Goal: Task Accomplishment & Management: Manage account settings

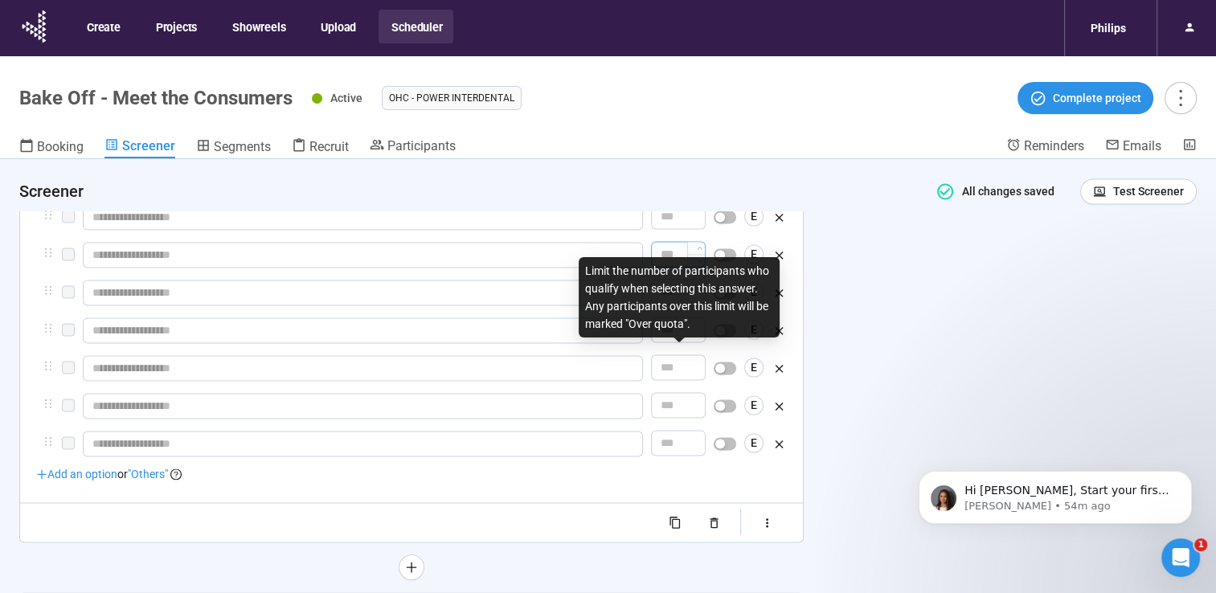
scroll to position [2237, 0]
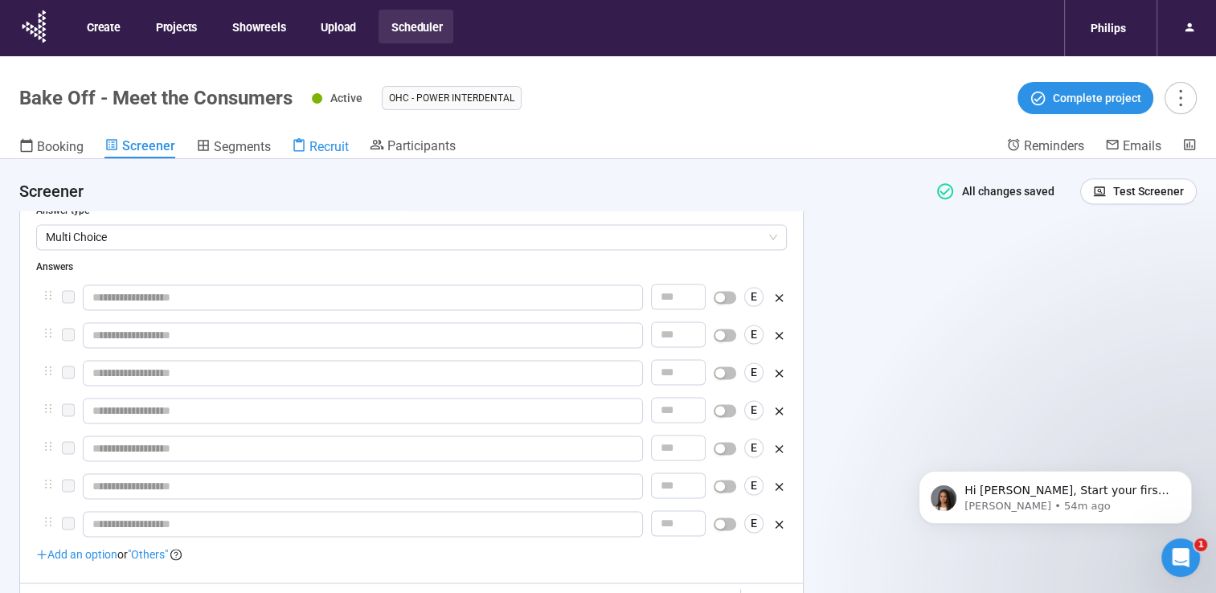
click at [345, 141] on span "Recruit" at bounding box center [328, 146] width 39 height 15
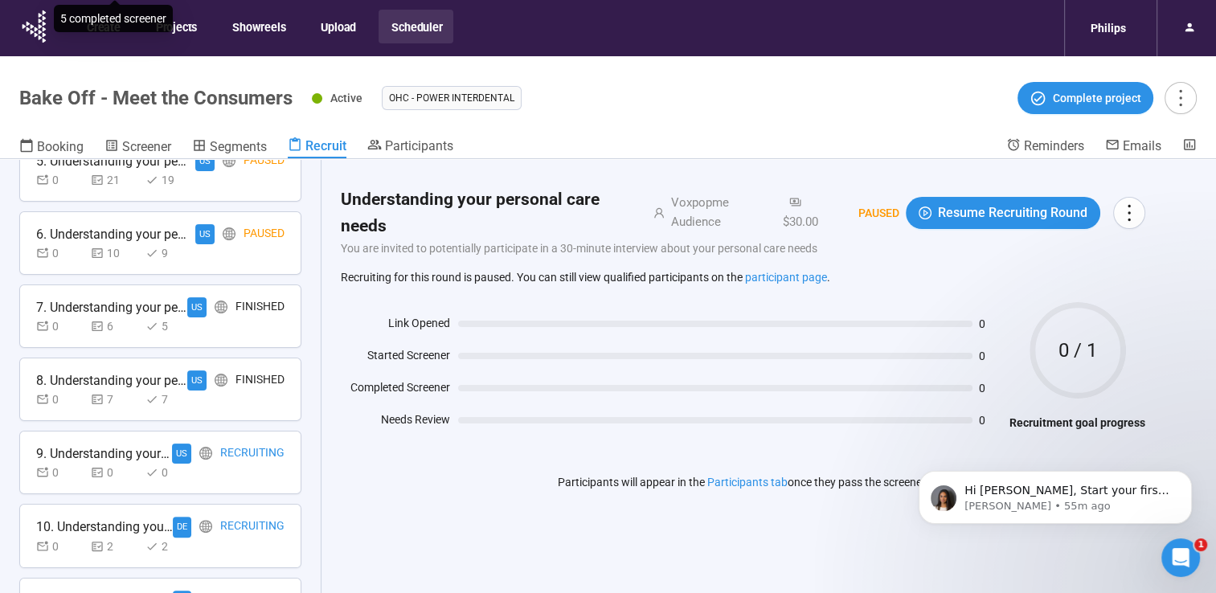
scroll to position [475, 0]
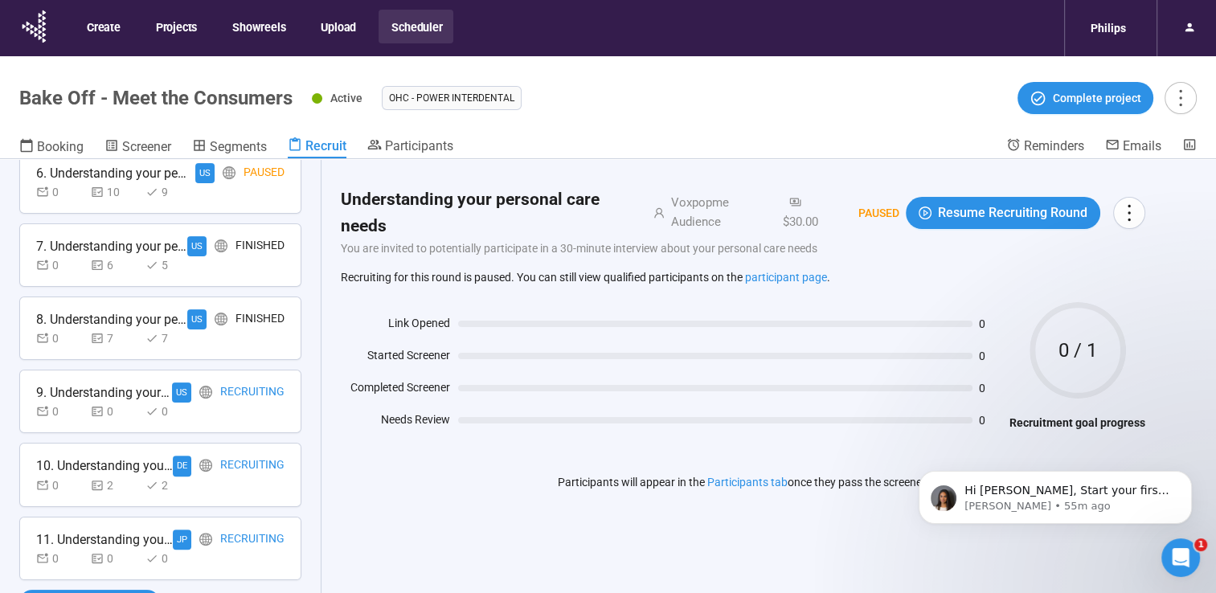
click at [239, 394] on div "Recruiting" at bounding box center [252, 392] width 64 height 20
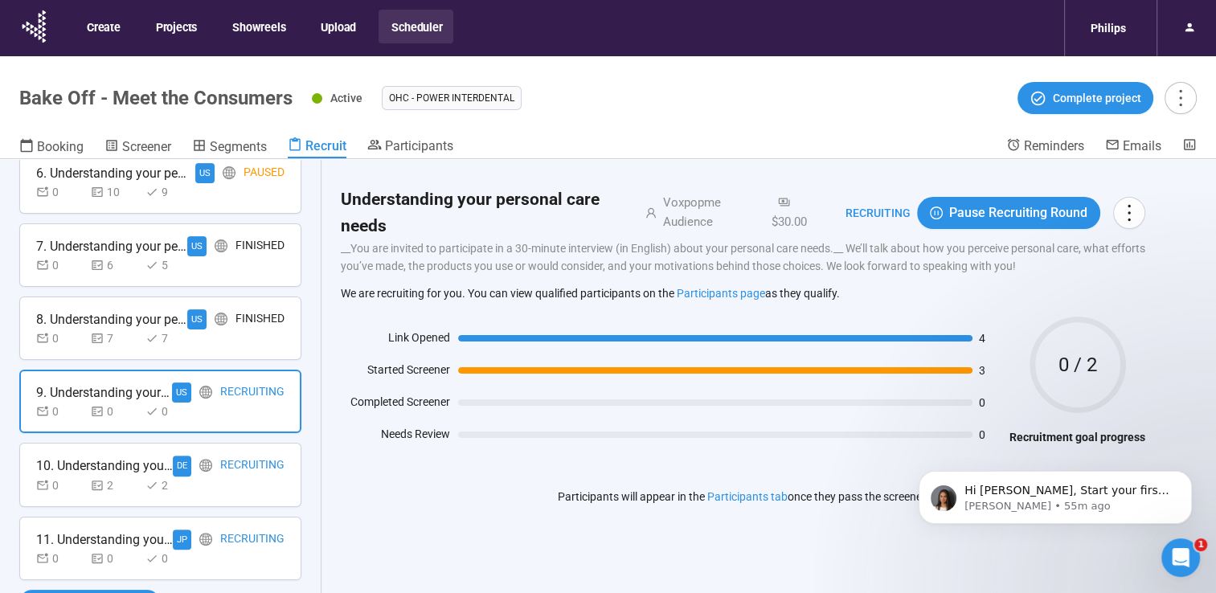
click at [202, 476] on div "0 2 2" at bounding box center [160, 485] width 248 height 18
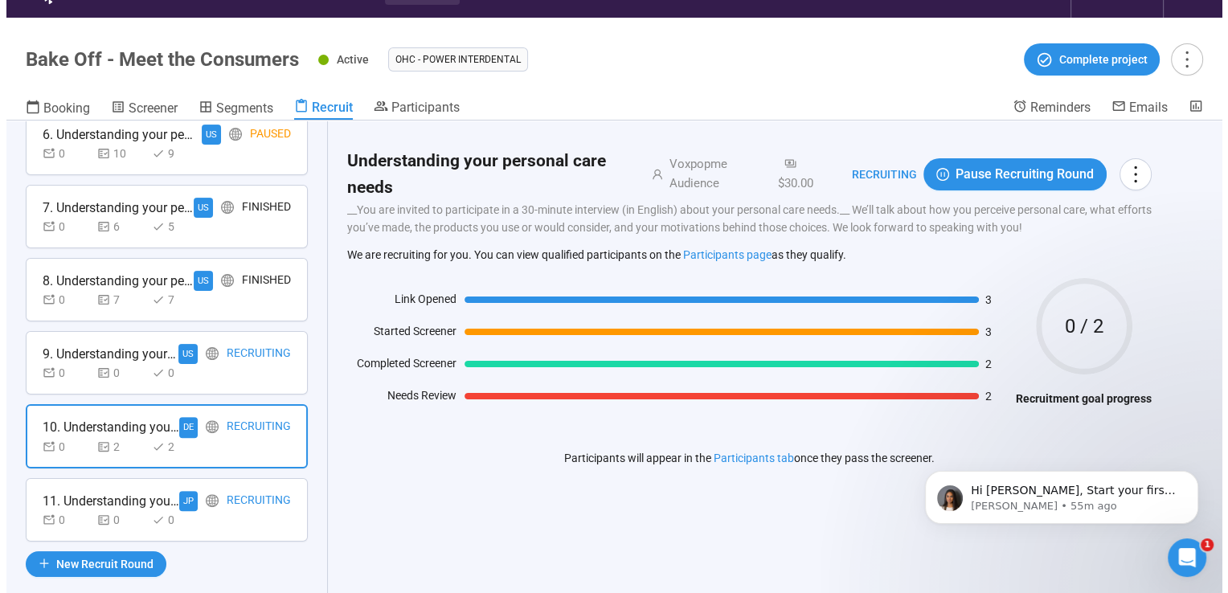
scroll to position [40, 0]
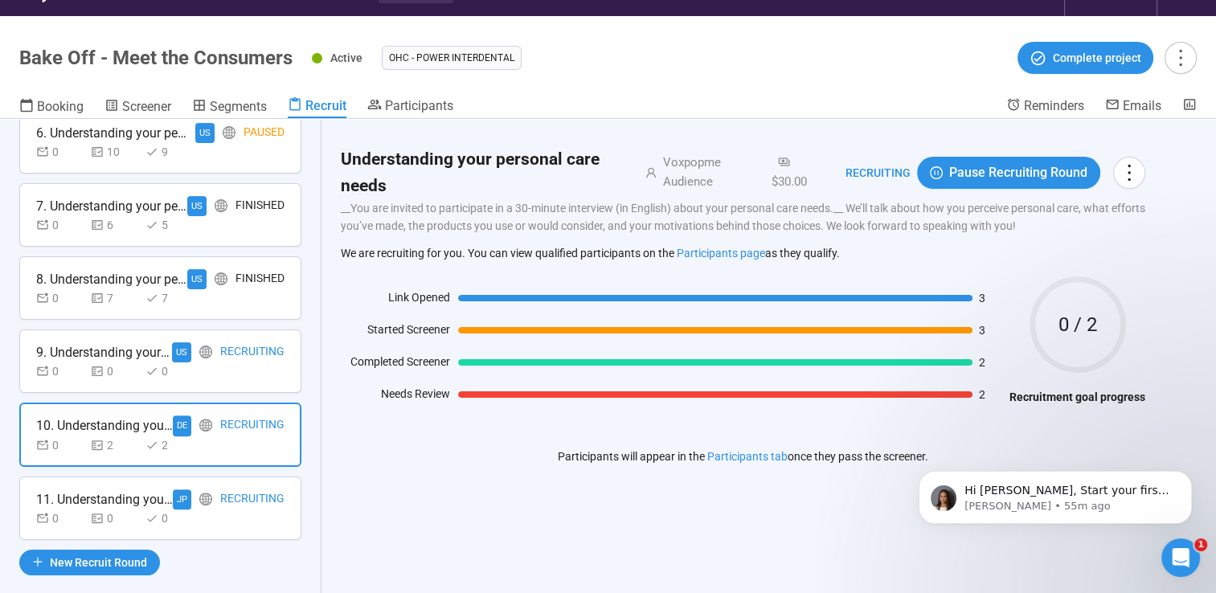
click at [227, 517] on div "0 0 0" at bounding box center [160, 518] width 248 height 18
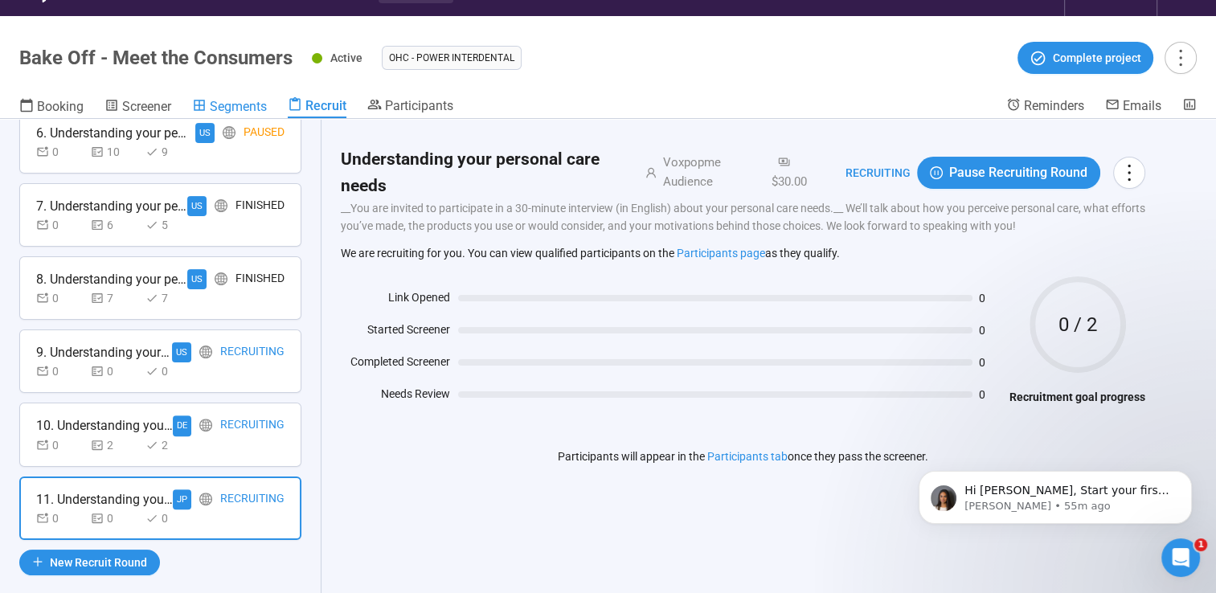
click at [255, 107] on span "Segments" at bounding box center [238, 106] width 57 height 15
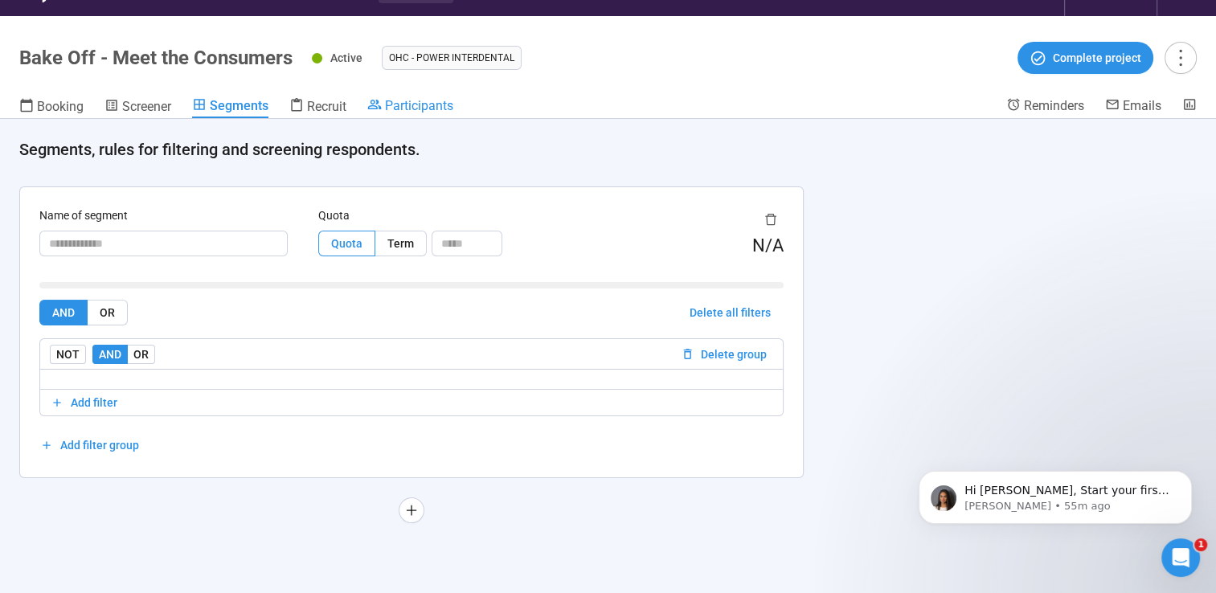
click at [419, 106] on span "Participants" at bounding box center [419, 105] width 68 height 15
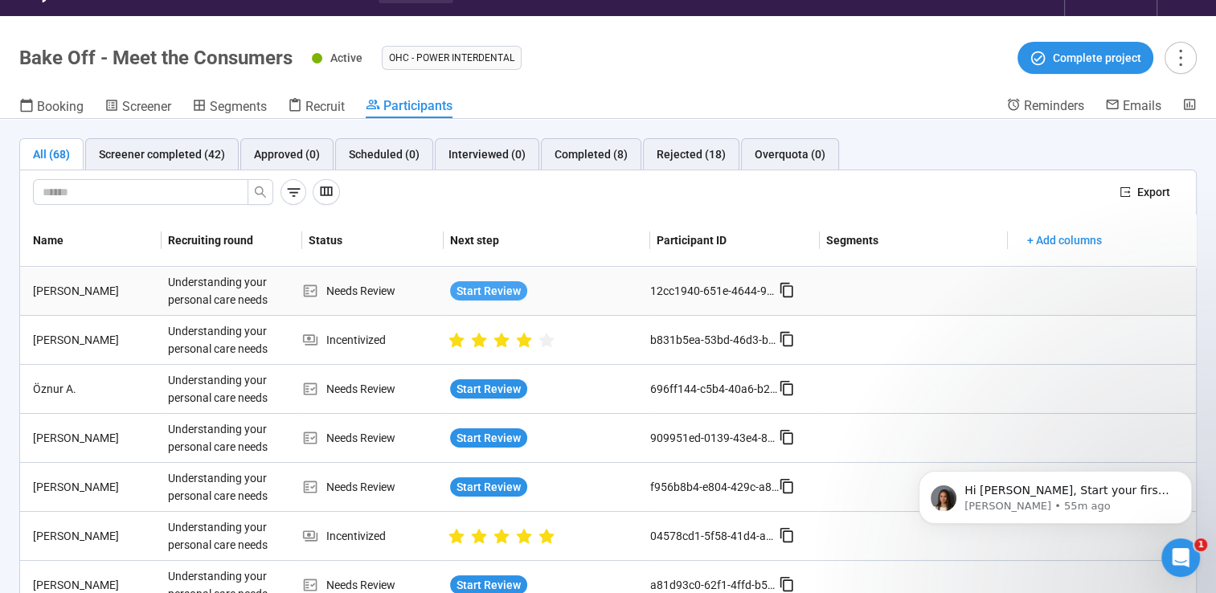
click at [483, 296] on span "Start Review" at bounding box center [488, 291] width 64 height 18
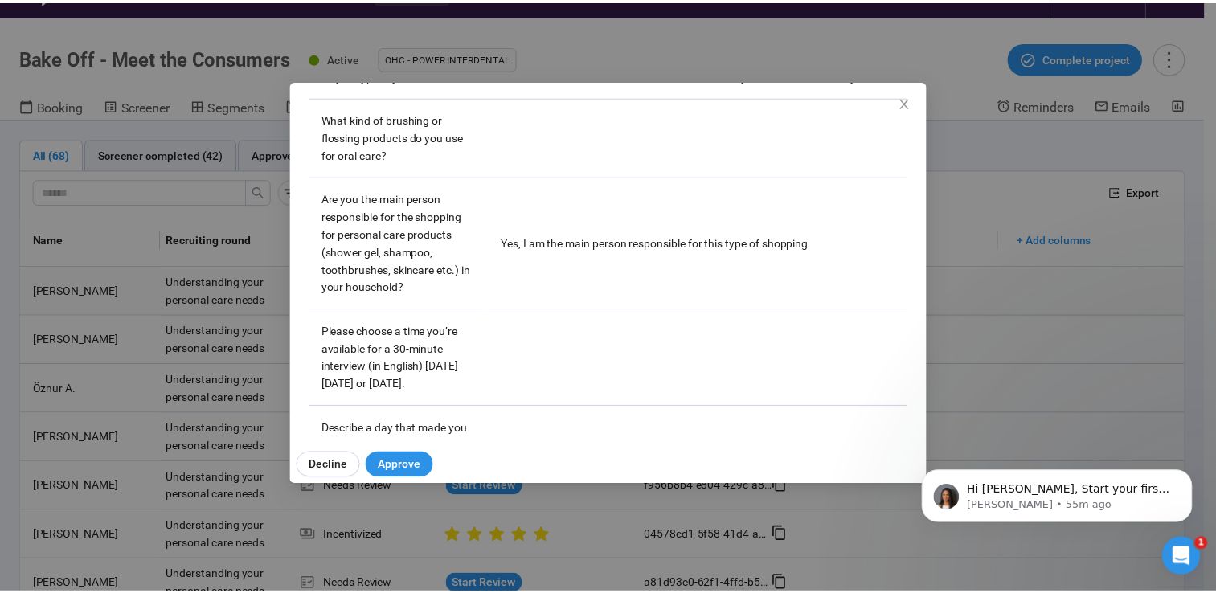
scroll to position [601, 0]
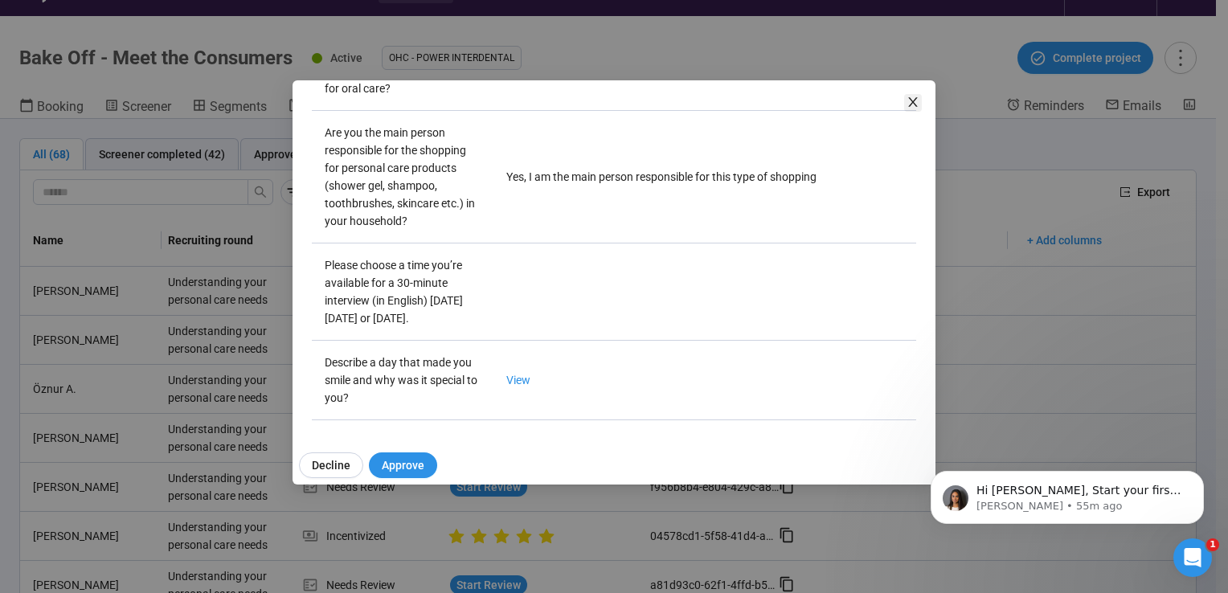
click at [916, 102] on icon "close" at bounding box center [912, 102] width 13 height 13
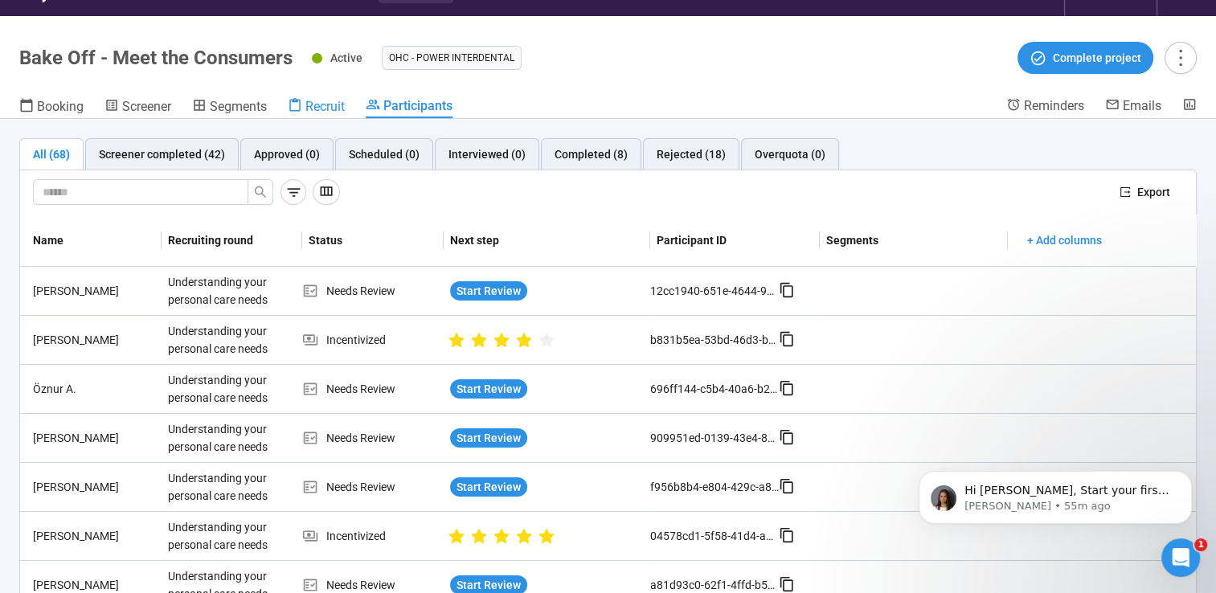
click at [328, 108] on span "Recruit" at bounding box center [324, 106] width 39 height 15
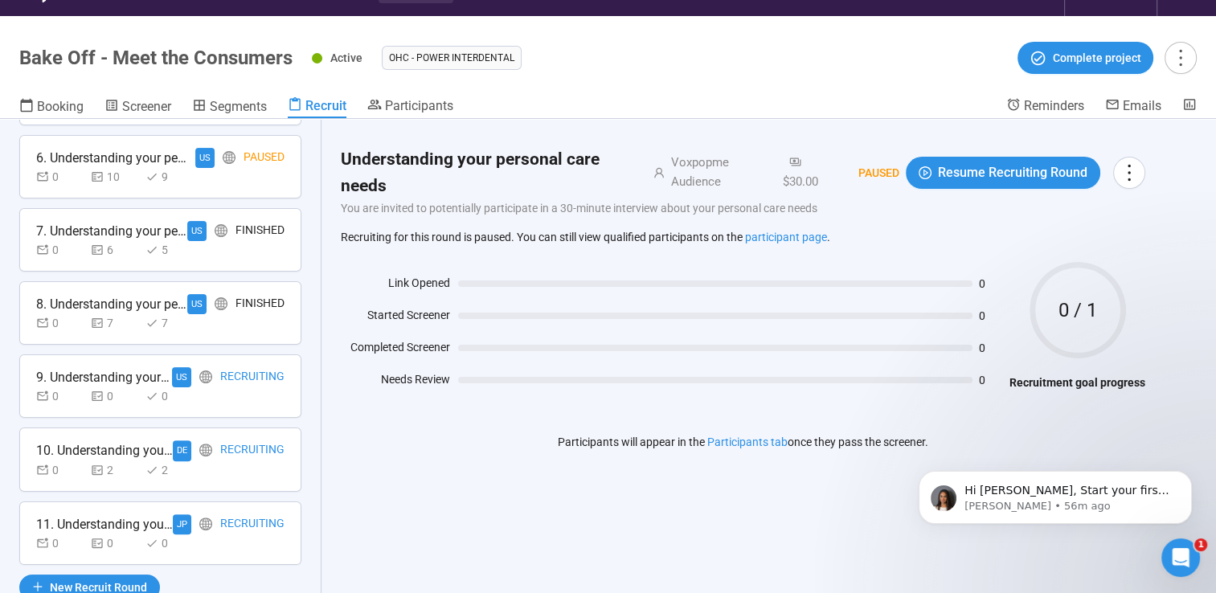
scroll to position [475, 0]
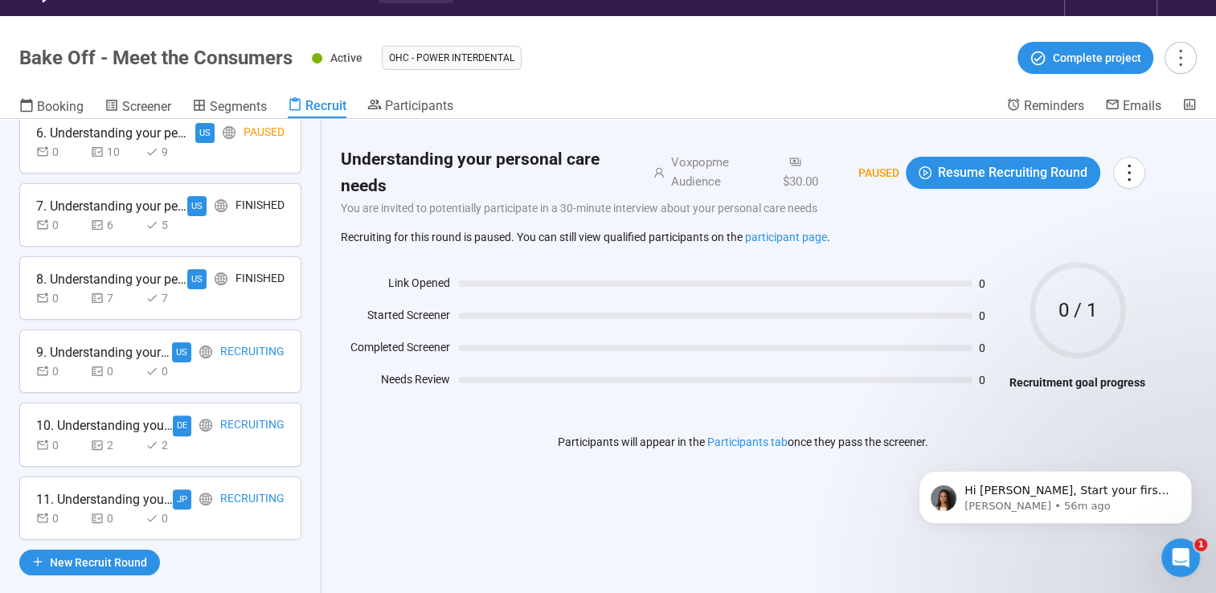
click at [239, 362] on div "0 0 0" at bounding box center [160, 371] width 248 height 18
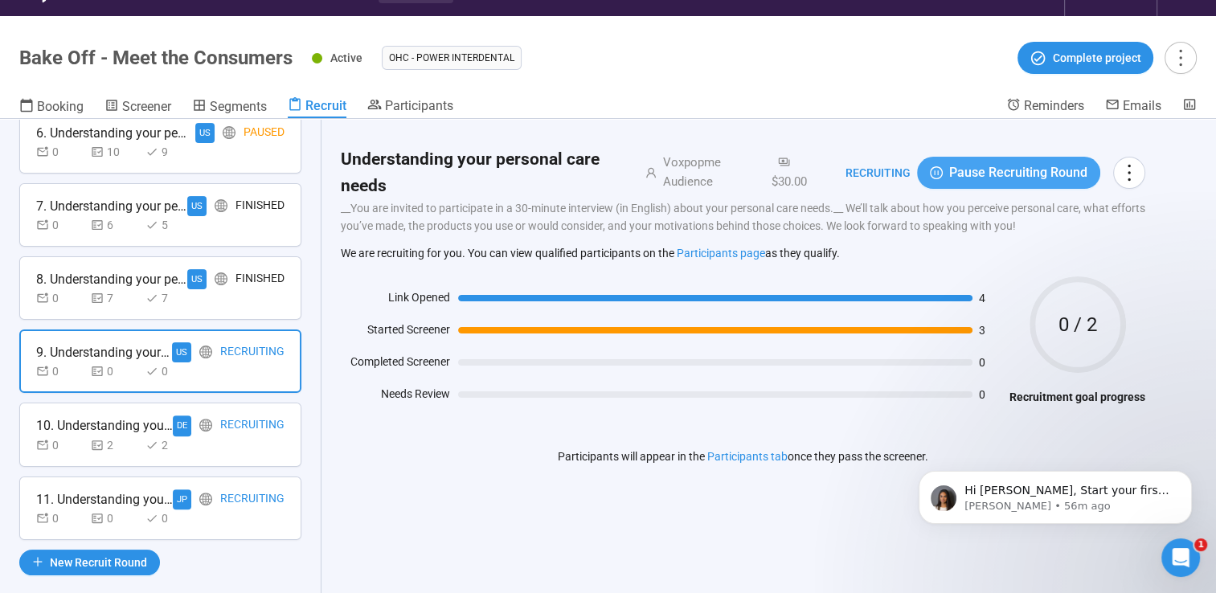
click at [942, 172] on icon "pause-circle" at bounding box center [936, 172] width 13 height 13
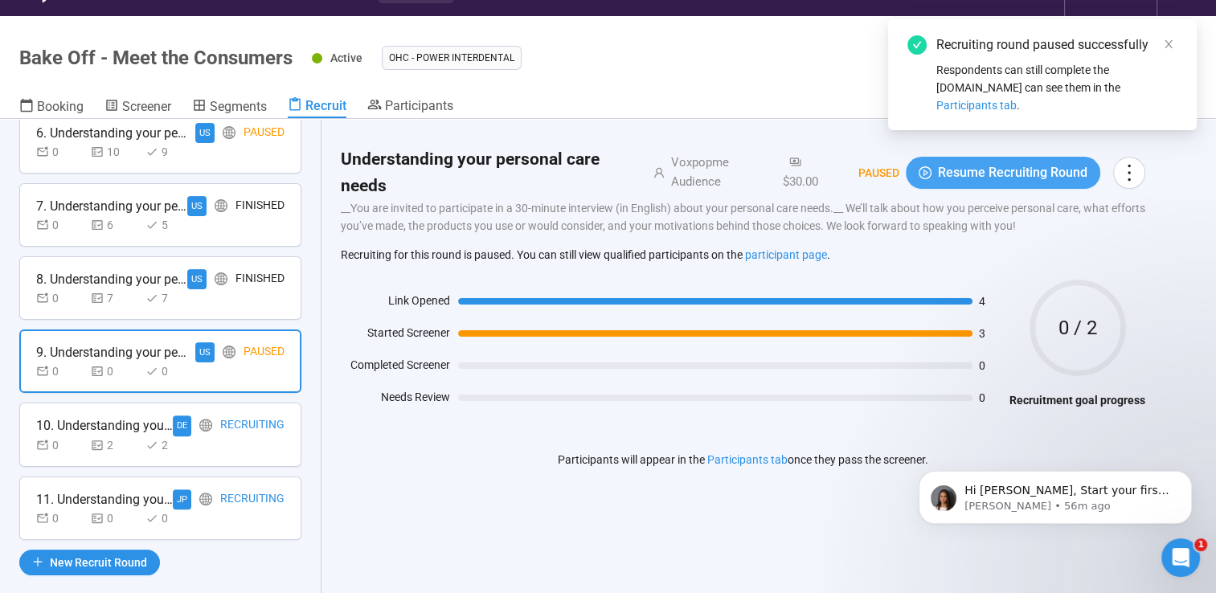
click at [243, 455] on div "10. Understanding your personal care needs DE Recruiting 0 2 2" at bounding box center [160, 434] width 282 height 63
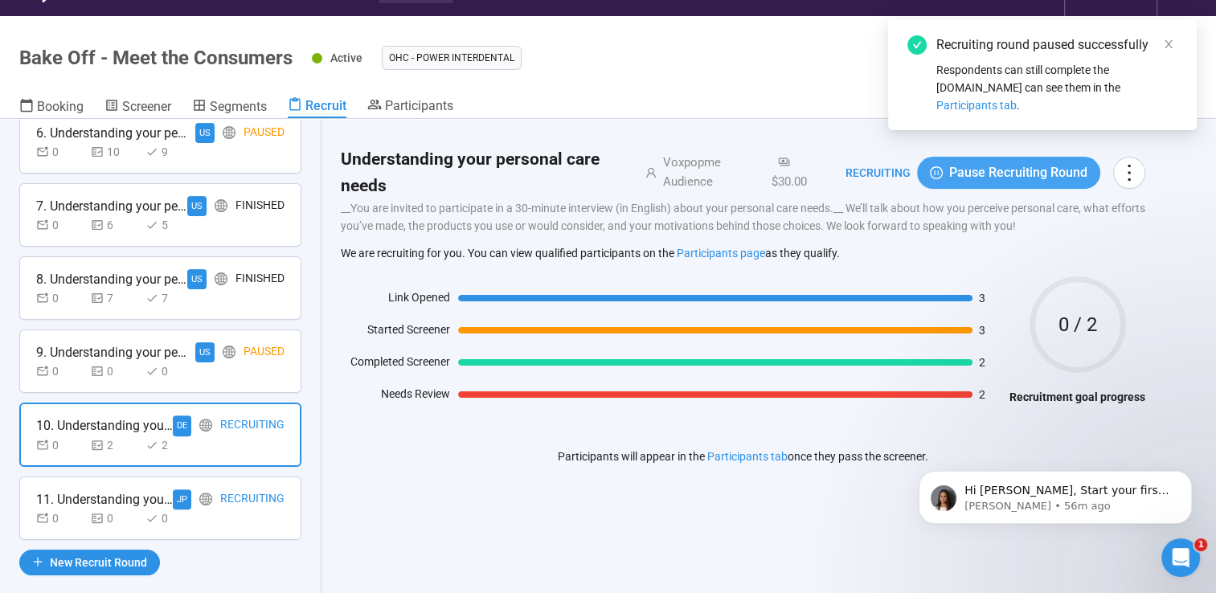
click at [1018, 170] on span "Pause Recruiting Round" at bounding box center [1018, 172] width 138 height 20
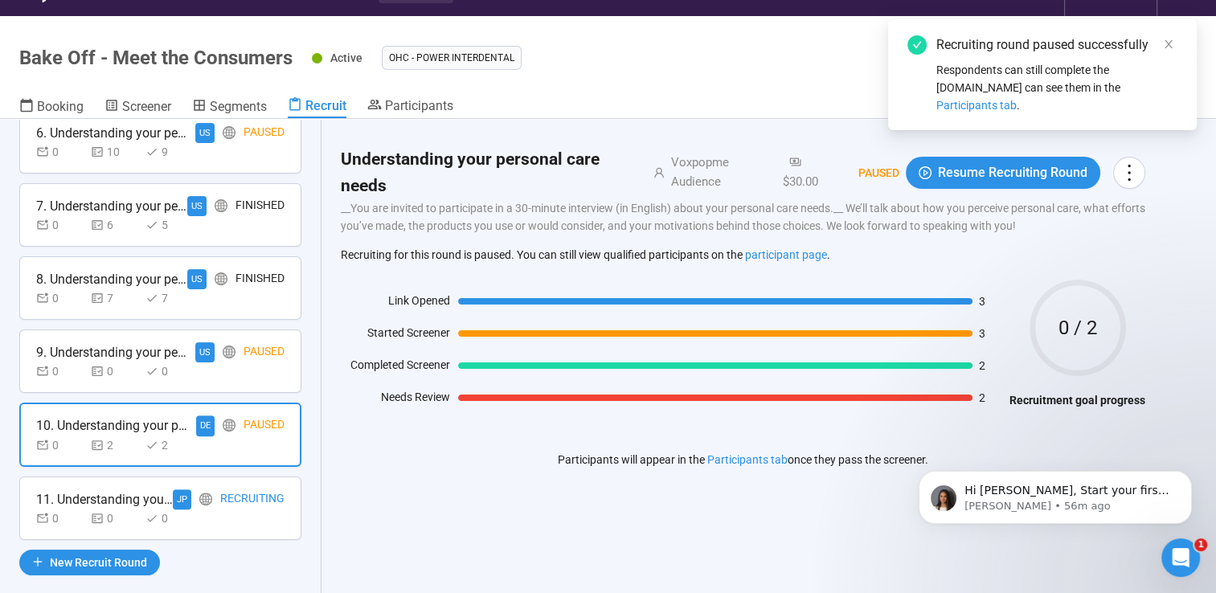
click at [246, 501] on div "Recruiting" at bounding box center [252, 499] width 64 height 20
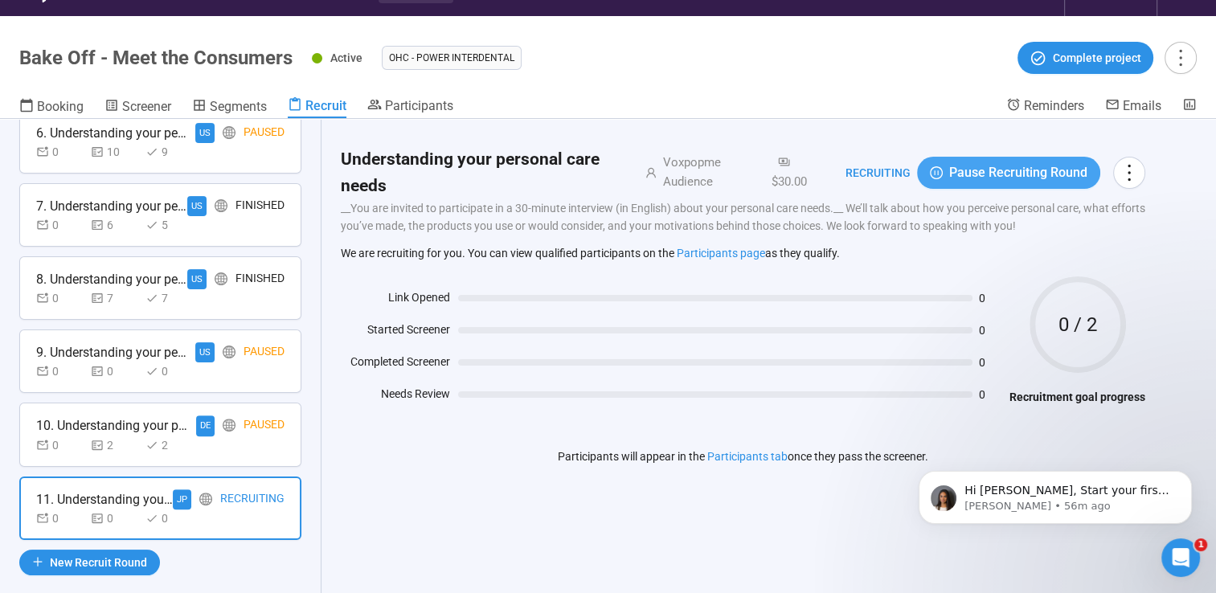
click at [967, 179] on span "Pause Recruiting Round" at bounding box center [1018, 172] width 138 height 20
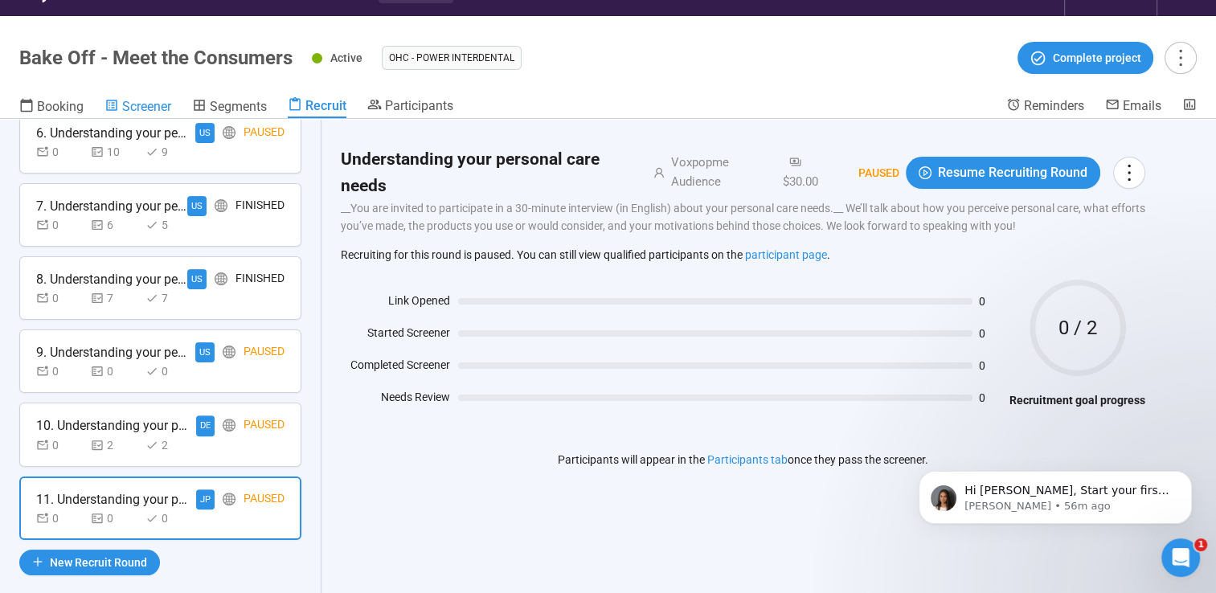
click at [122, 105] on span "Screener" at bounding box center [146, 106] width 49 height 15
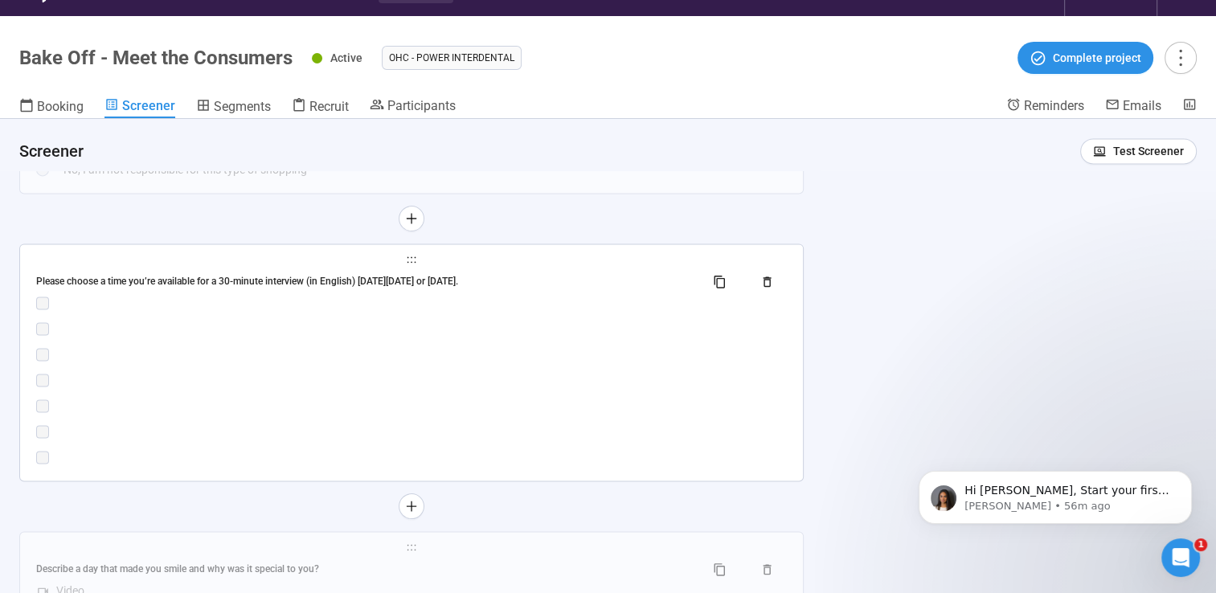
scroll to position [2276, 0]
click at [353, 344] on div "Please choose a time you’re available for a 30-minute interview (in English) [D…" at bounding box center [411, 367] width 750 height 198
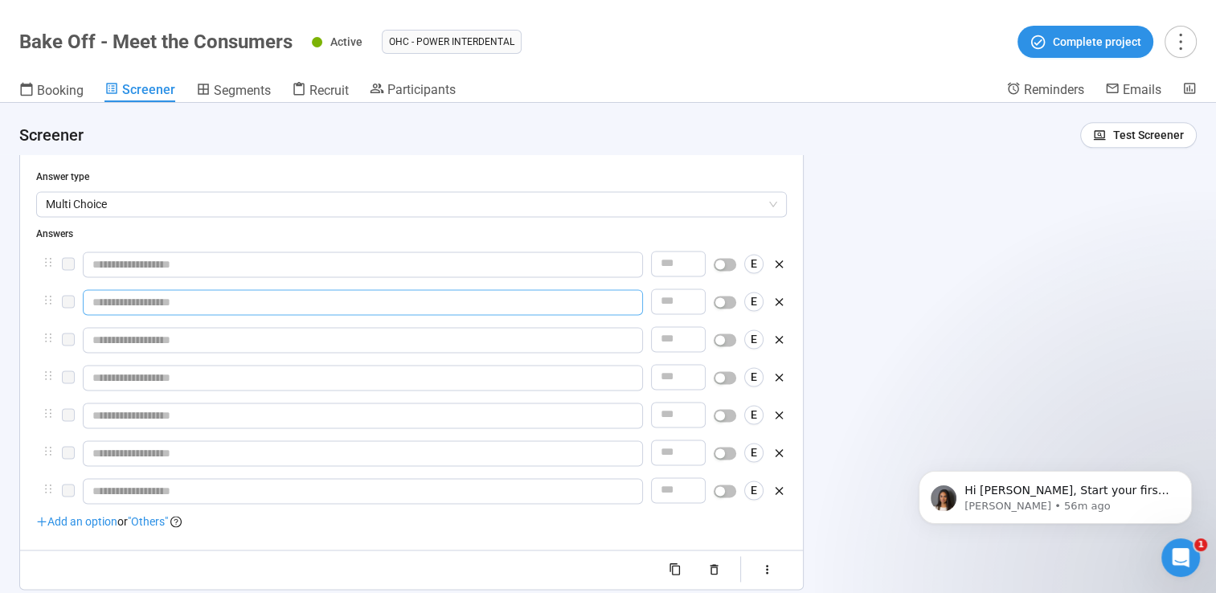
scroll to position [2219, 0]
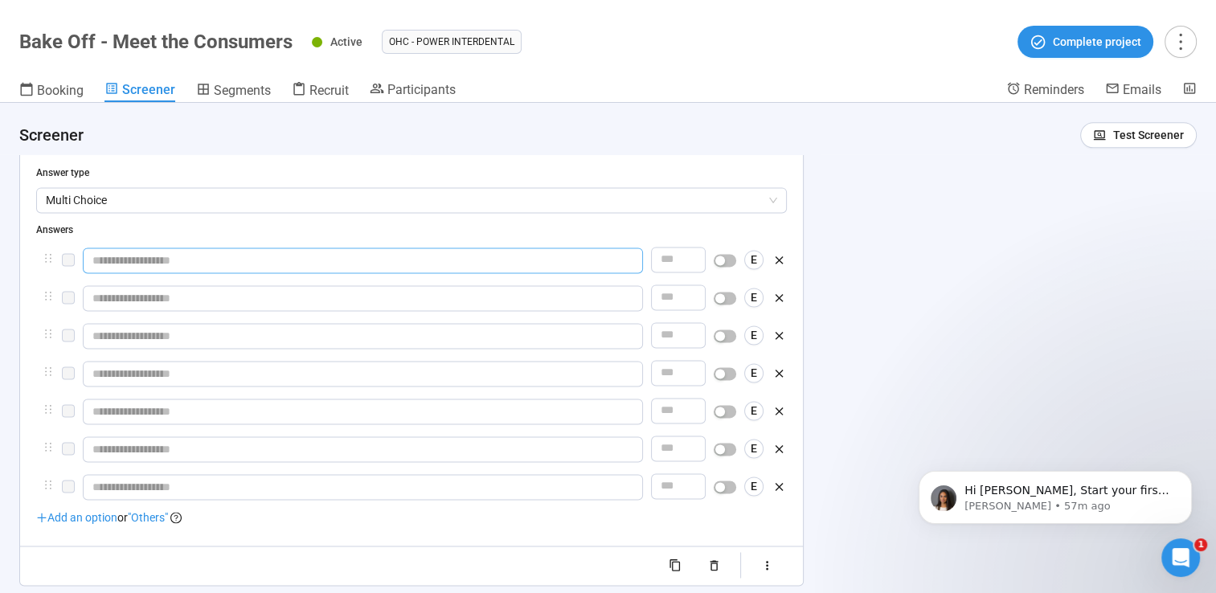
click at [410, 249] on input "text" at bounding box center [363, 260] width 560 height 26
paste input "**********"
type input "**********"
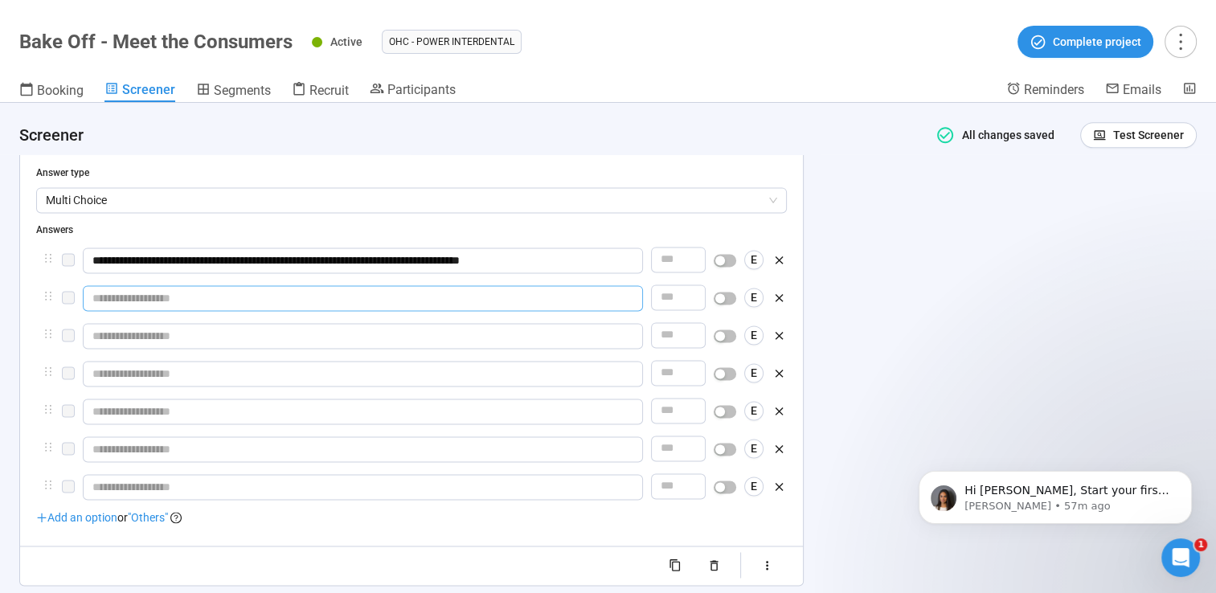
click at [453, 297] on input "text" at bounding box center [363, 298] width 560 height 26
paste input "**********"
type input "**********"
click at [434, 329] on input "text" at bounding box center [363, 336] width 560 height 26
paste input "**********"
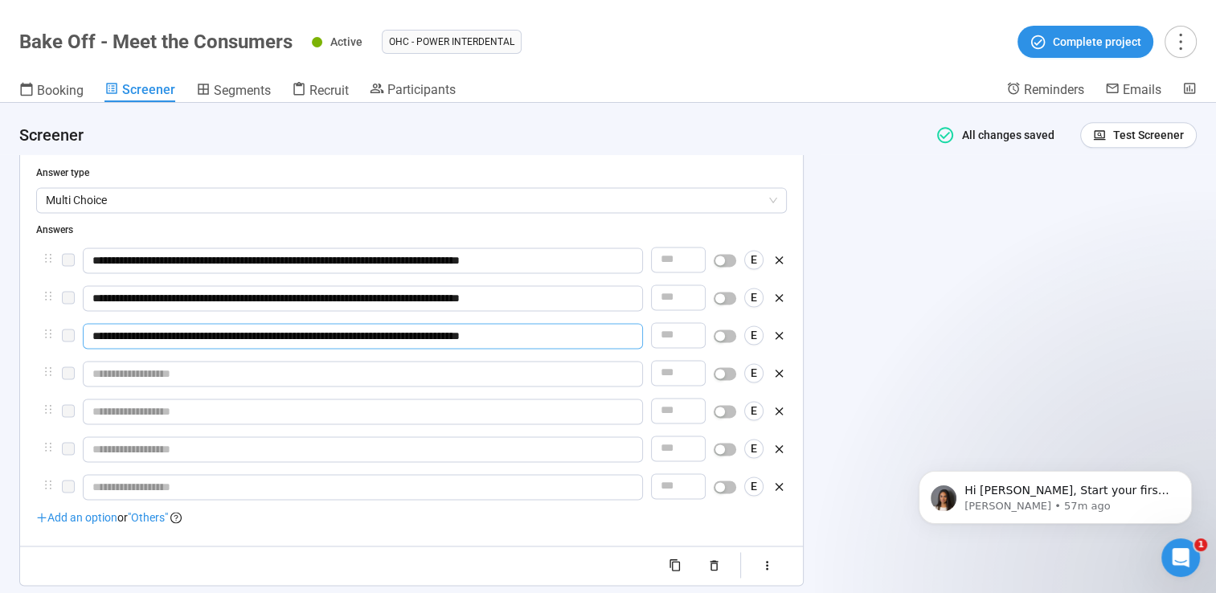
type input "**********"
click at [357, 378] on input "text" at bounding box center [363, 374] width 560 height 26
paste input "**********"
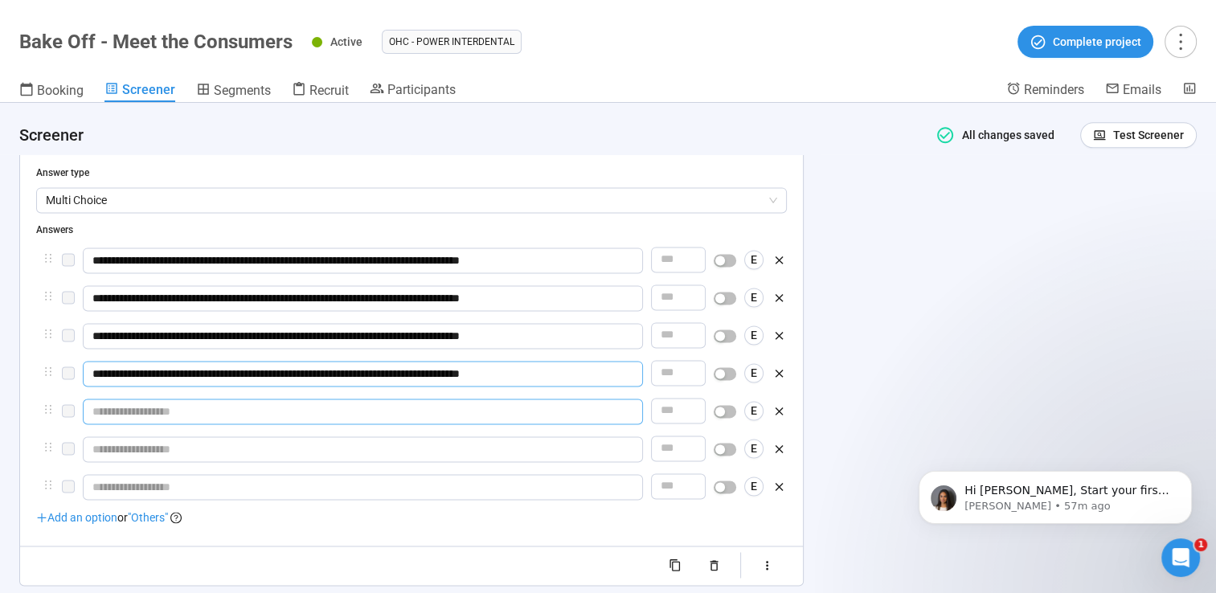
type input "**********"
click at [335, 403] on input "text" at bounding box center [363, 411] width 560 height 26
paste input "**********"
type input "**********"
click at [415, 450] on input "text" at bounding box center [363, 449] width 560 height 26
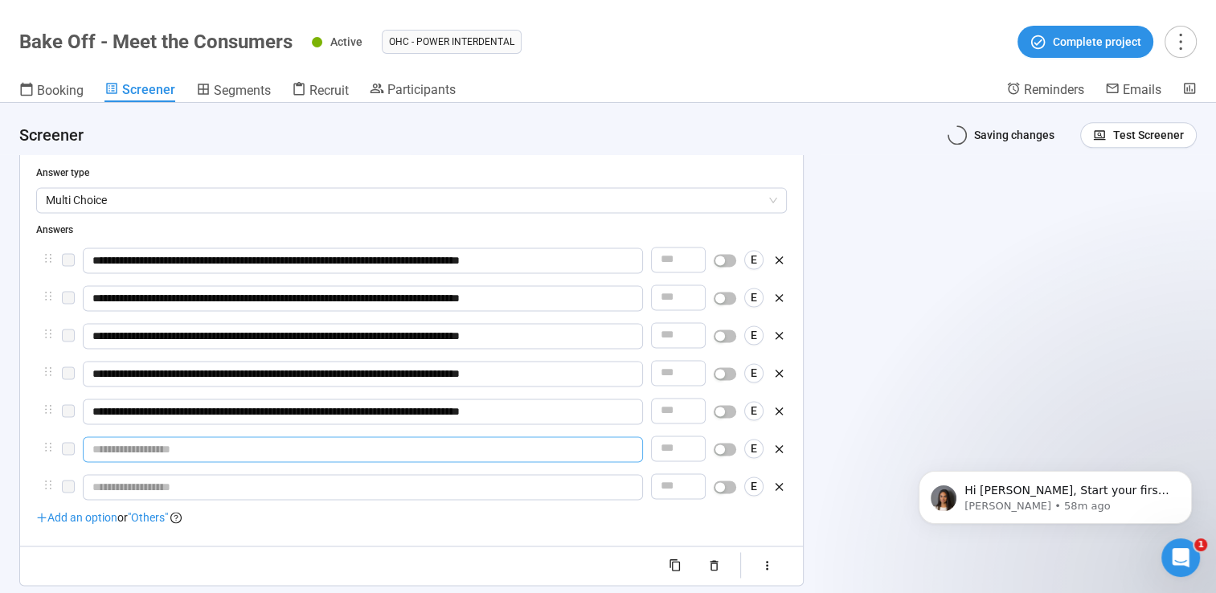
paste input "**********"
type input "**********"
click at [361, 502] on div "**********" at bounding box center [411, 386] width 750 height 279
click at [357, 493] on input "text" at bounding box center [363, 487] width 560 height 26
paste input "**********"
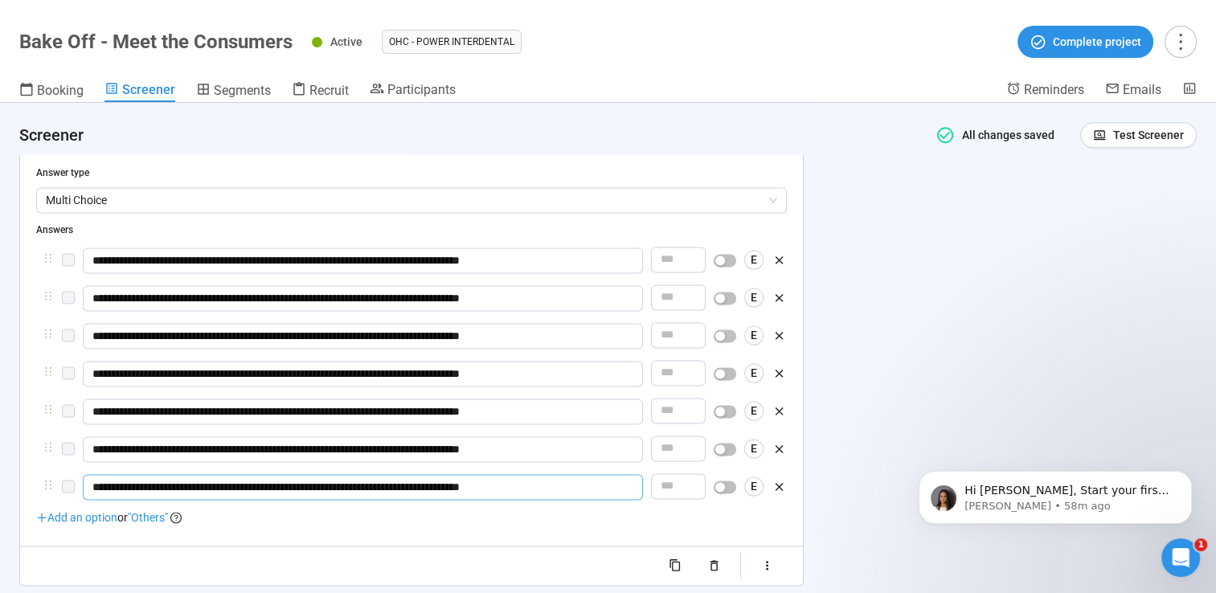
type input "**********"
click at [96, 517] on span "Add an option" at bounding box center [76, 517] width 81 height 13
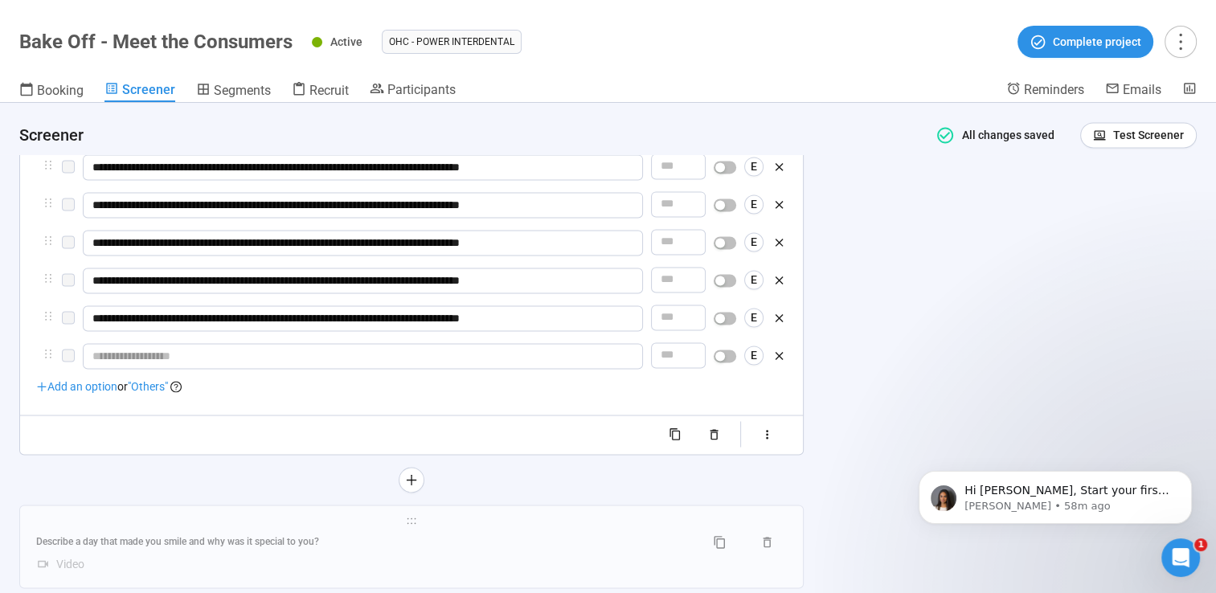
scroll to position [2389, 0]
click at [104, 388] on span "Add an option" at bounding box center [76, 385] width 81 height 13
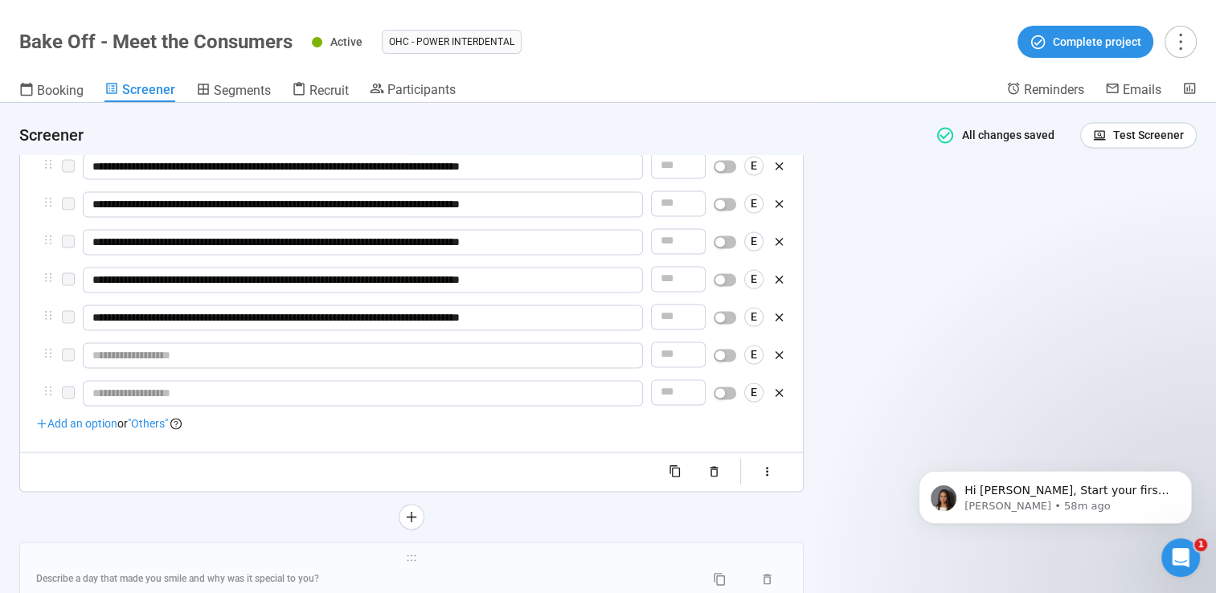
click at [76, 421] on span "Add an option" at bounding box center [76, 423] width 81 height 13
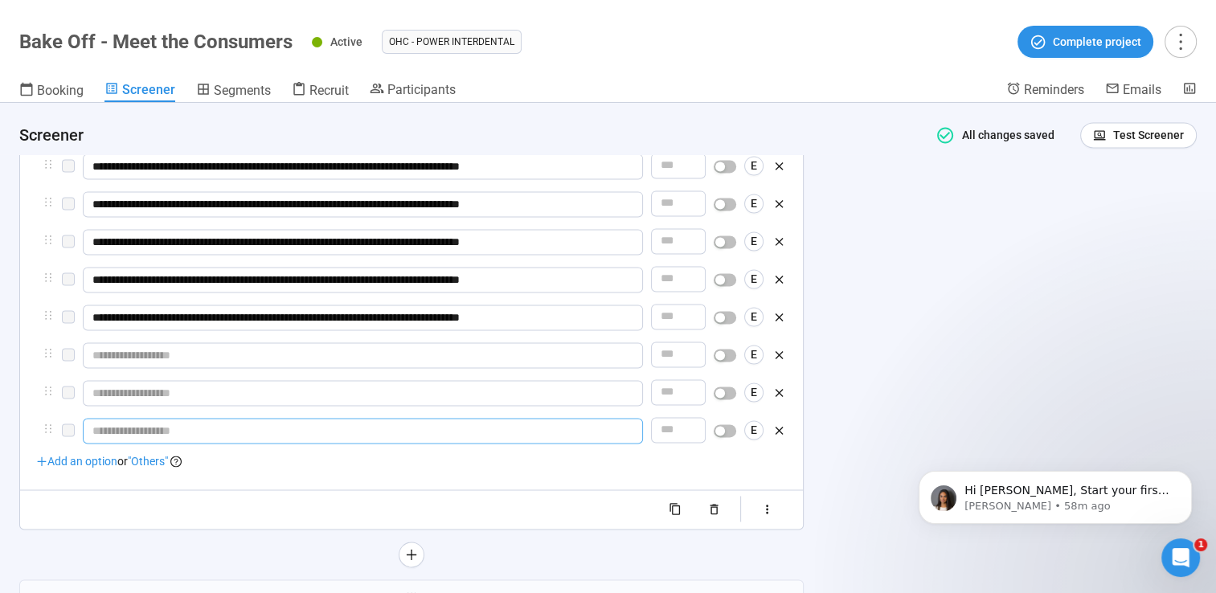
click at [464, 427] on div "**********" at bounding box center [608, 348] width 1216 height 490
click at [370, 360] on input "text" at bounding box center [363, 355] width 560 height 26
click at [256, 355] on input "text" at bounding box center [363, 355] width 560 height 26
click at [96, 355] on input "text" at bounding box center [363, 355] width 560 height 26
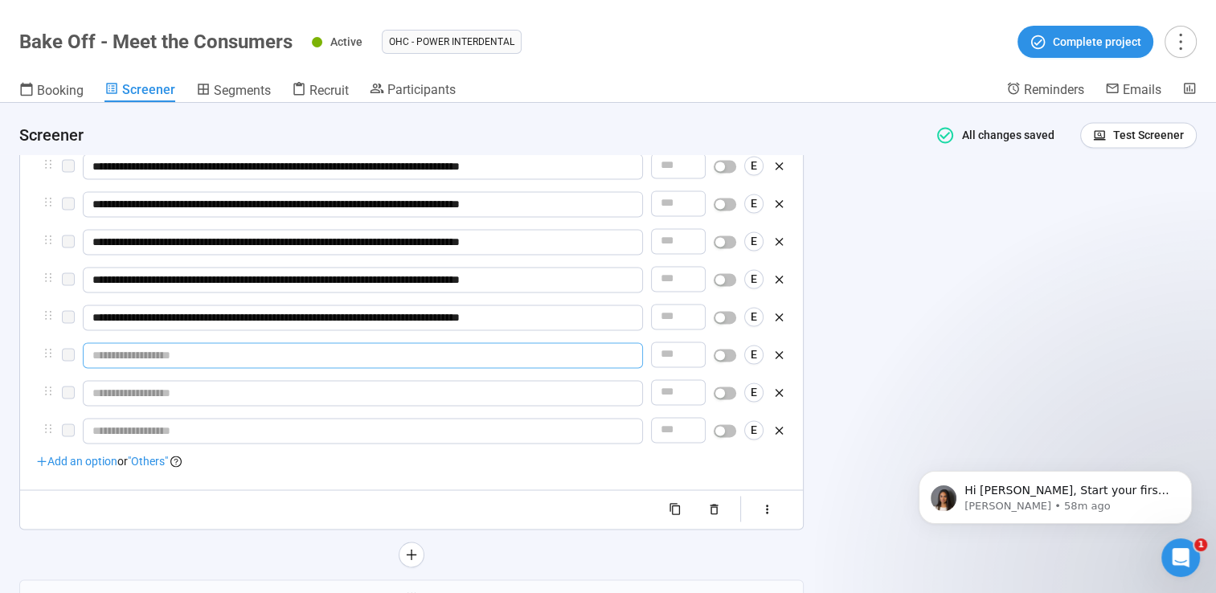
click at [96, 355] on input "text" at bounding box center [363, 355] width 560 height 26
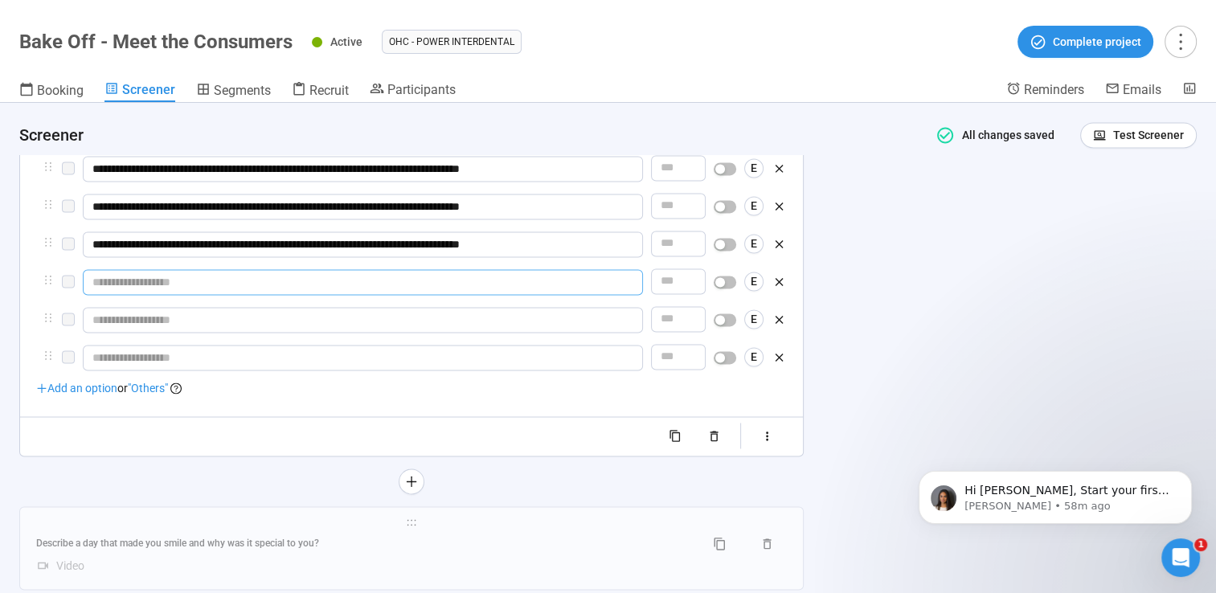
scroll to position [2548, 0]
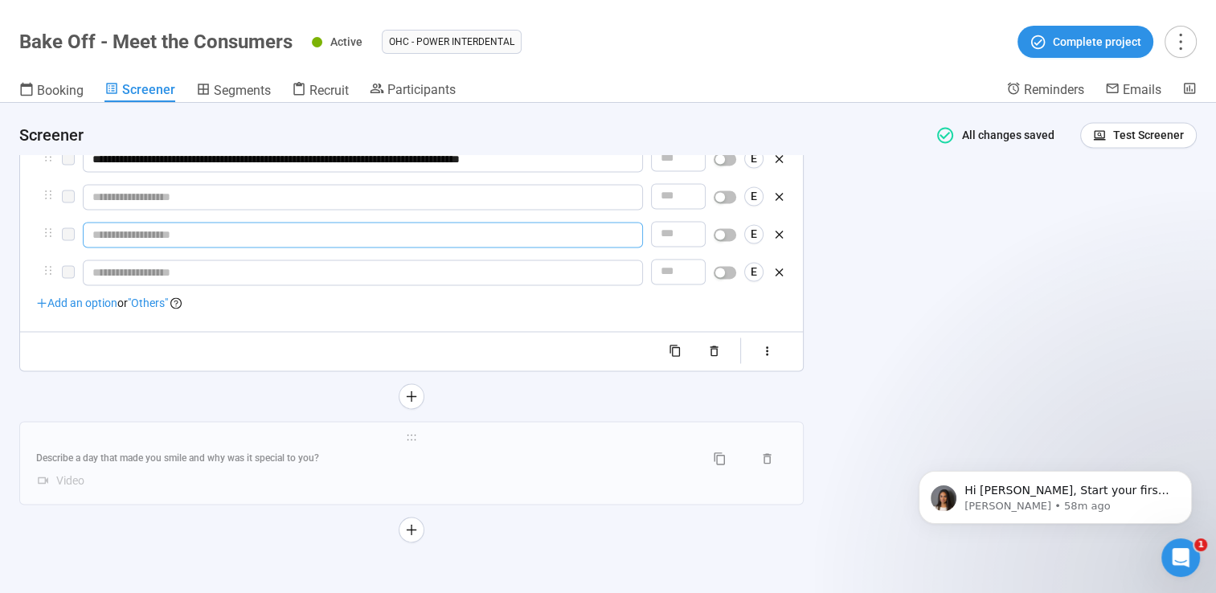
click at [250, 237] on input "text" at bounding box center [363, 235] width 560 height 26
click at [442, 189] on input "text" at bounding box center [363, 197] width 560 height 26
click at [406, 198] on input "text" at bounding box center [363, 197] width 560 height 26
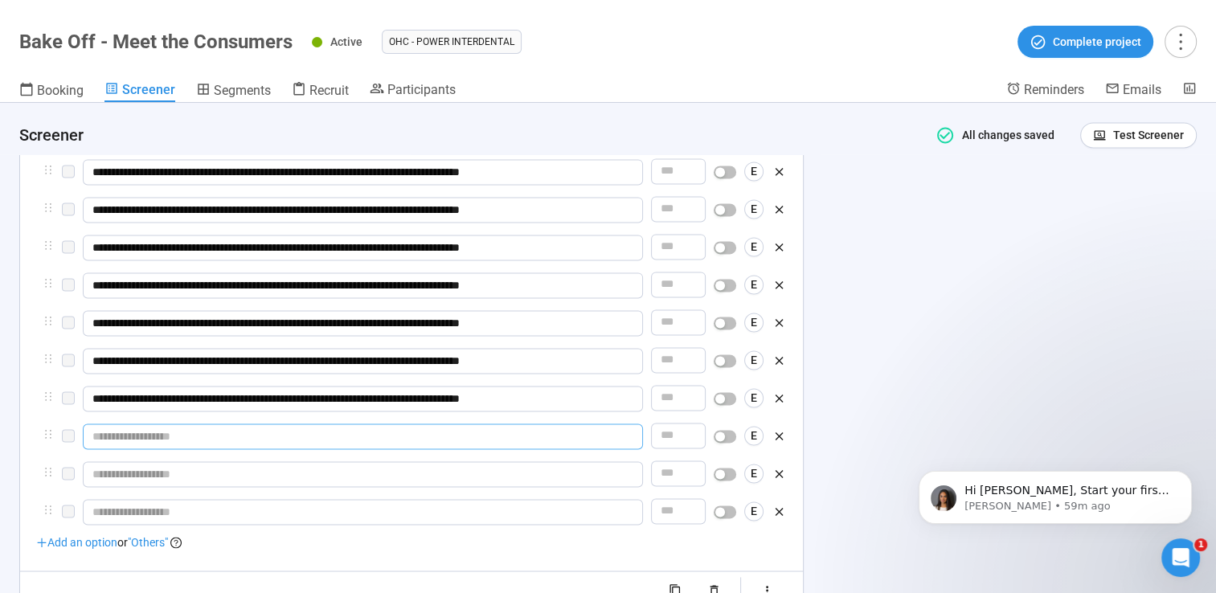
scroll to position [2388, 0]
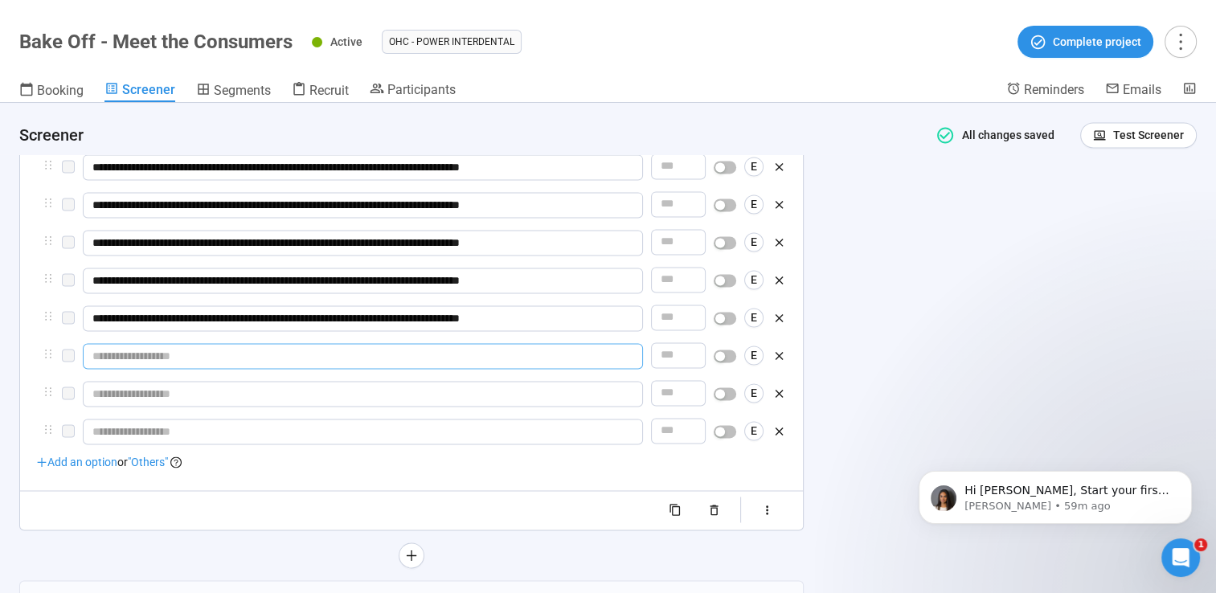
click at [521, 357] on input "text" at bounding box center [363, 356] width 560 height 26
click at [175, 394] on input "text" at bounding box center [363, 394] width 560 height 26
click at [856, 522] on div "**********" at bounding box center [608, 348] width 1216 height 490
click at [774, 515] on button "button" at bounding box center [766, 510] width 39 height 26
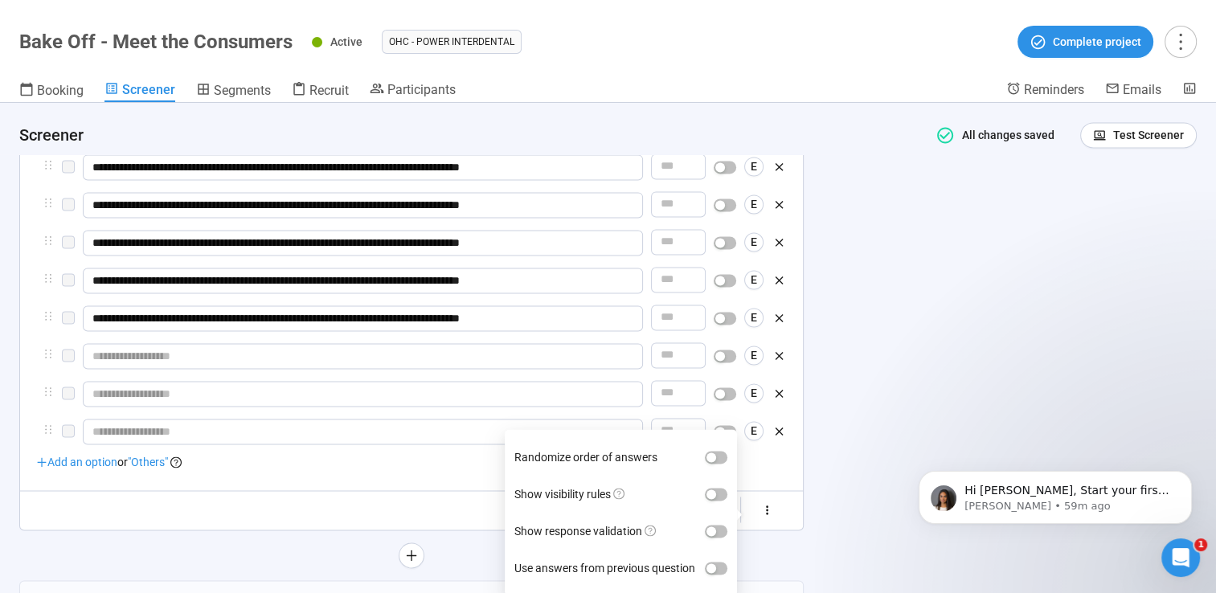
click at [890, 419] on div "**********" at bounding box center [608, 348] width 1216 height 490
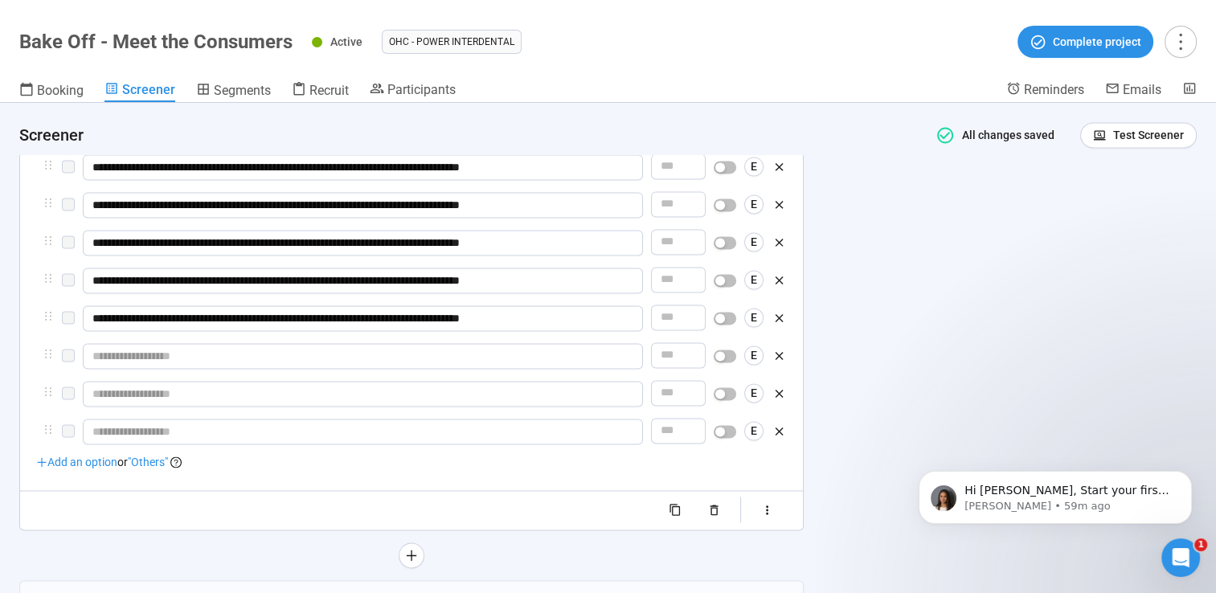
click at [889, 415] on div "**********" at bounding box center [608, 348] width 1216 height 490
click at [756, 510] on button "button" at bounding box center [766, 510] width 39 height 26
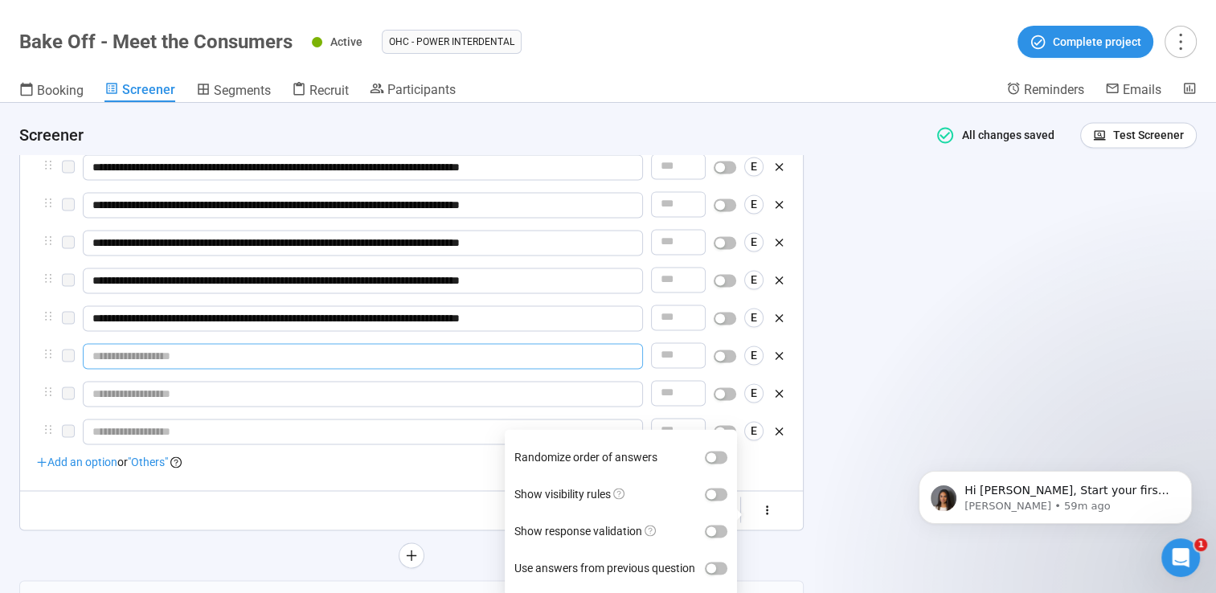
click at [318, 355] on input "text" at bounding box center [363, 356] width 560 height 26
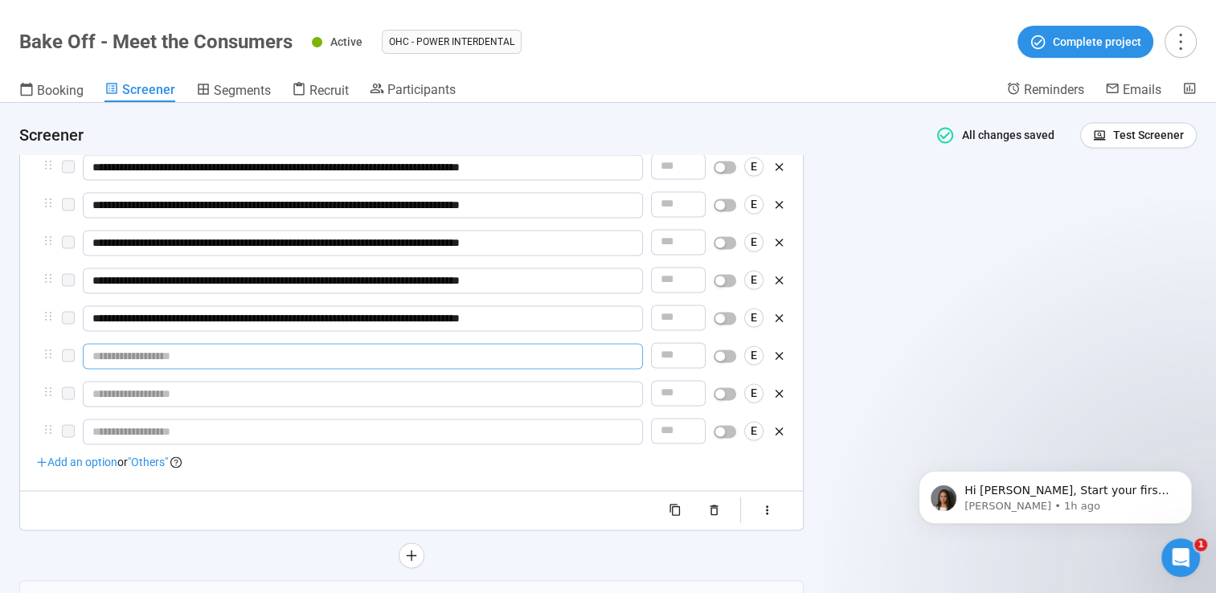
paste input "**********"
type input "**********"
paste input "**********"
type input "**********"
click at [398, 396] on input "text" at bounding box center [363, 394] width 560 height 26
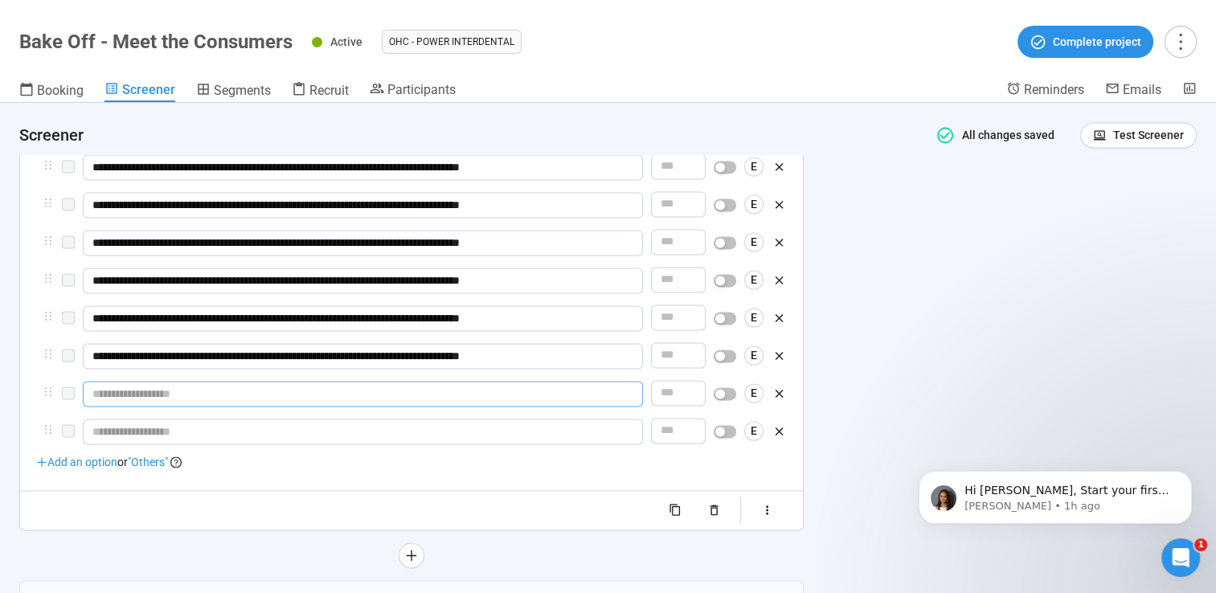
paste input "**********"
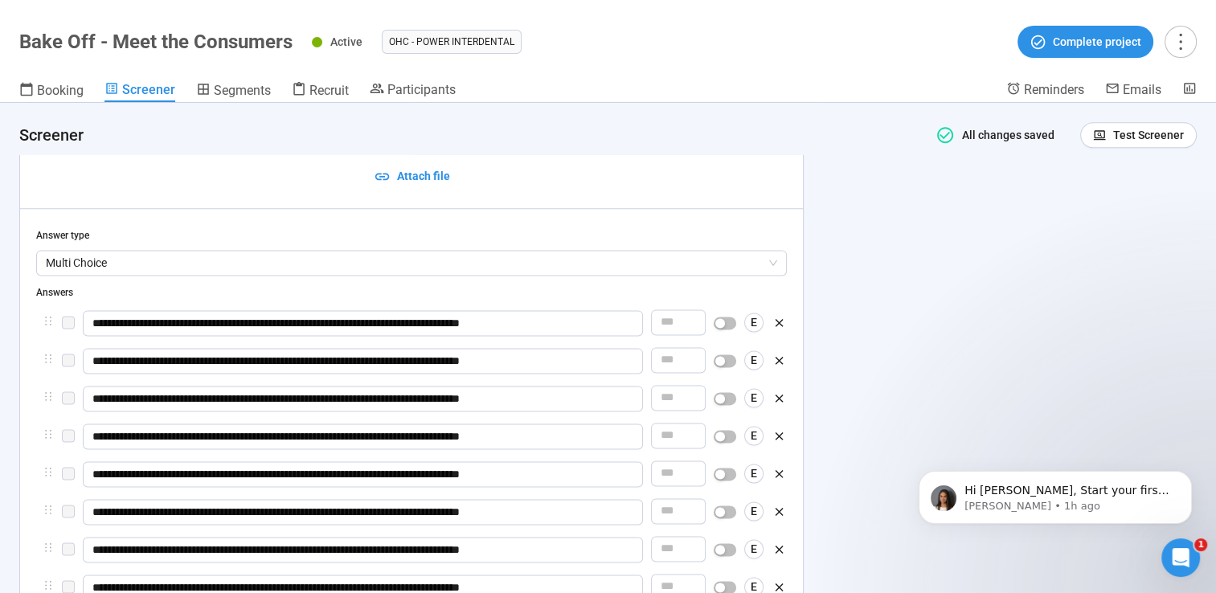
scroll to position [2147, 0]
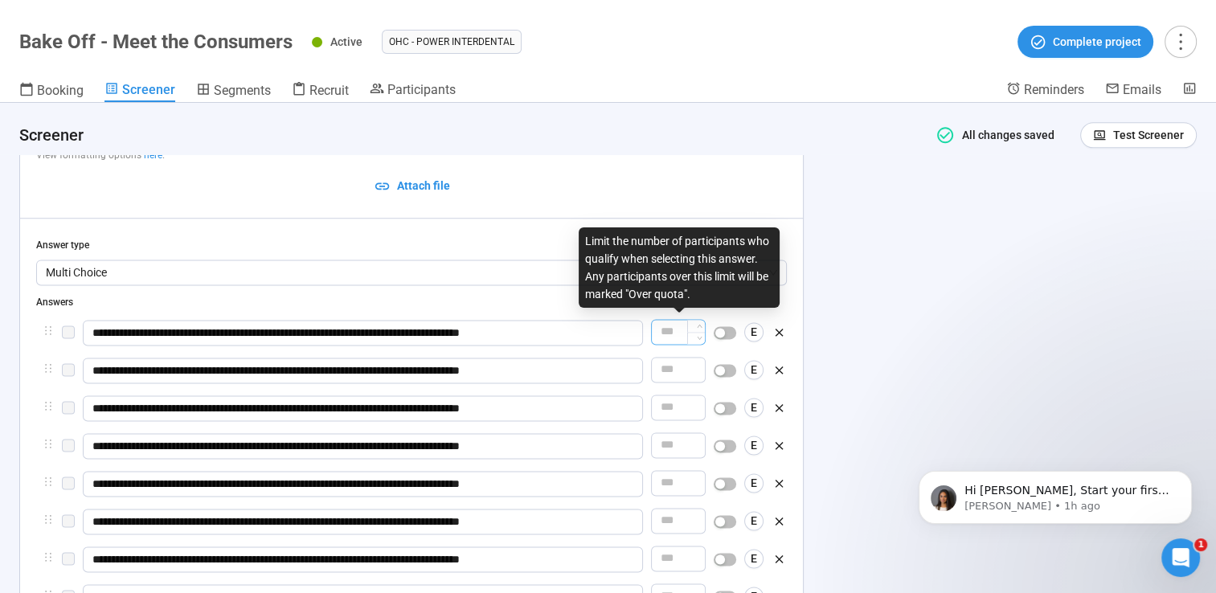
type input "**********"
click at [685, 335] on input "number" at bounding box center [678, 332] width 53 height 24
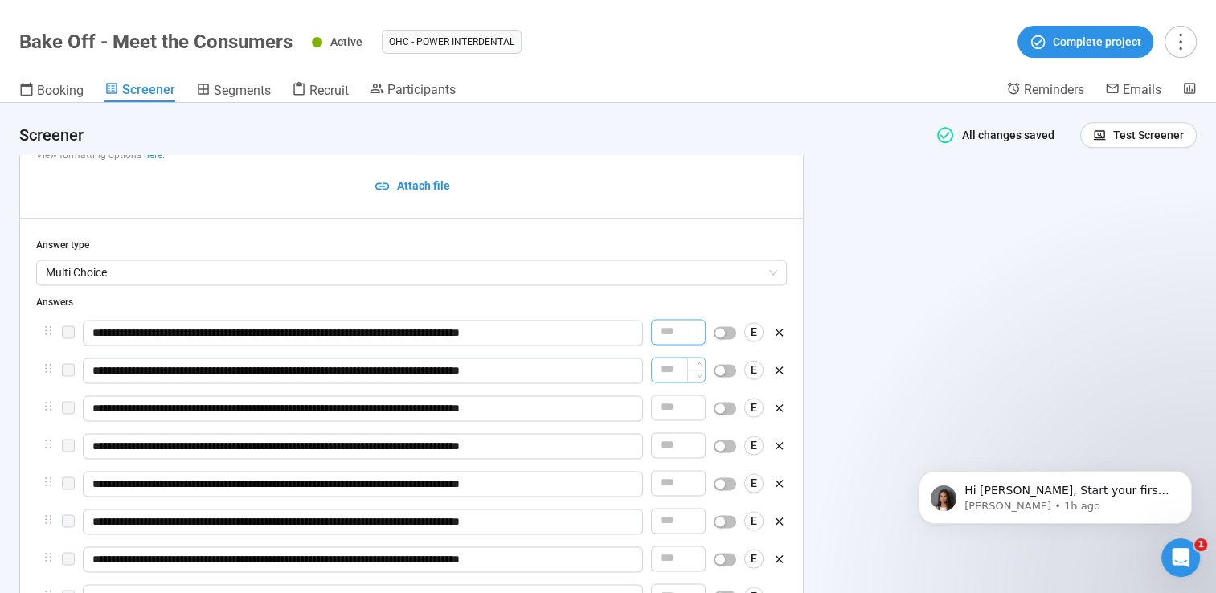
type input "*"
click at [683, 374] on input "number" at bounding box center [678, 370] width 53 height 24
type input "*"
click at [680, 407] on input "number" at bounding box center [678, 407] width 53 height 24
type input "*"
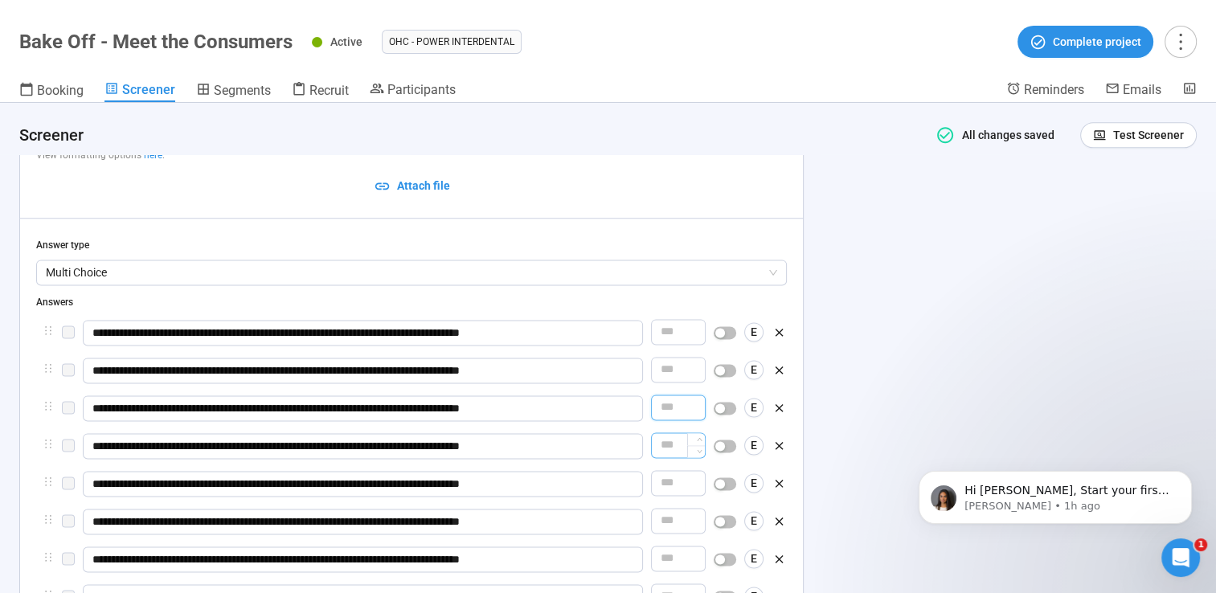
click at [680, 437] on input "number" at bounding box center [678, 445] width 53 height 24
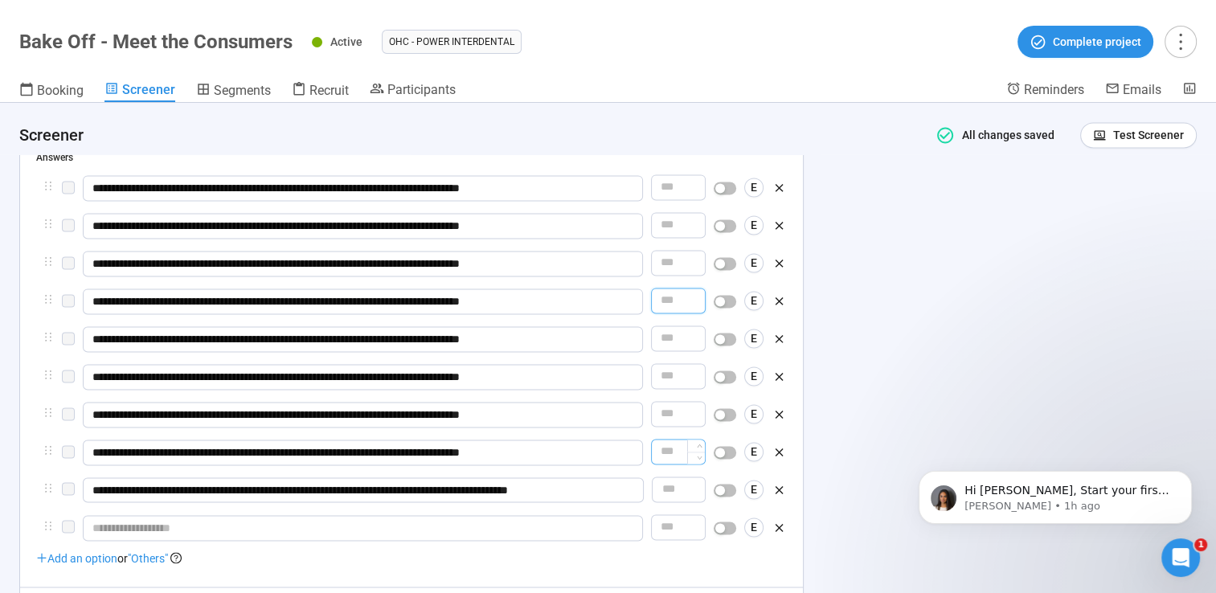
scroll to position [2307, 0]
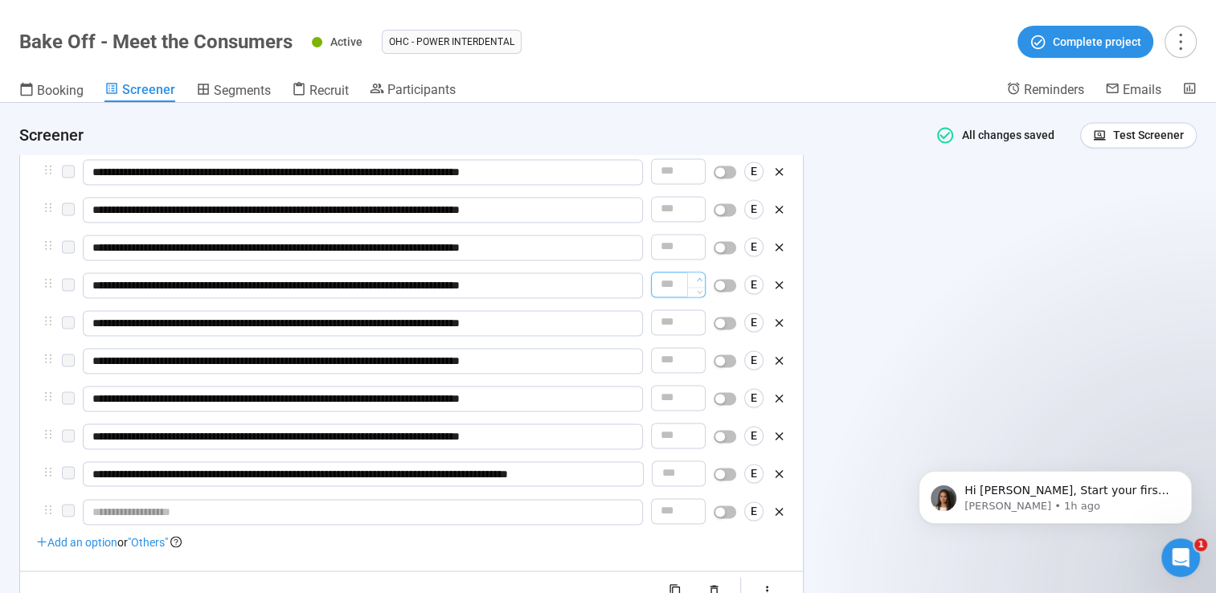
click at [694, 275] on span "Increase Value" at bounding box center [696, 279] width 18 height 14
click at [696, 286] on span "Decrease Value" at bounding box center [696, 289] width 18 height 14
type input "*"
click at [697, 316] on icon "up" at bounding box center [700, 317] width 6 height 6
type input "*"
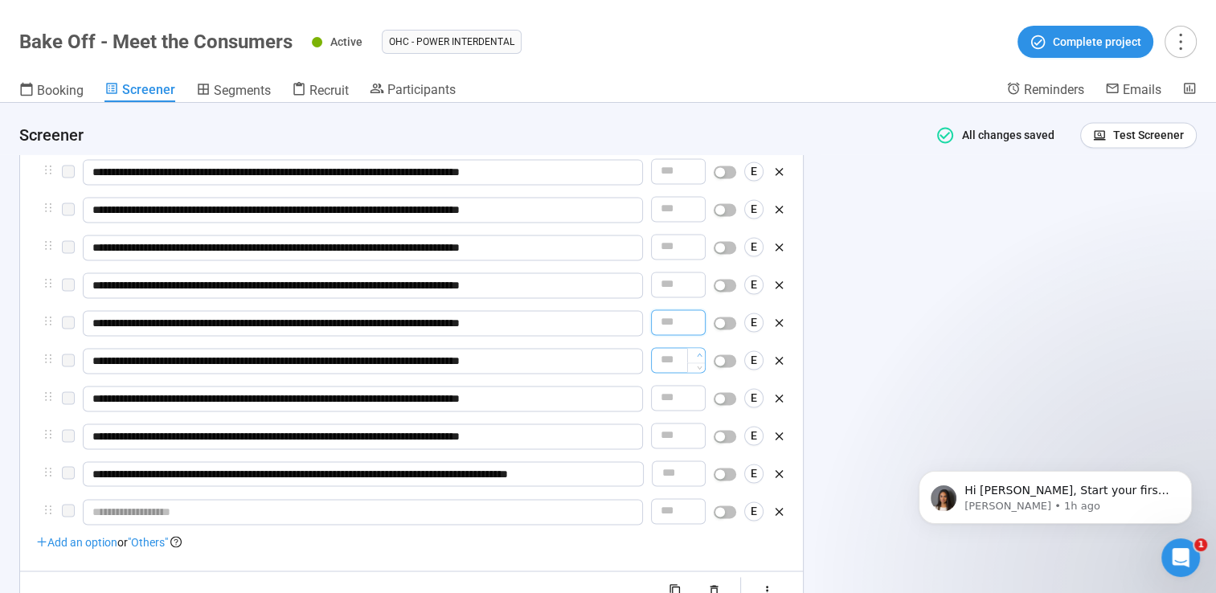
click at [697, 349] on span "Increase Value" at bounding box center [696, 355] width 18 height 14
type input "*"
click at [700, 393] on icon "up" at bounding box center [699, 392] width 5 height 3
type input "*"
click at [697, 431] on icon "up" at bounding box center [700, 430] width 6 height 6
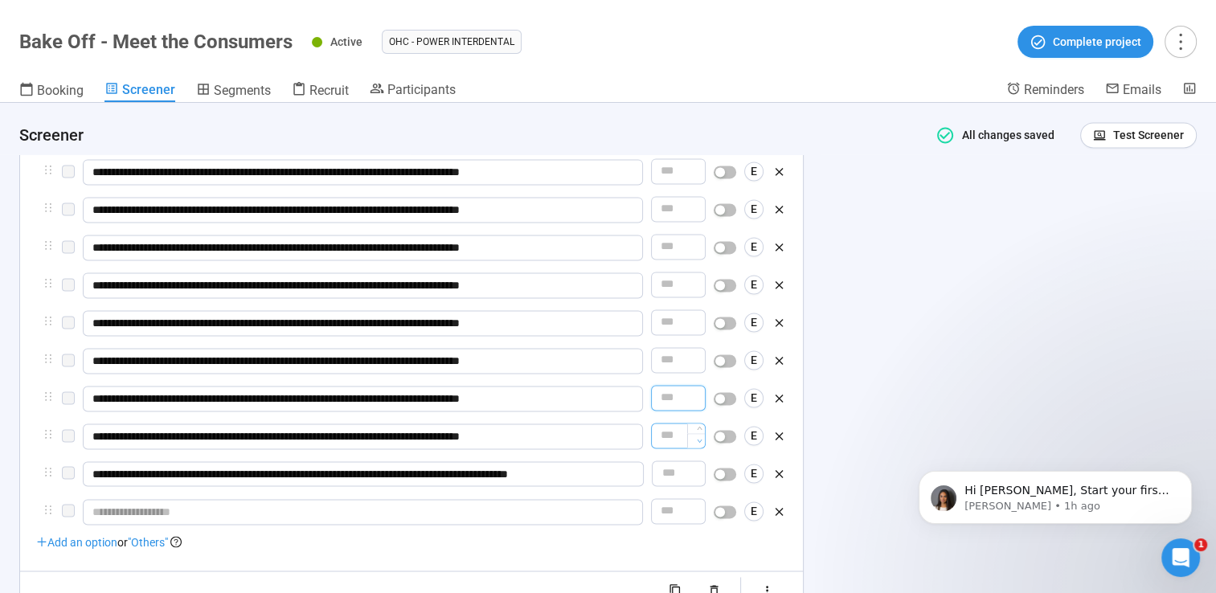
type input "*"
click at [696, 468] on span "Increase Value" at bounding box center [696, 468] width 18 height 14
type input "*"
click at [786, 520] on button "button" at bounding box center [778, 512] width 15 height 26
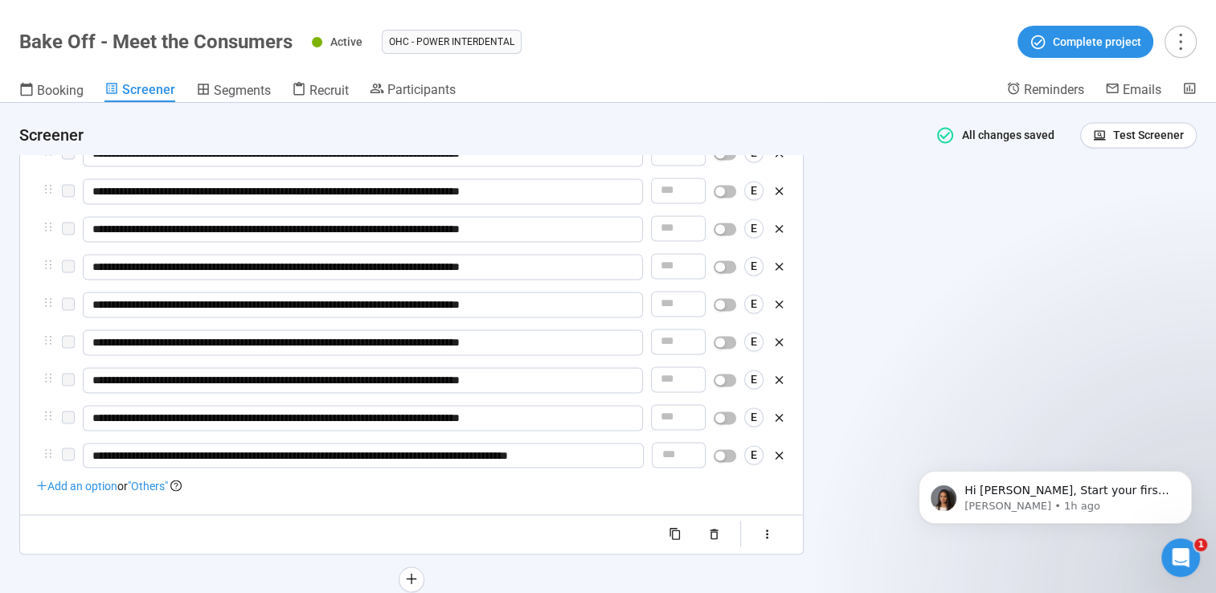
scroll to position [2388, 0]
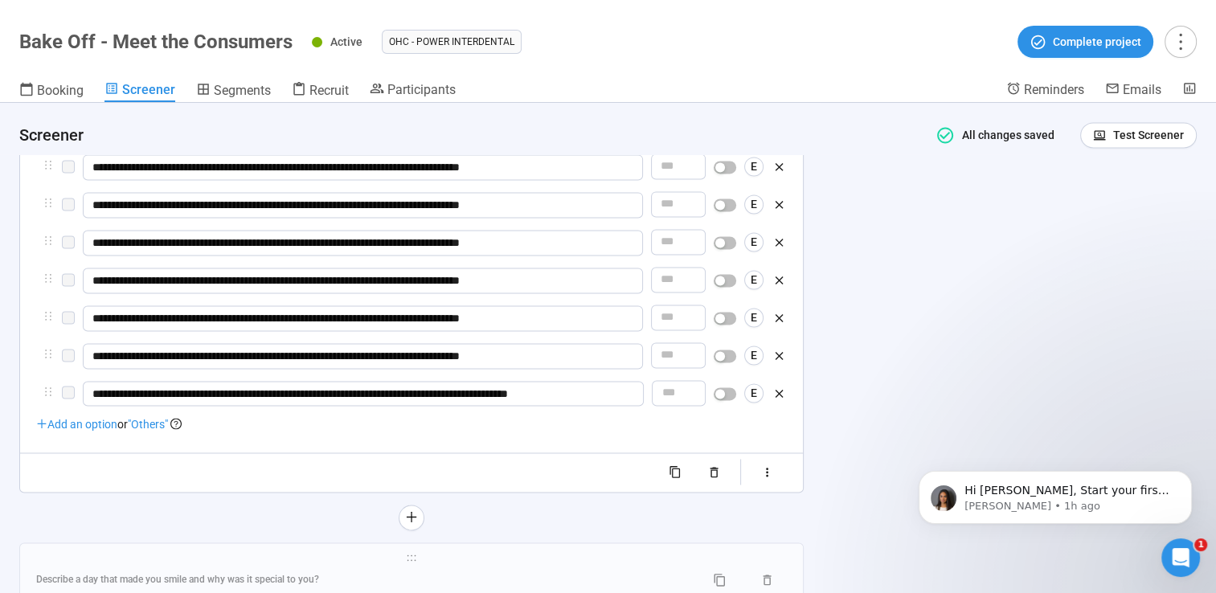
click at [80, 429] on span "Add an option" at bounding box center [76, 424] width 81 height 13
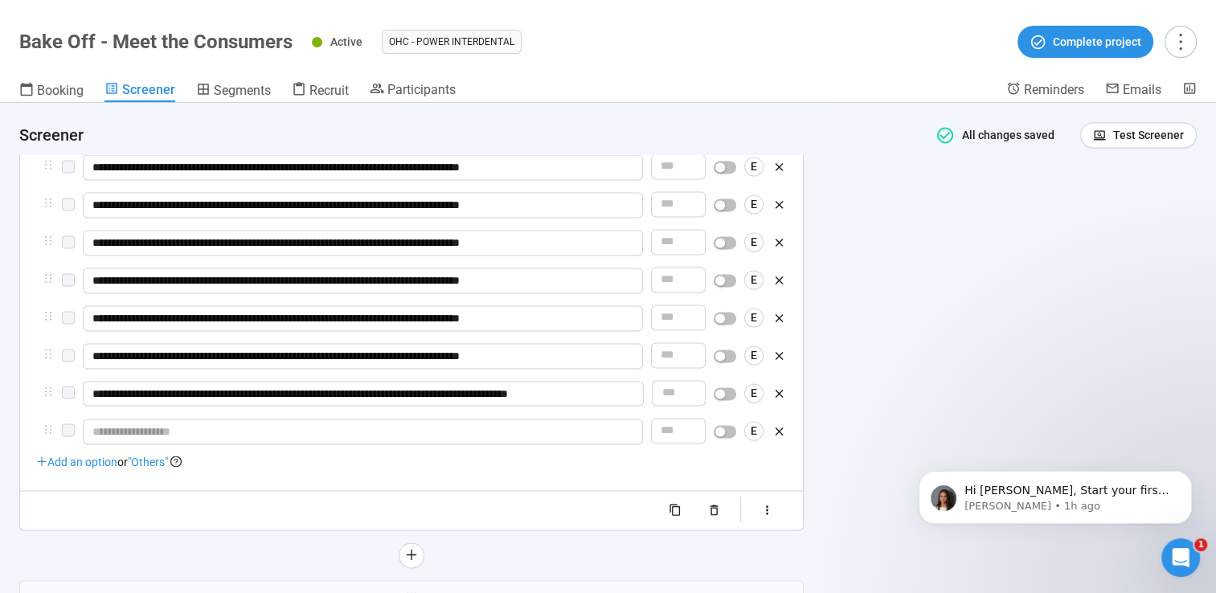
scroll to position [2468, 0]
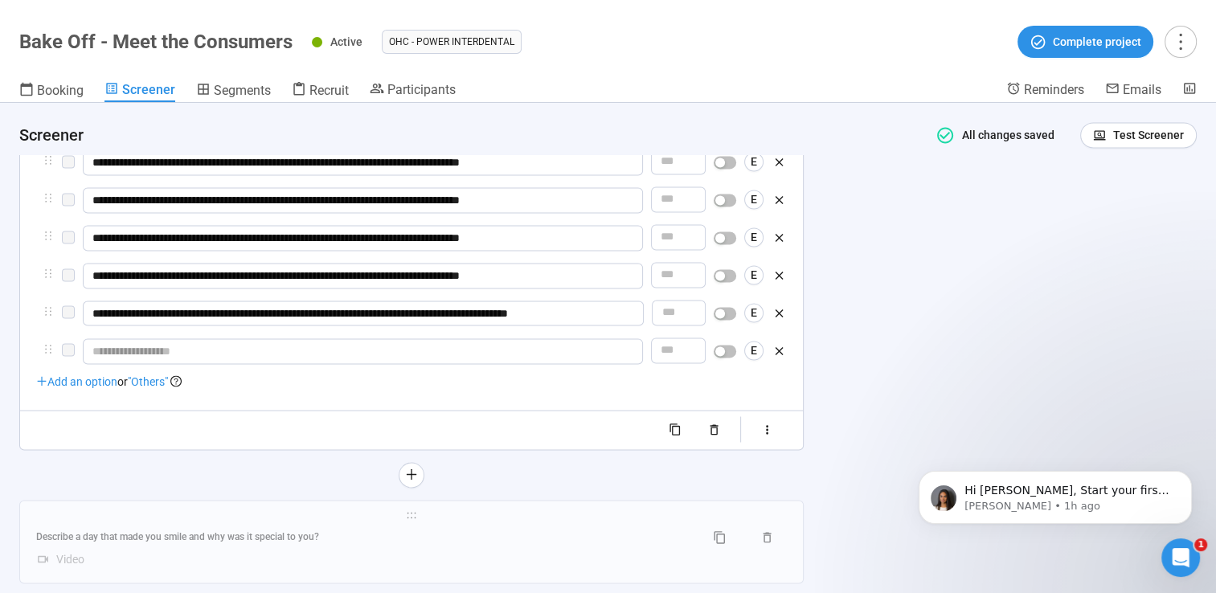
click at [102, 378] on span "Add an option" at bounding box center [76, 381] width 81 height 13
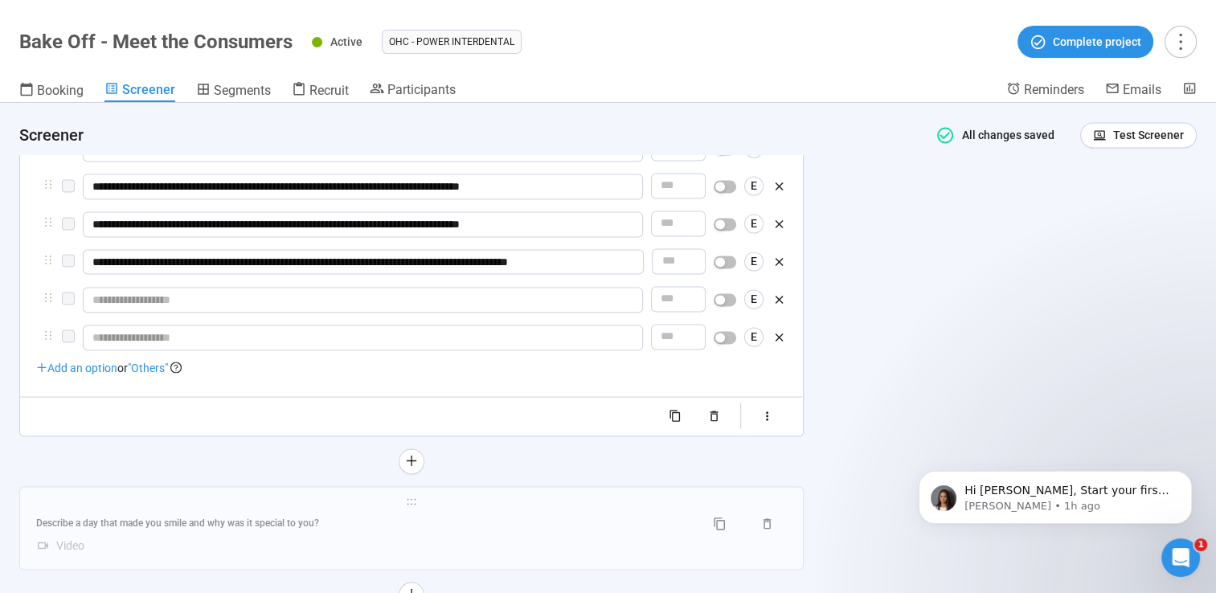
scroll to position [2548, 0]
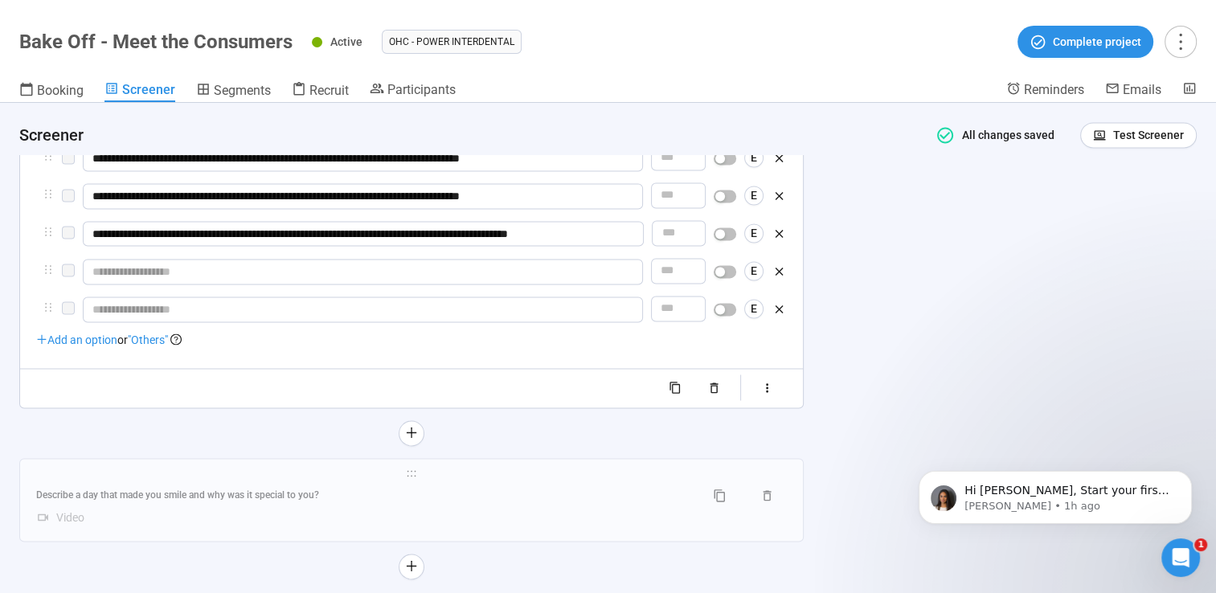
click at [117, 353] on div "**********" at bounding box center [411, 19] width 750 height 763
click at [84, 342] on span "Add an option" at bounding box center [76, 339] width 81 height 13
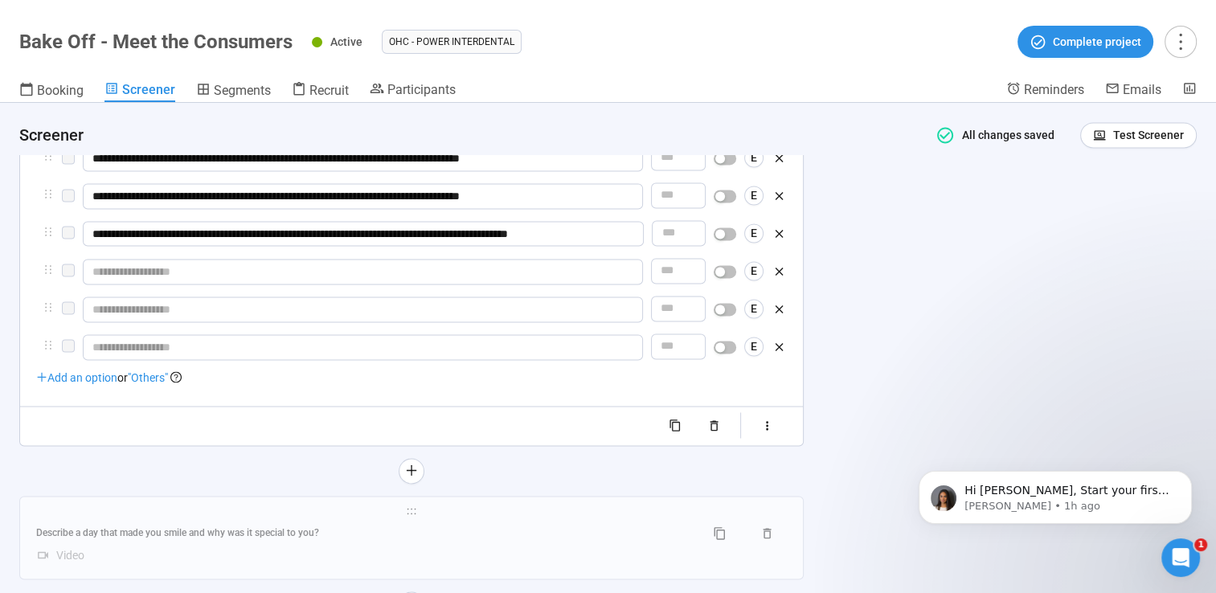
click at [88, 380] on span "Add an option" at bounding box center [76, 377] width 81 height 13
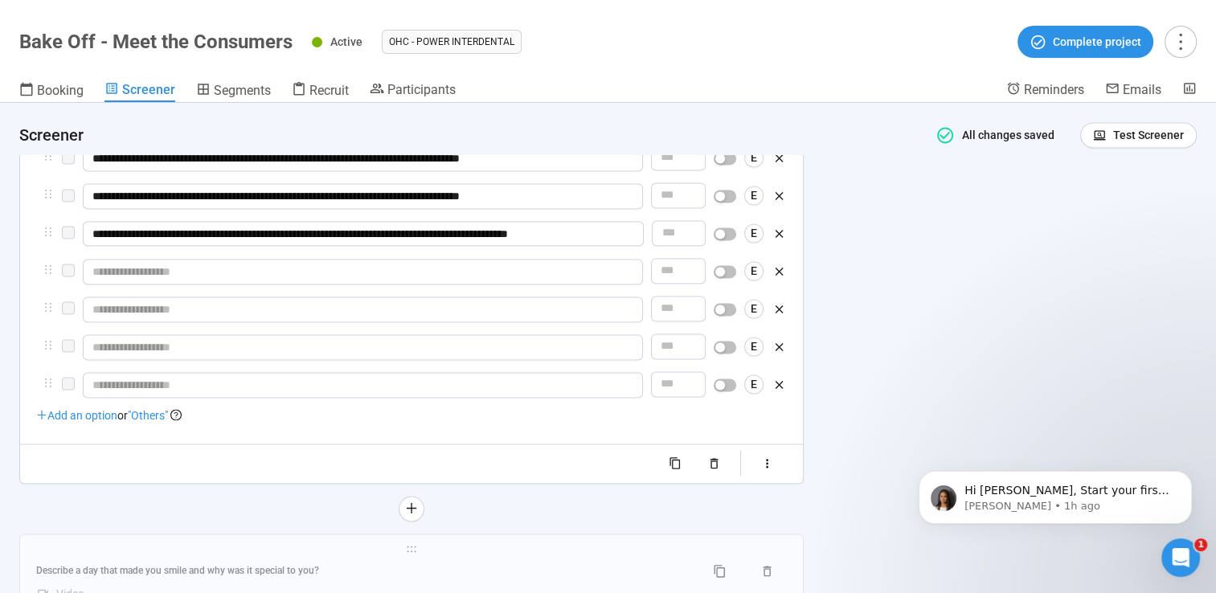
click at [80, 420] on span "Add an option" at bounding box center [76, 415] width 81 height 13
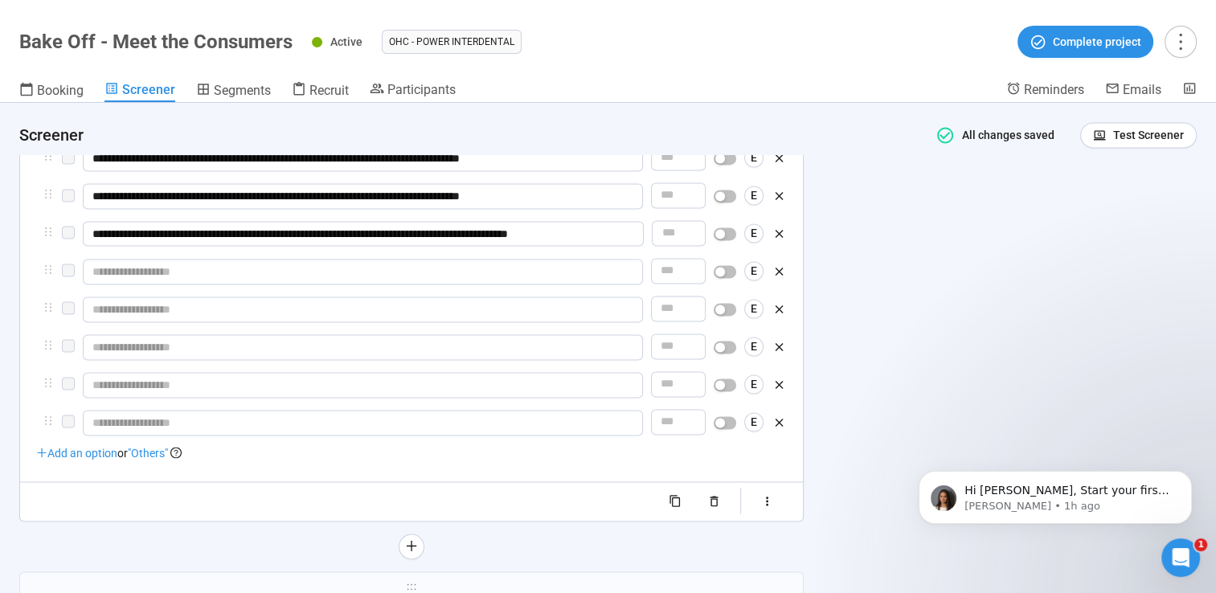
click at [83, 460] on span "Add an option" at bounding box center [76, 453] width 81 height 13
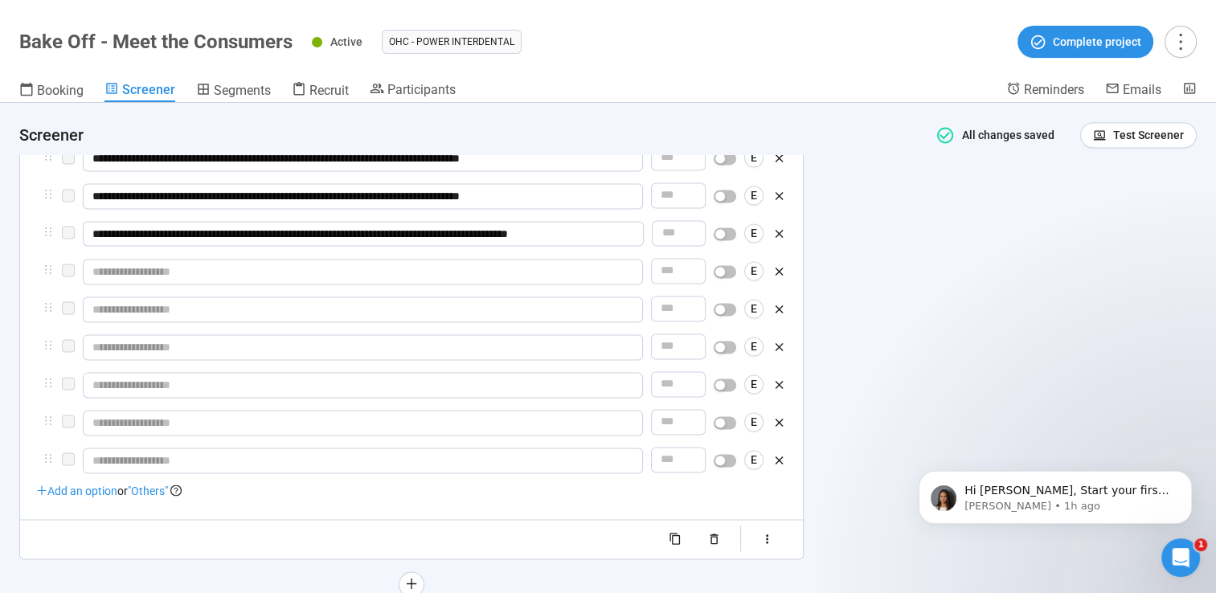
click at [86, 497] on span "Add an option" at bounding box center [76, 490] width 81 height 13
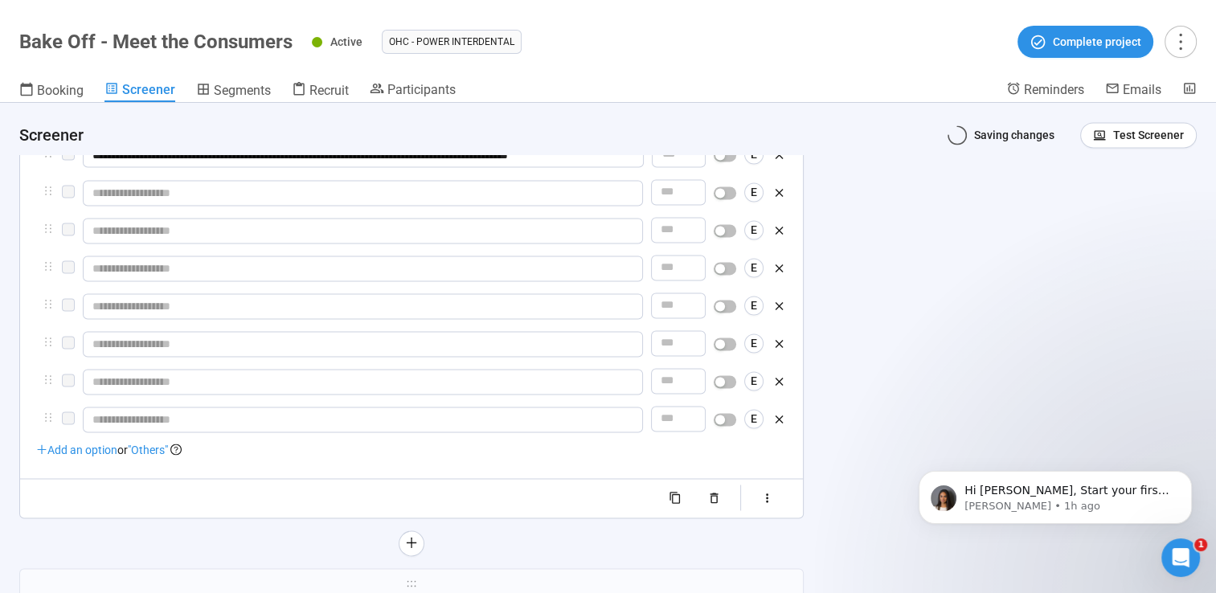
scroll to position [2628, 0]
click at [96, 462] on div "**********" at bounding box center [411, 33] width 750 height 952
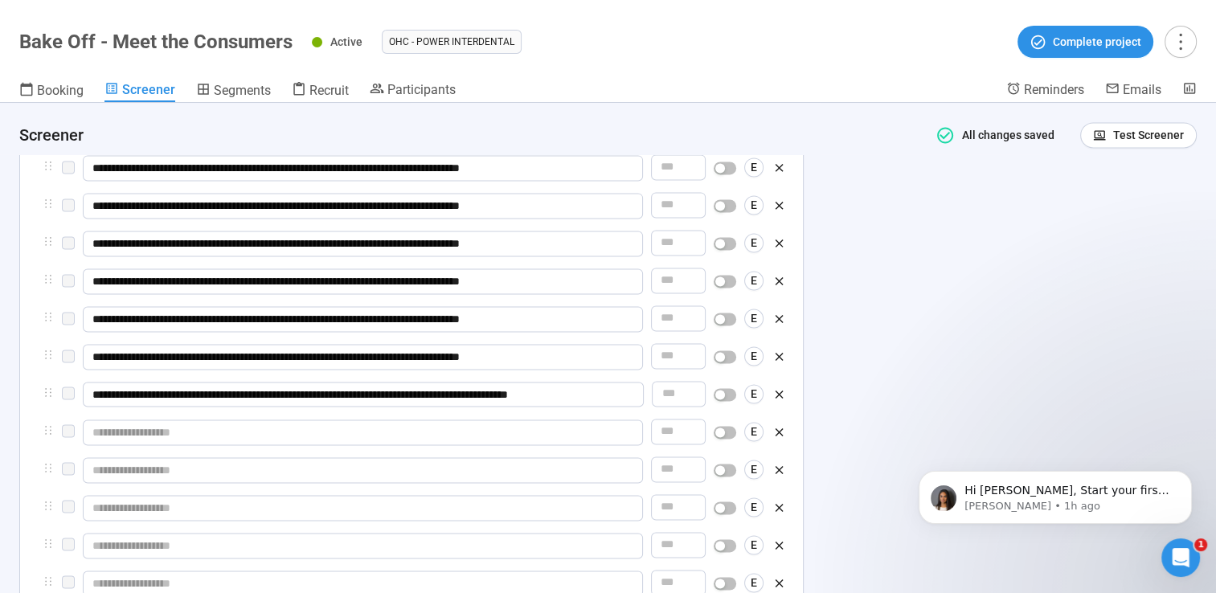
scroll to position [2307, 0]
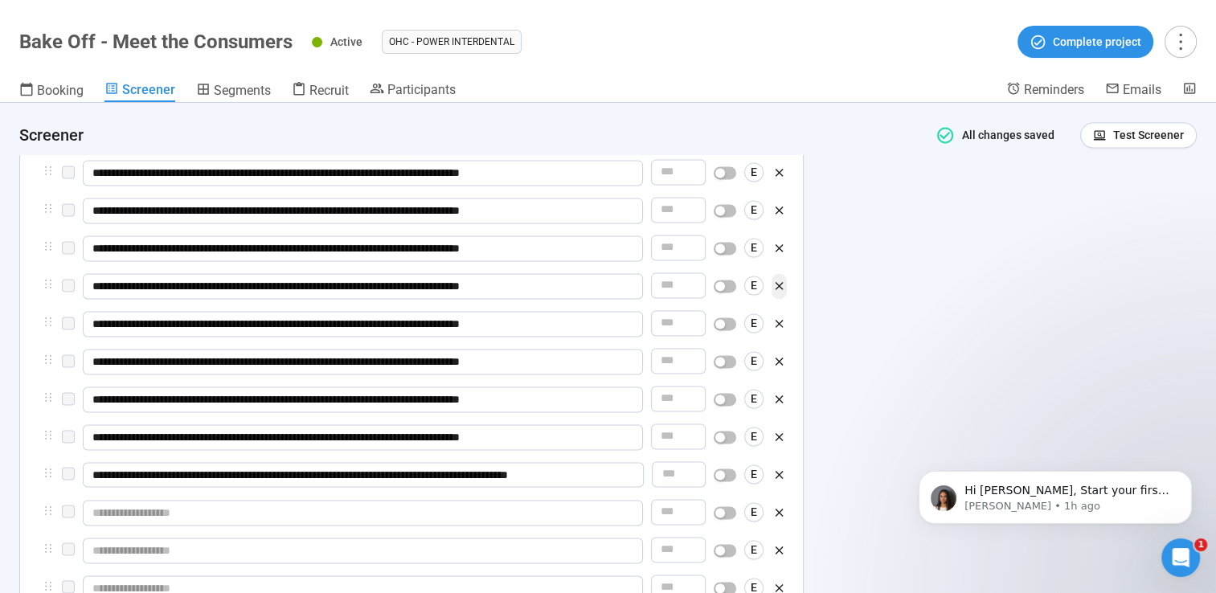
click at [776, 288] on icon "button" at bounding box center [779, 286] width 14 height 14
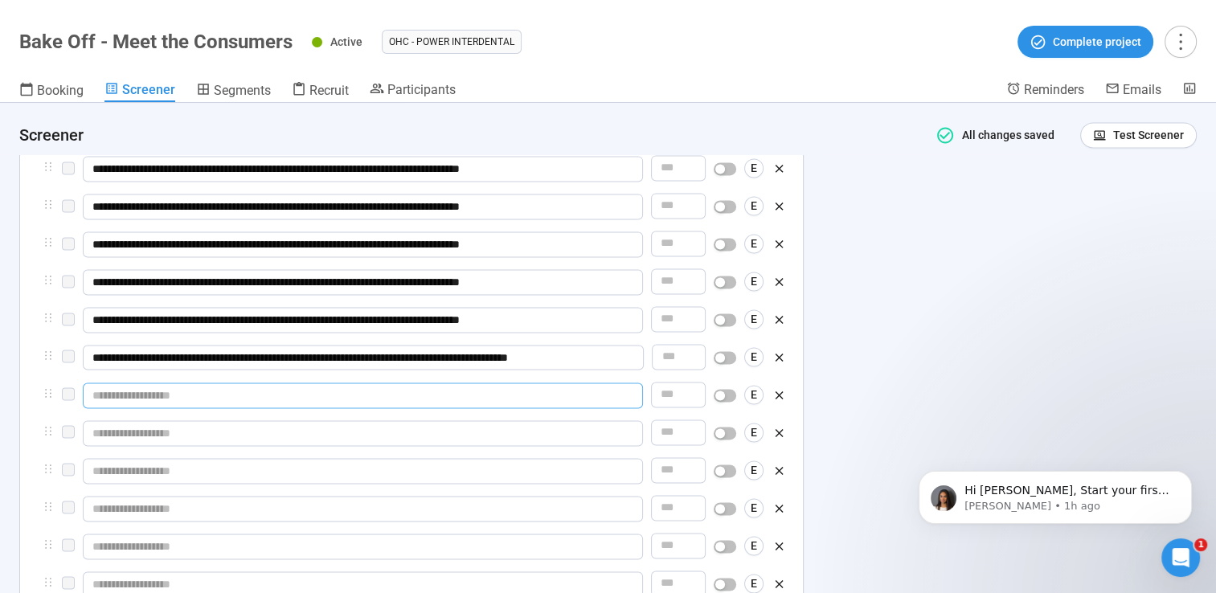
scroll to position [2387, 0]
click at [161, 396] on input "text" at bounding box center [363, 395] width 560 height 26
paste input "**********"
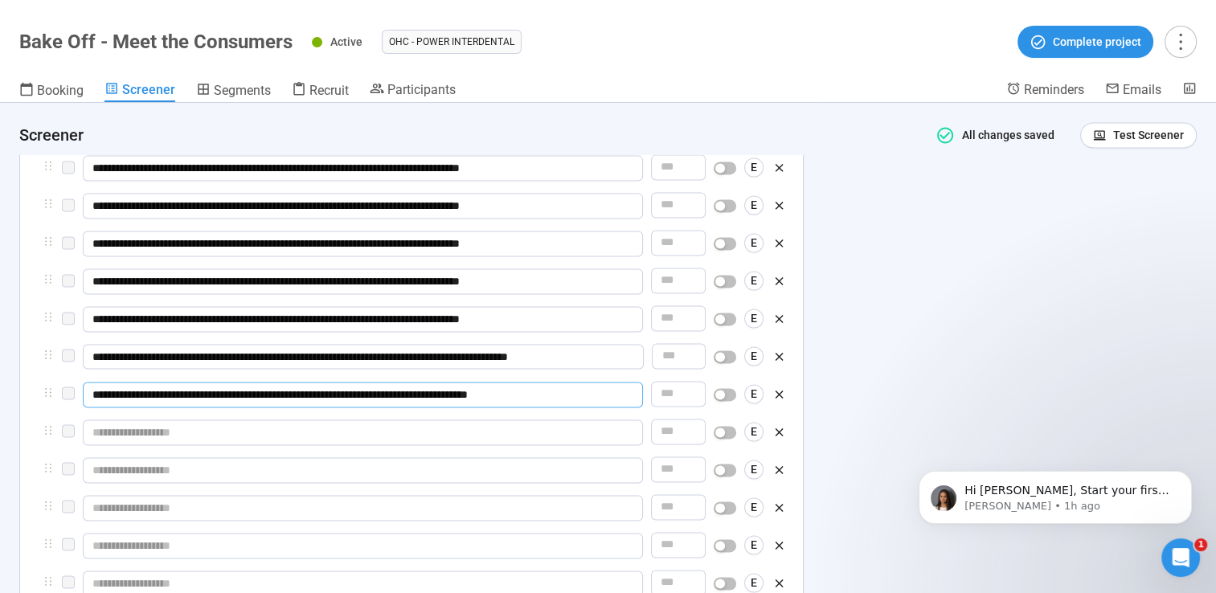
paste input "**********"
type input "**********"
click at [482, 436] on input "text" at bounding box center [363, 432] width 560 height 26
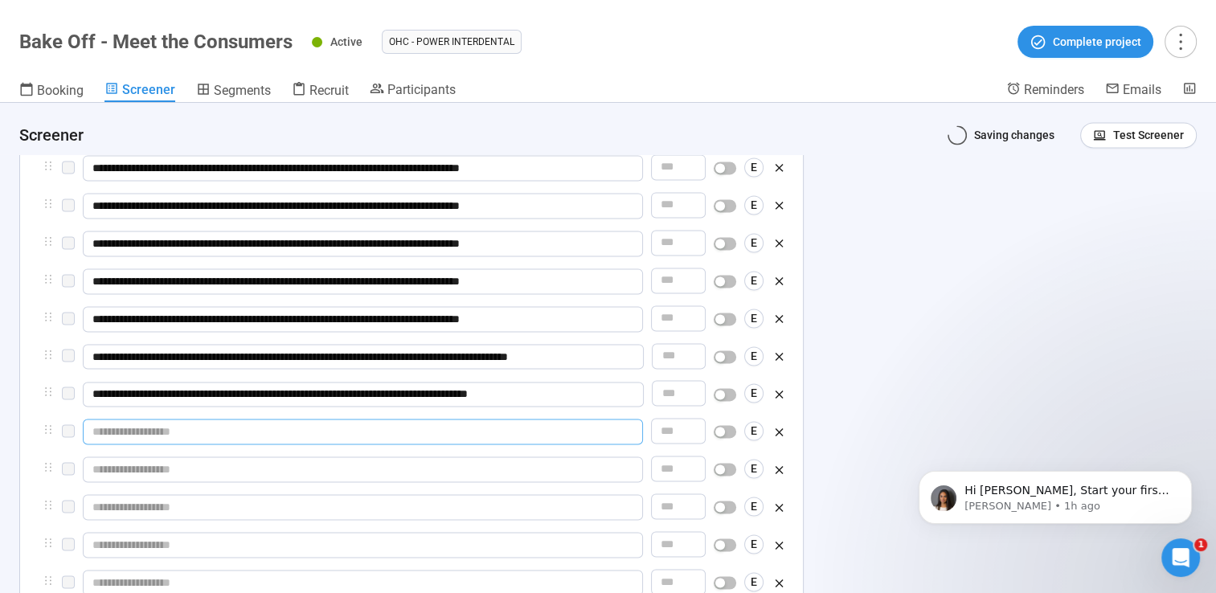
paste input "**********"
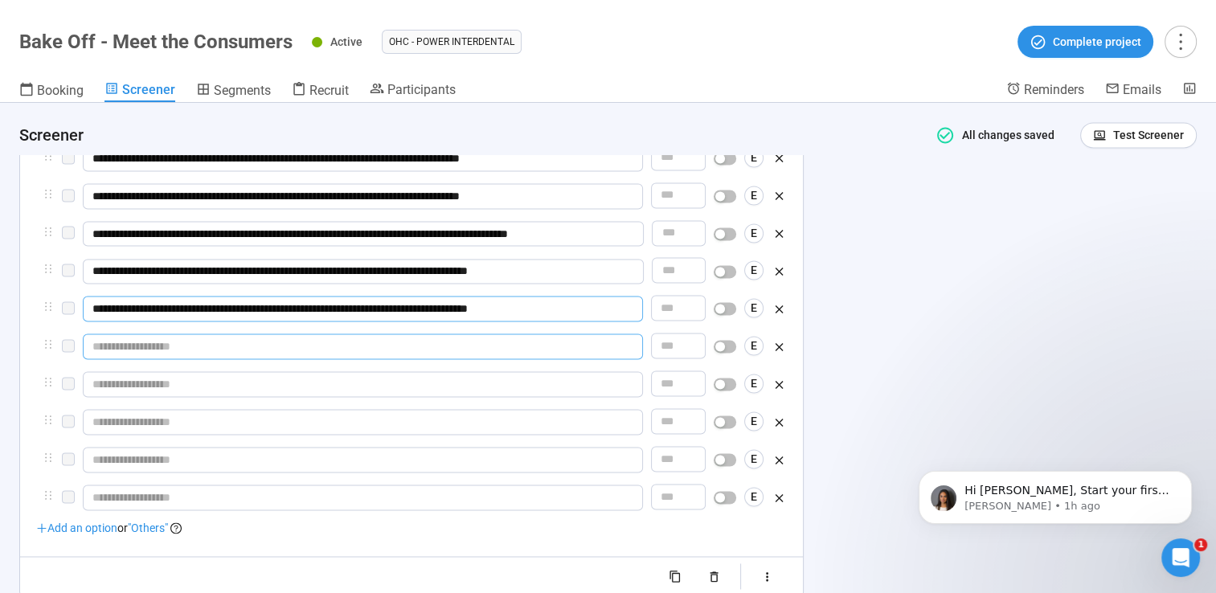
scroll to position [2548, 0]
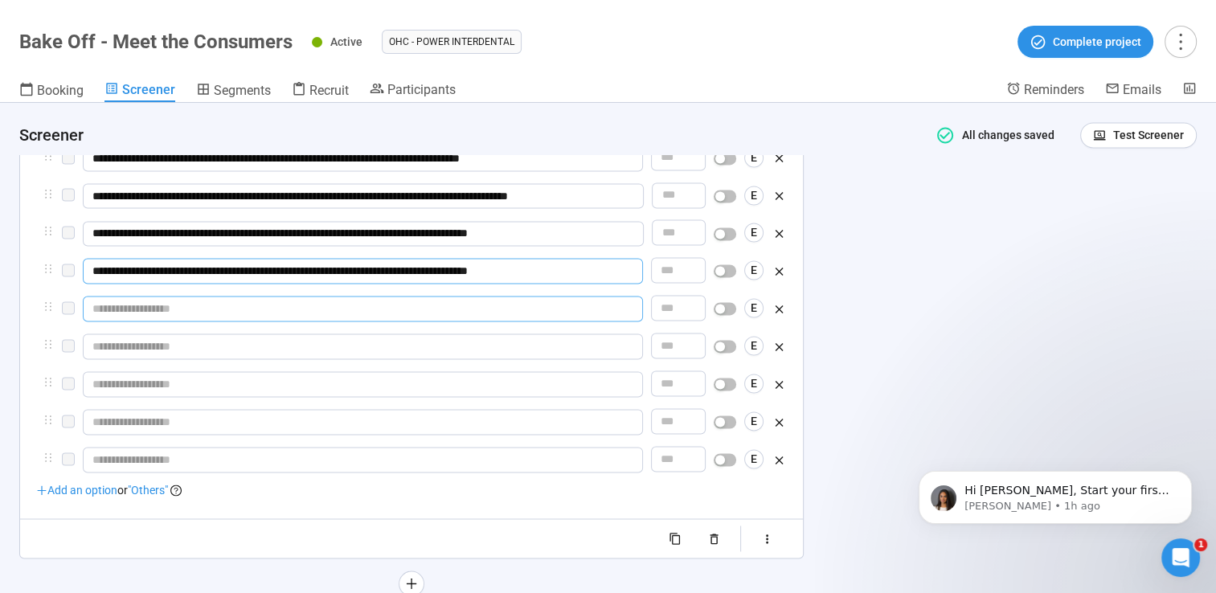
type input "**********"
click at [537, 310] on input "text" at bounding box center [363, 309] width 560 height 26
paste input "**********"
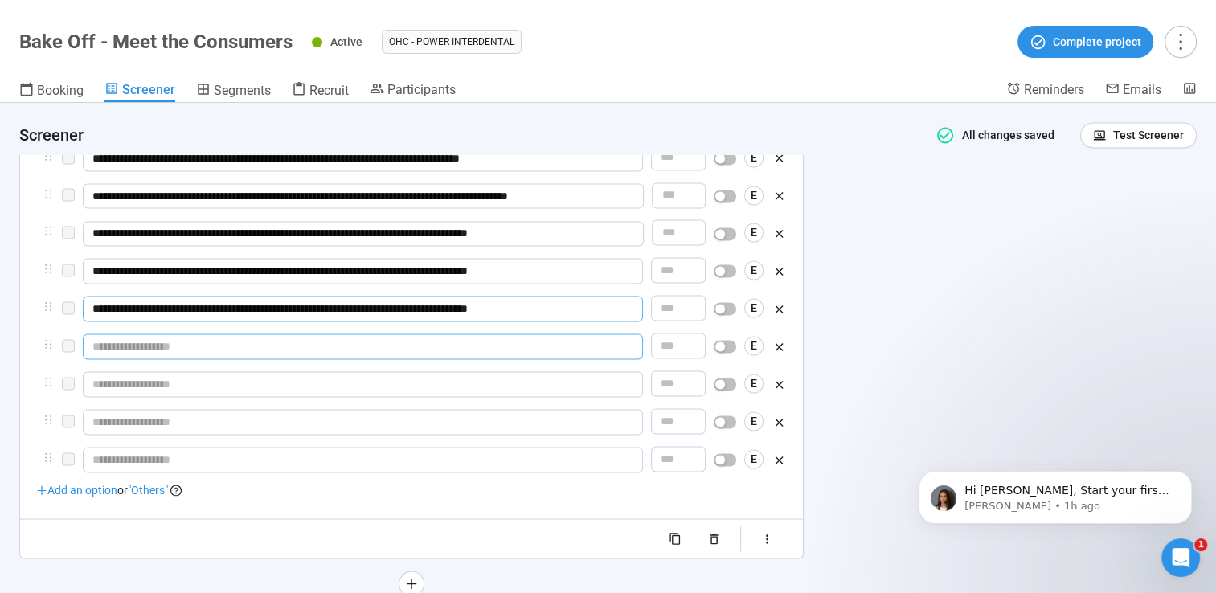
type input "**********"
click at [530, 345] on input "text" at bounding box center [363, 346] width 560 height 26
paste input "**********"
type input "**********"
click at [347, 387] on input "text" at bounding box center [363, 384] width 560 height 26
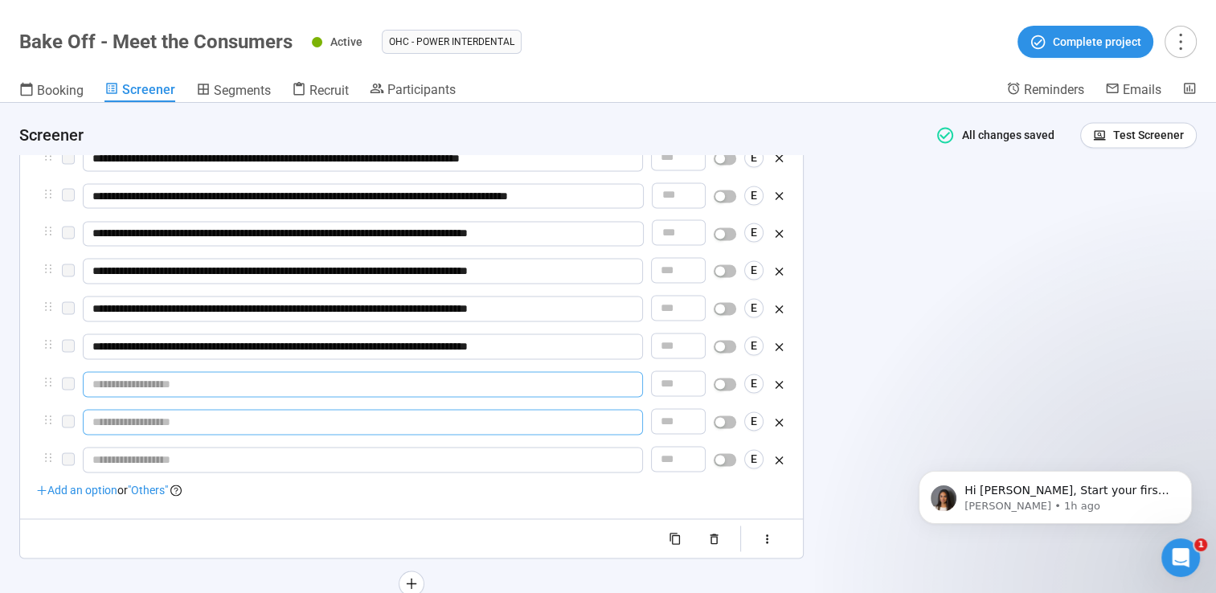
paste input "**********"
type input "**********"
click at [293, 427] on input "text" at bounding box center [363, 422] width 560 height 26
paste input "**********"
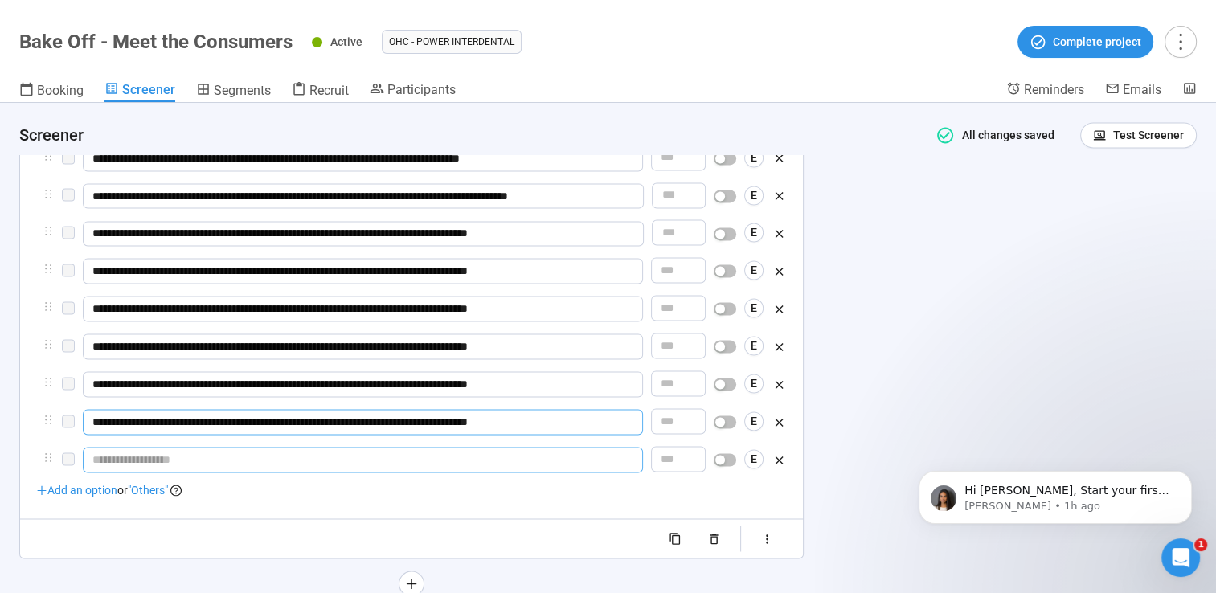
type input "**********"
click at [431, 468] on input "text" at bounding box center [363, 460] width 560 height 26
paste input "**********"
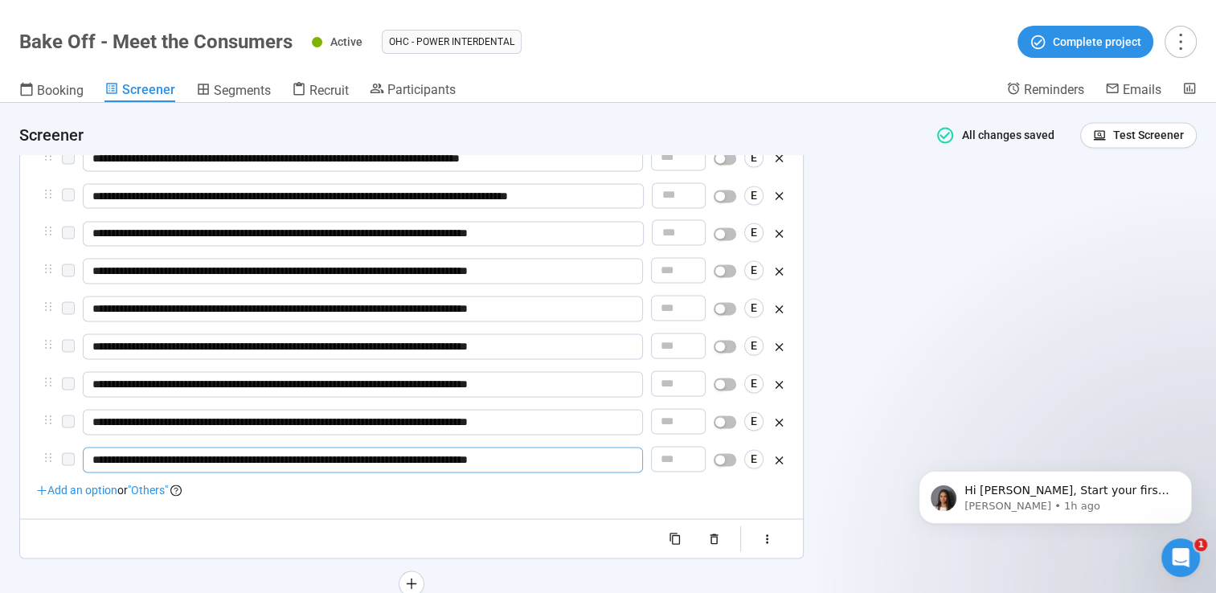
click at [92, 497] on span "Add an option" at bounding box center [76, 490] width 81 height 13
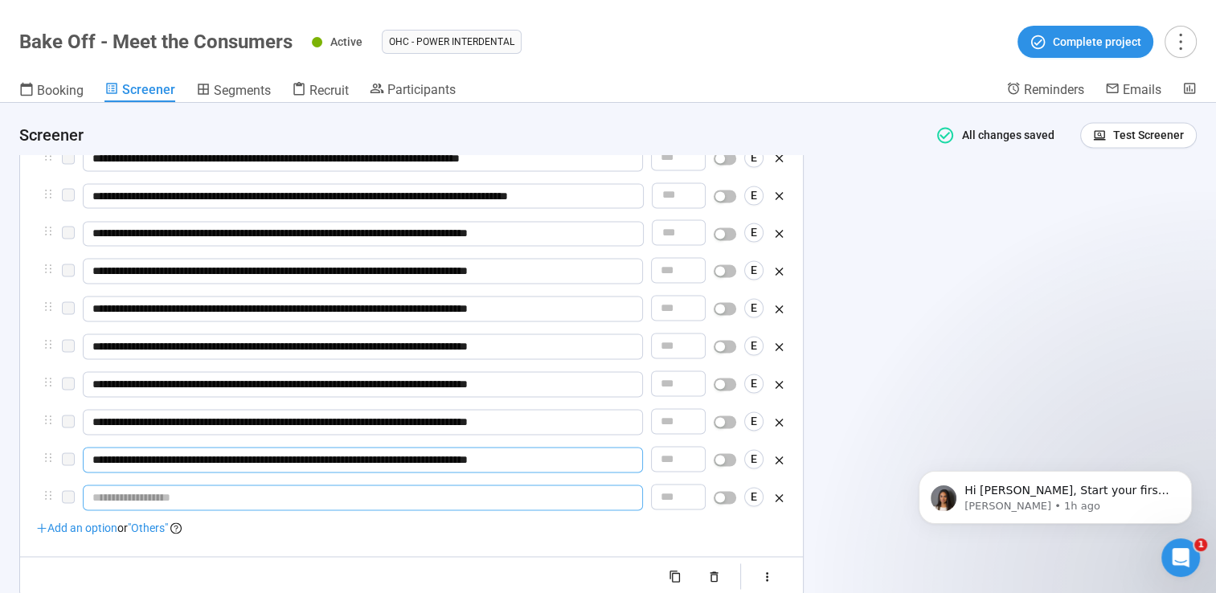
type input "**********"
click at [358, 506] on input "text" at bounding box center [363, 497] width 560 height 26
paste input "**********"
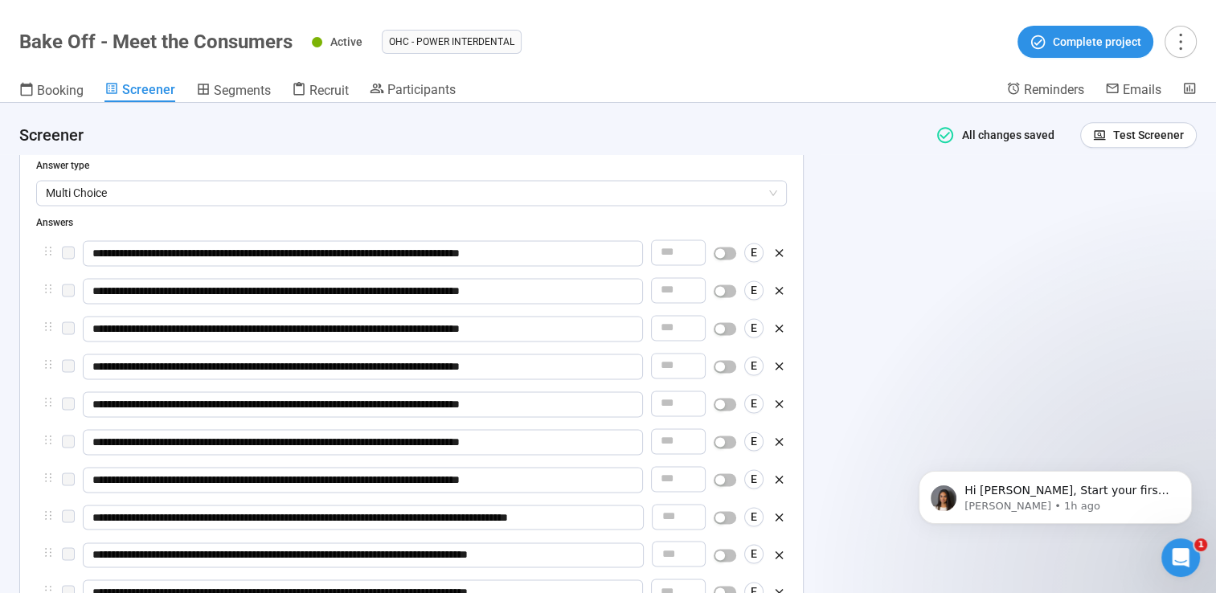
scroll to position [2146, 0]
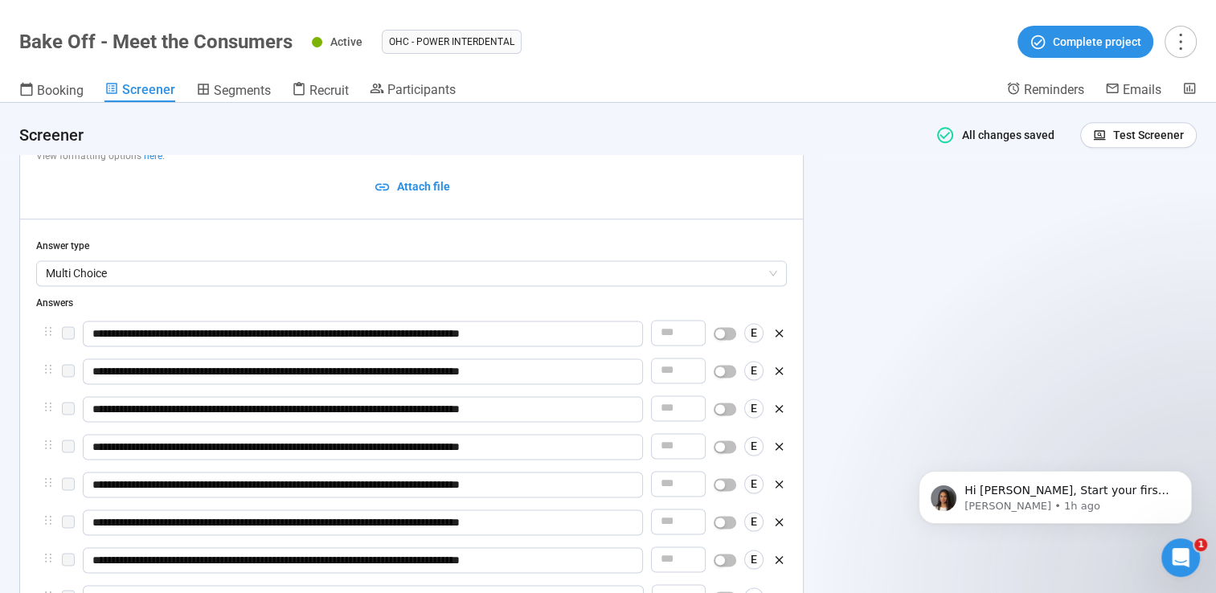
type input "**********"
click at [834, 382] on div "**********" at bounding box center [608, 348] width 1216 height 490
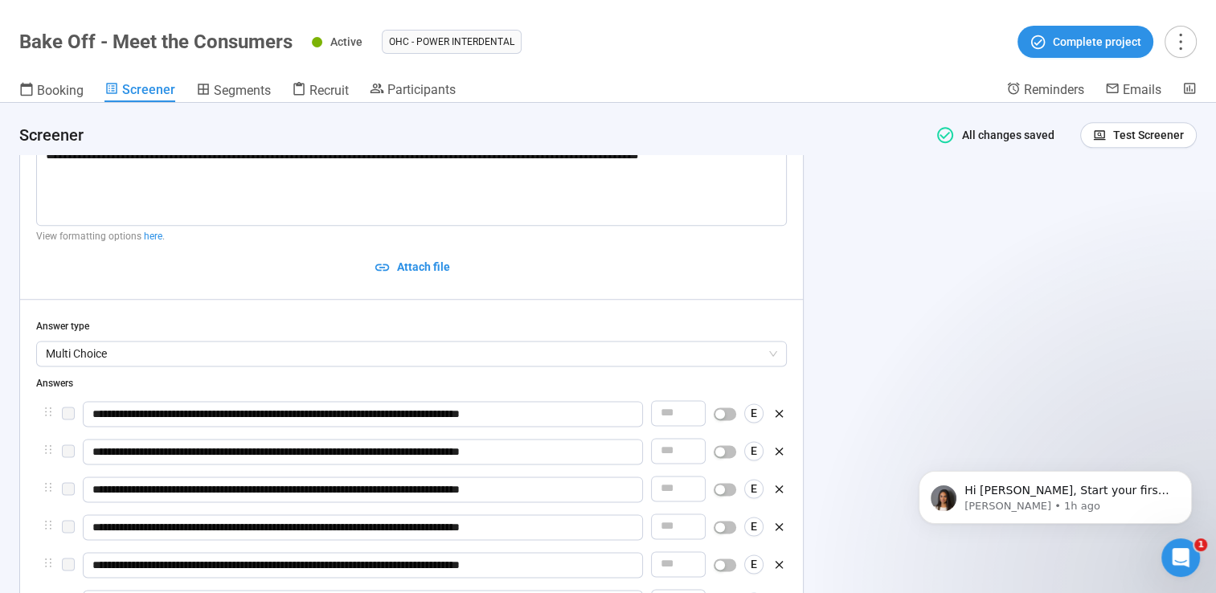
scroll to position [1985, 0]
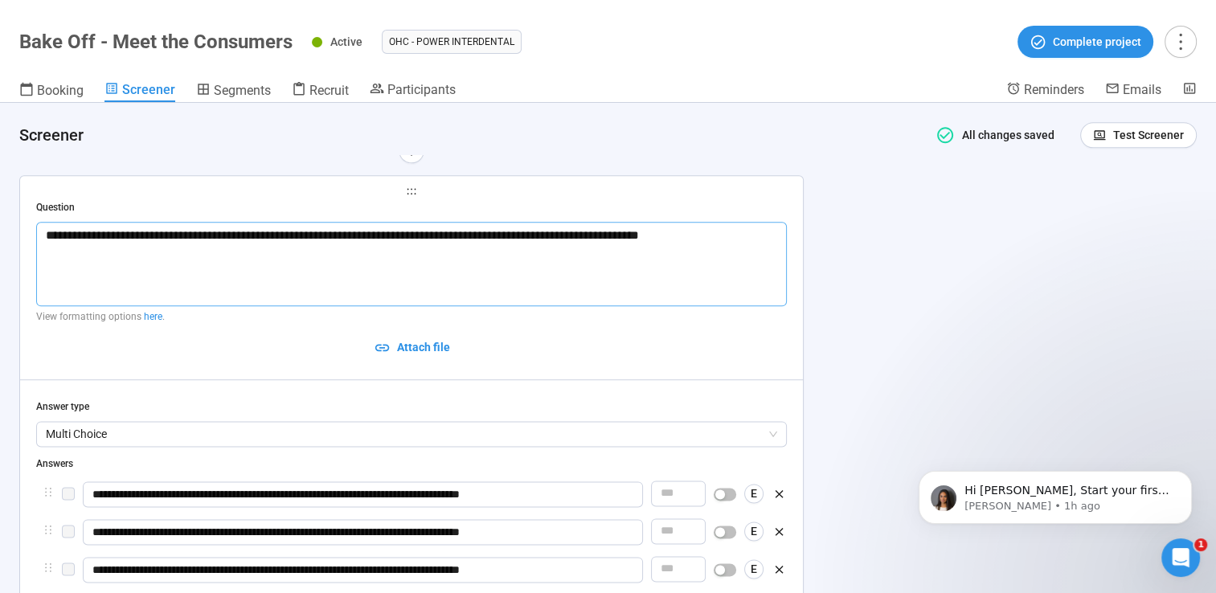
click at [562, 291] on textarea "**********" at bounding box center [411, 264] width 750 height 85
click at [318, 92] on span "Recruit" at bounding box center [328, 90] width 39 height 15
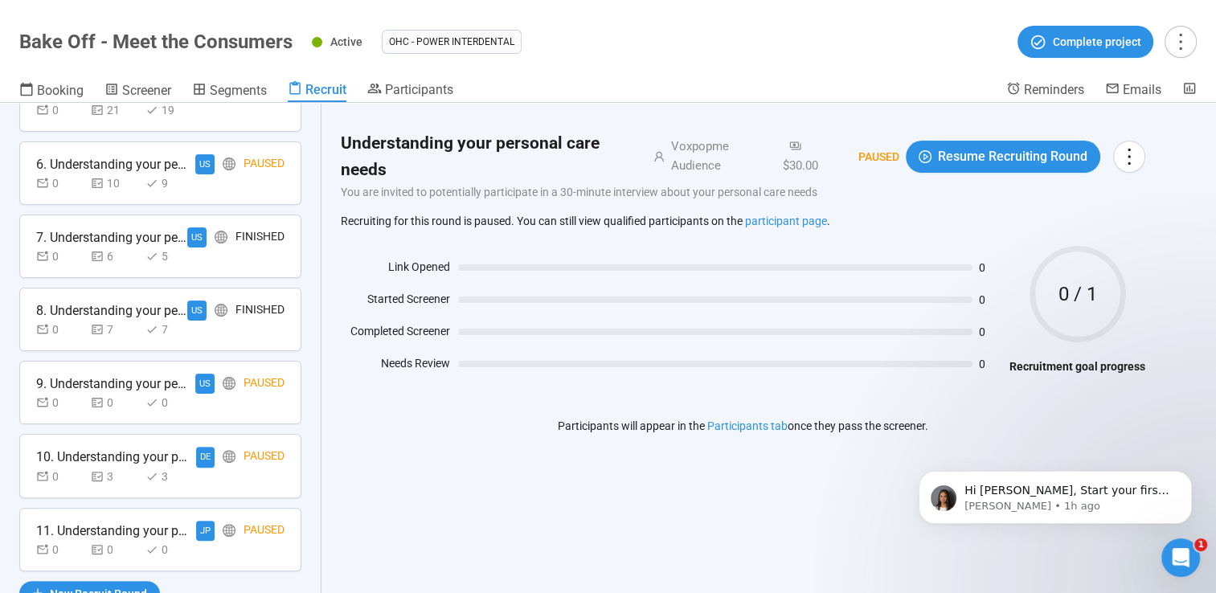
scroll to position [475, 0]
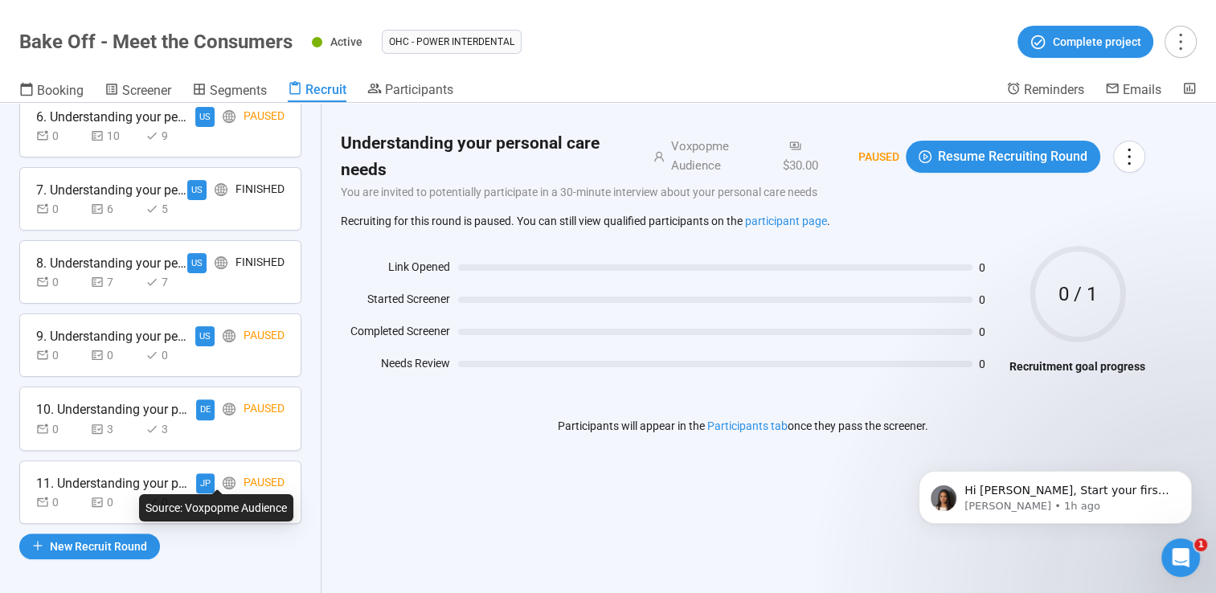
click at [223, 484] on icon "global" at bounding box center [229, 482] width 13 height 13
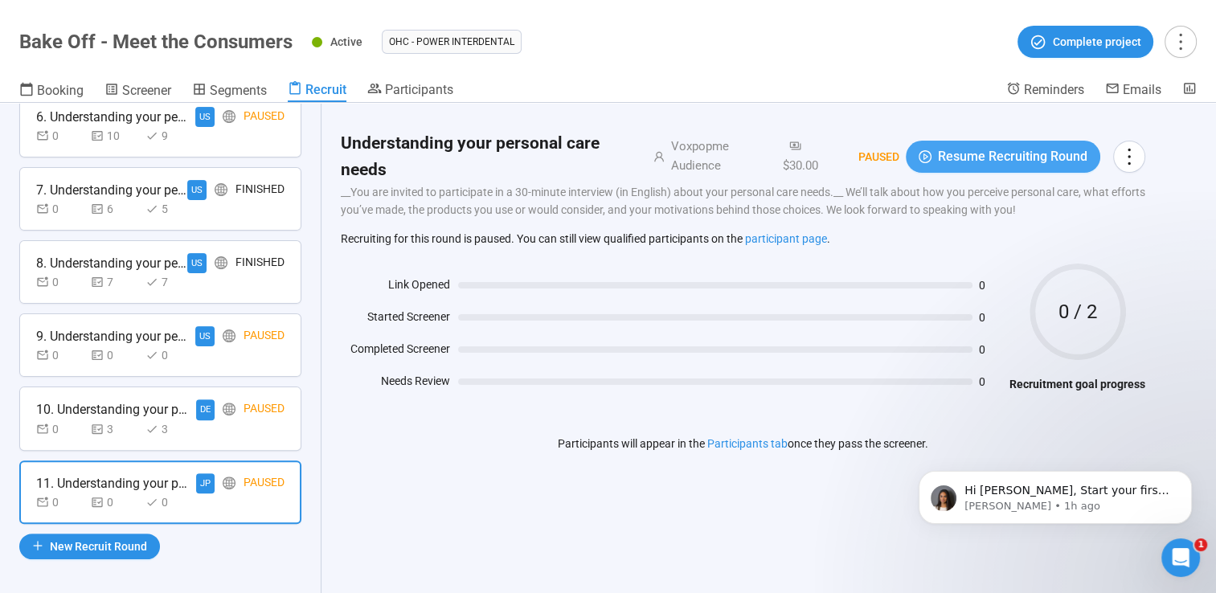
click at [1016, 153] on span "Resume Recruiting Round" at bounding box center [1012, 156] width 149 height 20
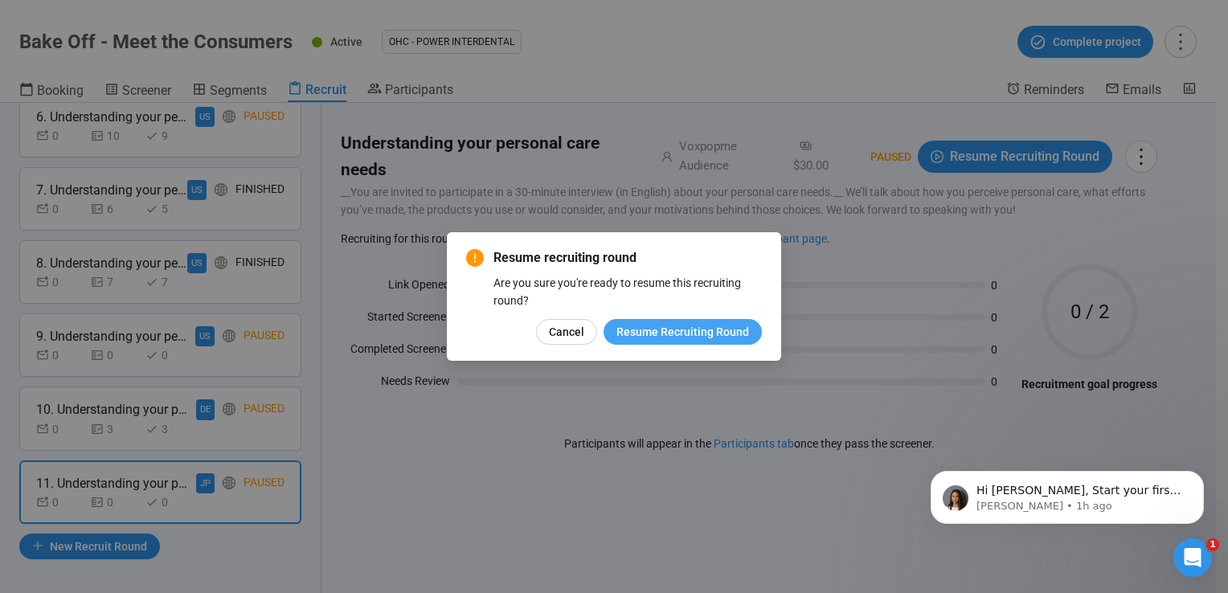
click at [662, 328] on span "Resume Recruiting Round" at bounding box center [682, 332] width 133 height 18
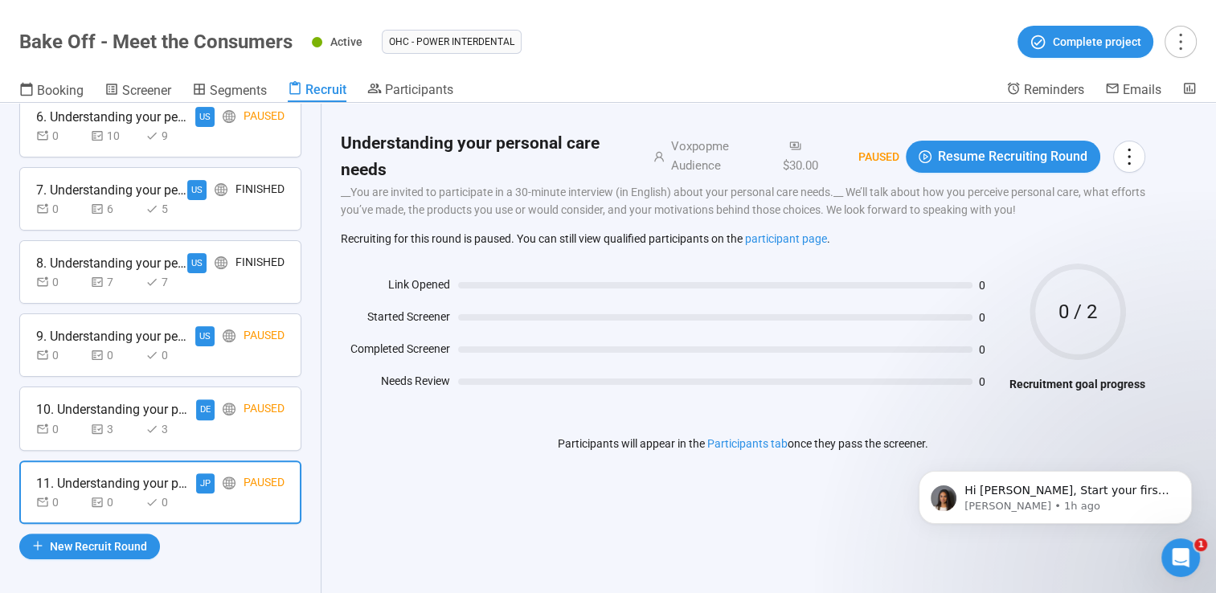
click at [243, 410] on div "Paused" at bounding box center [263, 409] width 41 height 20
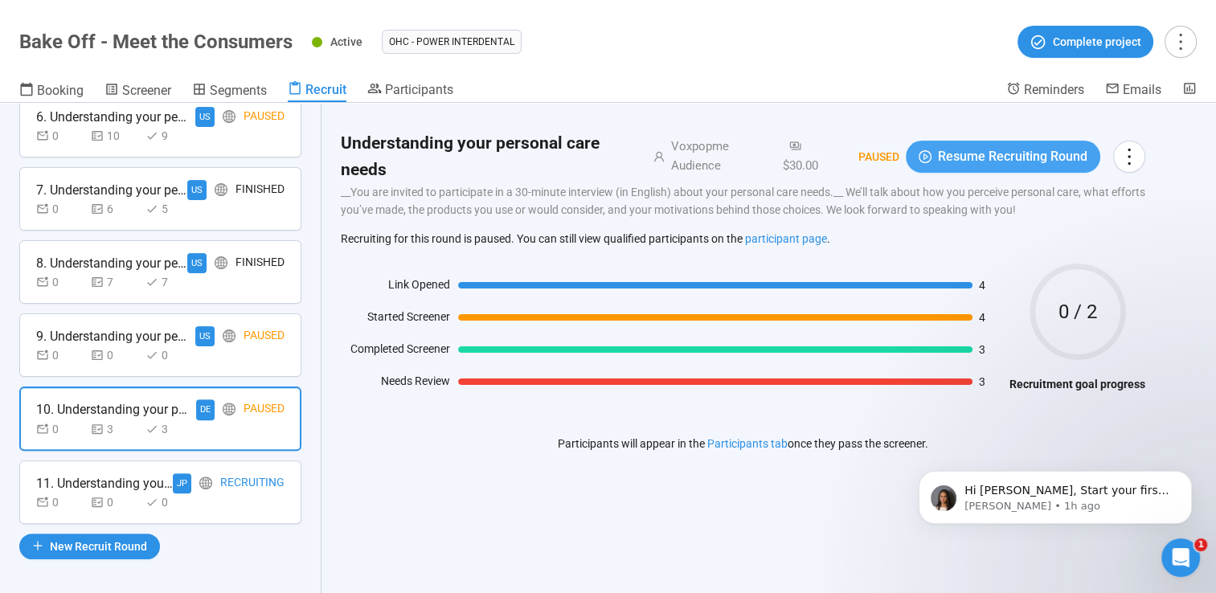
click at [1013, 151] on span "Resume Recruiting Round" at bounding box center [1012, 156] width 149 height 20
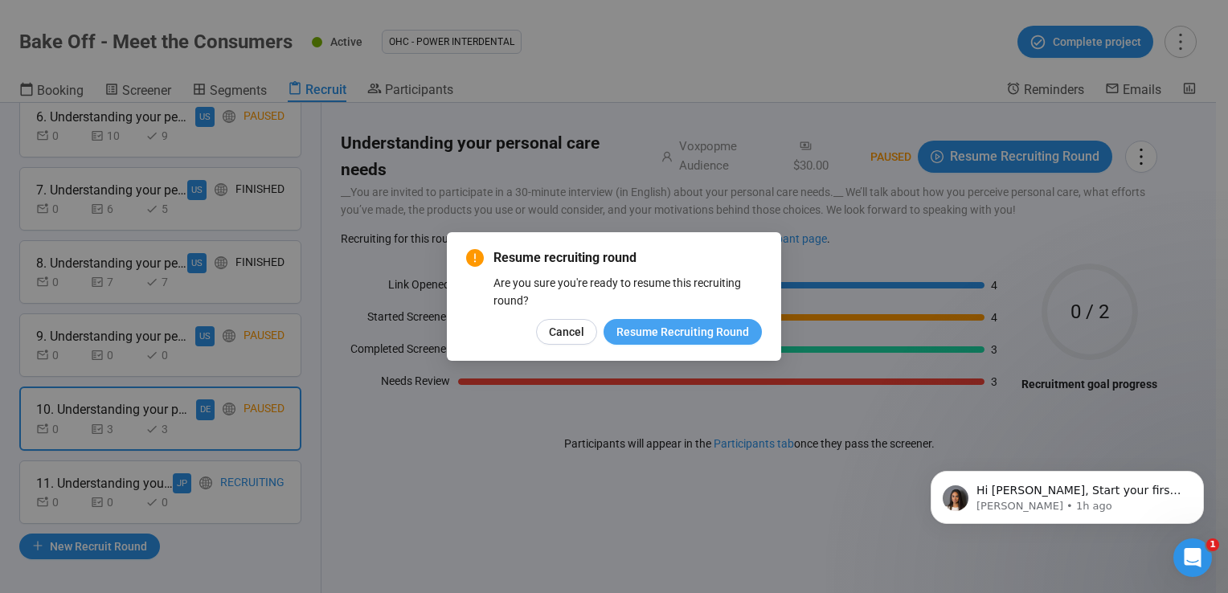
click at [717, 327] on span "Resume Recruiting Round" at bounding box center [682, 332] width 133 height 18
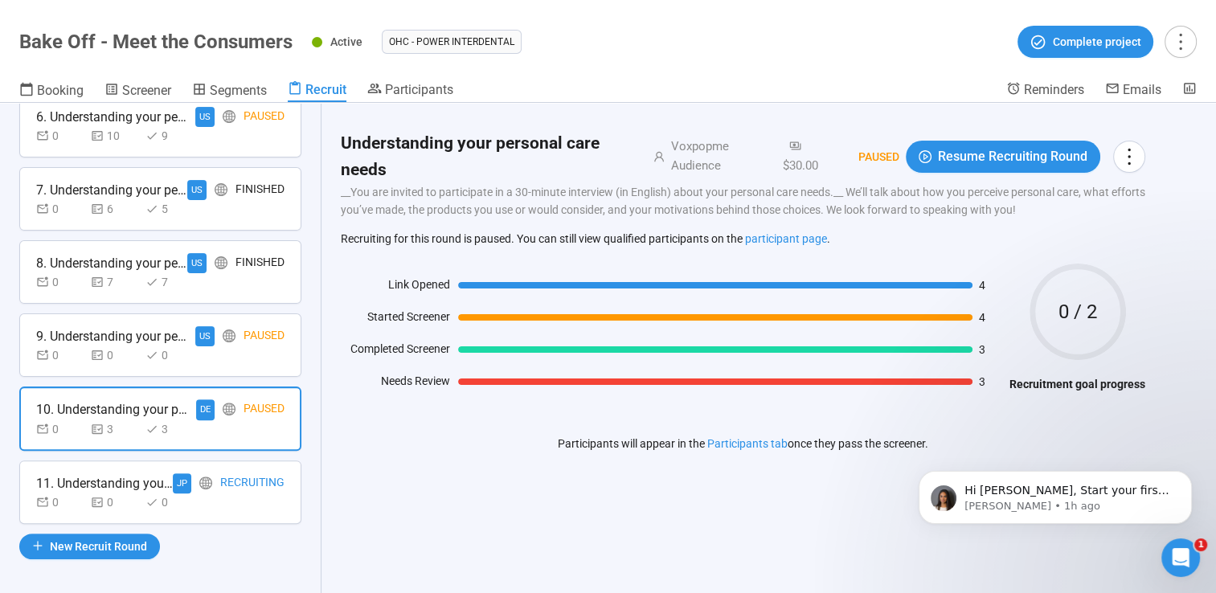
click at [222, 353] on div "0 0 0" at bounding box center [160, 355] width 248 height 18
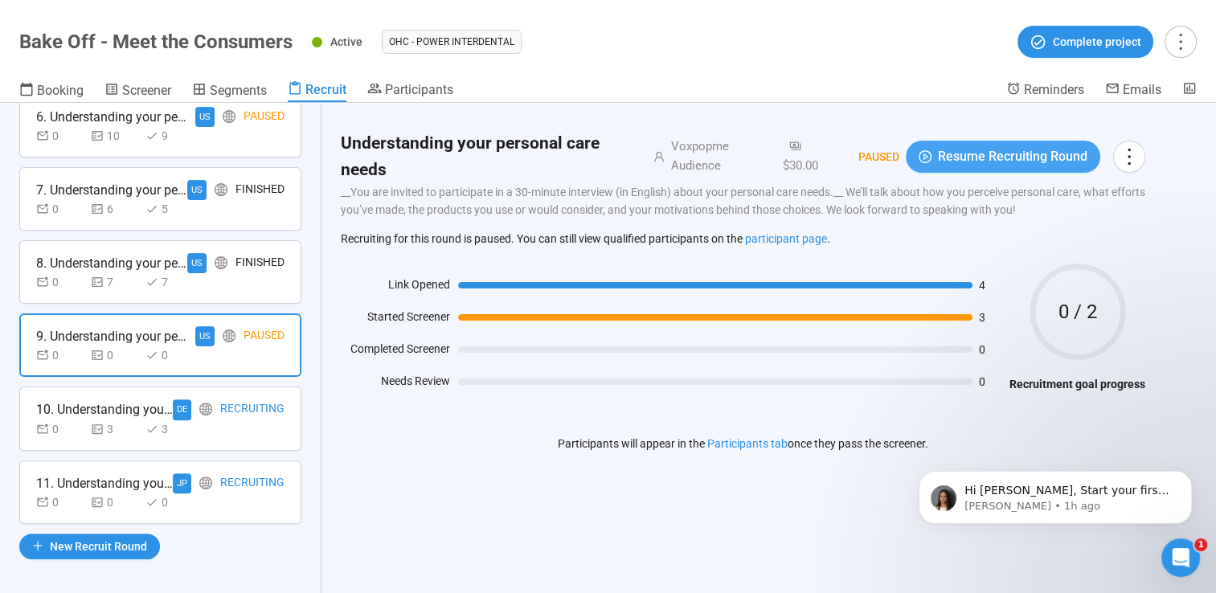
click at [1022, 159] on span "Resume Recruiting Round" at bounding box center [1012, 156] width 149 height 20
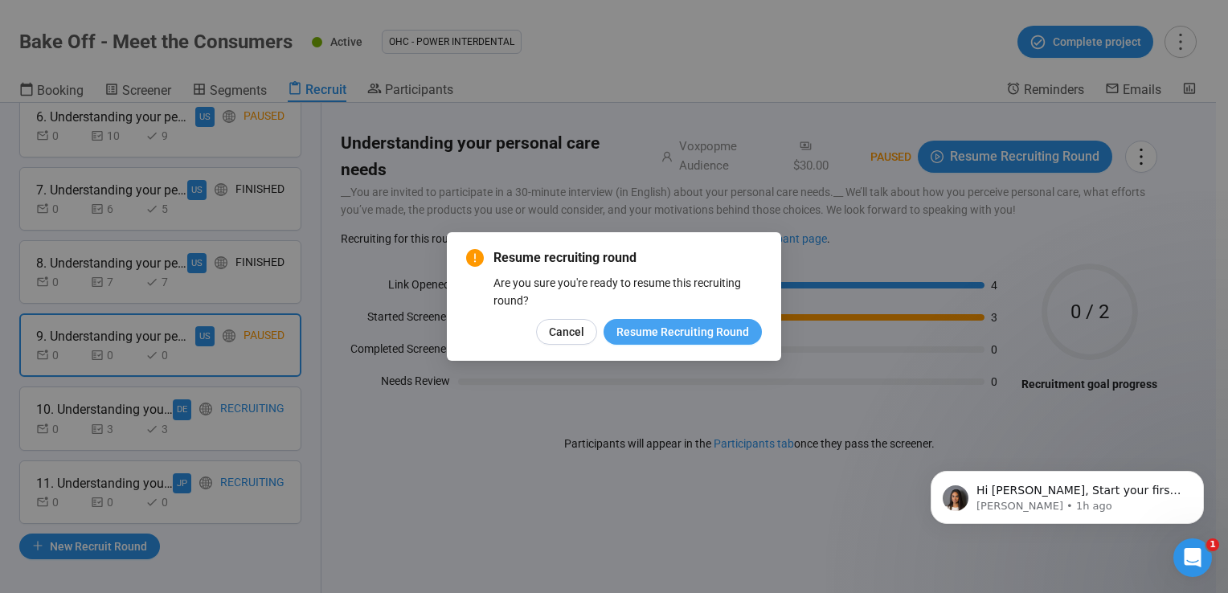
click at [699, 340] on span "Resume Recruiting Round" at bounding box center [682, 332] width 133 height 18
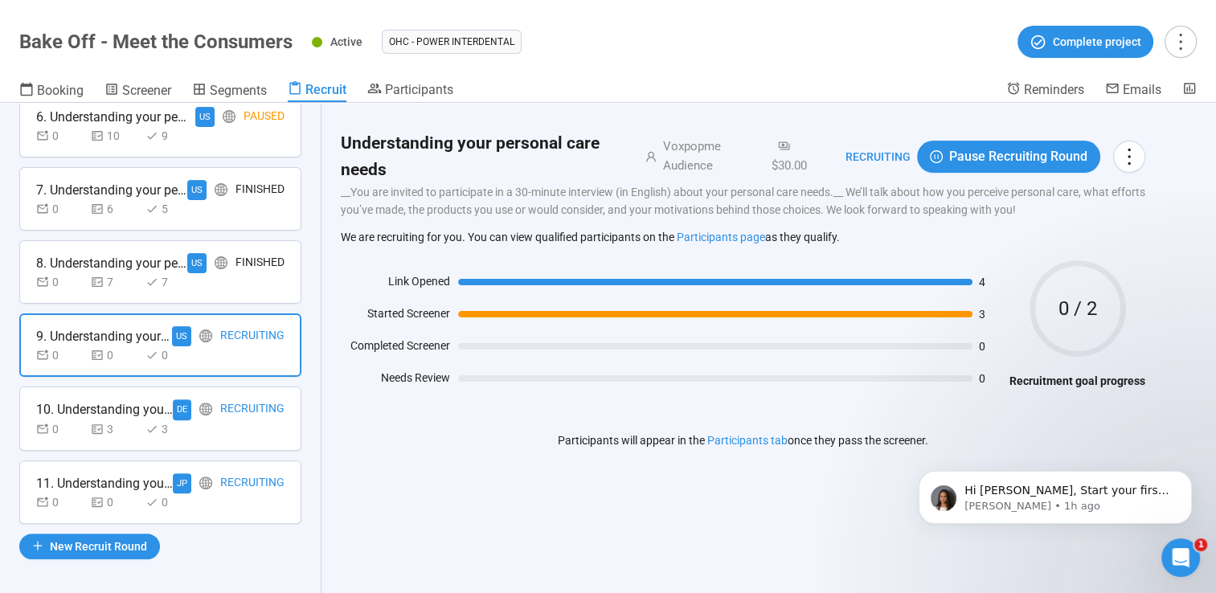
click at [220, 411] on div "Recruiting" at bounding box center [252, 409] width 64 height 20
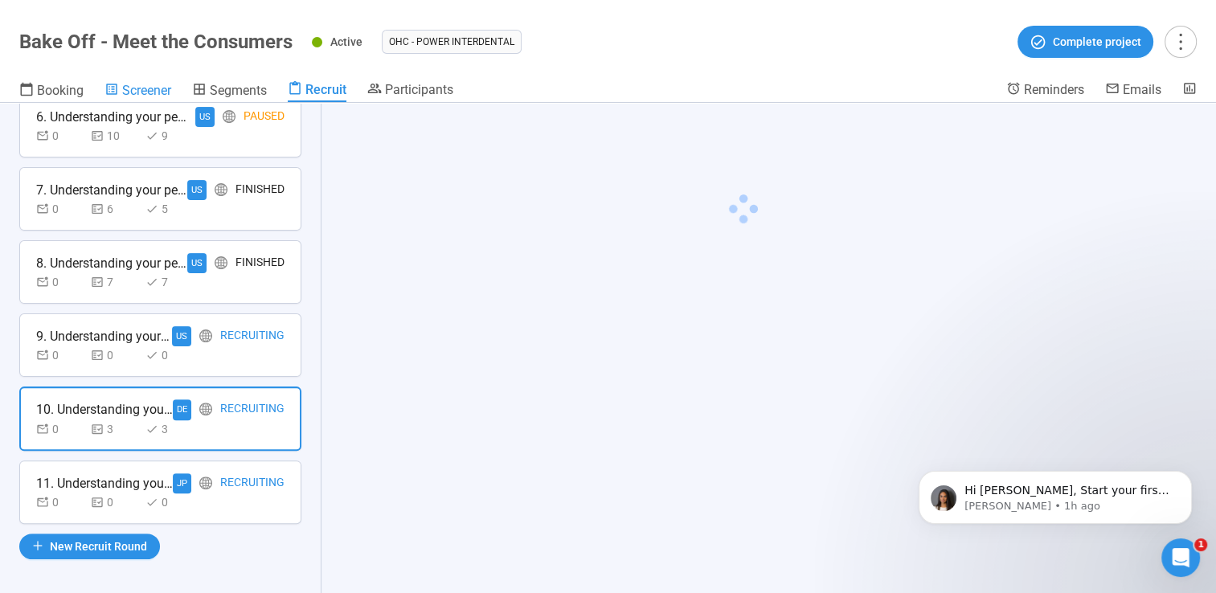
click at [151, 87] on span "Screener" at bounding box center [146, 90] width 49 height 15
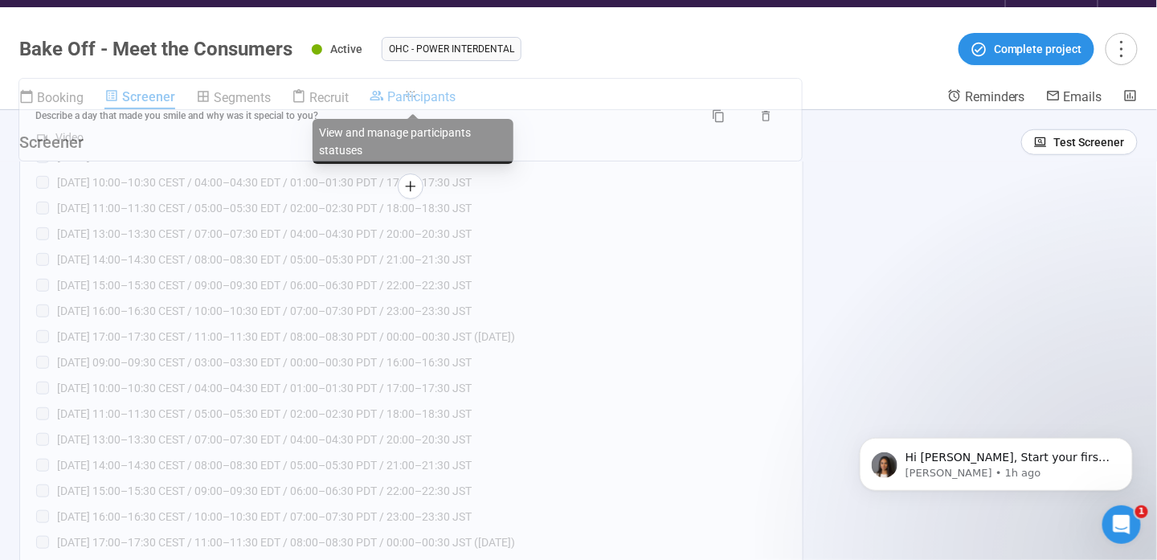
scroll to position [43, 0]
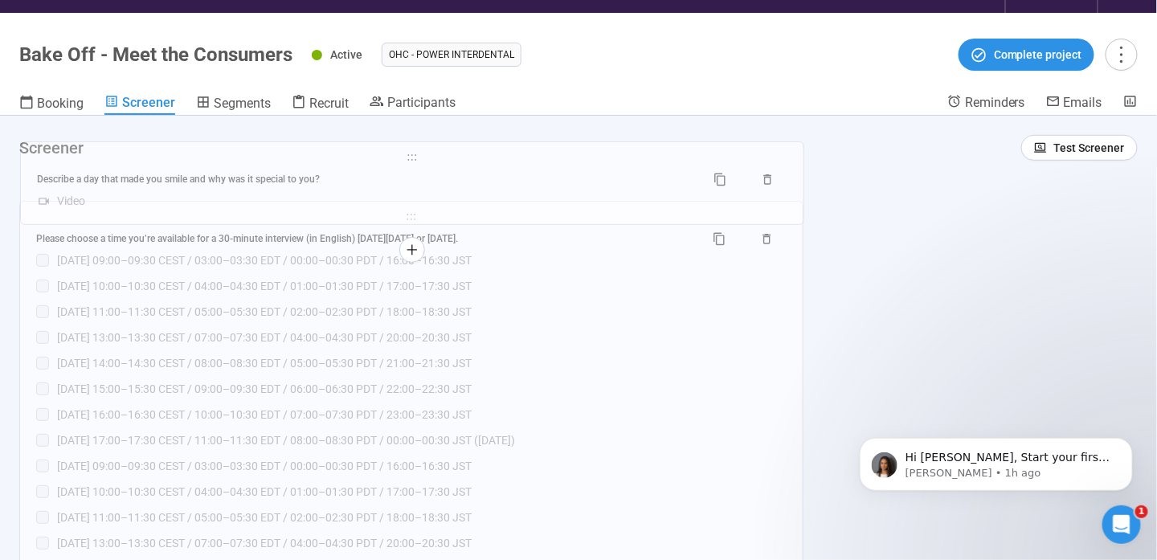
drag, startPoint x: 417, startPoint y: 413, endPoint x: 418, endPoint y: 160, distance: 253.1
click at [418, 160] on div "**********" at bounding box center [578, 344] width 1157 height 457
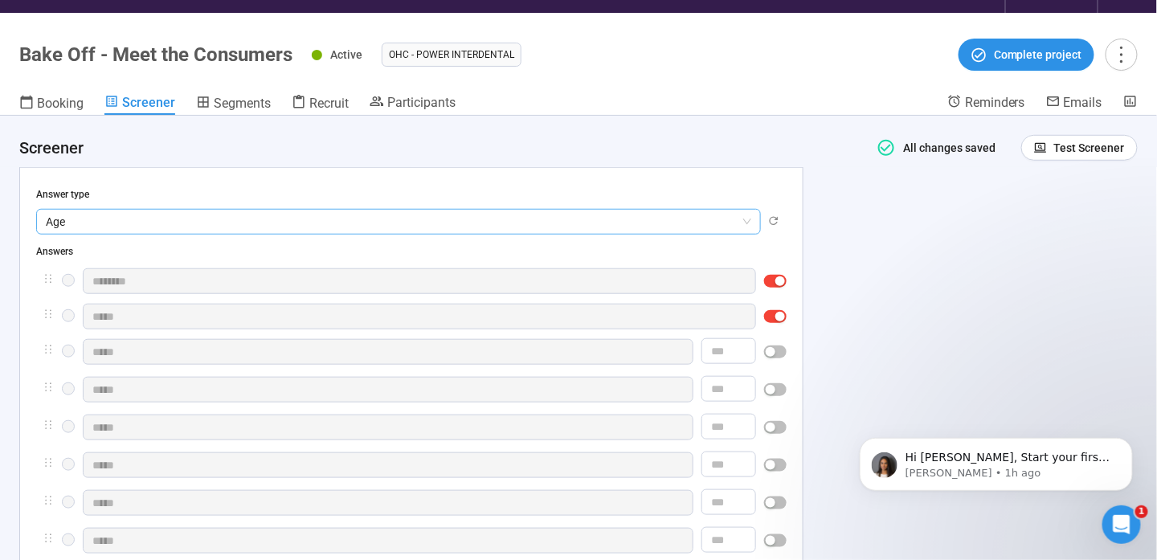
scroll to position [274, 0]
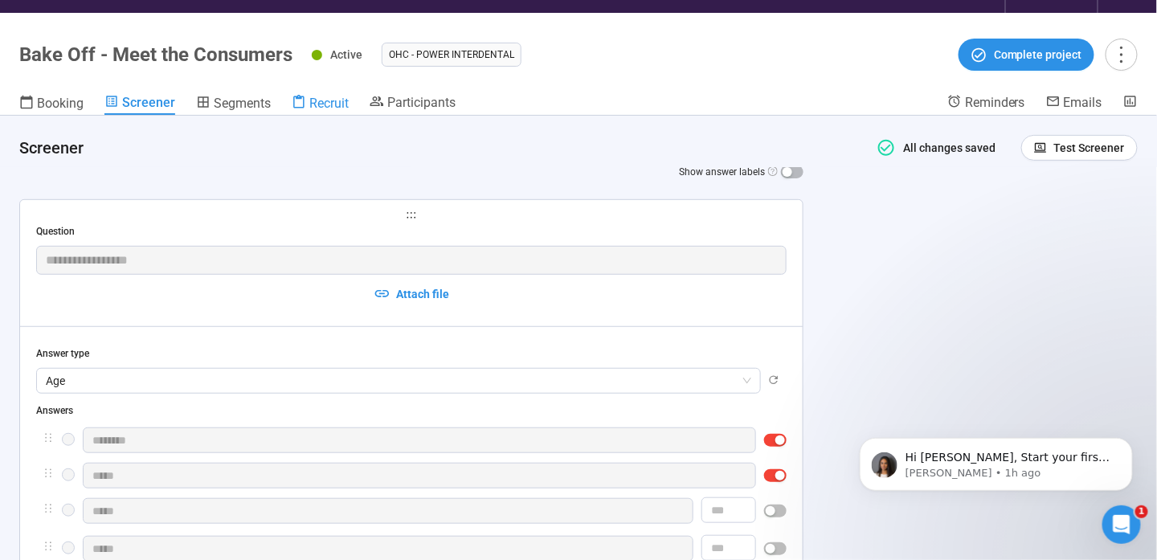
click at [328, 100] on span "Recruit" at bounding box center [328, 103] width 39 height 15
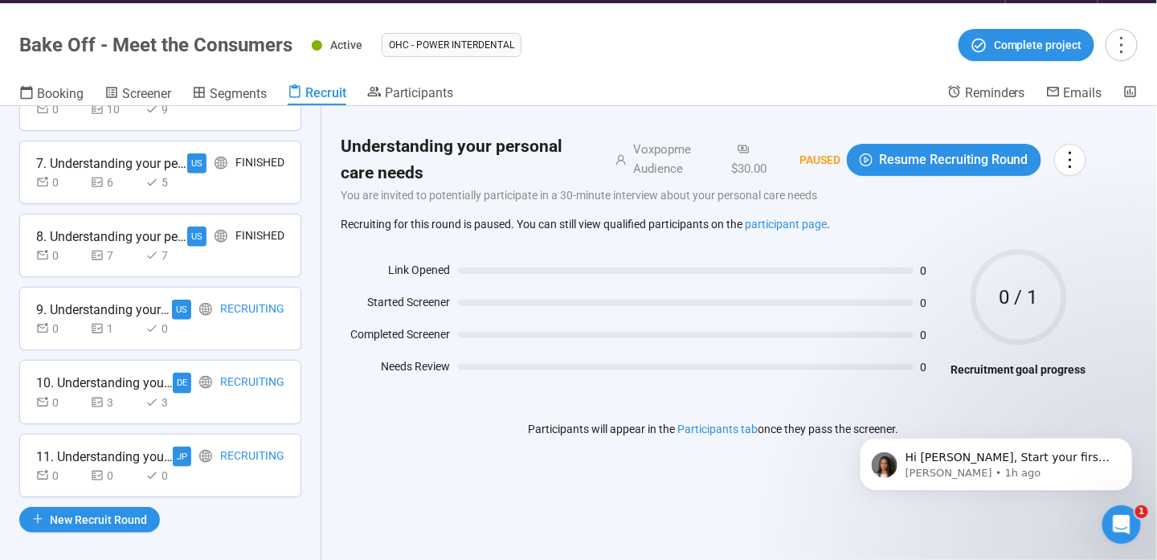
scroll to position [56, 0]
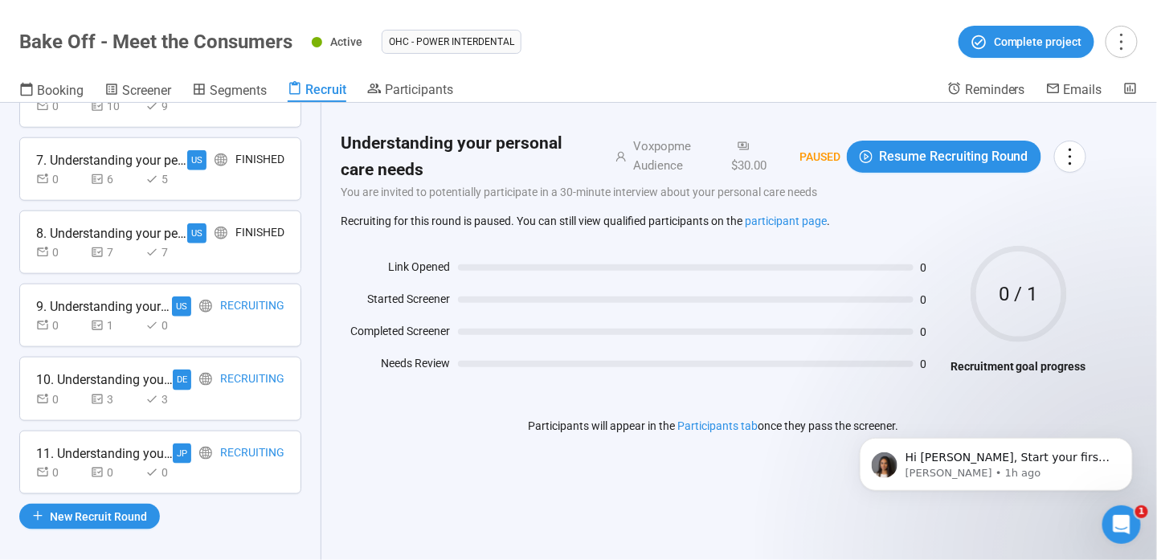
click at [252, 390] on div "0 3 3" at bounding box center [160, 399] width 248 height 18
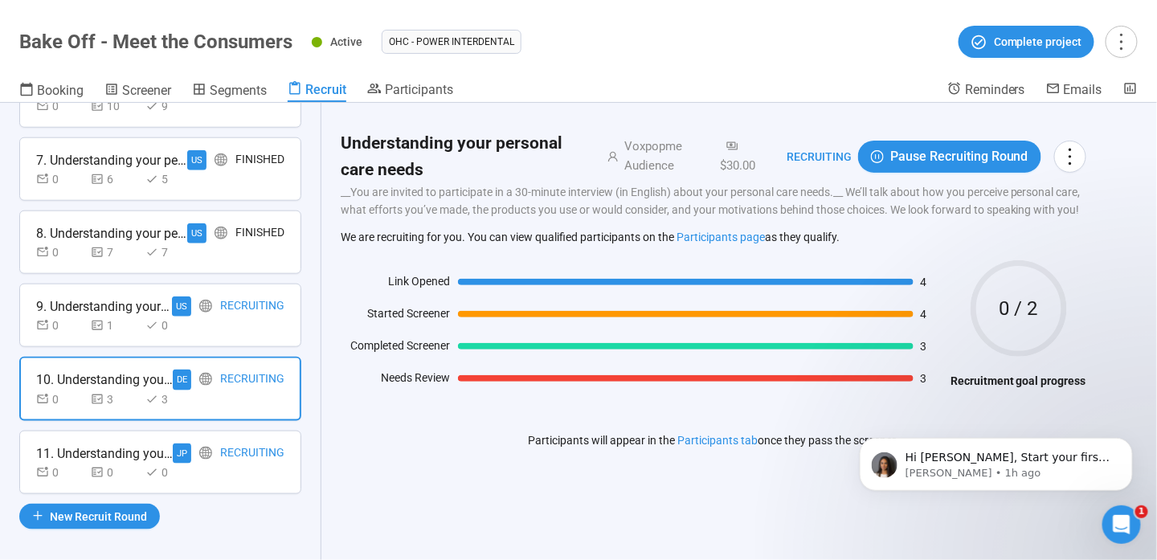
click at [660, 425] on div "Participants will appear in the Participants tab once they pass the screener." at bounding box center [714, 440] width 370 height 40
click at [124, 90] on span "Screener" at bounding box center [146, 90] width 49 height 15
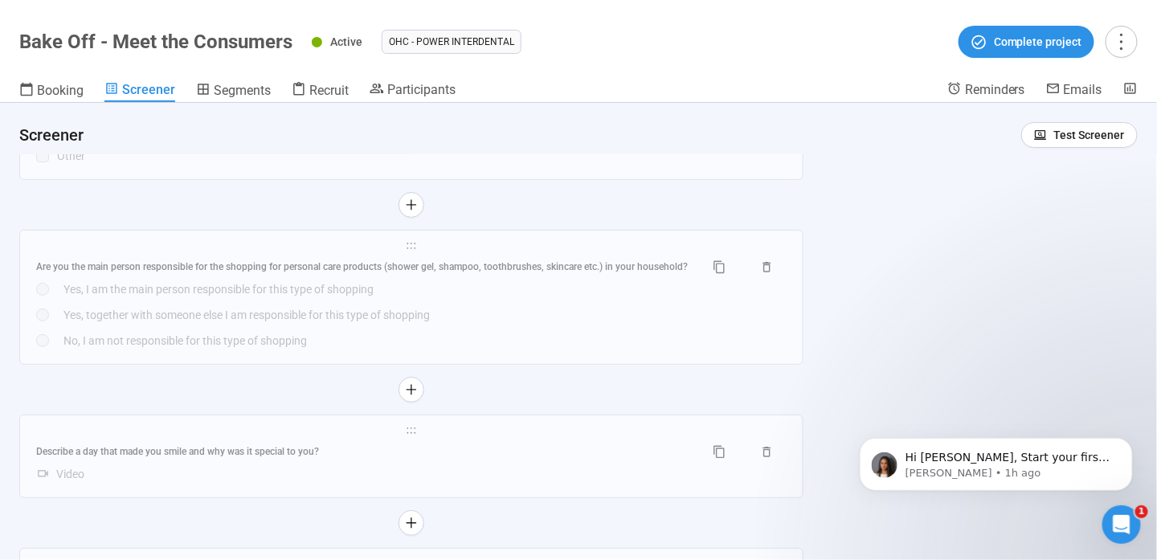
scroll to position [2410, 0]
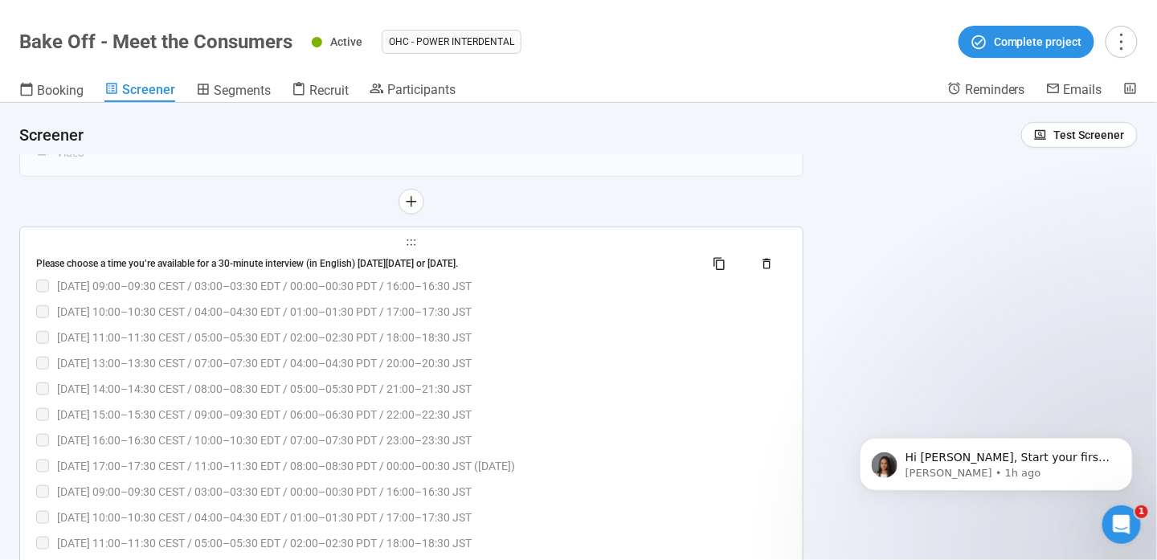
click at [644, 264] on div "Please choose a time you’re available for a 30-minute interview (in English) [D…" at bounding box center [364, 263] width 656 height 15
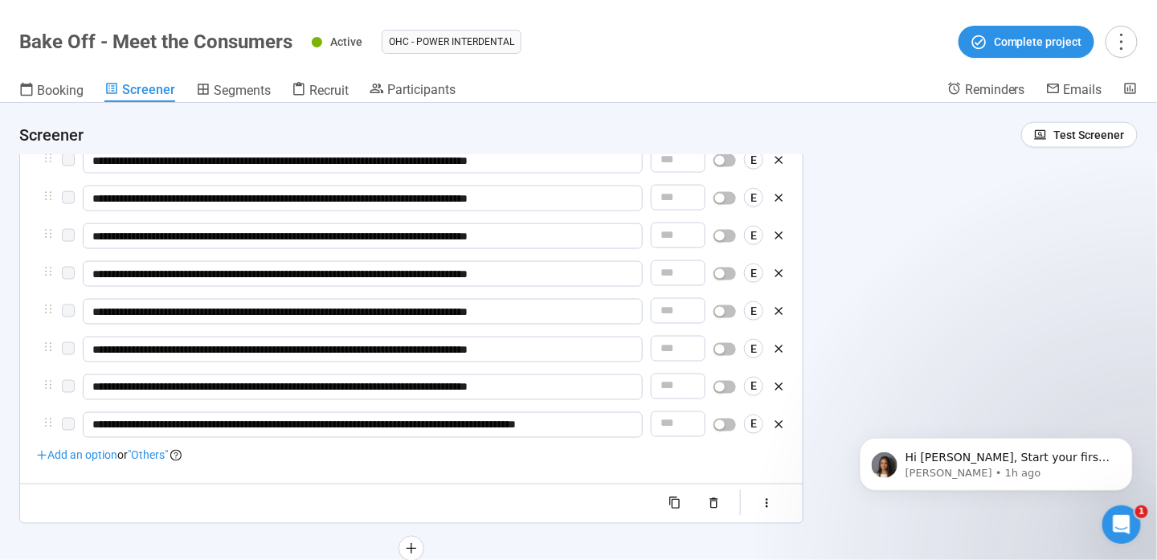
scroll to position [2593, 0]
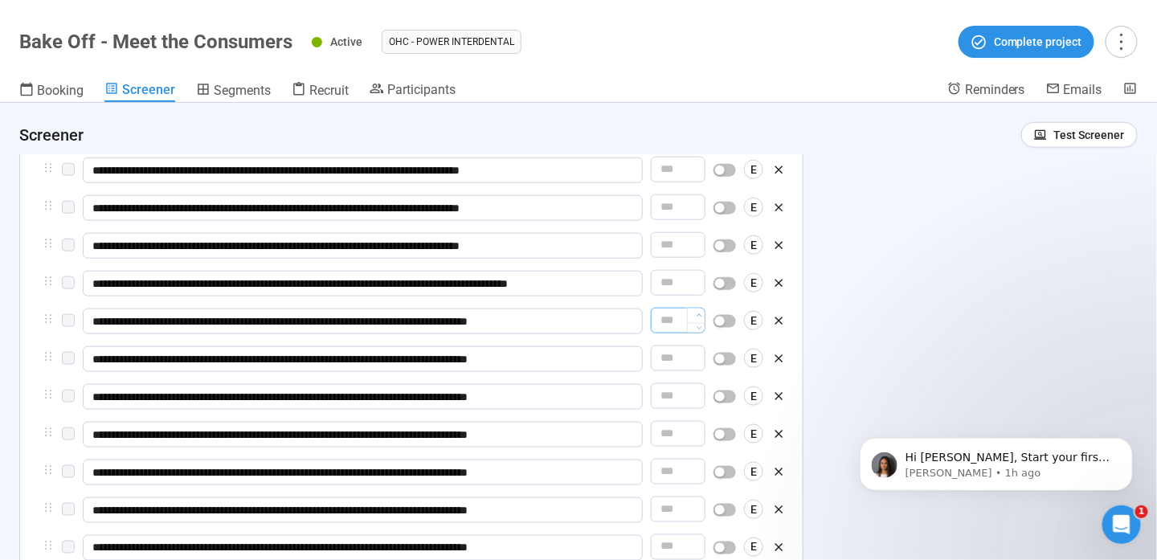
type input "*"
click at [701, 315] on icon "up" at bounding box center [700, 316] width 6 height 6
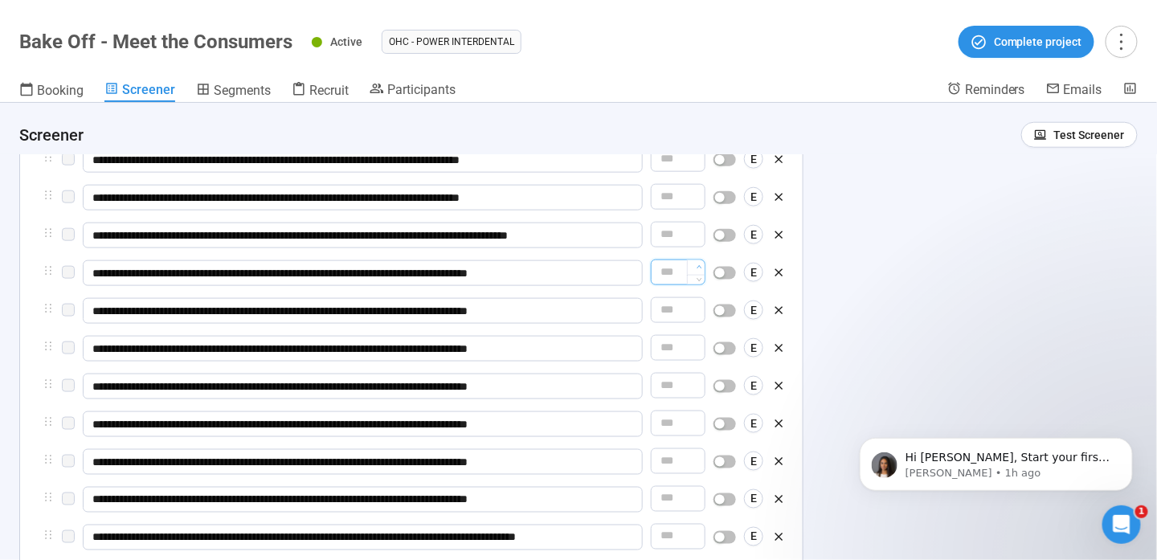
scroll to position [2673, 0]
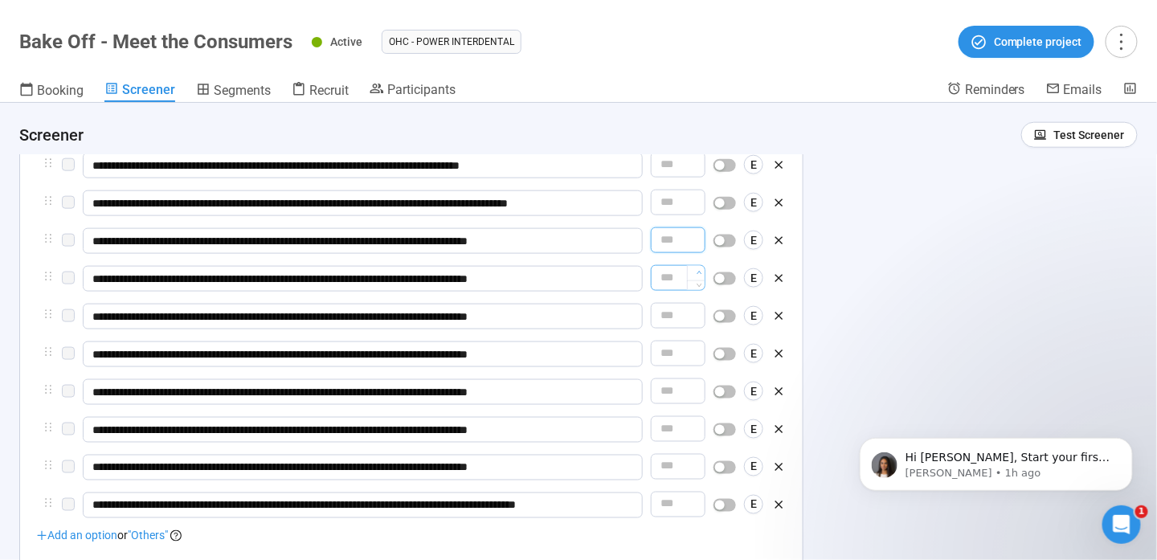
click at [697, 269] on span "Increase Value" at bounding box center [696, 273] width 18 height 14
type input "*"
click at [696, 312] on span "Increase Value" at bounding box center [696, 311] width 18 height 14
type input "*"
click at [701, 350] on icon "up" at bounding box center [700, 348] width 6 height 6
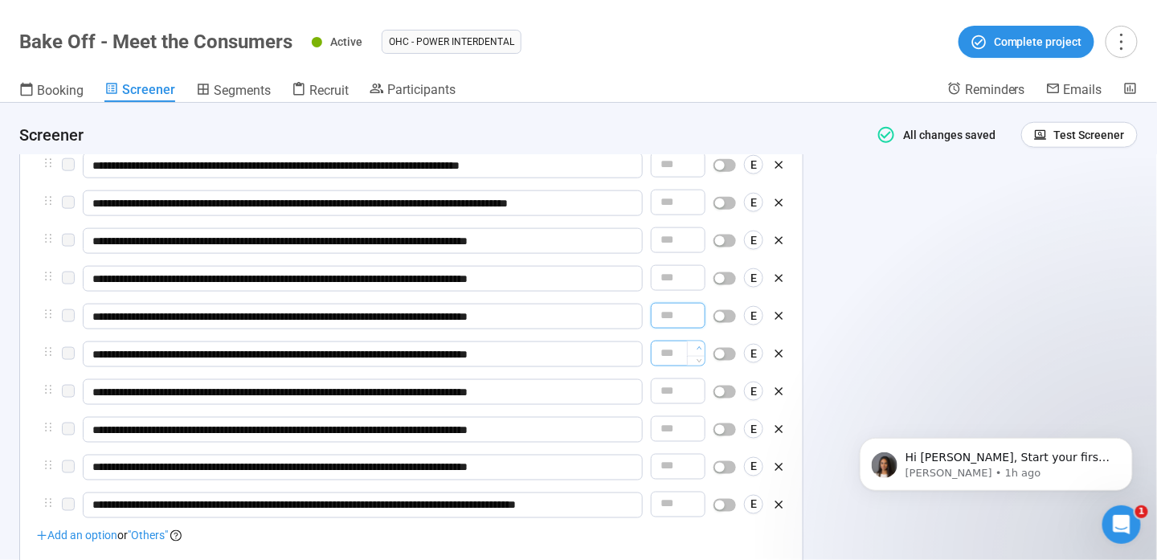
type input "*"
click at [696, 387] on span "Increase Value" at bounding box center [696, 386] width 18 height 14
type input "*"
click at [697, 424] on span "Increase Value" at bounding box center [696, 424] width 18 height 14
type input "*"
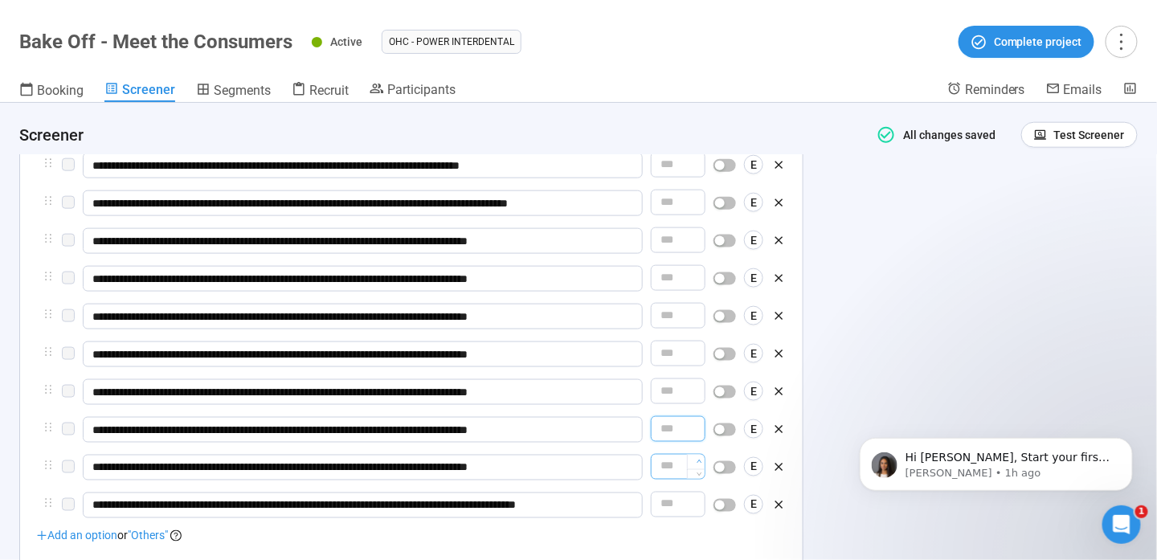
click at [696, 464] on span "Increase Value" at bounding box center [696, 462] width 18 height 14
type input "*"
click at [697, 497] on span "Increase Value" at bounding box center [696, 499] width 18 height 14
type input "*"
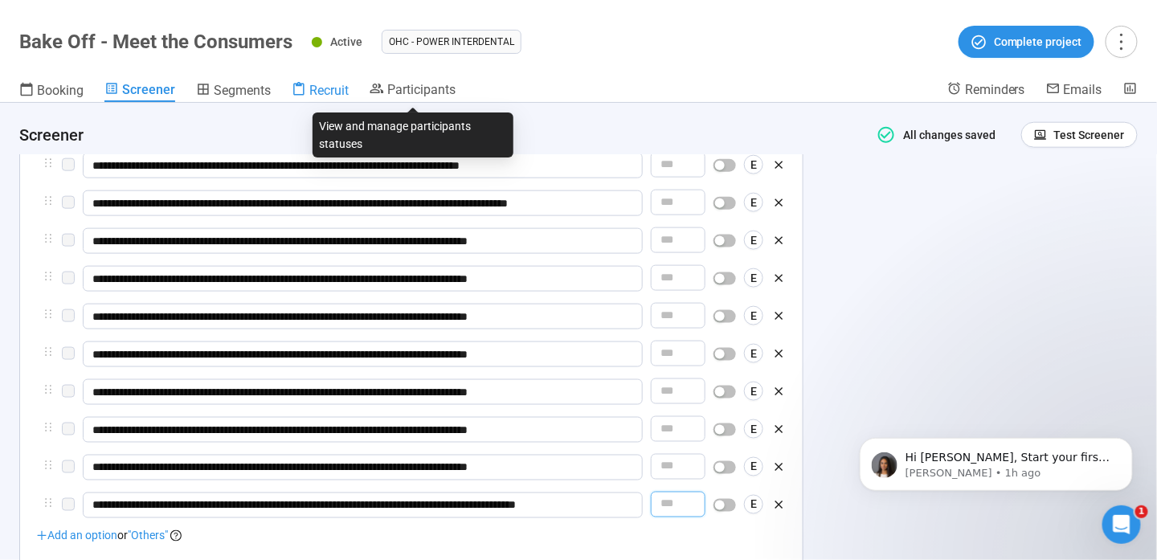
click at [328, 85] on span "Recruit" at bounding box center [328, 90] width 39 height 15
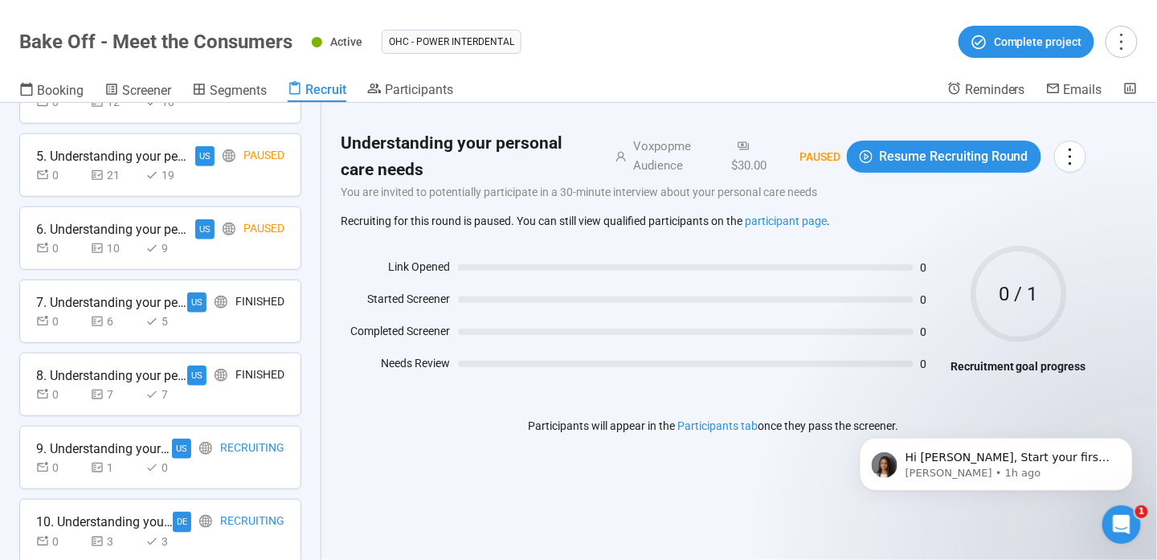
scroll to position [505, 0]
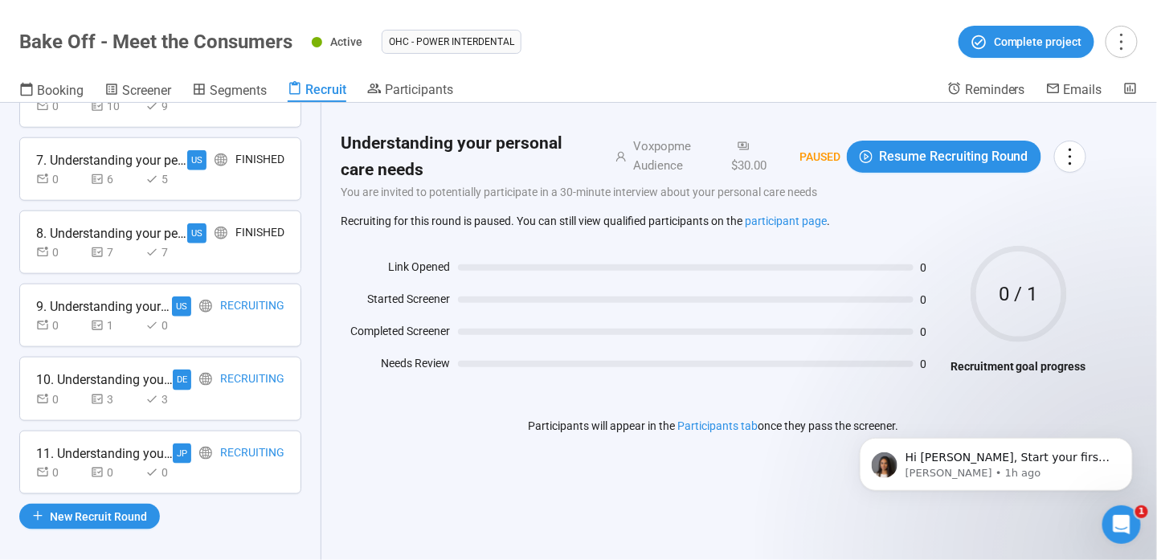
click at [438, 71] on header "Bake Off - Meet the Consumers Active OHC - Power Interdental Complete project B…" at bounding box center [578, 51] width 1157 height 103
click at [439, 103] on div "Understanding your personal care needs Voxpopme Audience $30.00 Paused Resume R…" at bounding box center [713, 294] width 784 height 382
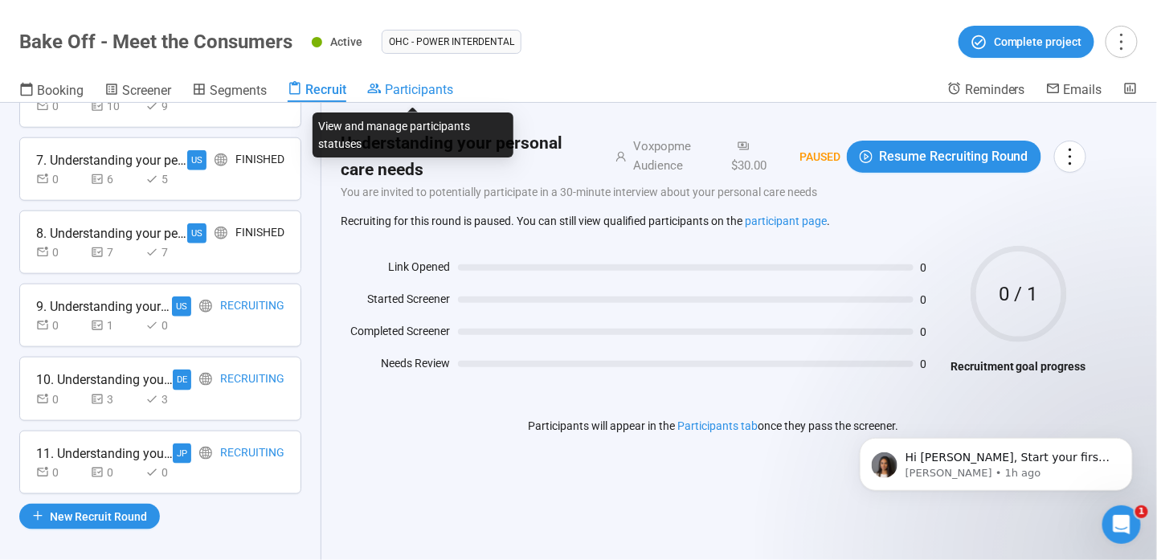
click at [435, 89] on span "Participants" at bounding box center [419, 89] width 68 height 15
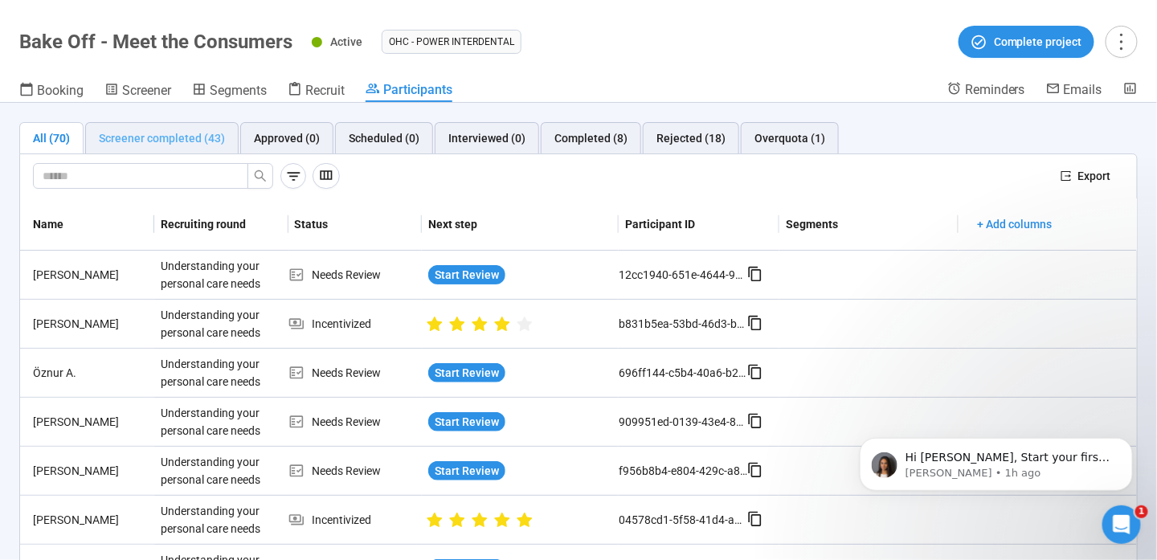
click at [178, 125] on div "Screener completed (43)" at bounding box center [161, 138] width 153 height 32
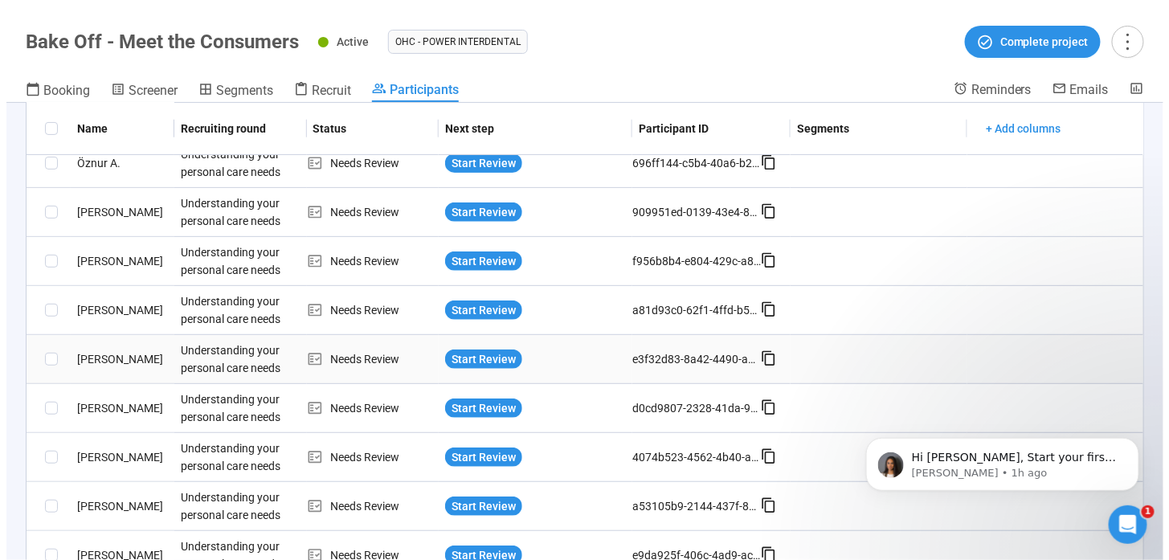
scroll to position [321, 0]
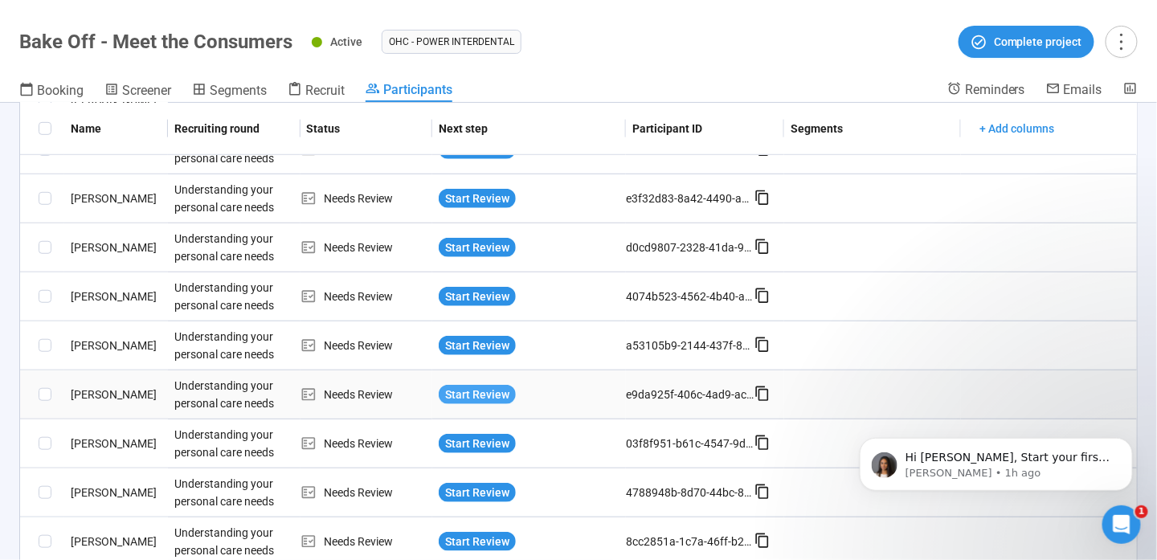
click at [469, 390] on span "Start Review" at bounding box center [477, 395] width 64 height 18
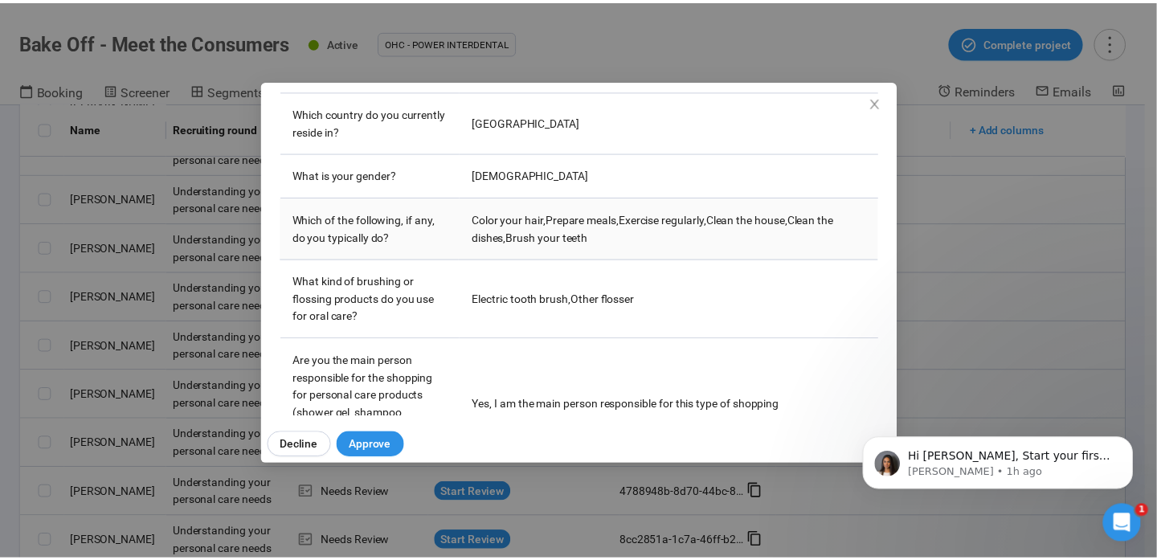
scroll to position [361, 0]
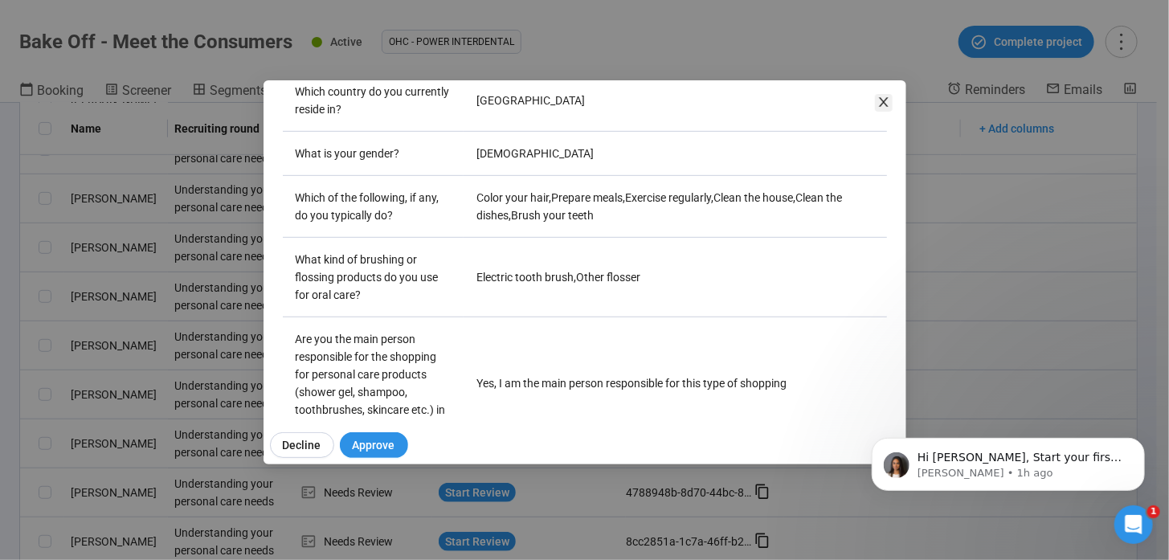
click at [877, 104] on icon "close" at bounding box center [883, 102] width 13 height 13
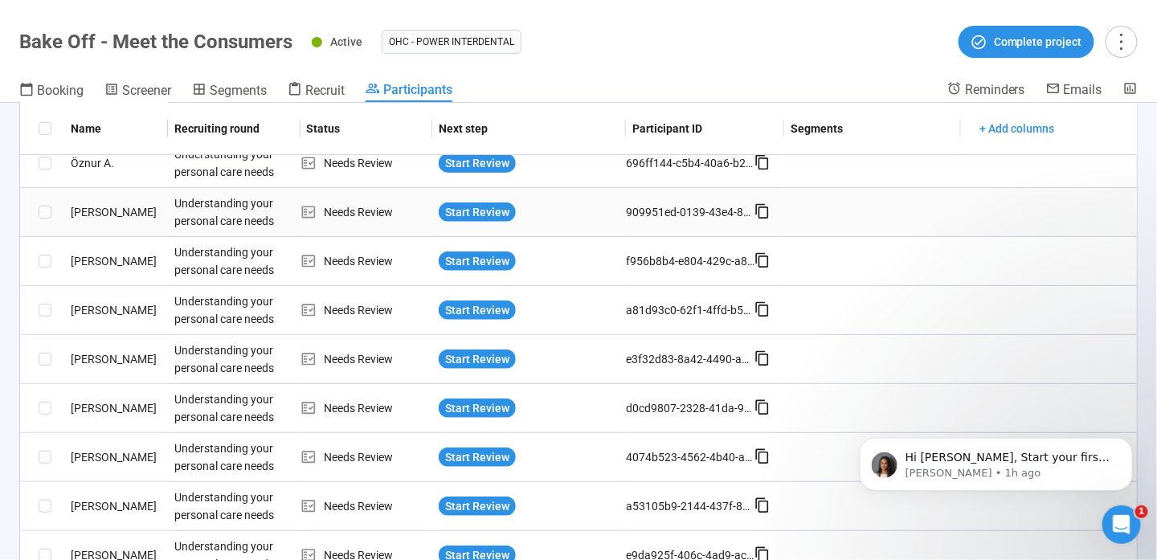
scroll to position [0, 0]
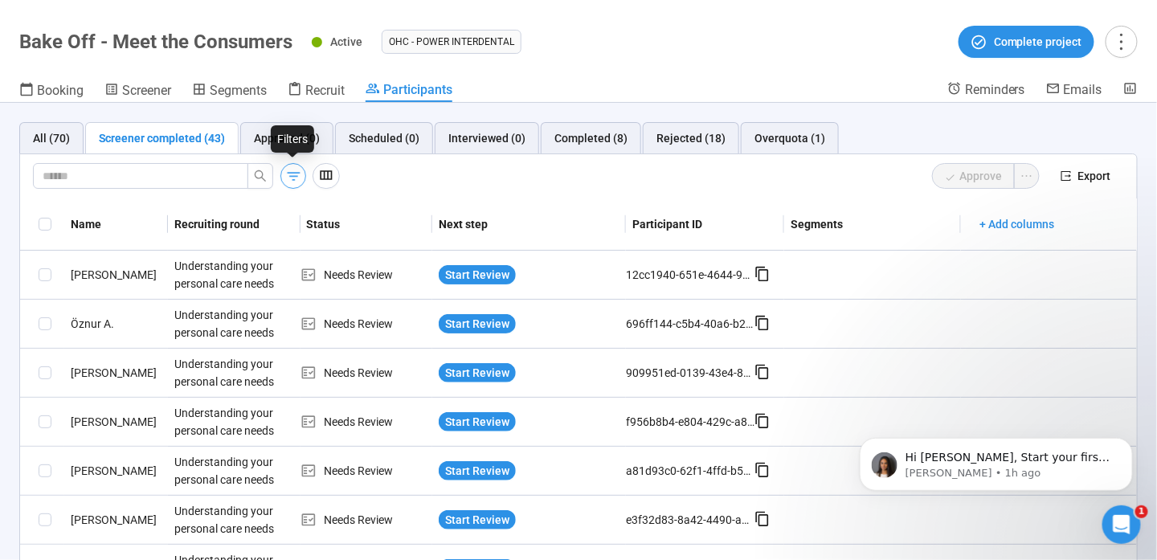
click at [299, 175] on icon "button" at bounding box center [293, 176] width 17 height 17
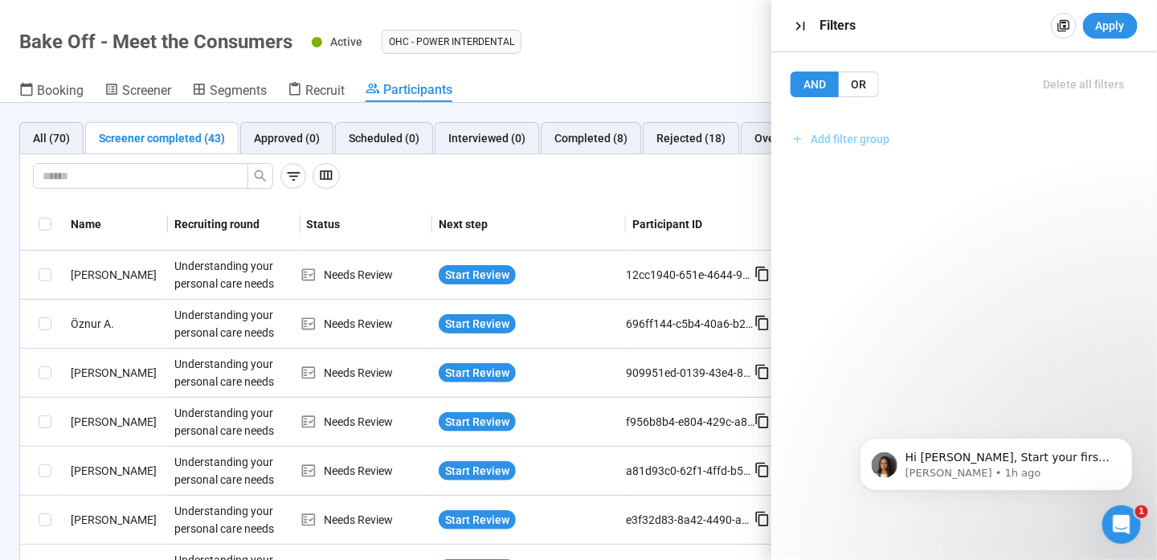
click at [836, 139] on span "Add filter group" at bounding box center [850, 139] width 79 height 18
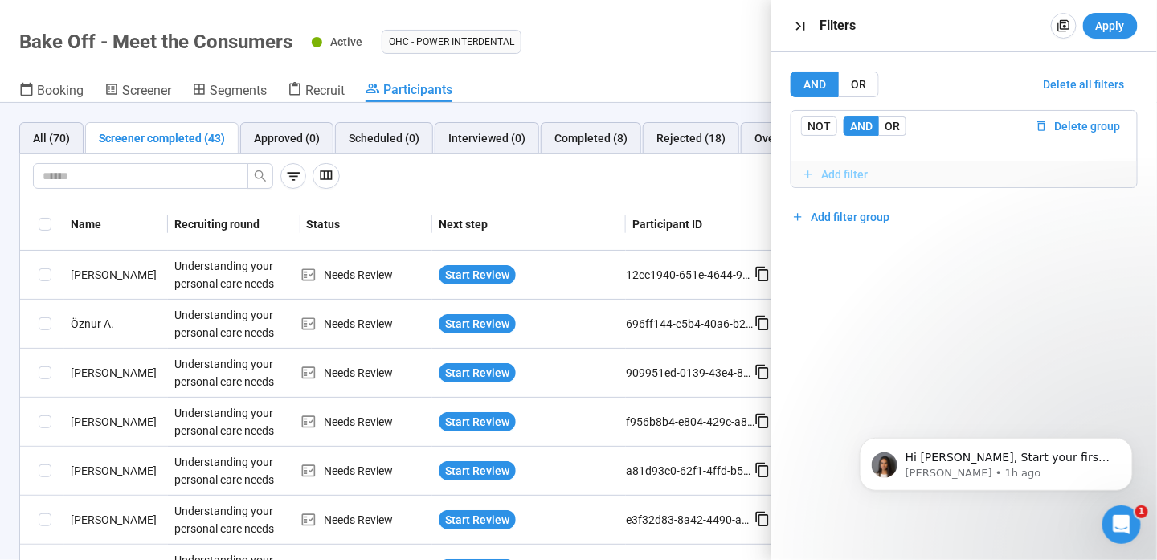
click at [849, 167] on span "Add filter" at bounding box center [845, 175] width 47 height 18
click at [795, 29] on icon "button" at bounding box center [800, 26] width 17 height 17
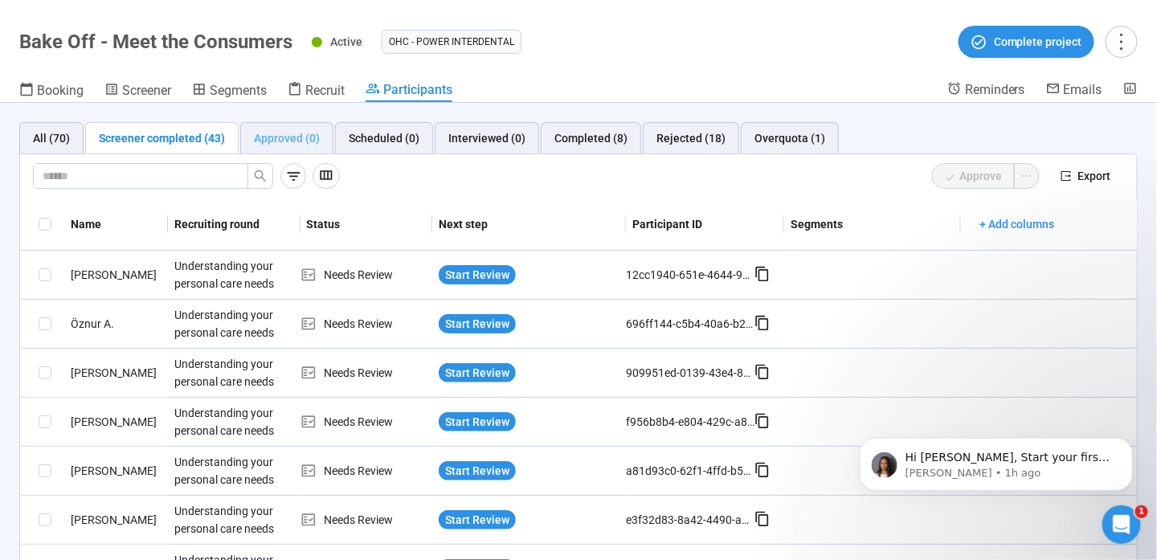
click at [302, 150] on div "Approved (0)" at bounding box center [286, 138] width 93 height 32
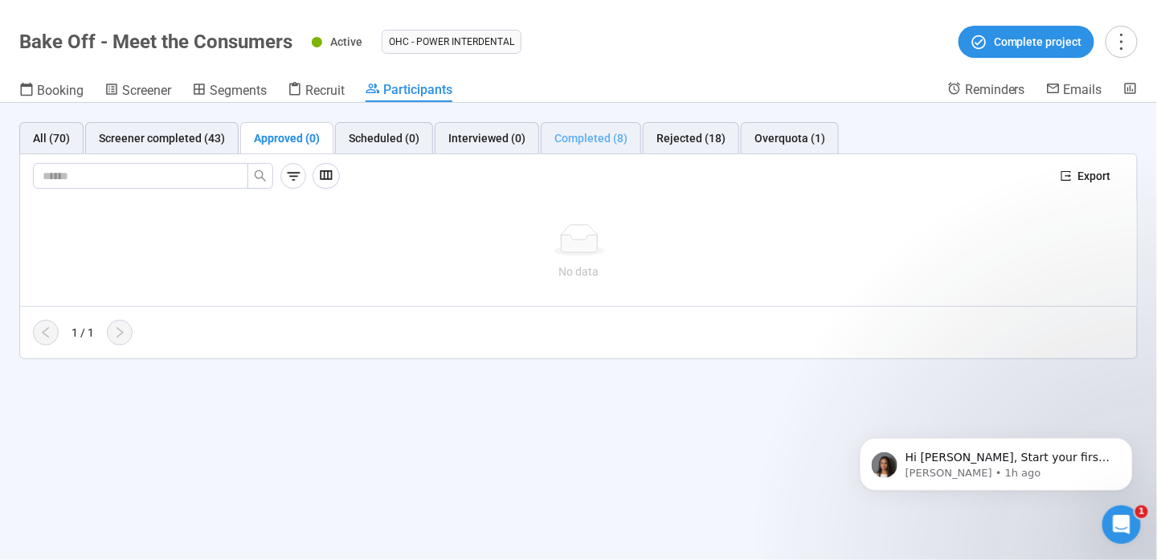
click at [622, 148] on div "Completed (8)" at bounding box center [591, 138] width 100 height 32
click at [674, 141] on div "Rejected (18)" at bounding box center [690, 138] width 69 height 18
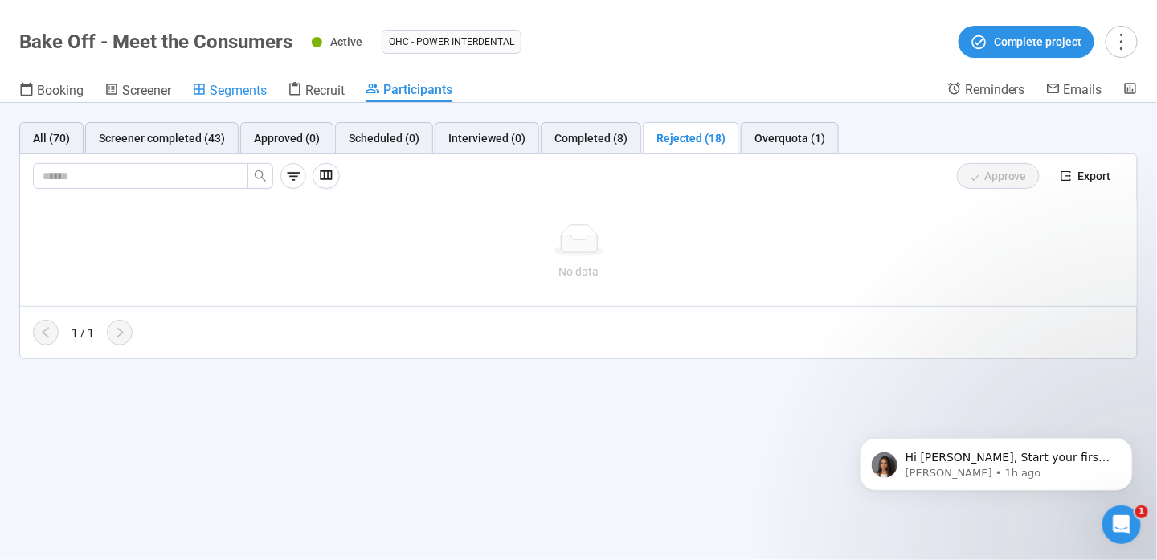
click at [225, 93] on span "Segments" at bounding box center [238, 90] width 57 height 15
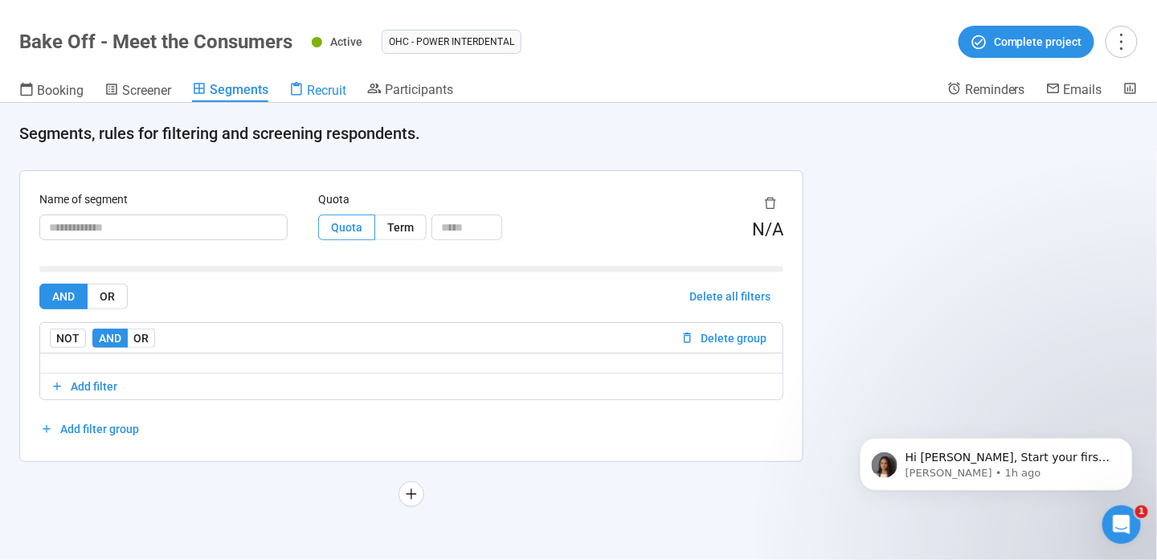
click at [312, 86] on span "Recruit" at bounding box center [326, 90] width 39 height 15
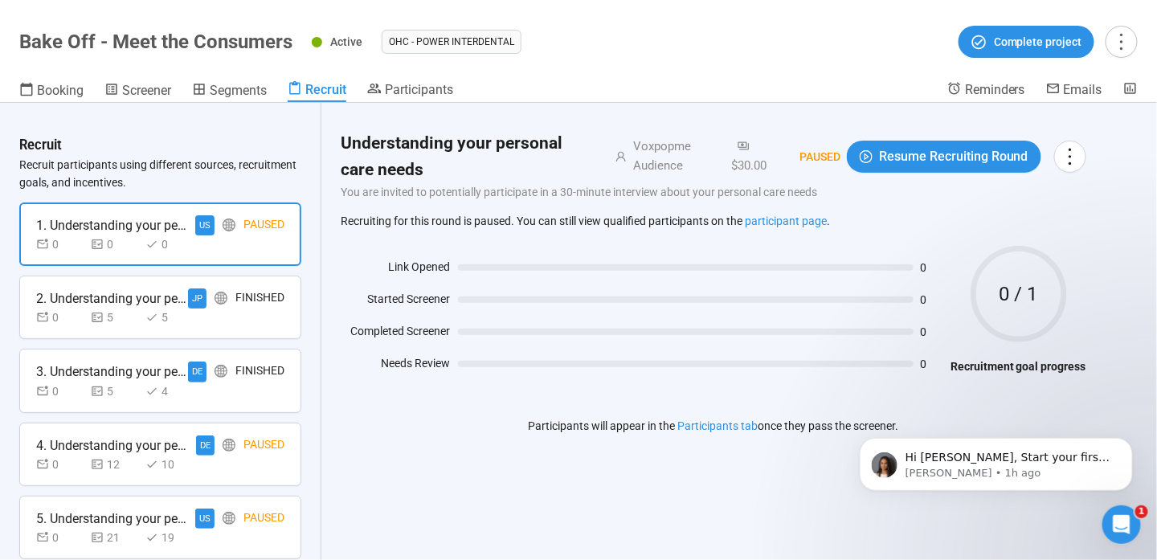
click at [1126, 523] on icon "Open Intercom Messenger" at bounding box center [1121, 524] width 27 height 27
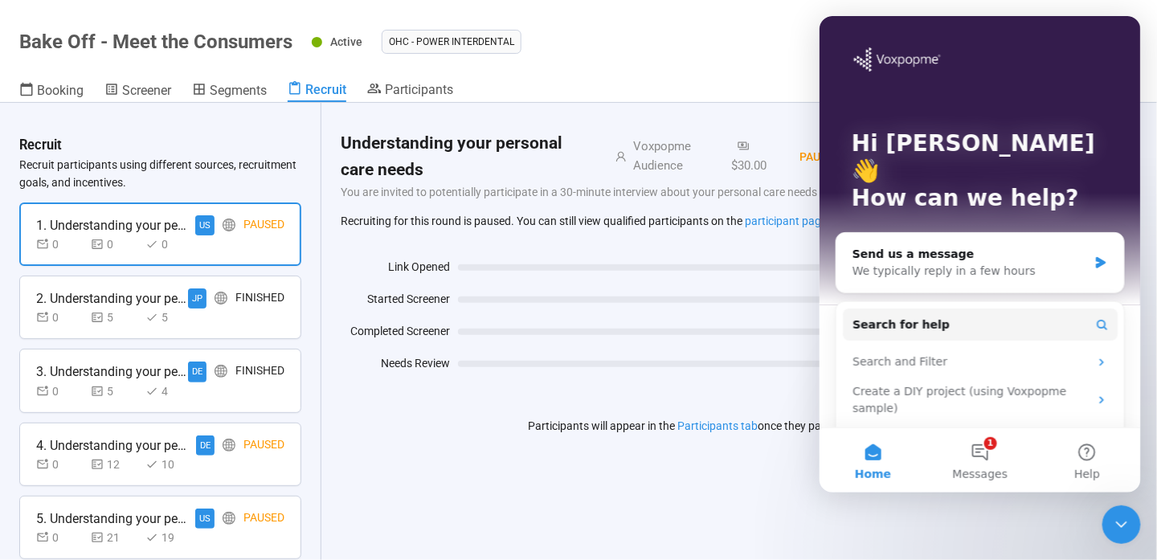
click at [652, 496] on div "Understanding your personal care needs Voxpopme Audience $30.00 Paused Resume R…" at bounding box center [713, 331] width 784 height 457
click at [1132, 526] on div "Close Intercom Messenger" at bounding box center [1120, 524] width 39 height 39
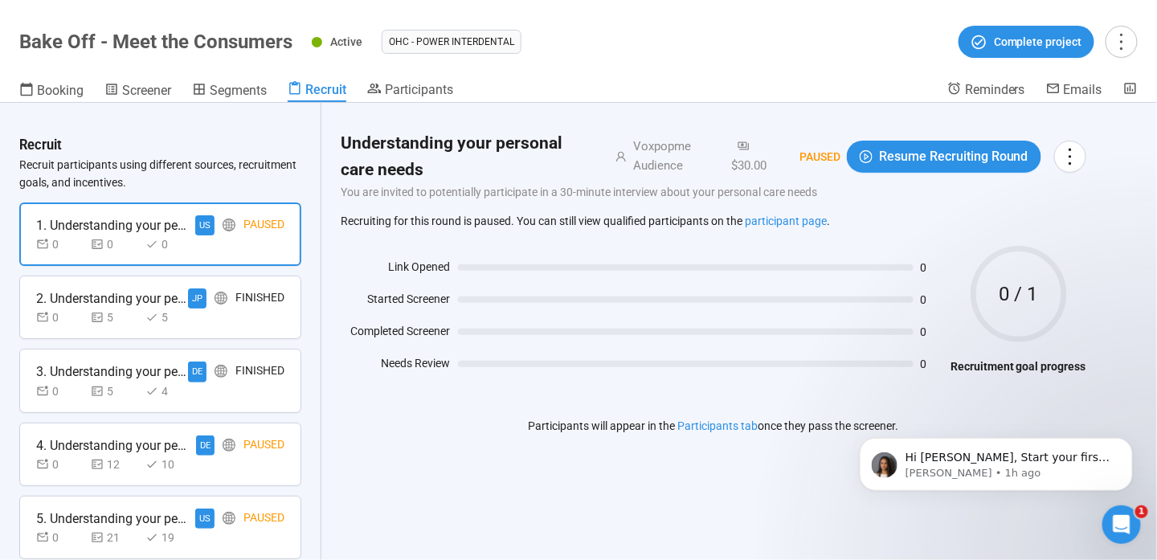
click at [188, 304] on div "JP" at bounding box center [197, 298] width 18 height 20
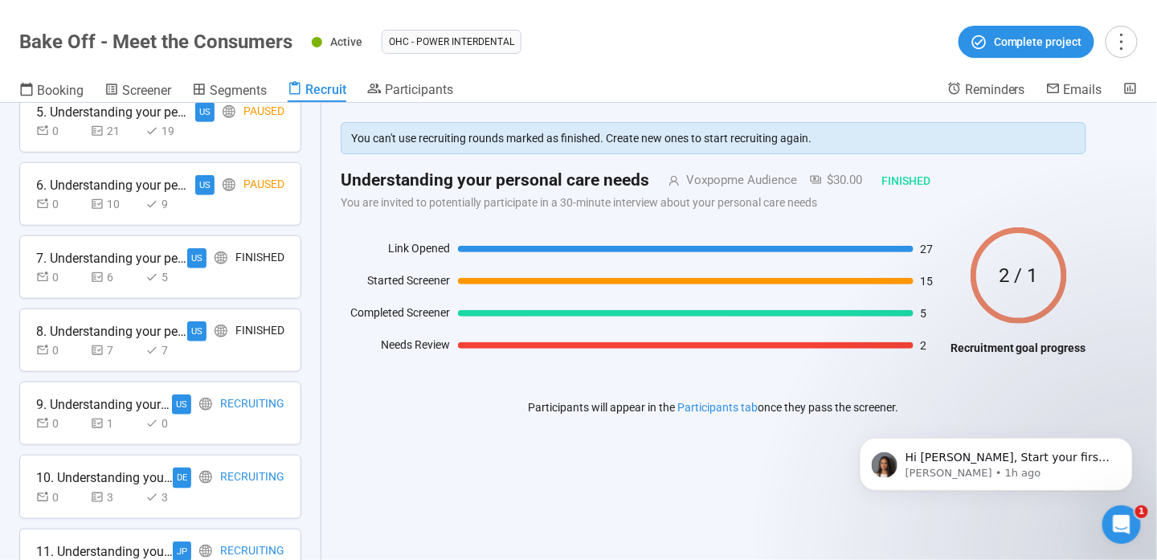
scroll to position [505, 0]
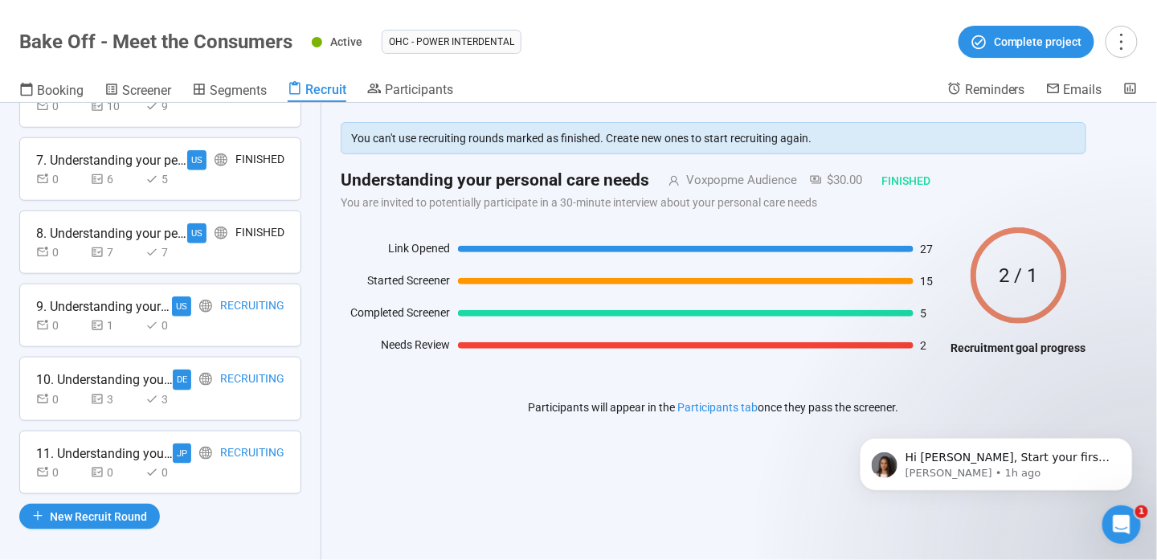
click at [225, 317] on div "0 1 0" at bounding box center [160, 326] width 248 height 18
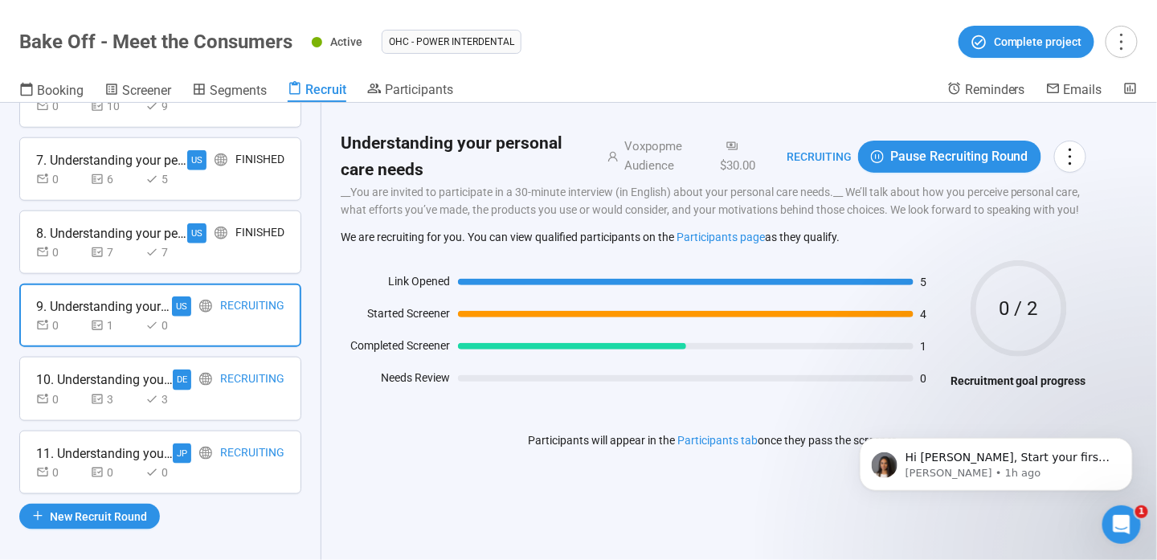
click at [828, 153] on div "Recruiting" at bounding box center [809, 157] width 84 height 18
click at [1076, 139] on div "Understanding your personal care needs Voxpopme Audience $30.00 Recruiting Paus…" at bounding box center [714, 156] width 746 height 53
click at [1079, 154] on icon "more" at bounding box center [1070, 156] width 22 height 22
click at [772, 281] on div at bounding box center [686, 282] width 456 height 6
click at [683, 279] on div at bounding box center [686, 282] width 456 height 6
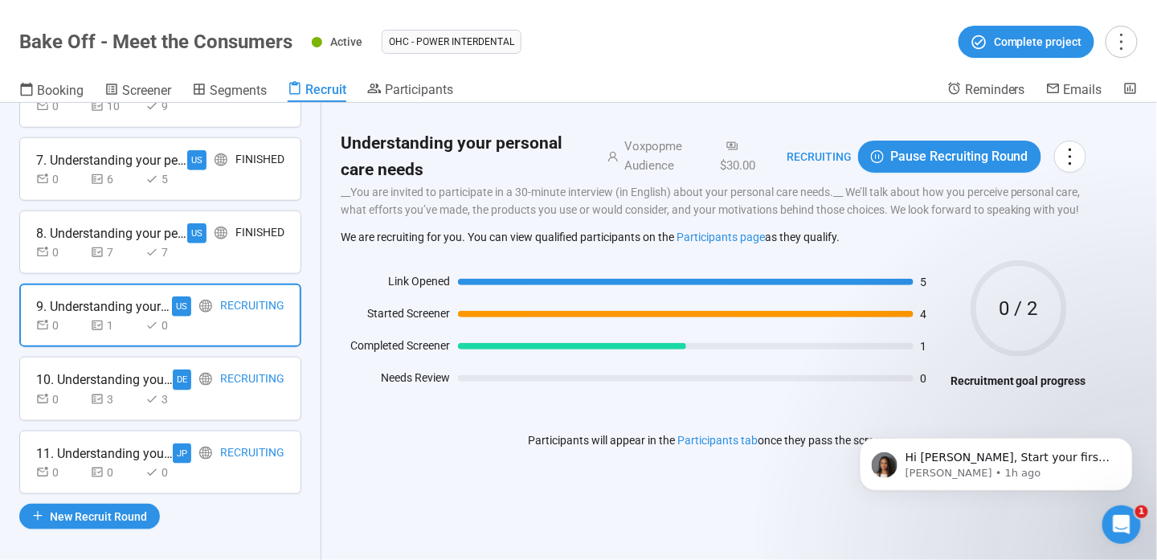
click at [199, 398] on div "0 3 3" at bounding box center [160, 399] width 248 height 18
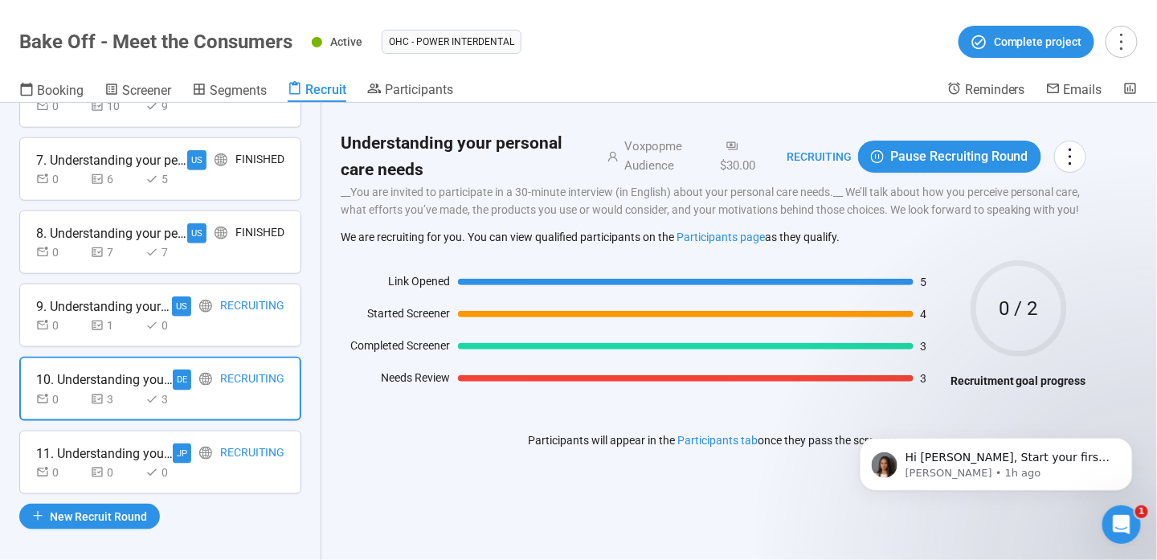
click at [227, 464] on div "0 0 0" at bounding box center [160, 473] width 248 height 18
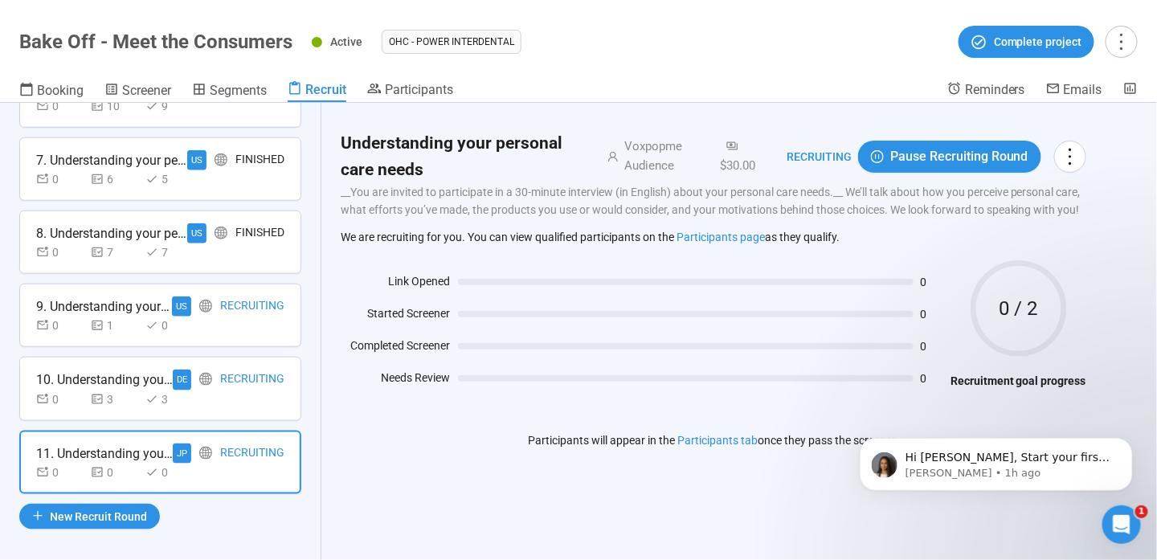
click at [238, 391] on div "0 3 3" at bounding box center [160, 399] width 248 height 18
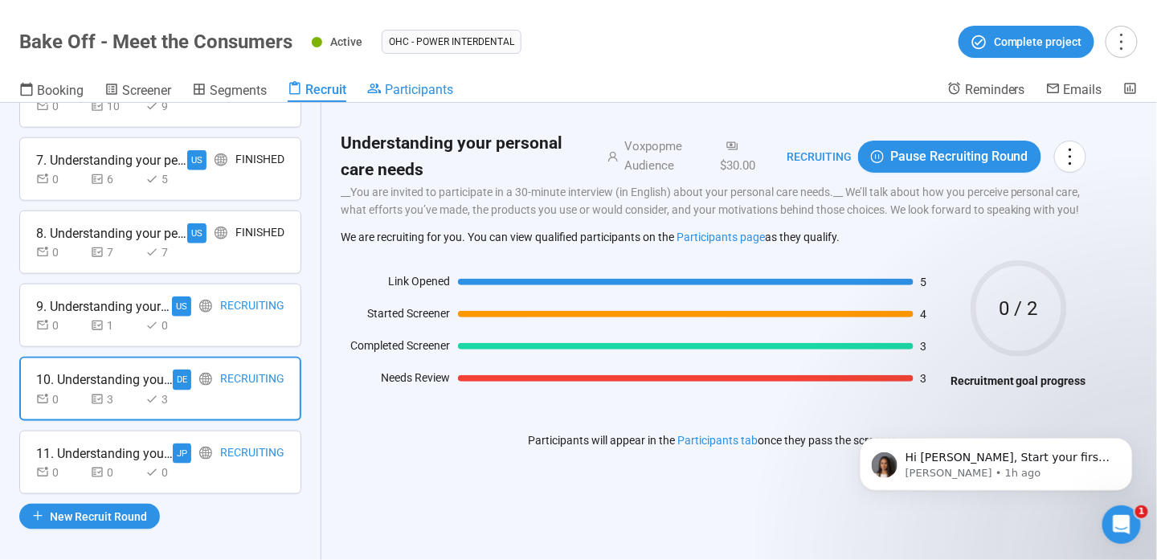
click at [394, 88] on span "Participants" at bounding box center [419, 89] width 68 height 15
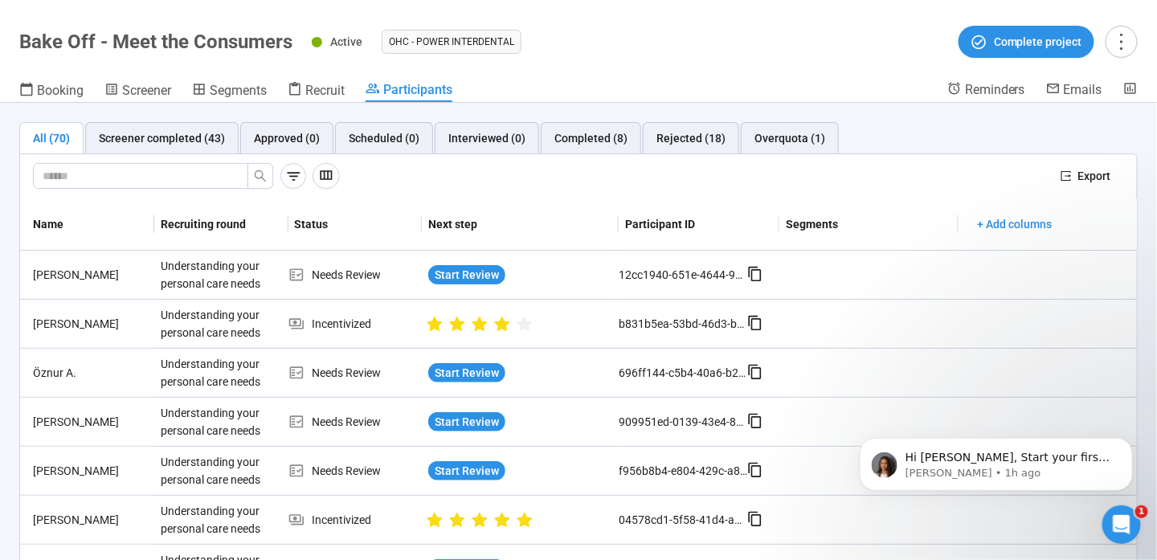
click at [273, 170] on div at bounding box center [540, 176] width 1015 height 26
click at [322, 172] on icon "button" at bounding box center [326, 175] width 16 height 16
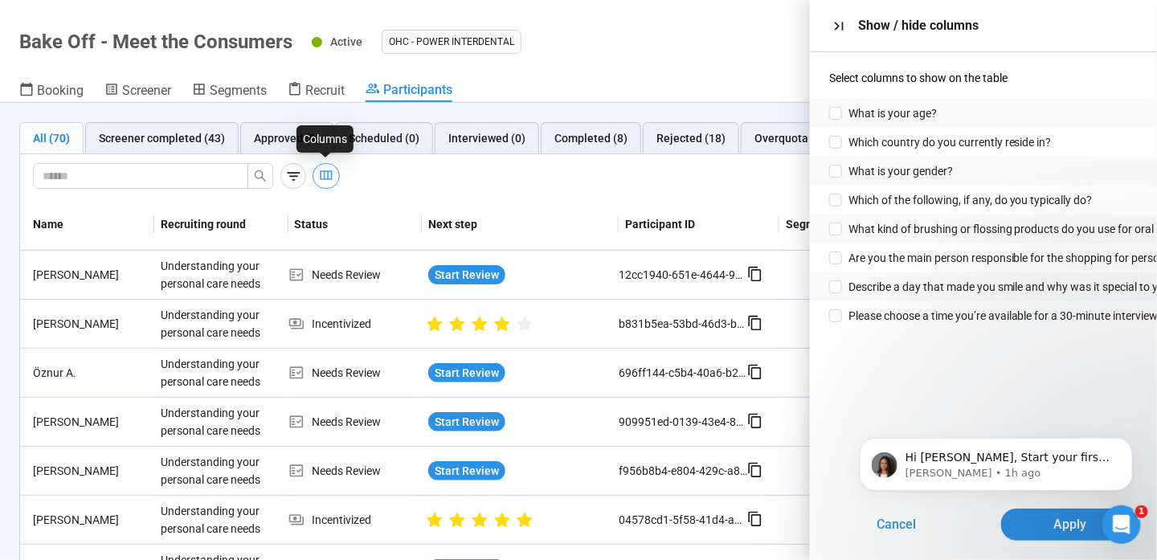
click at [323, 171] on icon "button" at bounding box center [327, 176] width 12 height 10
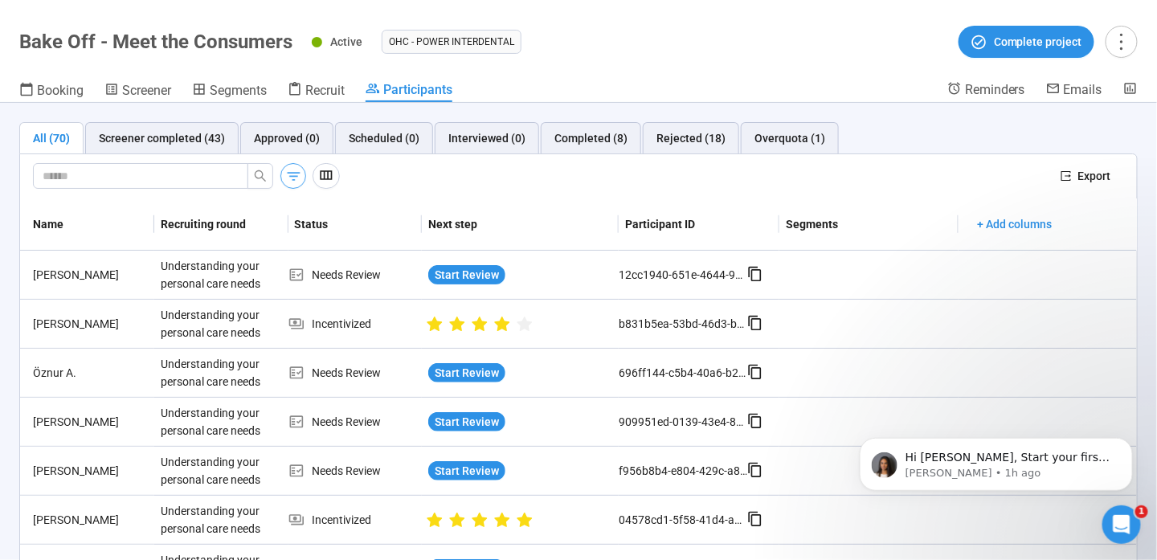
click at [303, 178] on button "button" at bounding box center [293, 176] width 26 height 26
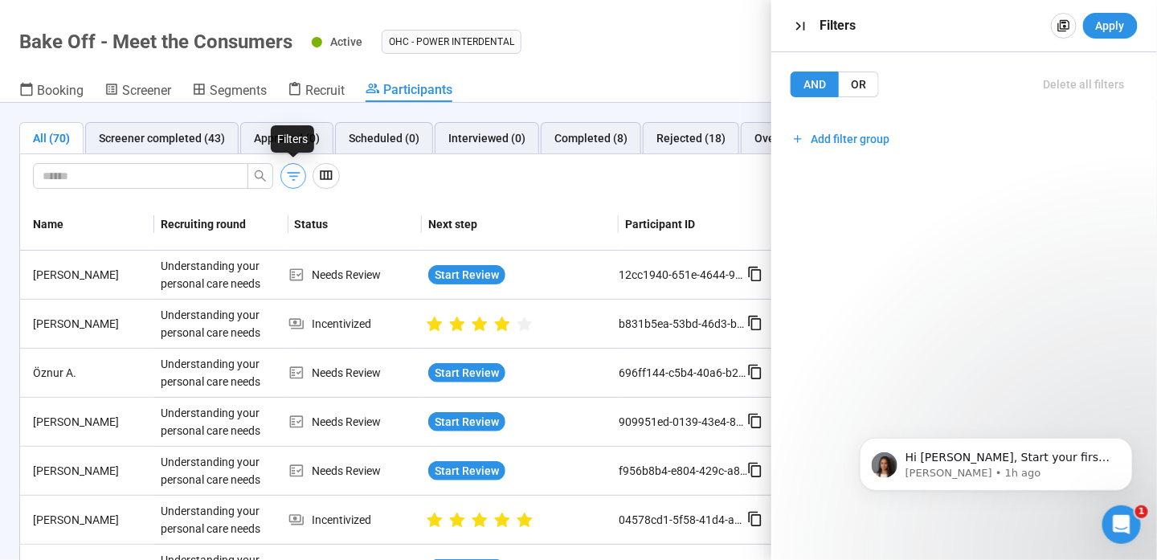
click at [303, 178] on button "button" at bounding box center [293, 176] width 26 height 26
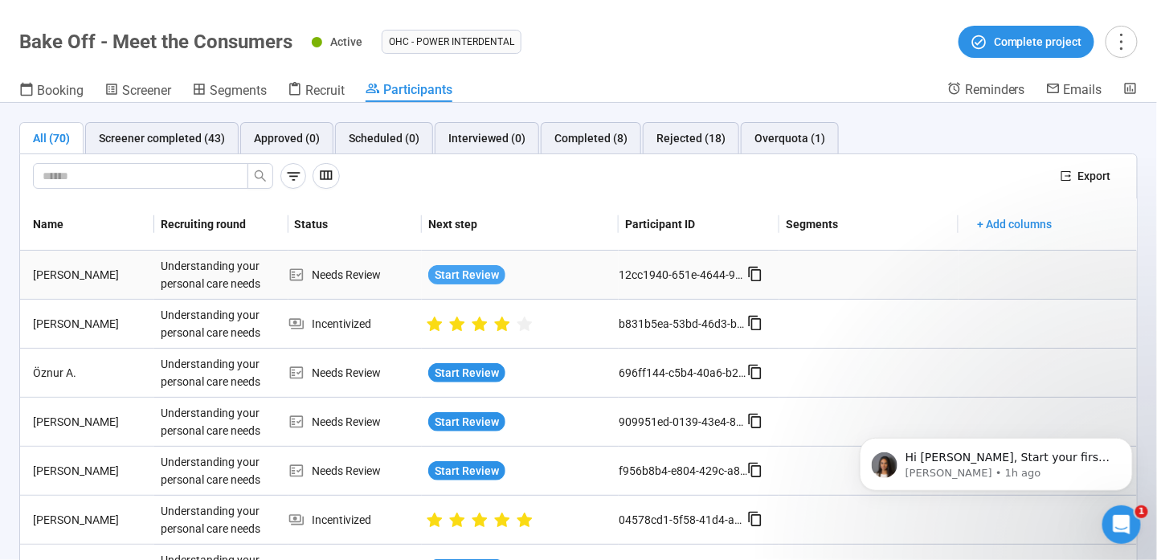
click at [439, 266] on span "Start Review" at bounding box center [467, 275] width 64 height 18
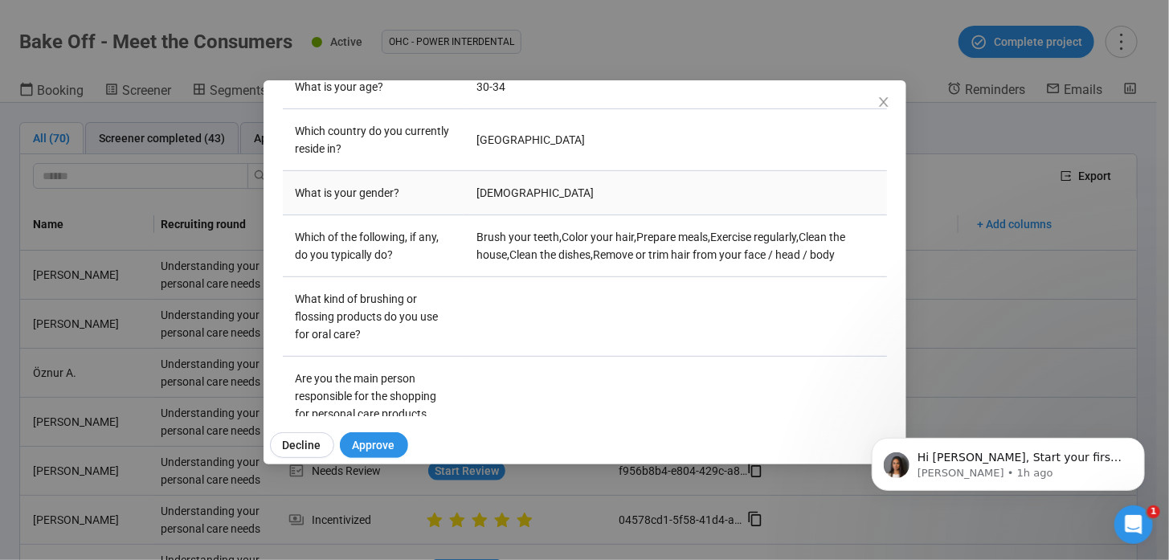
scroll to position [402, 0]
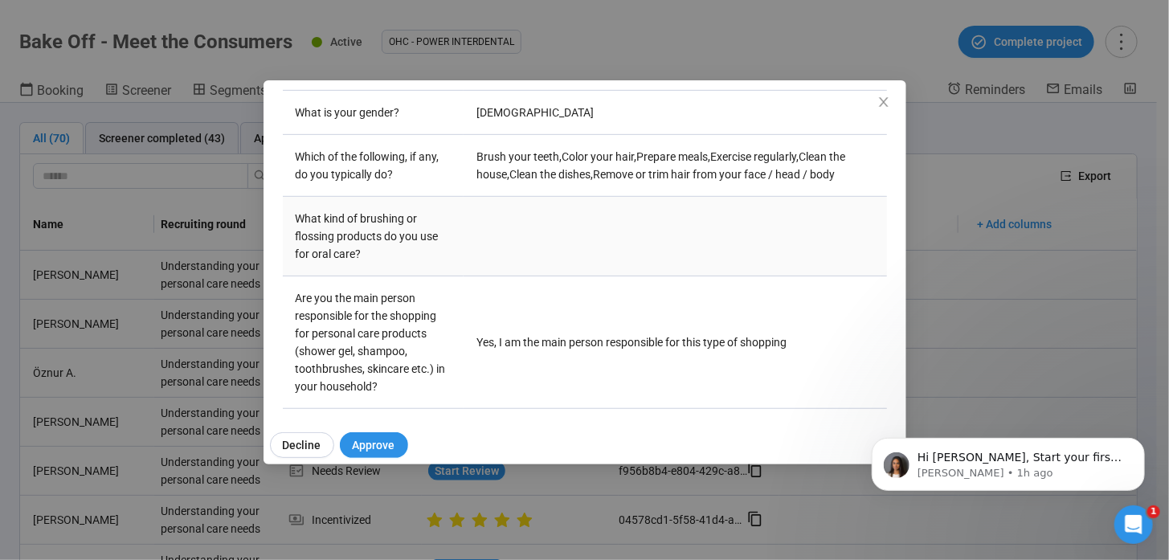
click at [493, 255] on td at bounding box center [675, 237] width 423 height 80
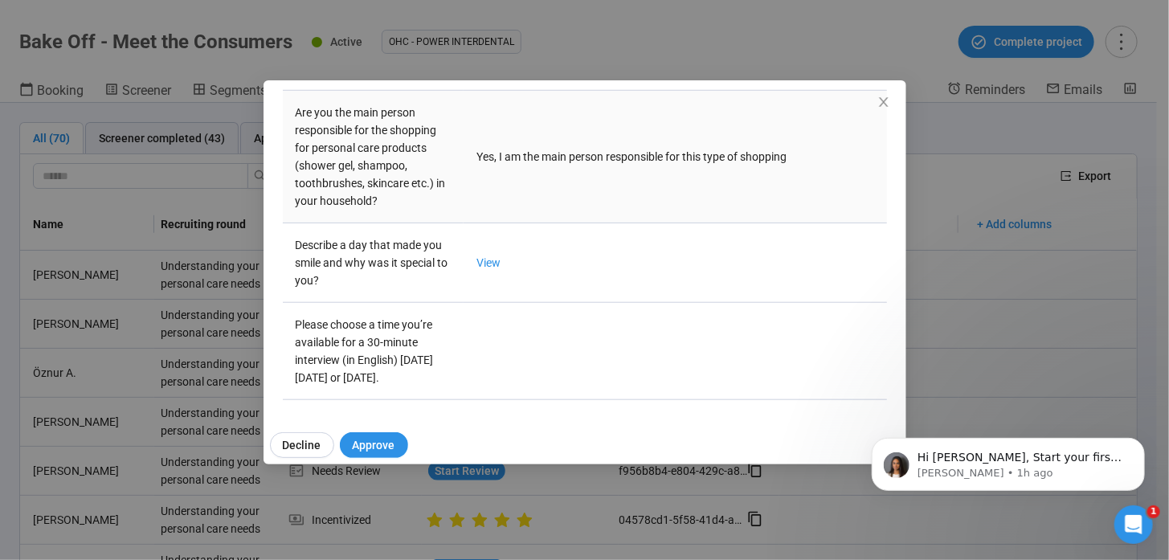
scroll to position [619, 0]
click at [483, 256] on link "View" at bounding box center [488, 262] width 24 height 13
click at [926, 288] on div "Blake W Project notes Edit Add notes, i.e. how the last interview went, importa…" at bounding box center [584, 280] width 1169 height 560
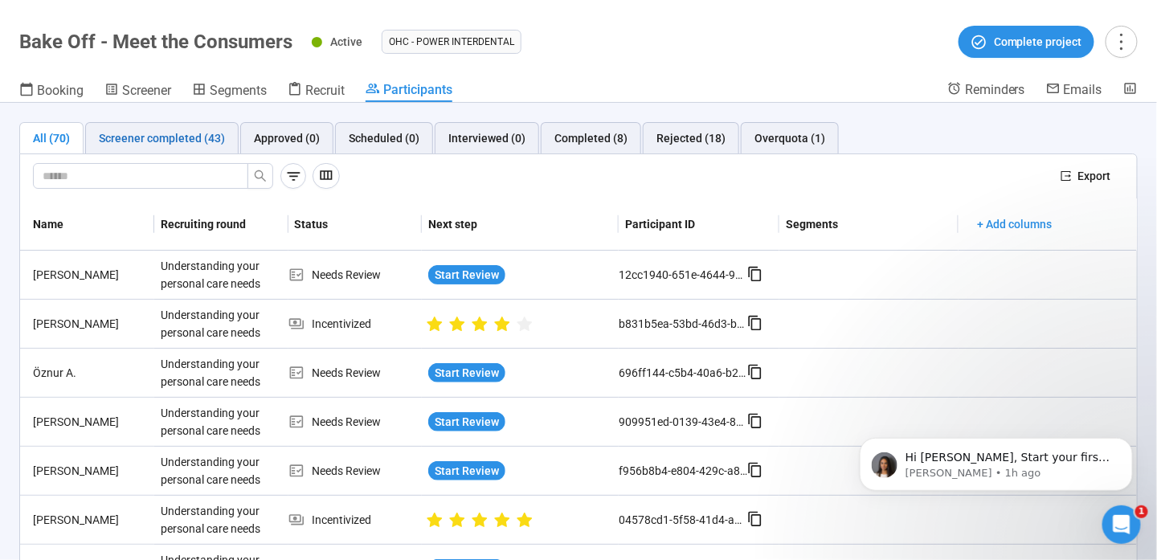
click at [151, 143] on div "Screener completed (43)" at bounding box center [162, 138] width 126 height 18
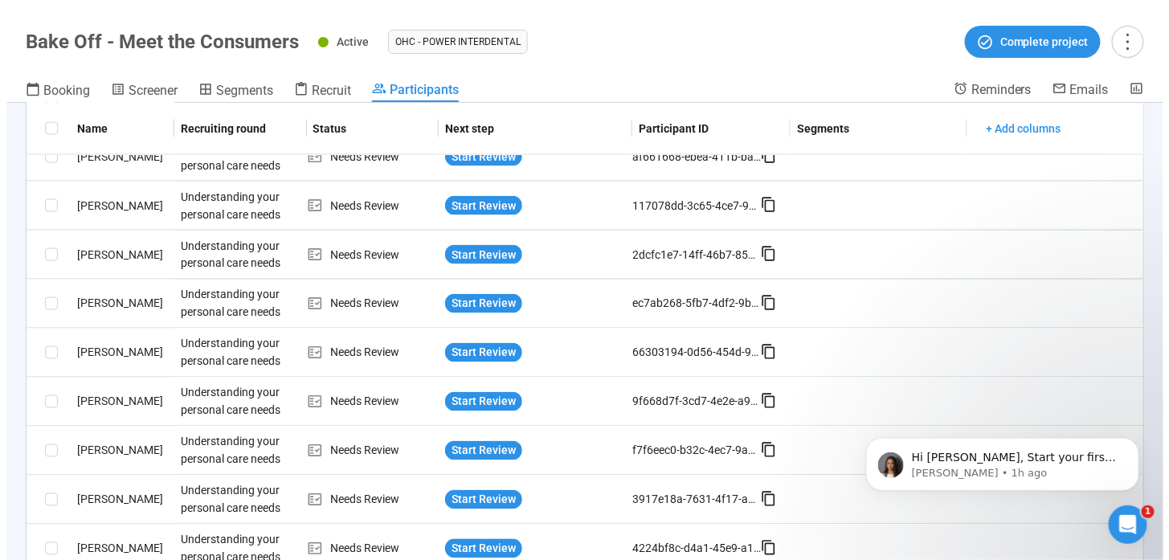
scroll to position [964, 0]
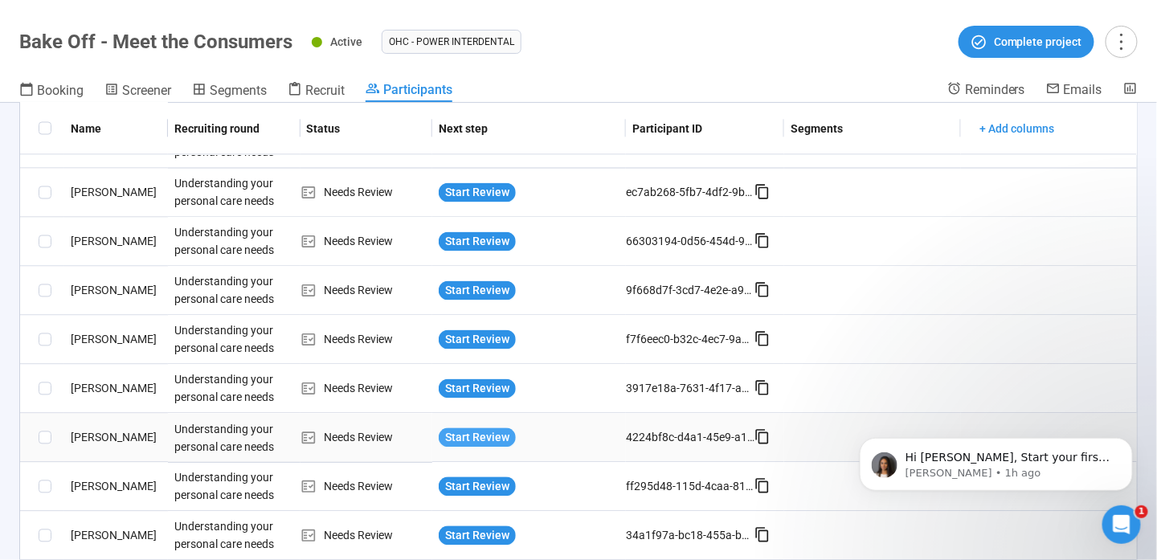
click at [492, 429] on span "Start Review" at bounding box center [477, 438] width 64 height 18
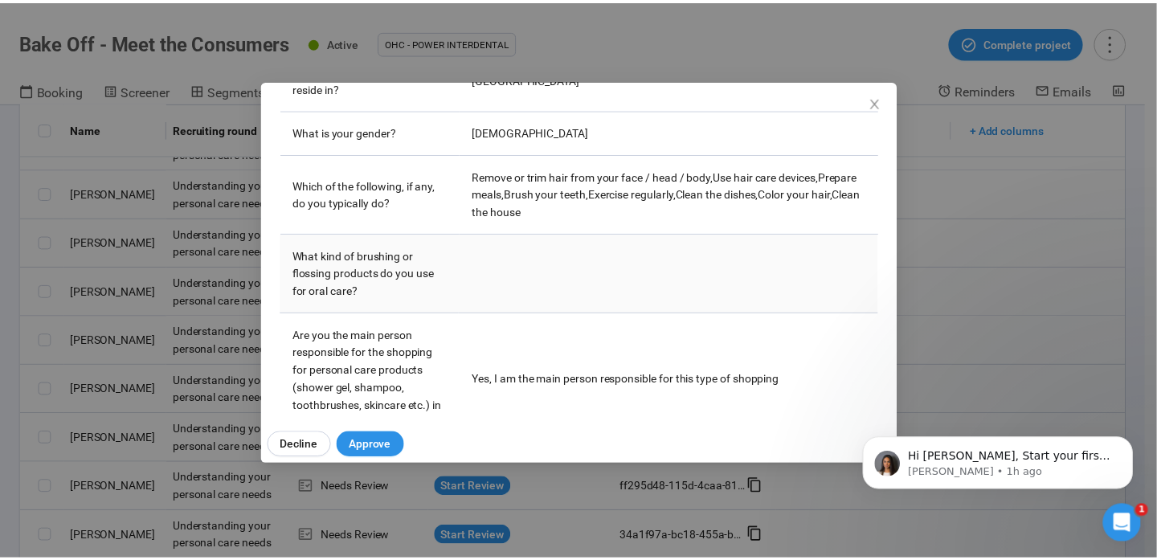
scroll to position [402, 0]
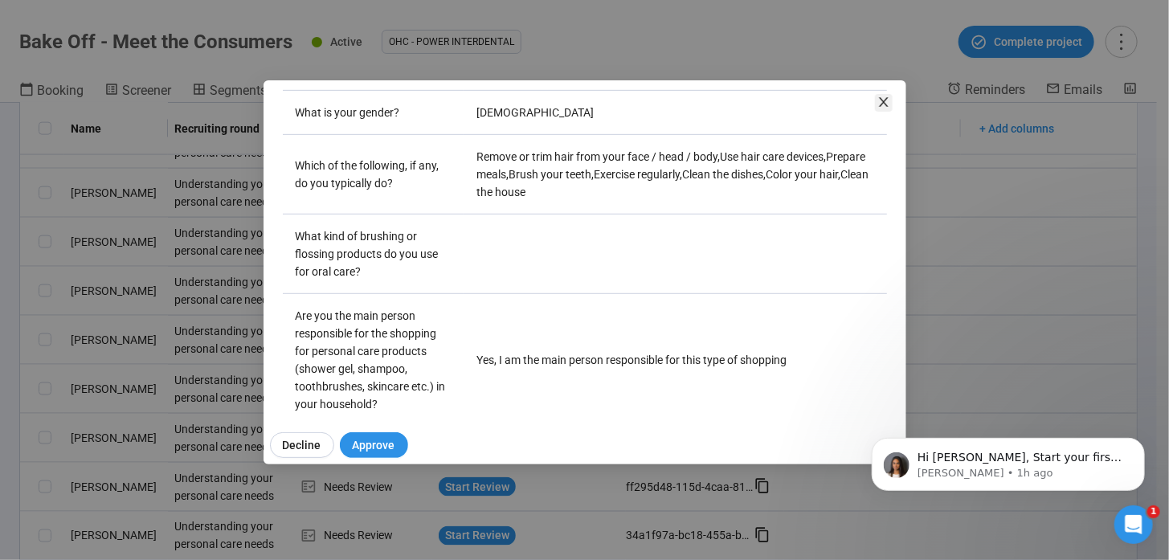
click at [883, 102] on icon "close" at bounding box center [883, 102] width 9 height 10
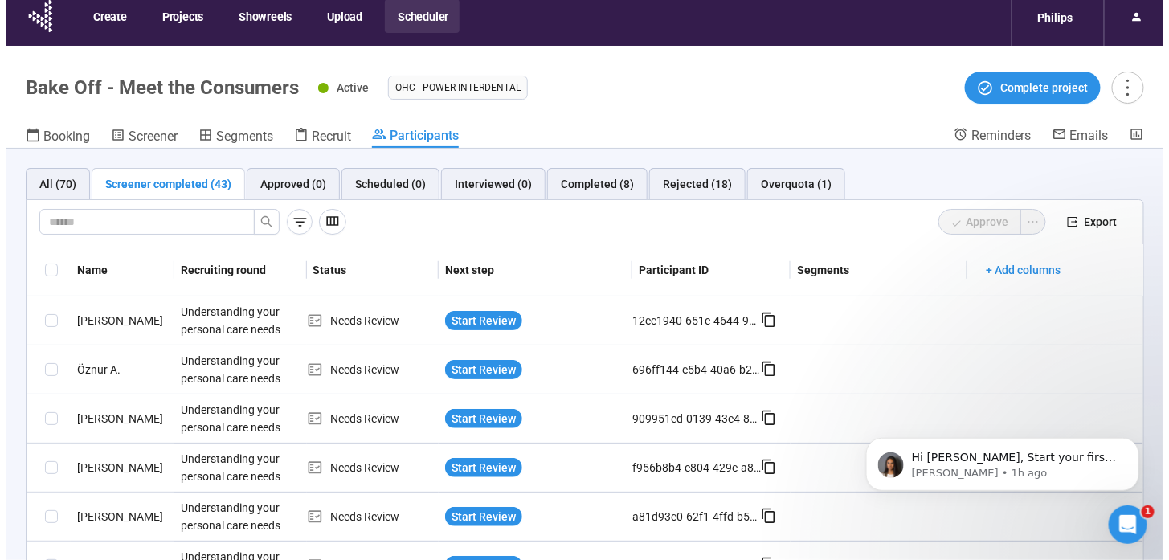
scroll to position [0, 0]
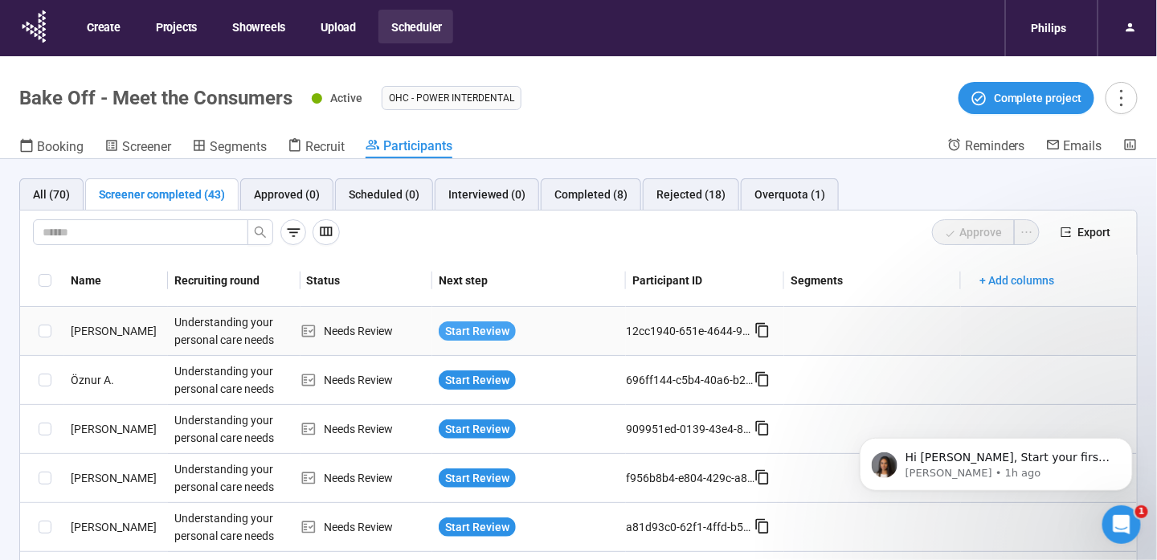
click at [476, 325] on span "Start Review" at bounding box center [477, 331] width 64 height 18
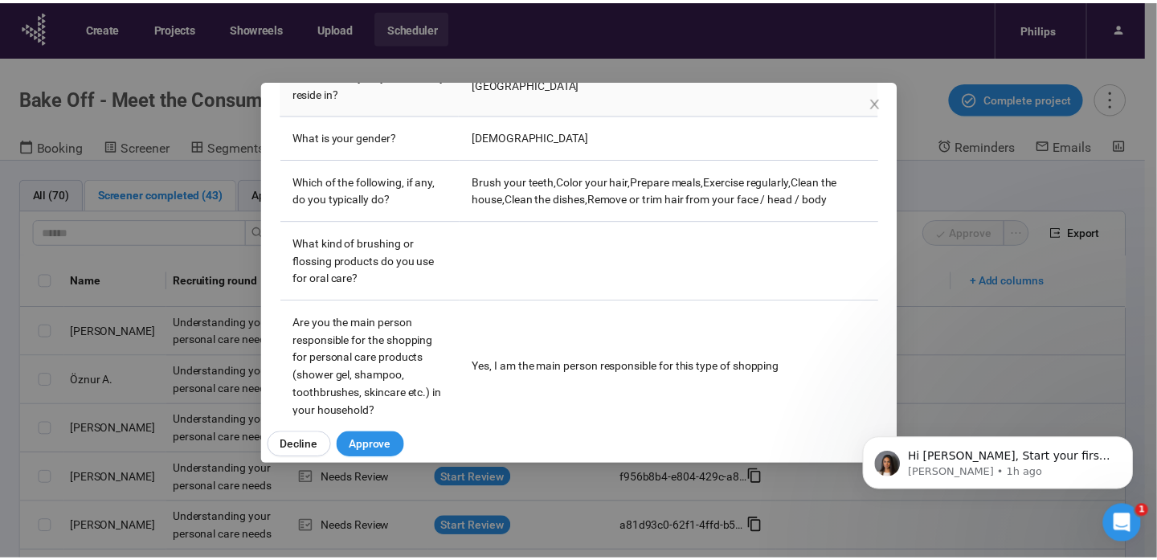
scroll to position [619, 0]
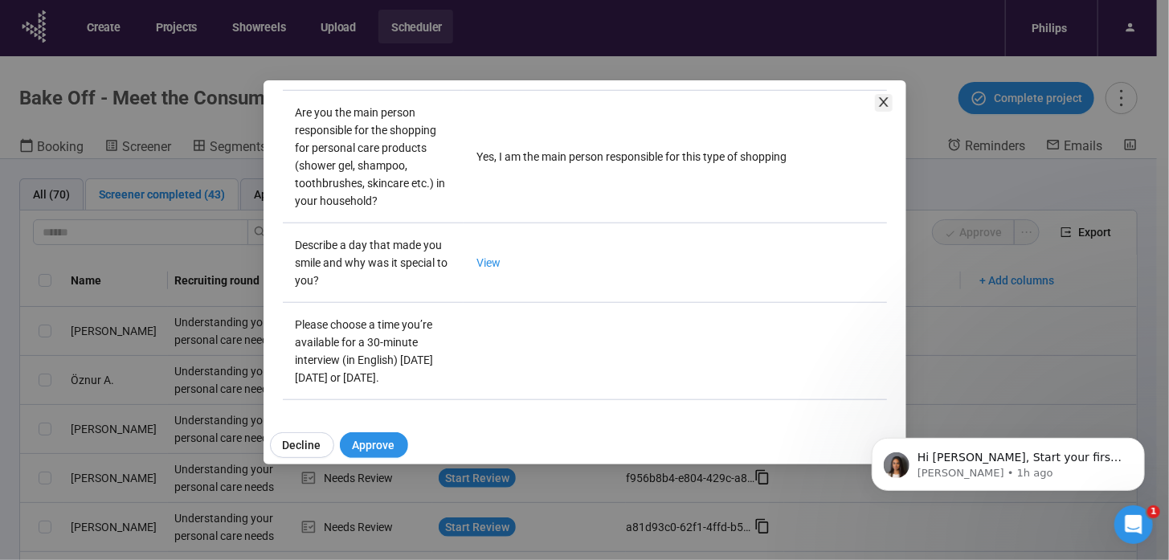
click at [881, 99] on icon "close" at bounding box center [883, 102] width 13 height 13
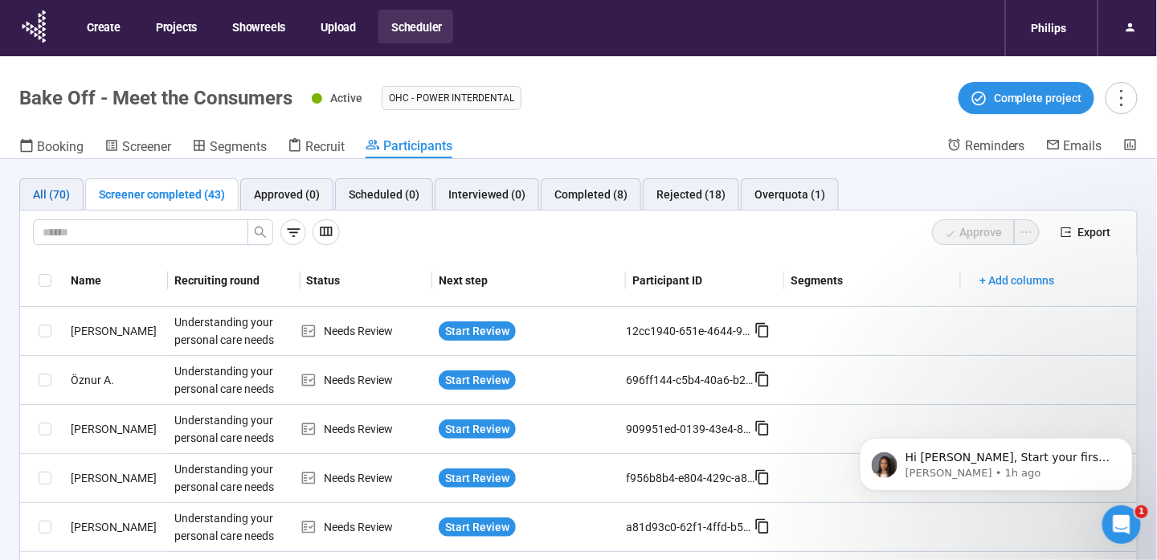
click at [43, 190] on div "All (70)" at bounding box center [51, 195] width 37 height 18
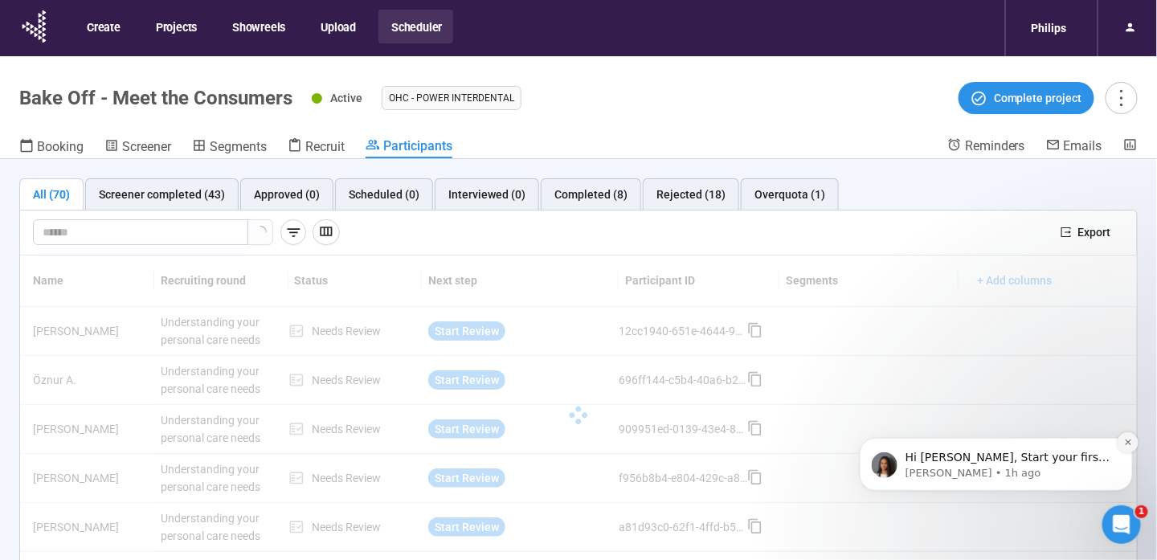
click at [1133, 435] on button "Dismiss notification" at bounding box center [1127, 441] width 21 height 21
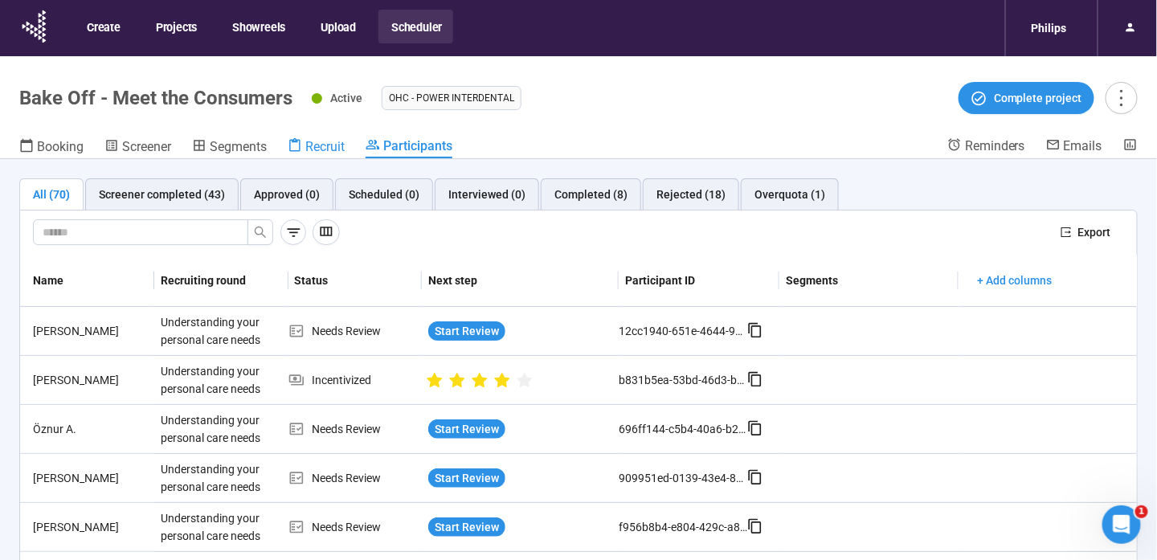
click at [317, 146] on span "Recruit" at bounding box center [324, 146] width 39 height 15
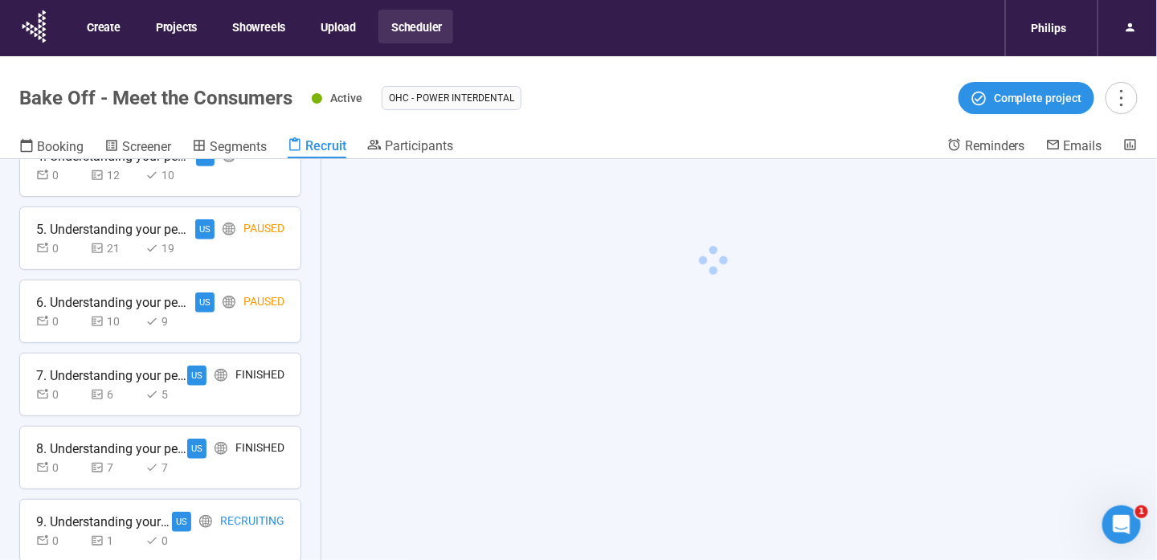
scroll to position [505, 0]
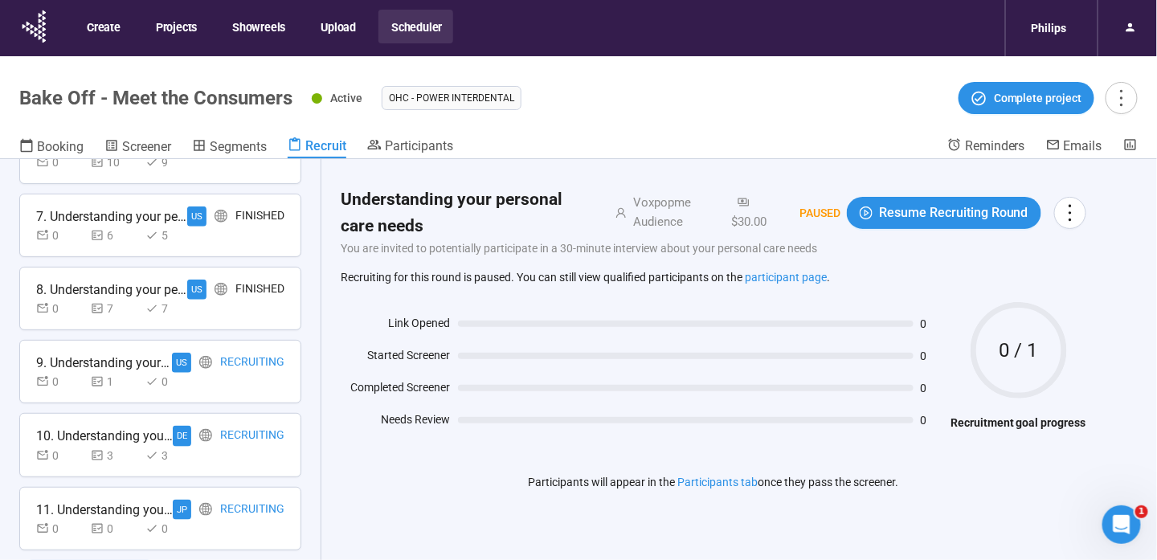
click at [227, 364] on div "Recruiting" at bounding box center [252, 363] width 64 height 20
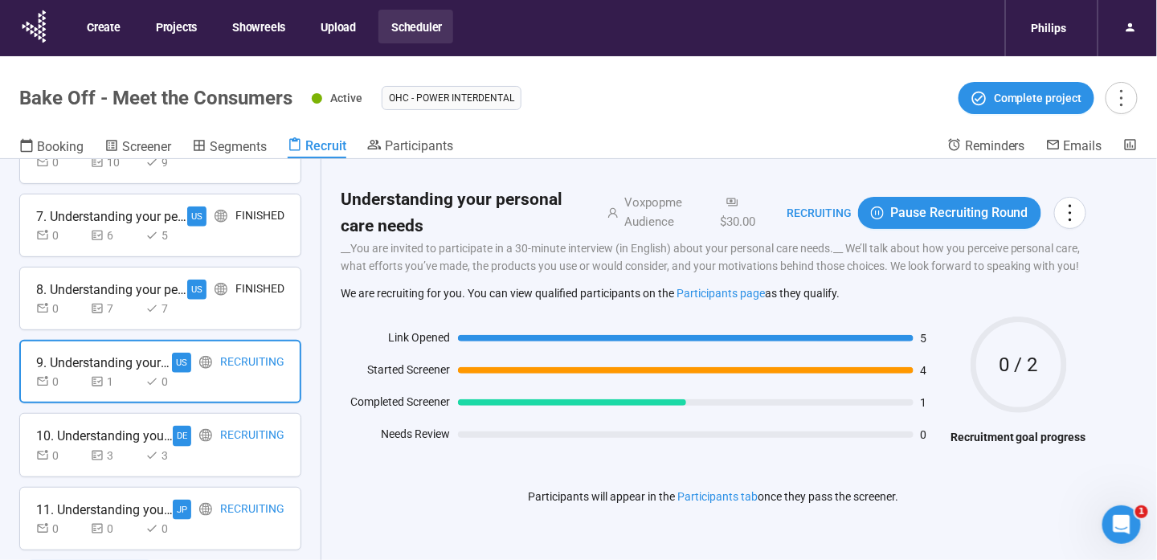
scroll to position [56, 0]
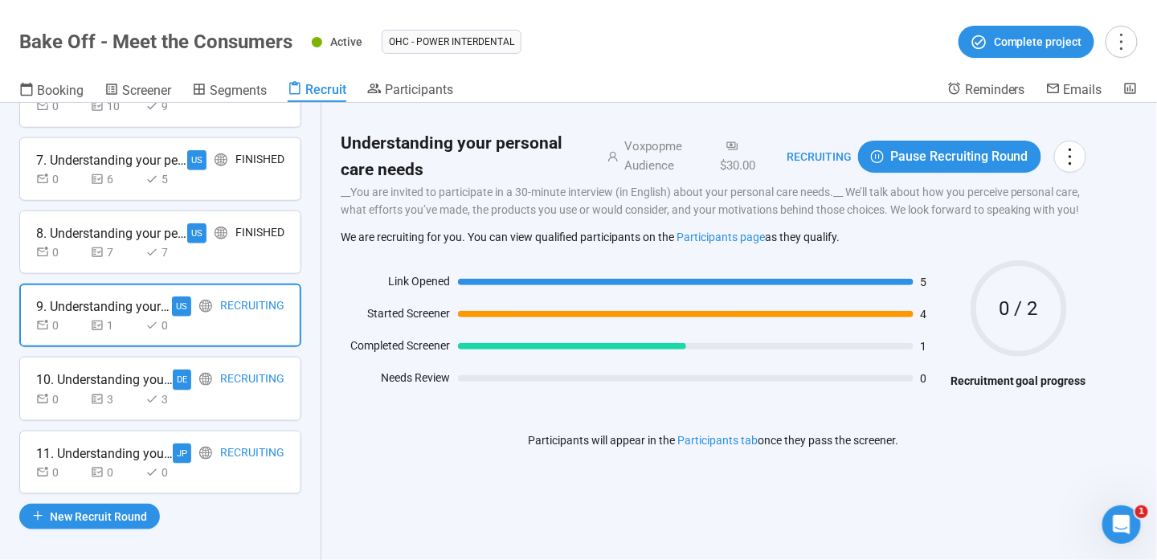
click at [228, 370] on div "Recruiting" at bounding box center [252, 380] width 64 height 20
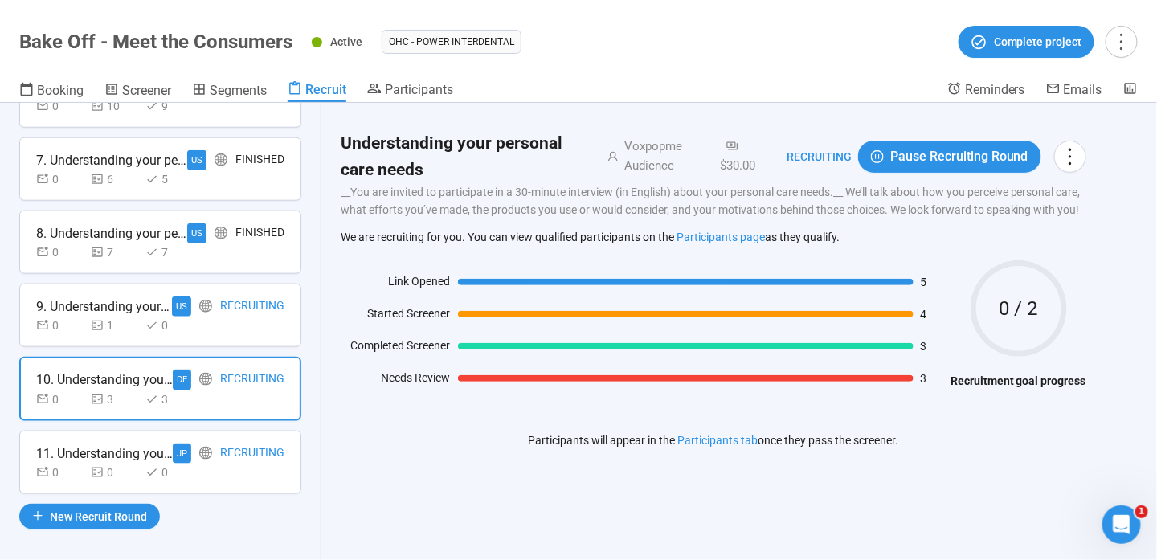
click at [227, 302] on div "Recruiting" at bounding box center [252, 306] width 64 height 20
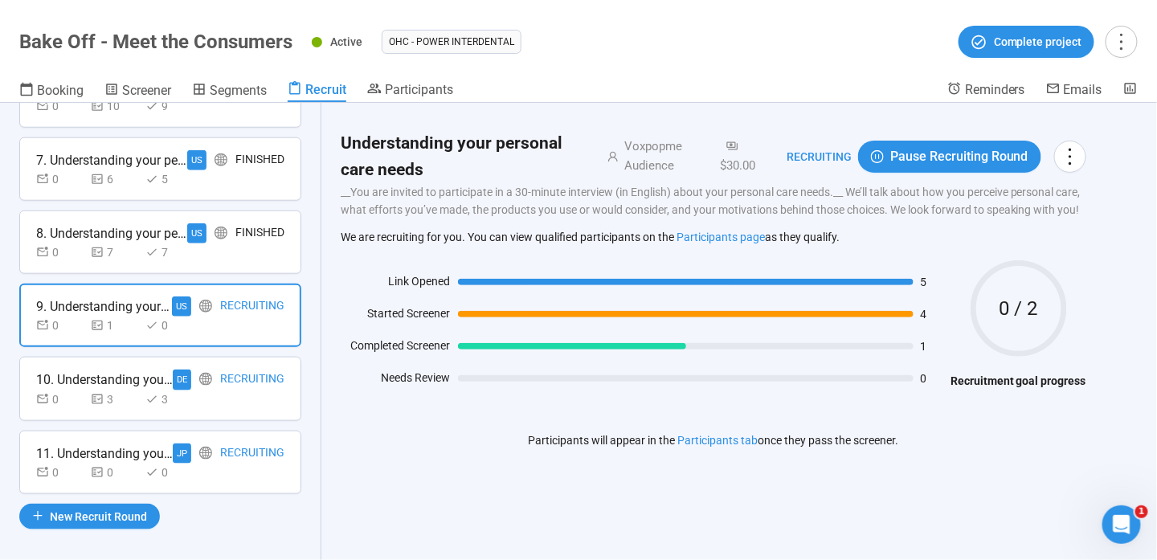
click at [194, 401] on div "0 3 3" at bounding box center [160, 399] width 248 height 18
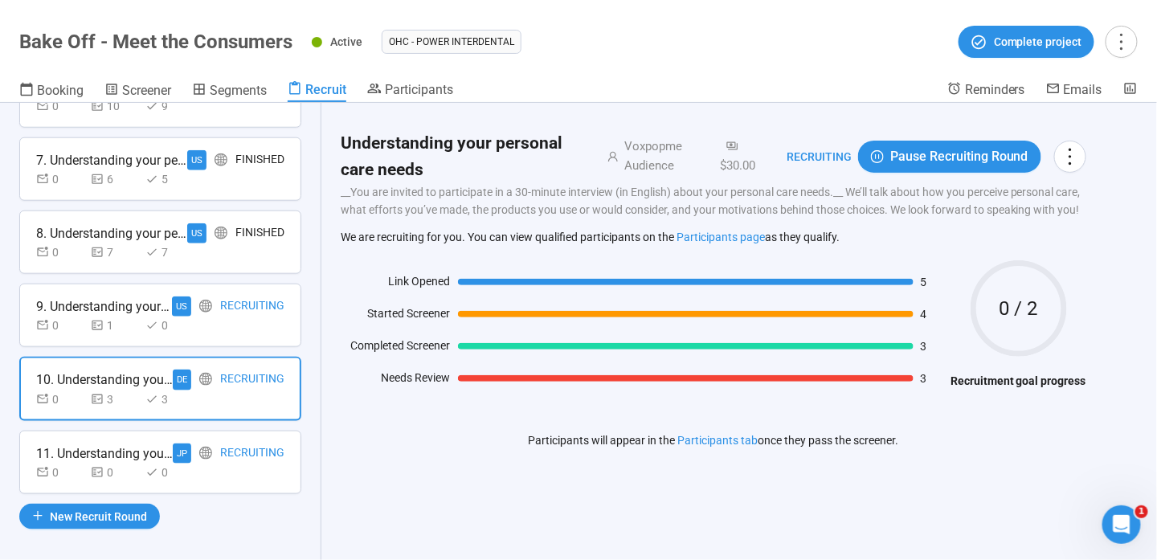
click at [209, 453] on div "JP Recruiting" at bounding box center [229, 453] width 112 height 20
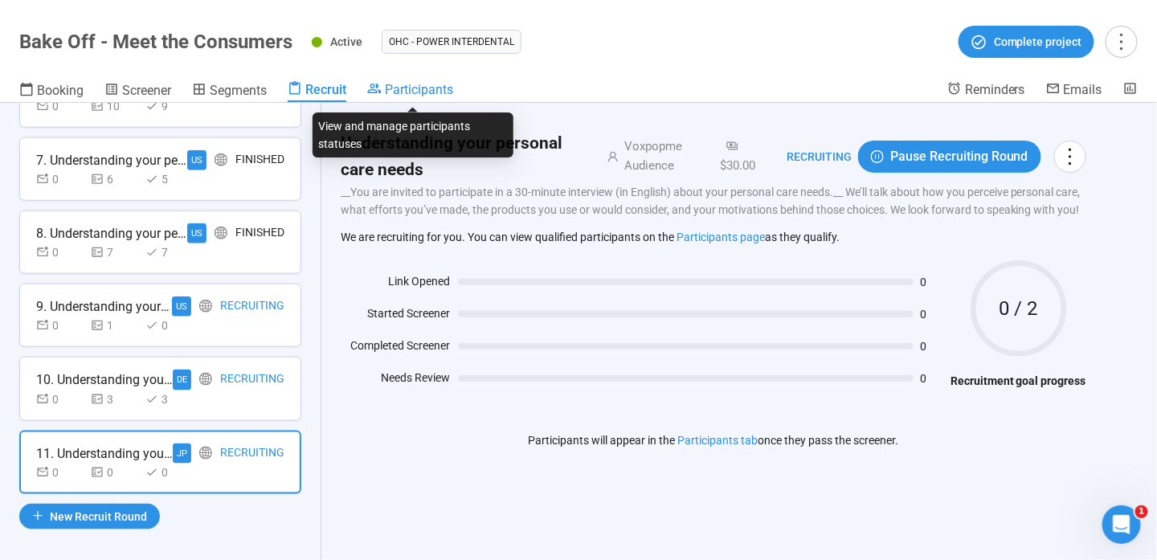
click at [382, 99] on link "Participants" at bounding box center [410, 90] width 86 height 19
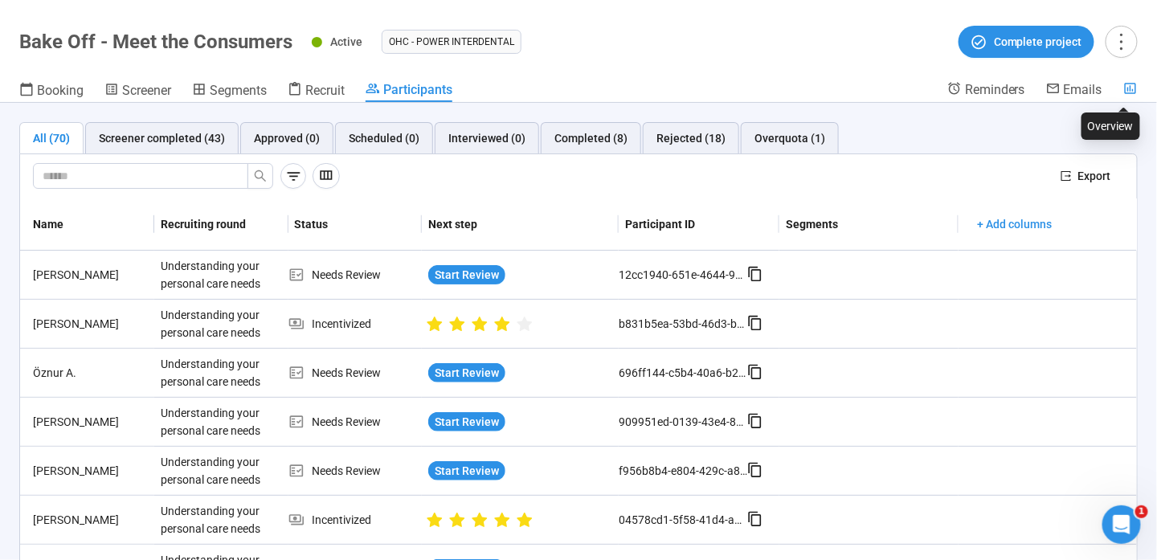
click at [1131, 81] on icon at bounding box center [1130, 88] width 14 height 14
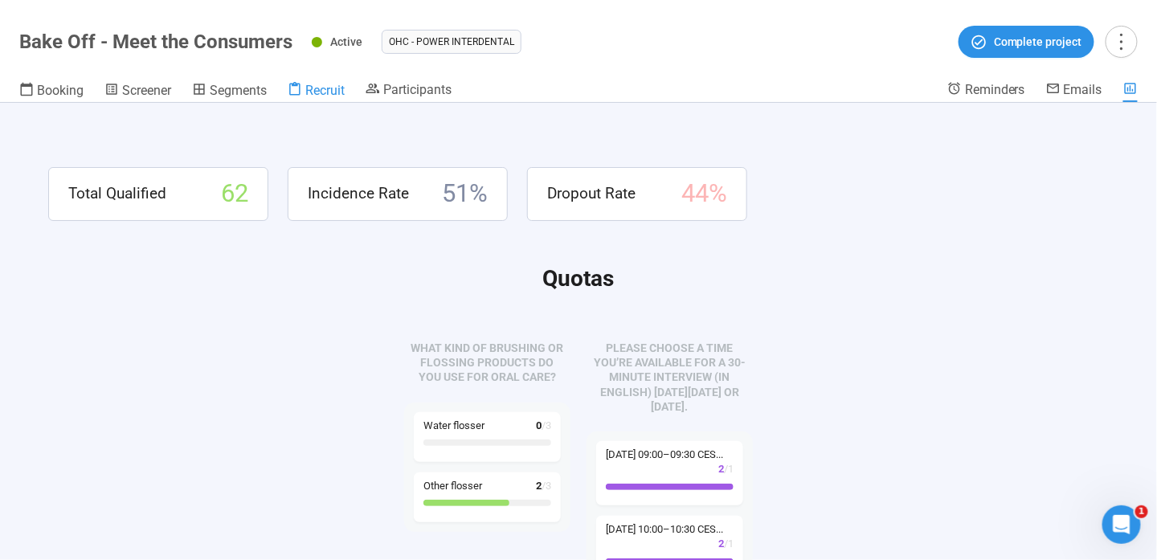
click at [325, 98] on link "Recruit" at bounding box center [316, 91] width 57 height 21
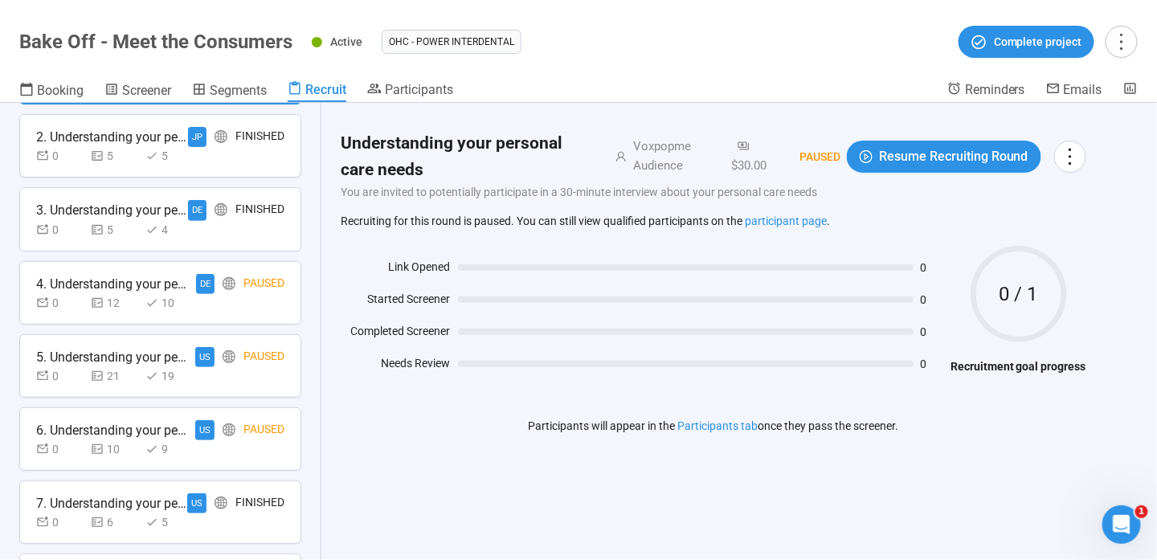
scroll to position [505, 0]
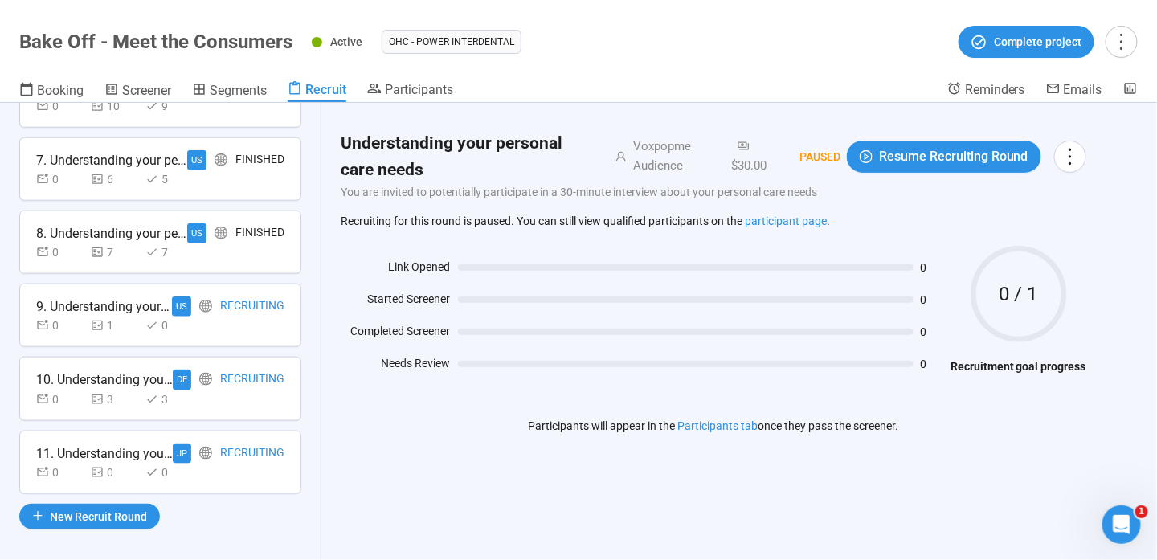
click at [260, 317] on div "0 1 0" at bounding box center [160, 326] width 248 height 18
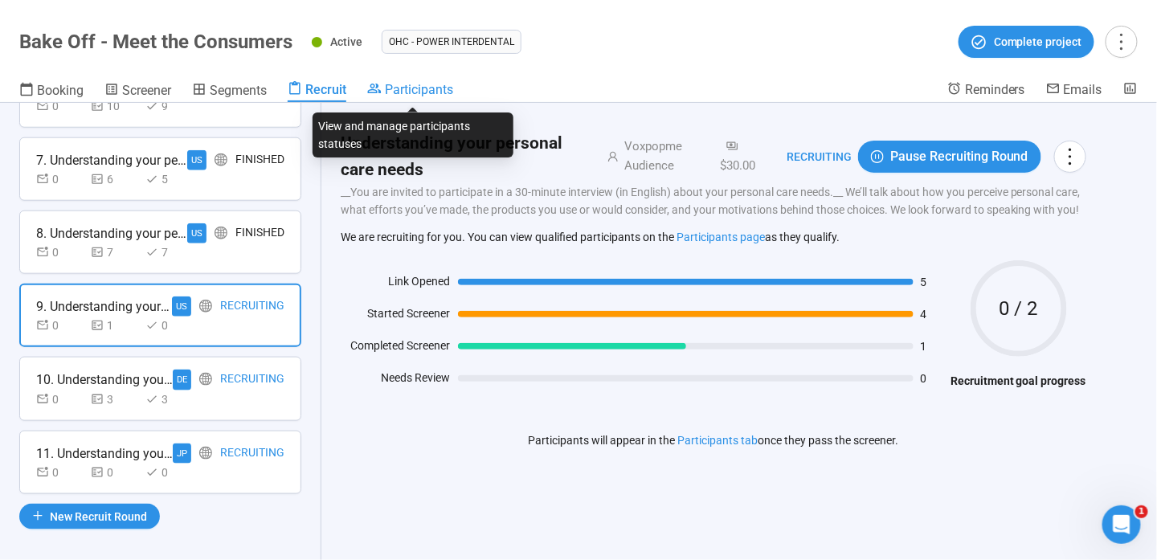
click at [412, 85] on span "Participants" at bounding box center [419, 89] width 68 height 15
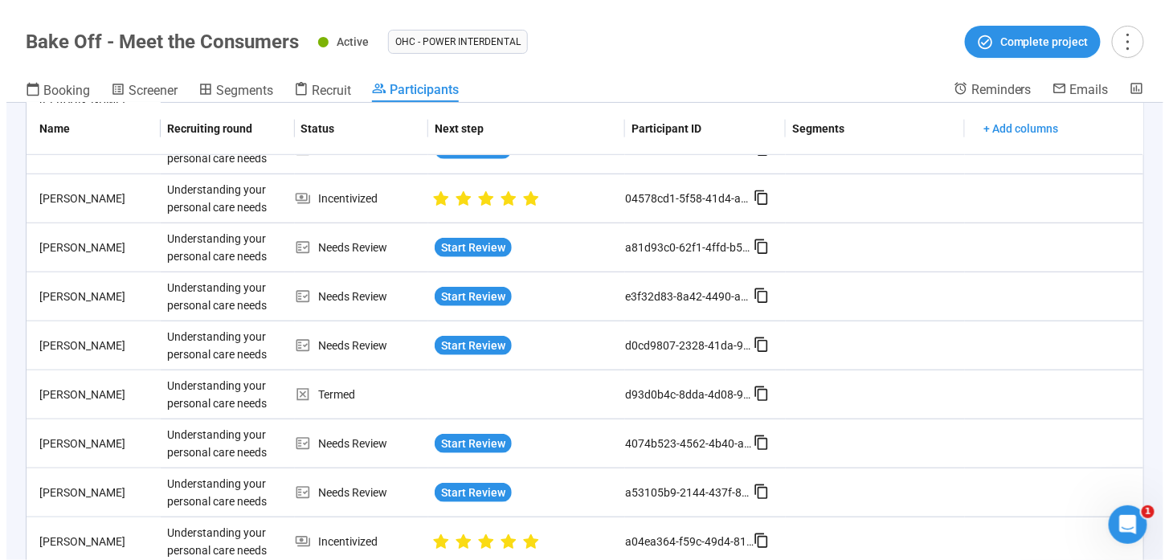
scroll to position [80, 0]
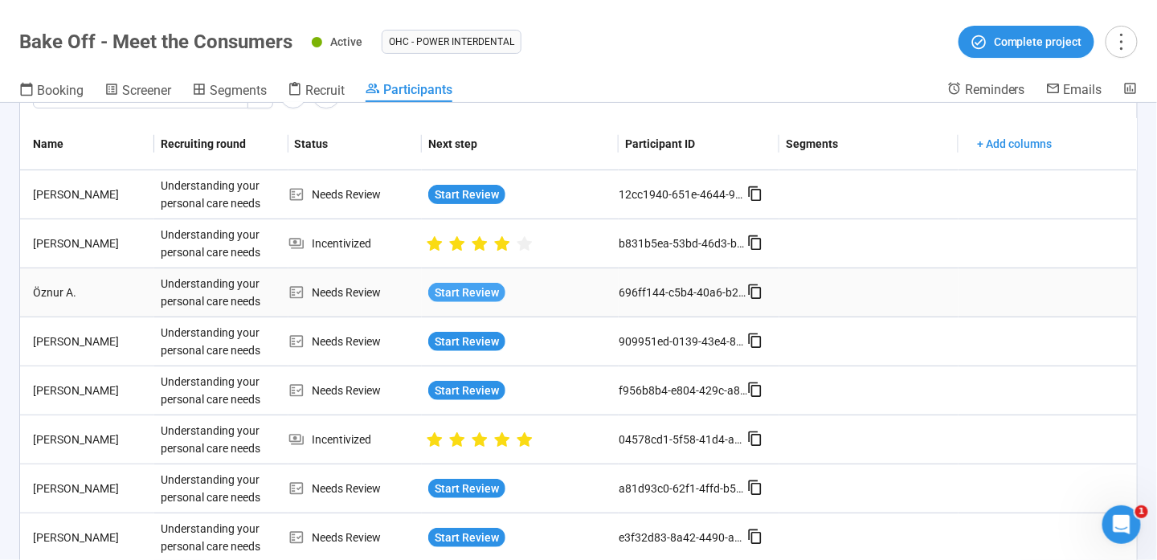
click at [472, 286] on span "Start Review" at bounding box center [467, 293] width 64 height 18
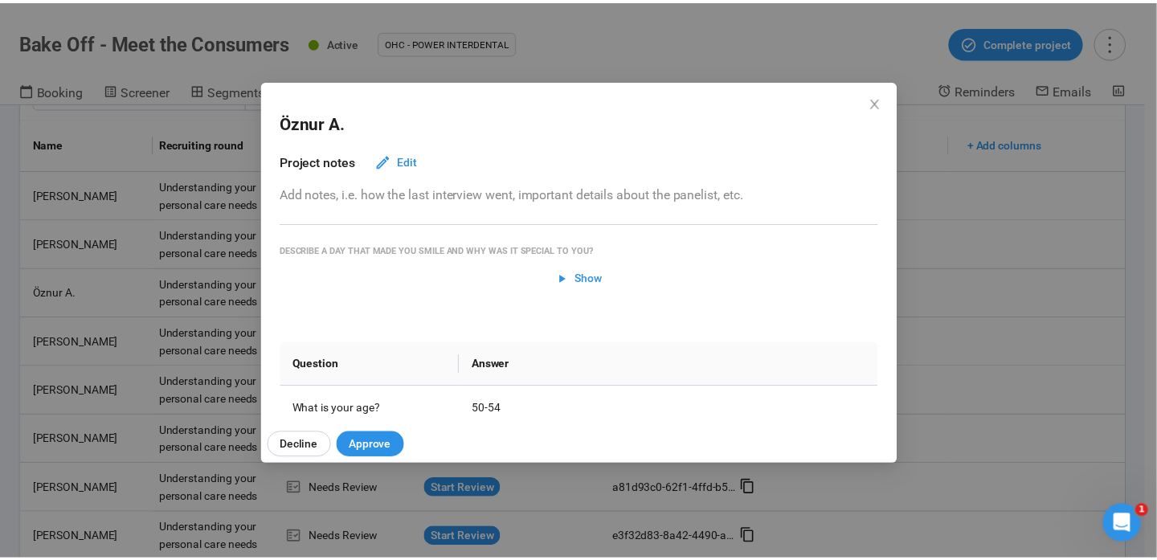
scroll to position [241, 0]
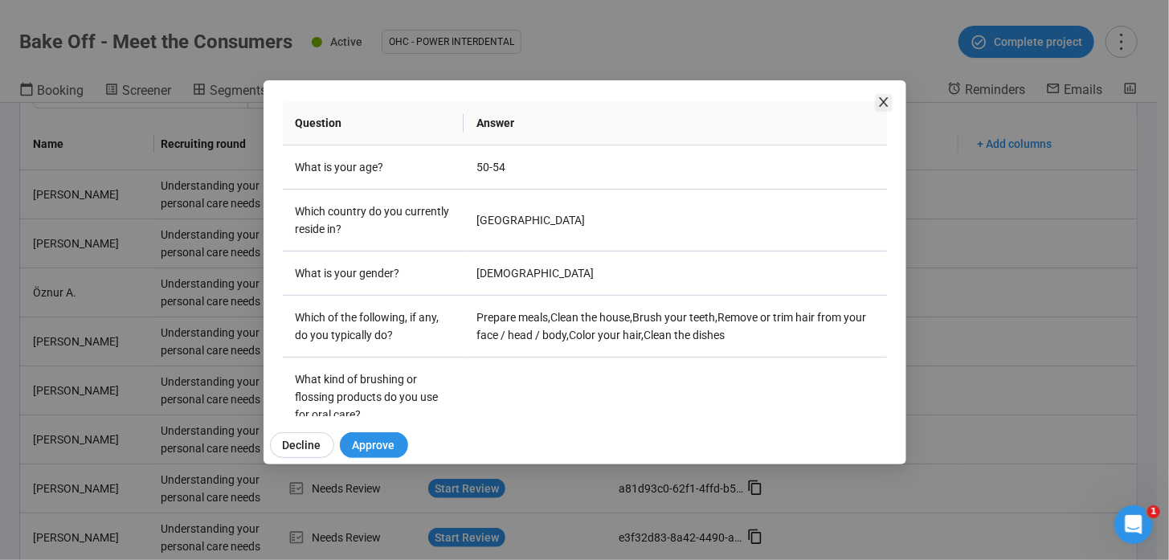
click at [892, 98] on span "Close" at bounding box center [884, 103] width 18 height 18
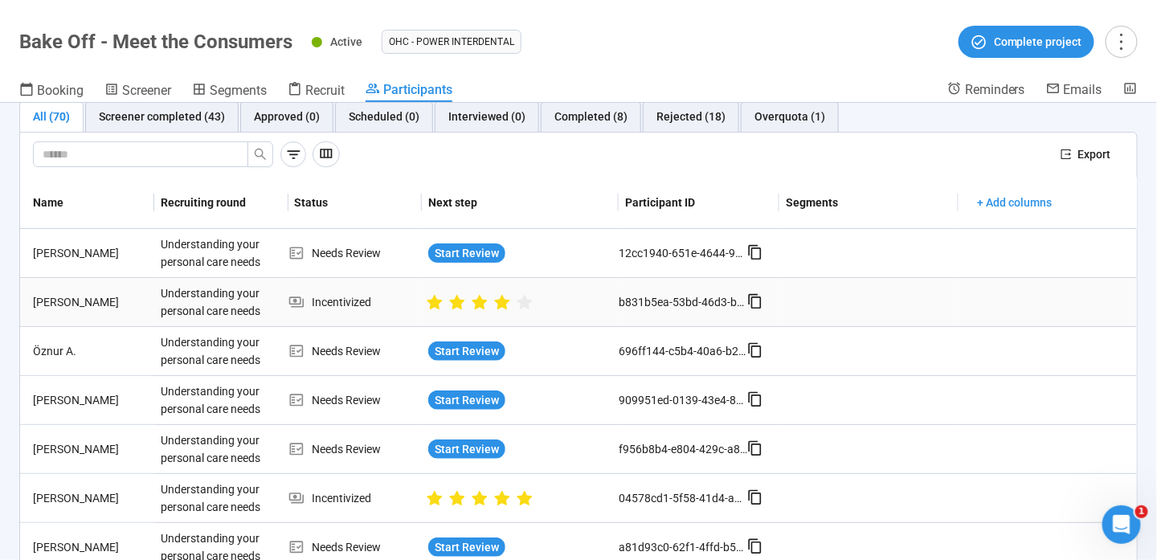
scroll to position [0, 0]
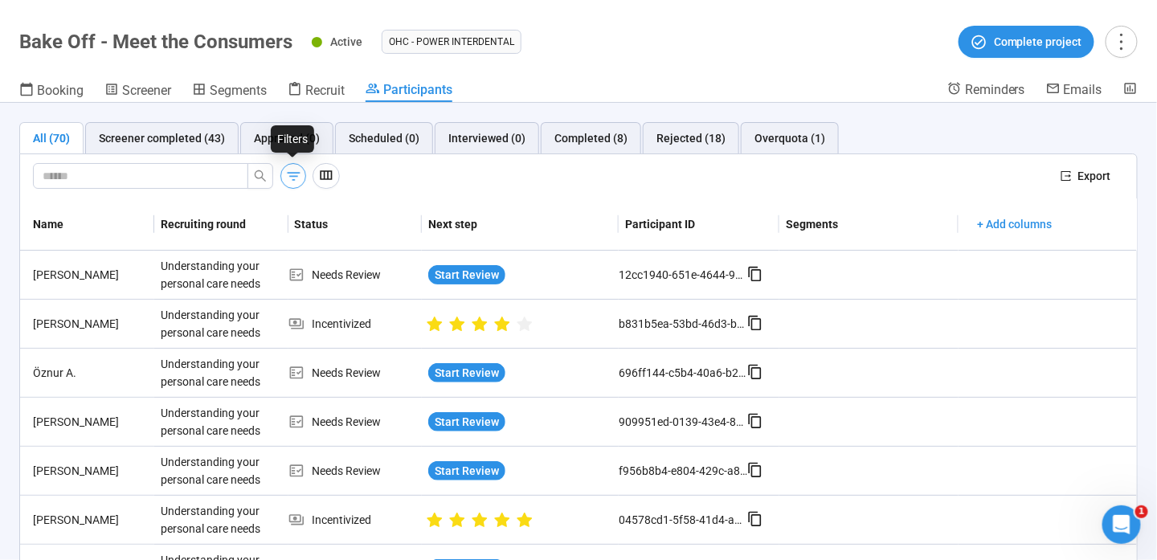
click at [293, 170] on icon "button" at bounding box center [293, 176] width 17 height 17
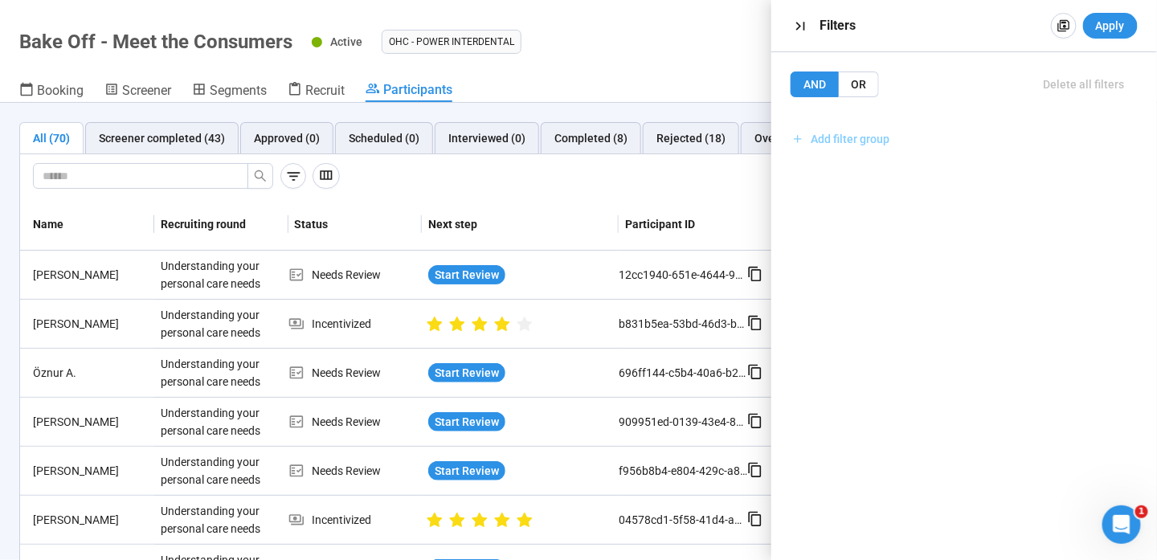
click at [847, 143] on span "Add filter group" at bounding box center [850, 139] width 79 height 18
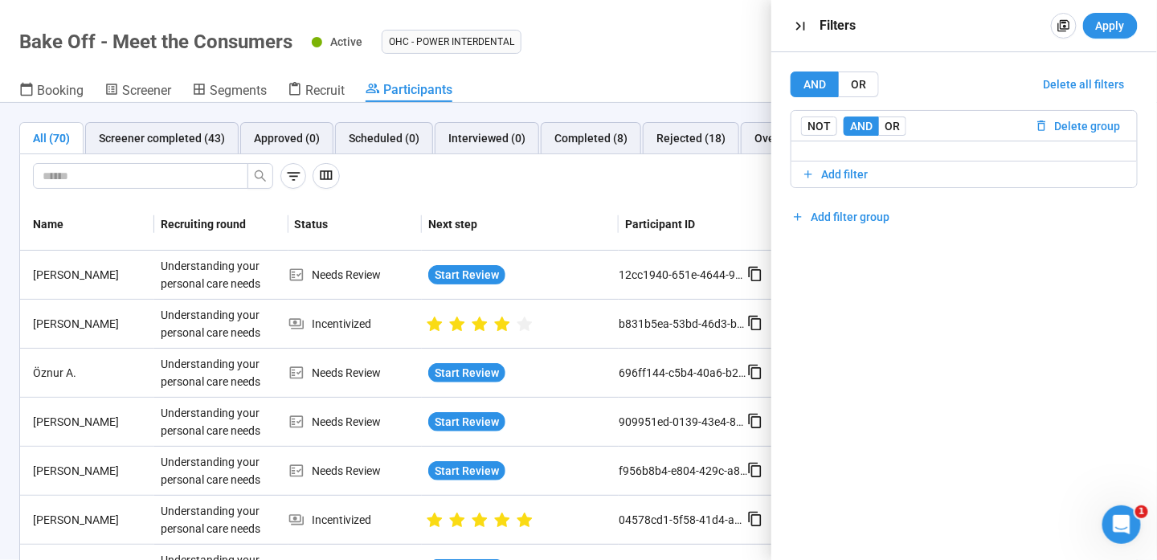
click at [865, 153] on div at bounding box center [963, 151] width 345 height 20
click at [903, 170] on span "Add filter" at bounding box center [964, 175] width 325 height 18
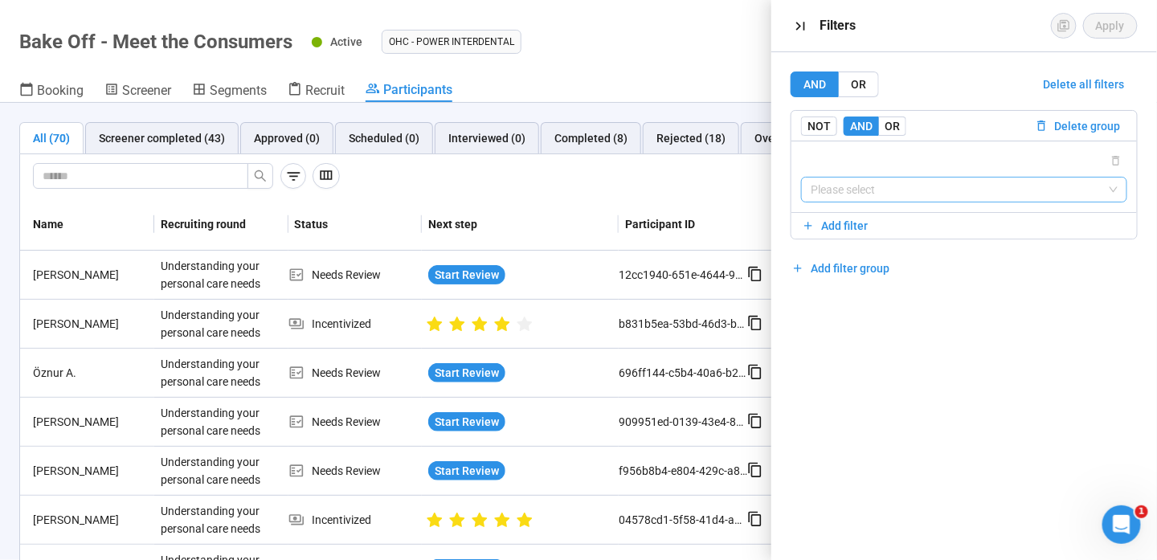
click at [868, 179] on input "search" at bounding box center [964, 190] width 307 height 24
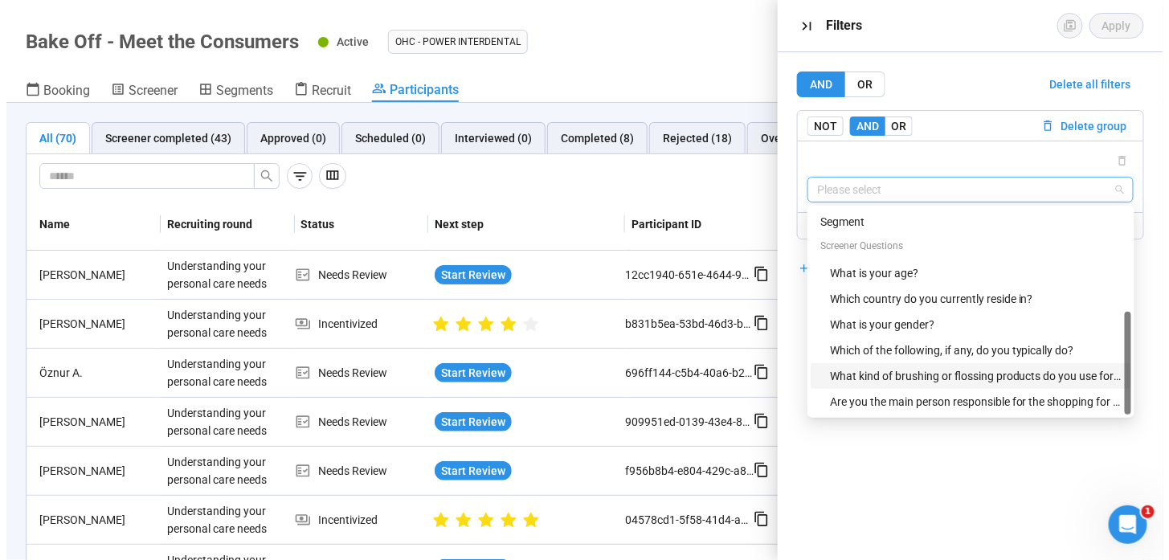
scroll to position [26, 0]
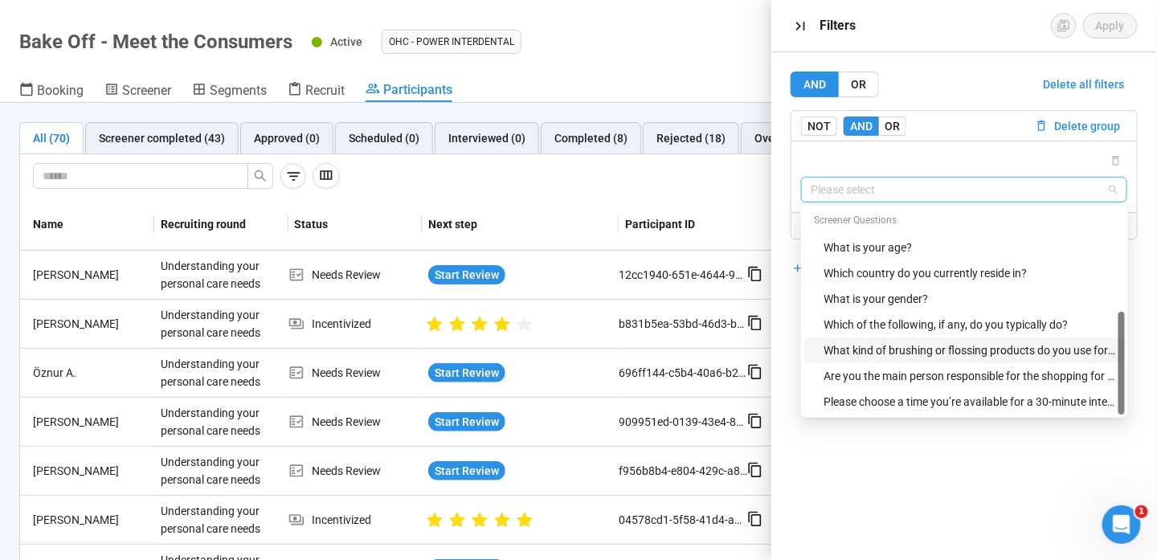
click at [934, 346] on div "What kind of brushing or flossing products do you use for oral care?" at bounding box center [969, 350] width 292 height 18
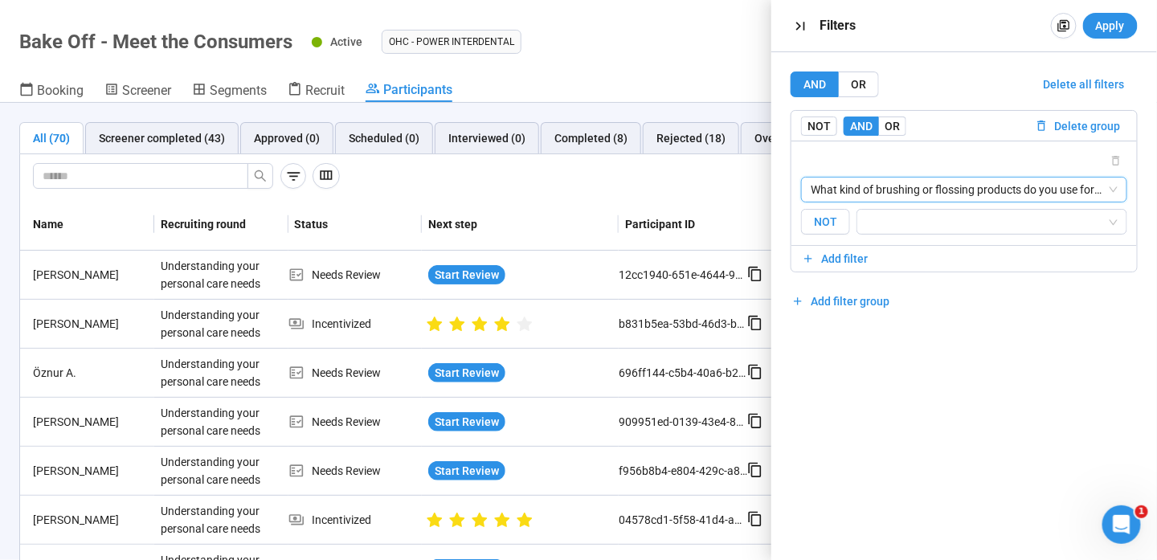
click at [836, 222] on span "NOT" at bounding box center [825, 222] width 49 height 27
click at [923, 224] on input "search" at bounding box center [987, 221] width 240 height 19
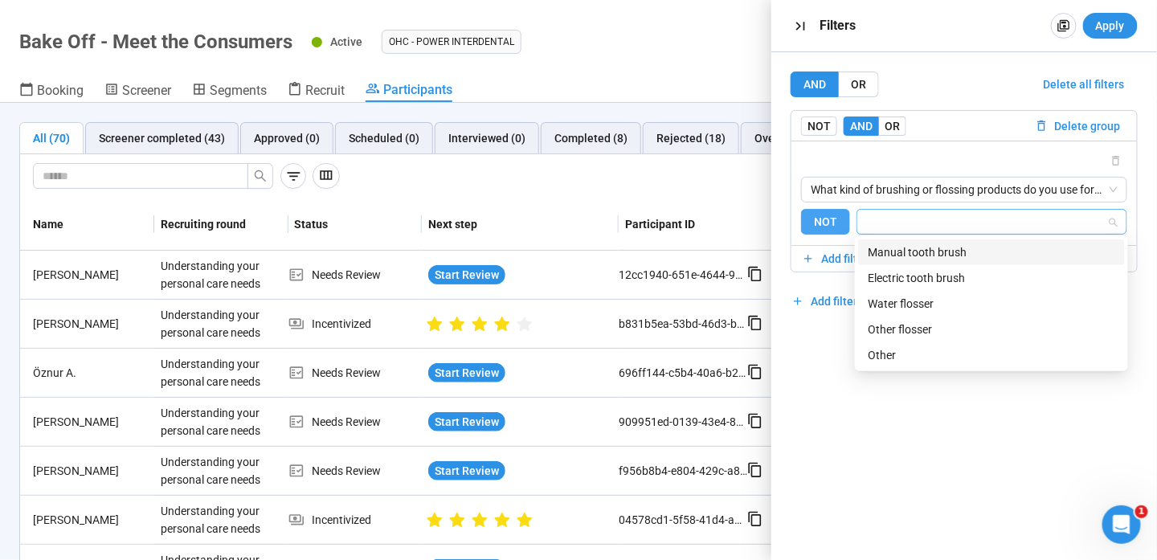
click at [801, 215] on span "NOT" at bounding box center [825, 222] width 49 height 27
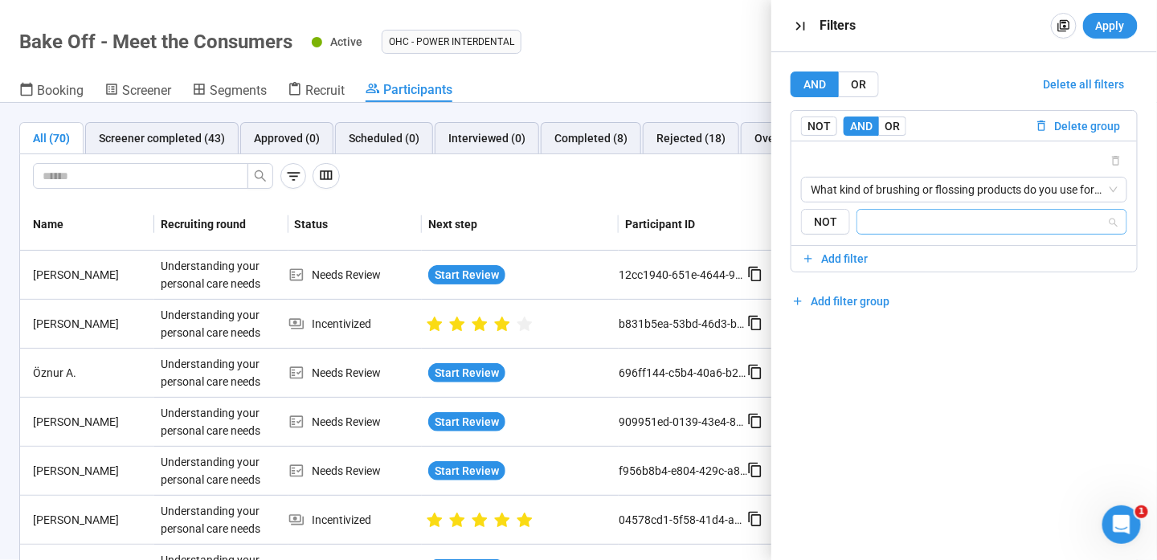
click at [926, 219] on input "search" at bounding box center [987, 221] width 240 height 19
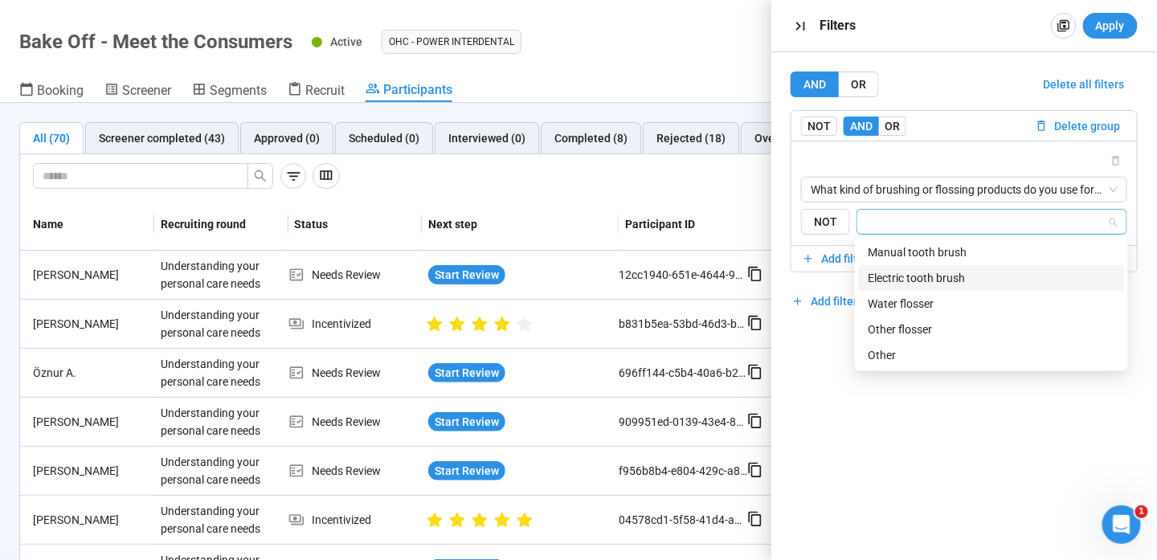
click at [938, 280] on div "Electric tooth brush" at bounding box center [991, 278] width 247 height 18
click at [948, 273] on div "Electric tooth brush" at bounding box center [986, 278] width 236 height 18
click at [949, 304] on div "Water flosser" at bounding box center [991, 304] width 247 height 18
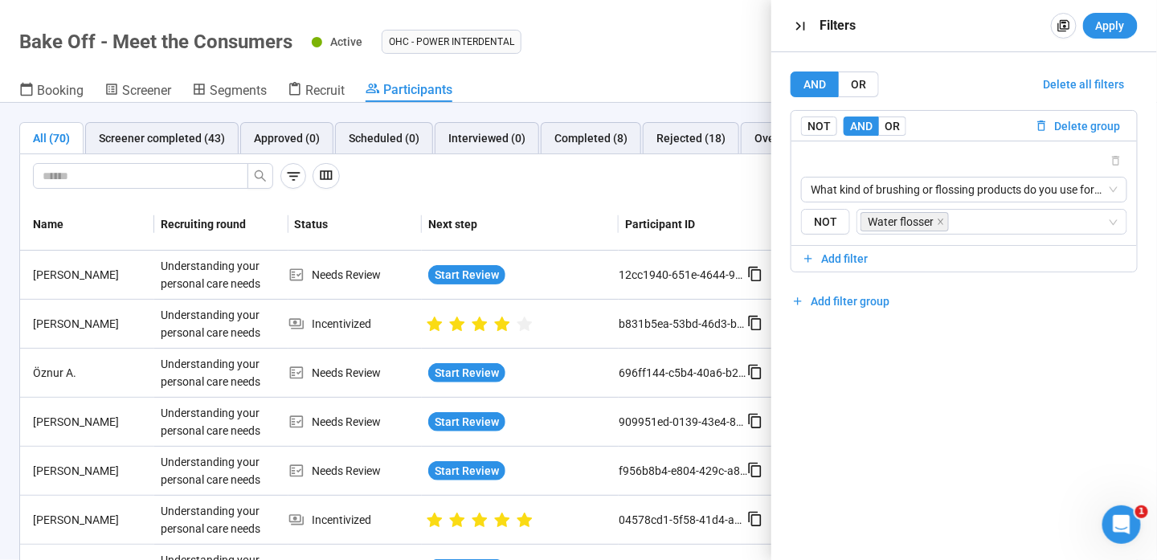
click at [807, 377] on div "AND OR Delete all filters NOT AND OR Delete group What kind of brushing or flos…" at bounding box center [964, 306] width 386 height 508
click at [1097, 29] on span "Apply" at bounding box center [1110, 26] width 29 height 18
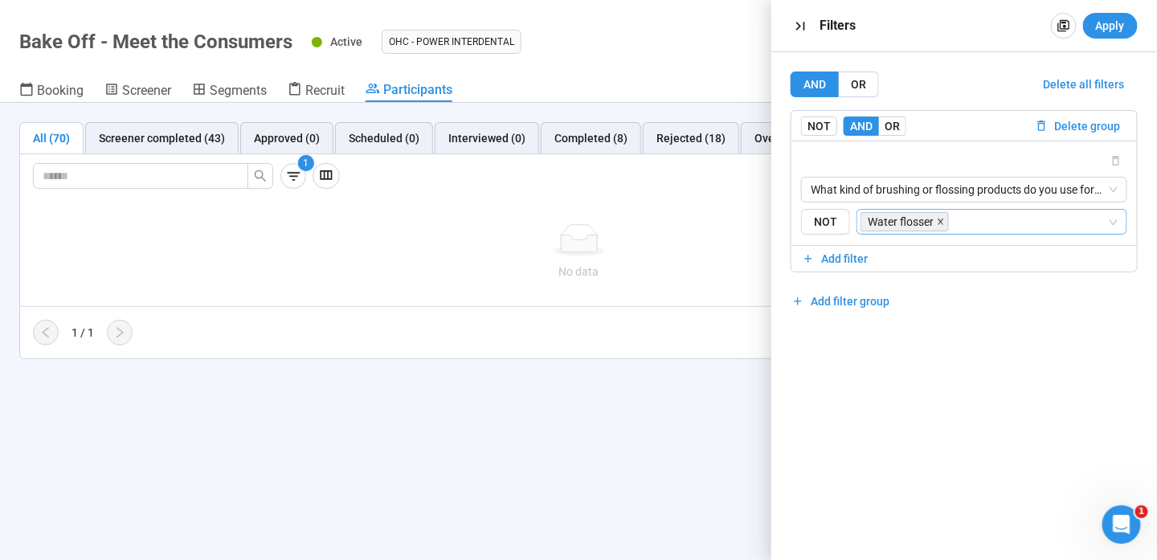
click at [938, 221] on icon "close" at bounding box center [941, 222] width 8 height 8
click at [938, 221] on input "search" at bounding box center [987, 221] width 240 height 19
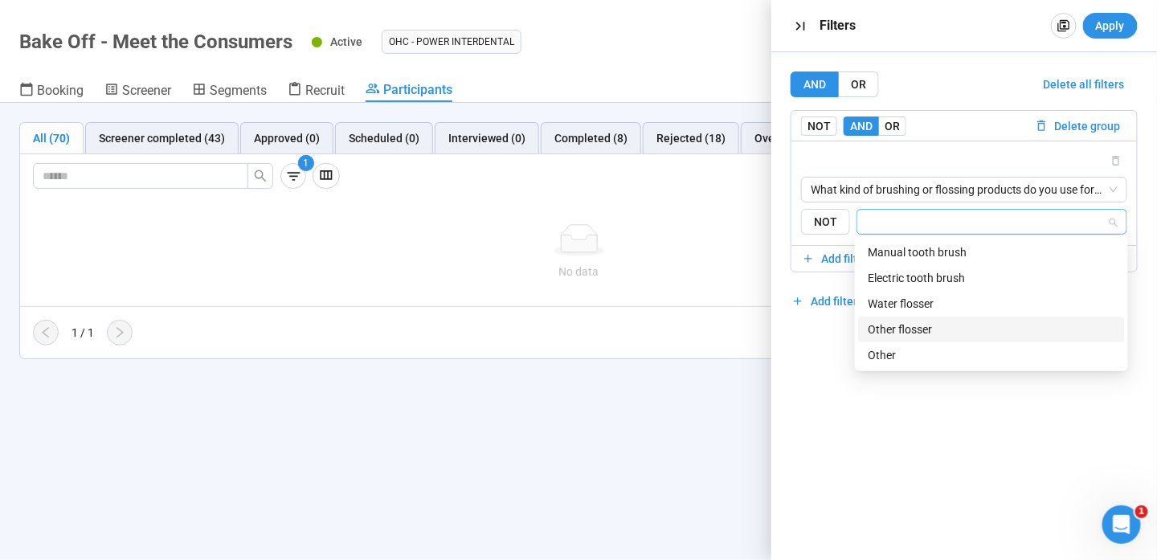
click at [921, 333] on div "Other flosser" at bounding box center [991, 330] width 247 height 18
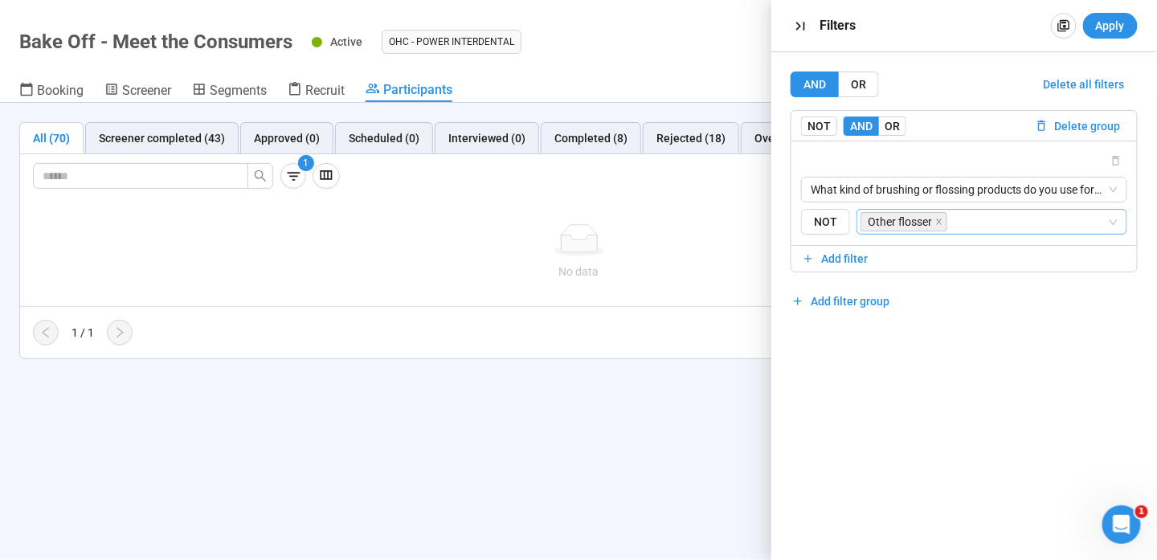
drag, startPoint x: 1114, startPoint y: 31, endPoint x: 1115, endPoint y: 112, distance: 80.4
click at [1115, 112] on div "Filters Apply AND OR Delete all filters NOT AND OR Delete group What kind of br…" at bounding box center [964, 280] width 386 height 560
click at [1117, 36] on button "Apply" at bounding box center [1110, 26] width 55 height 26
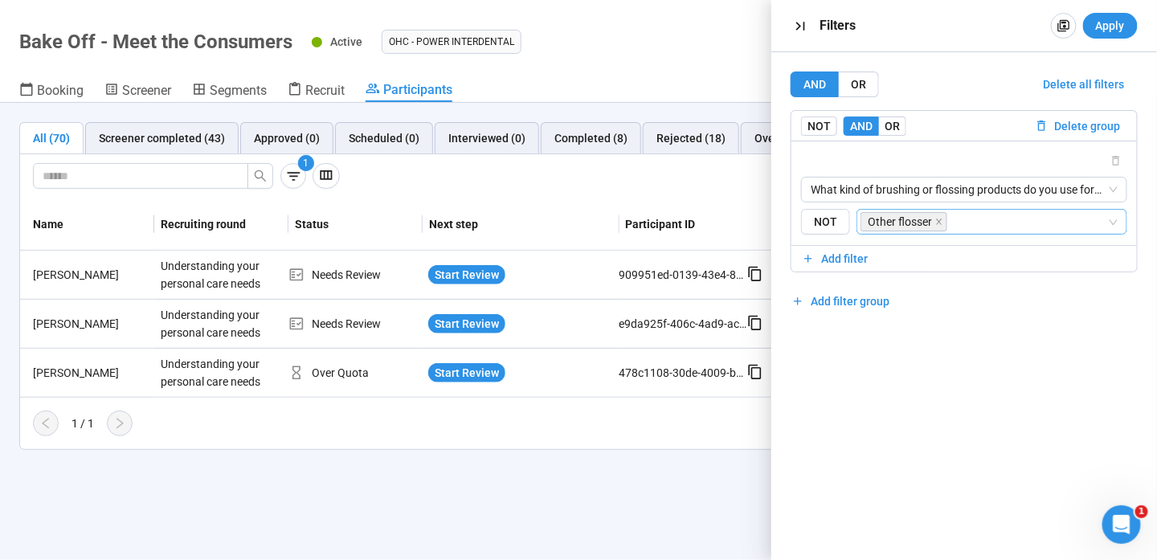
click at [693, 73] on header "Bake Off - Meet the Consumers Active OHC - Power Interdental Complete project B…" at bounding box center [578, 51] width 1157 height 103
drag, startPoint x: 362, startPoint y: 366, endPoint x: 280, endPoint y: 373, distance: 81.5
click at [280, 373] on tr "Bonita F. Understanding your personal care needs Over Quota Start Review 478c11…" at bounding box center [578, 373] width 1117 height 49
drag, startPoint x: 280, startPoint y: 373, endPoint x: 337, endPoint y: 376, distance: 56.3
click at [337, 376] on div "Over Quota" at bounding box center [355, 373] width 134 height 18
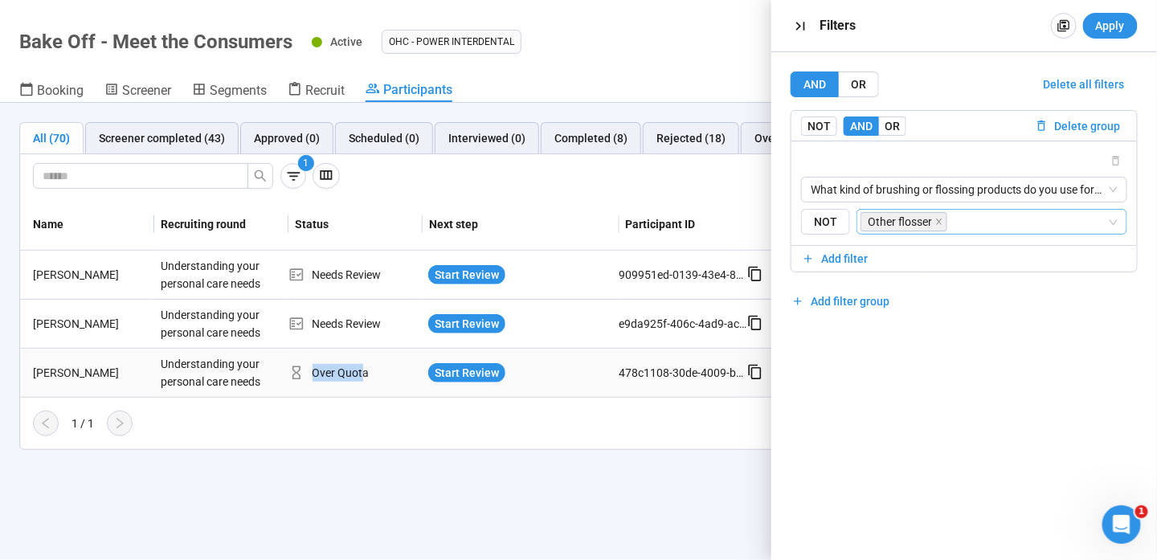
click at [292, 366] on icon at bounding box center [296, 373] width 16 height 16
click at [442, 373] on span "Start Review" at bounding box center [467, 373] width 64 height 18
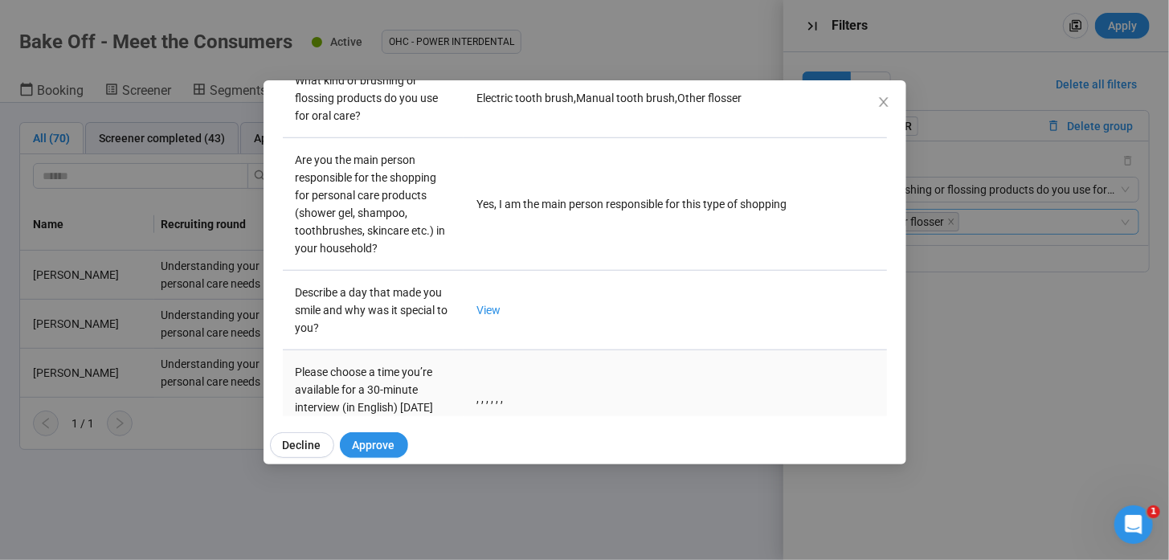
scroll to position [619, 0]
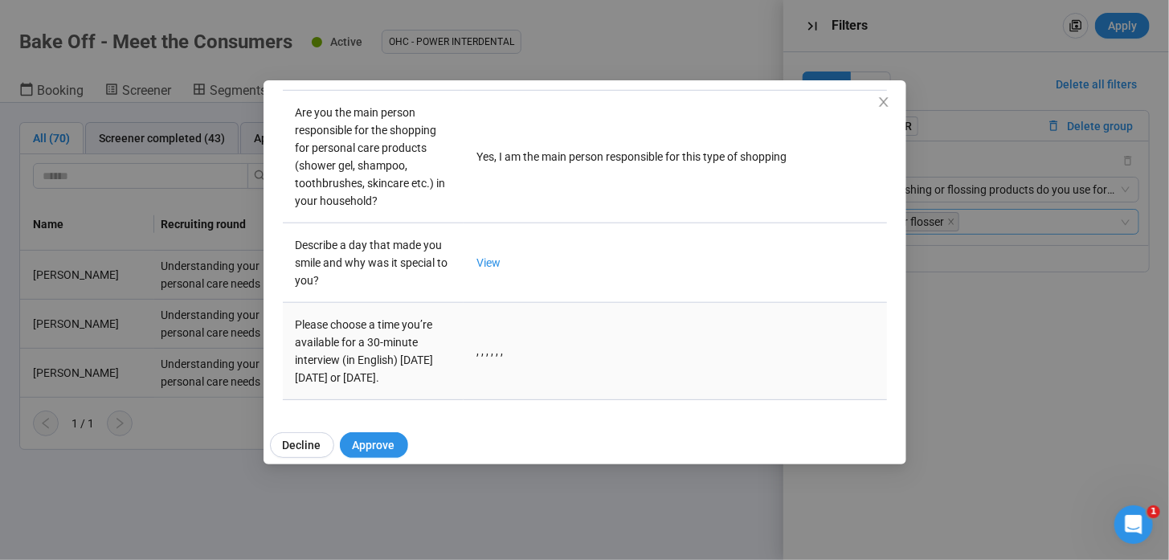
click at [477, 338] on td ", , , , , ," at bounding box center [675, 351] width 423 height 97
drag, startPoint x: 501, startPoint y: 345, endPoint x: 470, endPoint y: 346, distance: 30.6
click at [470, 346] on td ", , , , , ," at bounding box center [675, 351] width 423 height 97
drag, startPoint x: 470, startPoint y: 346, endPoint x: 487, endPoint y: 348, distance: 16.9
click at [487, 348] on td ", , , , , ," at bounding box center [675, 351] width 423 height 97
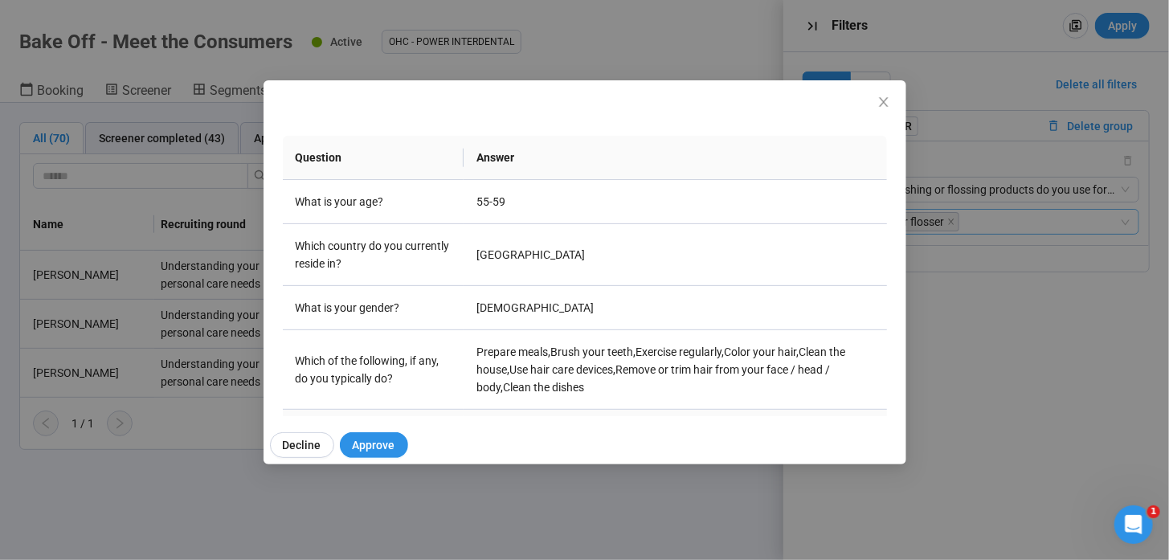
scroll to position [217, 0]
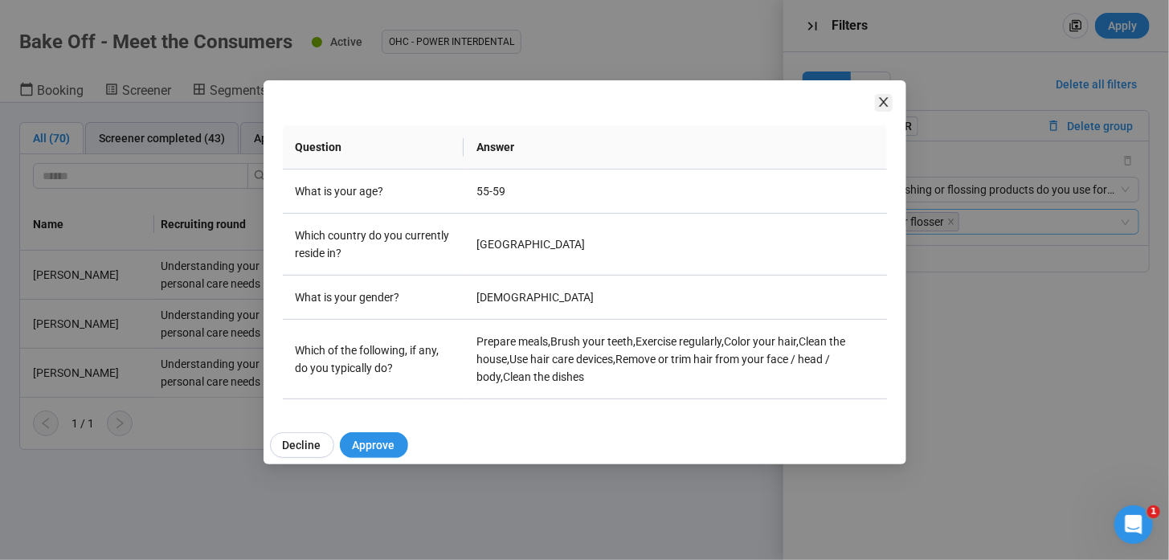
click at [885, 104] on icon "close" at bounding box center [883, 102] width 9 height 10
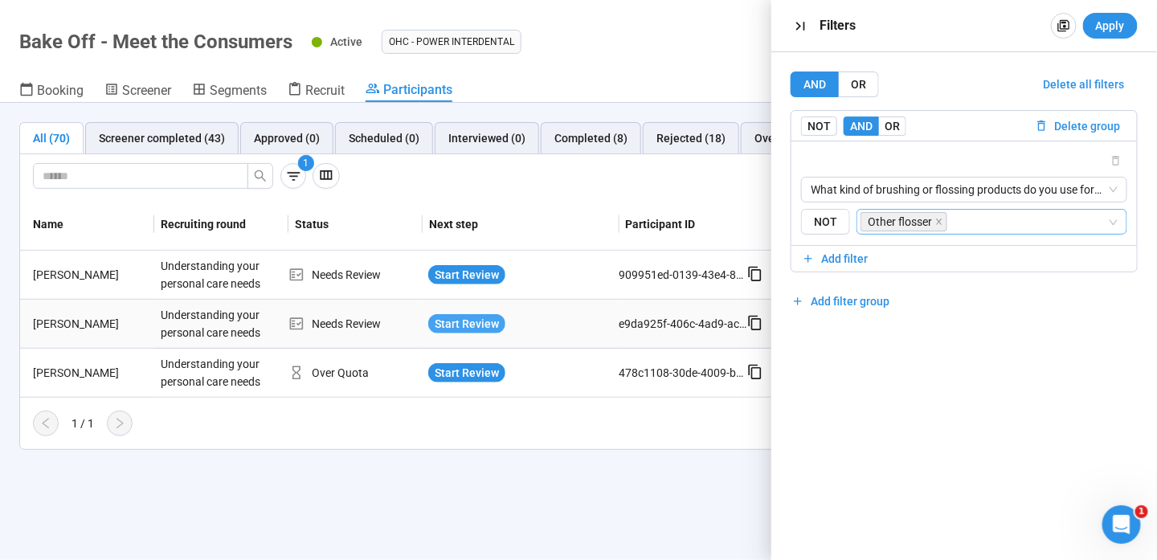
click at [480, 321] on span "Start Review" at bounding box center [467, 324] width 64 height 18
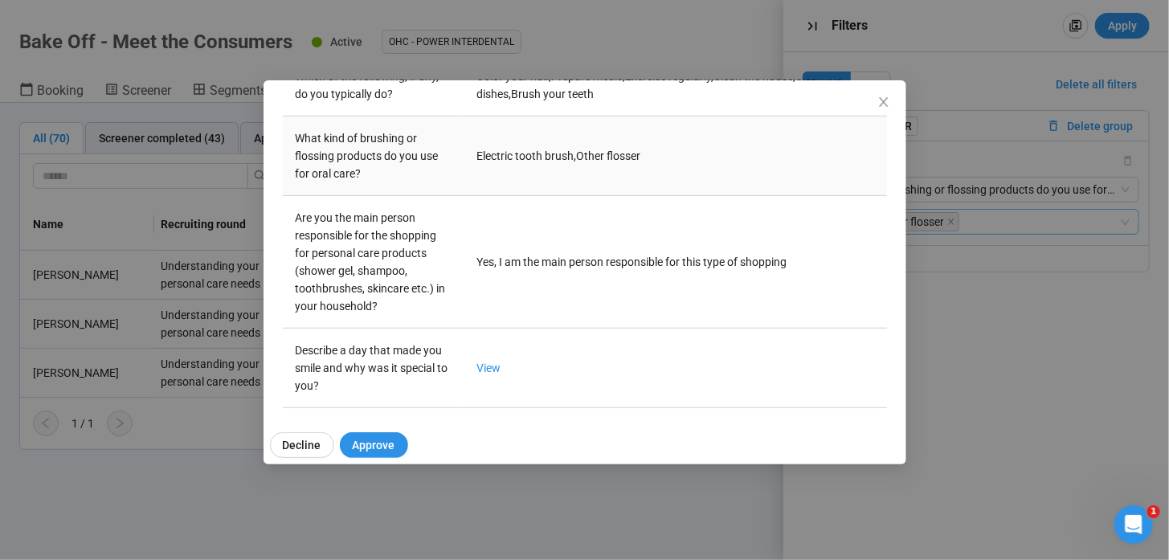
scroll to position [602, 0]
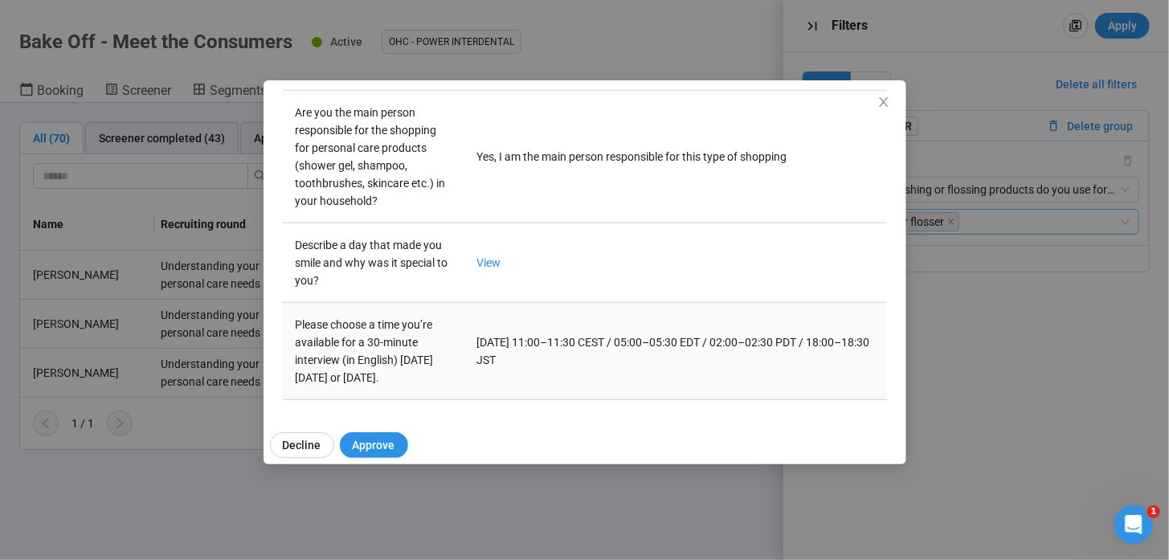
drag, startPoint x: 595, startPoint y: 355, endPoint x: 460, endPoint y: 336, distance: 136.3
click at [464, 336] on td "[DATE] 11:00–11:30 CEST / 05:00–05:30 EDT / 02:00–02:30 PDT / 18:00–18:30 JST" at bounding box center [675, 351] width 423 height 97
drag, startPoint x: 460, startPoint y: 336, endPoint x: 588, endPoint y: 348, distance: 129.1
click at [588, 348] on td "[DATE] 11:00–11:30 CEST / 05:00–05:30 EDT / 02:00–02:30 PDT / 18:00–18:30 JST" at bounding box center [675, 351] width 423 height 97
click at [877, 102] on icon "close" at bounding box center [883, 102] width 13 height 13
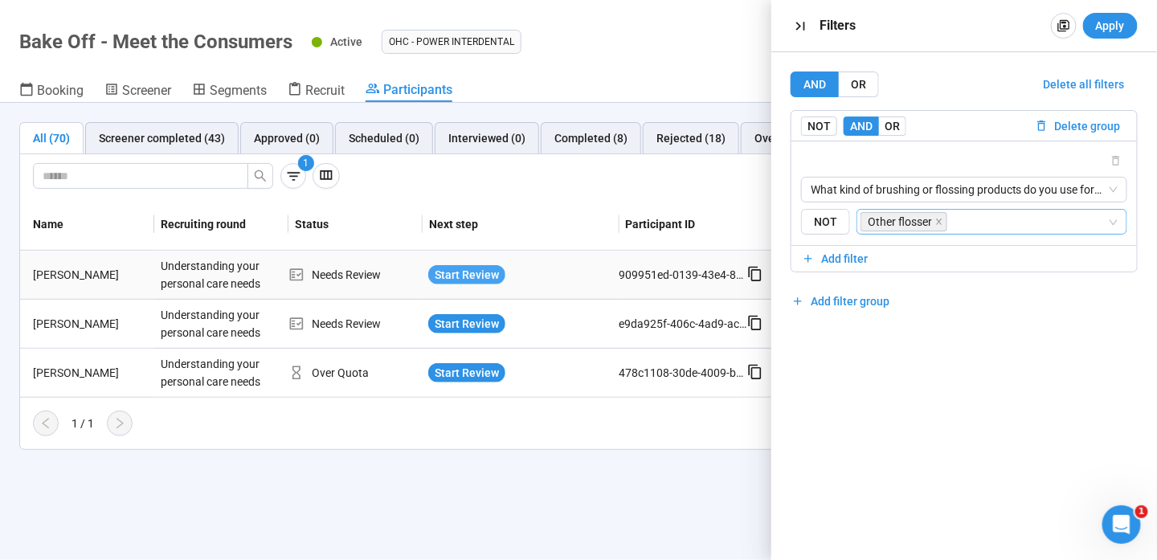
click at [472, 276] on span "Start Review" at bounding box center [467, 275] width 64 height 18
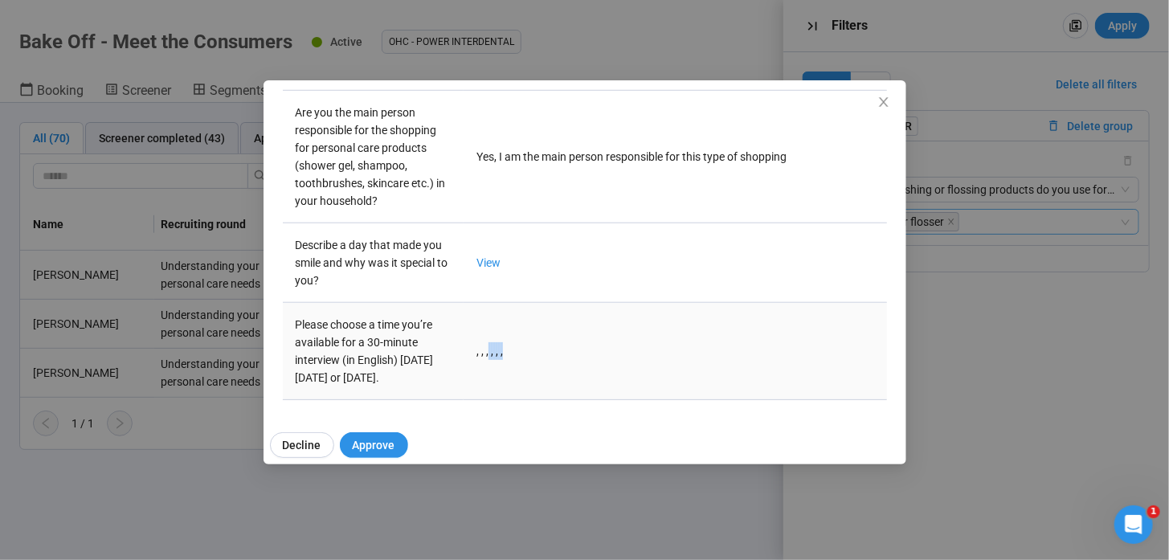
drag, startPoint x: 484, startPoint y: 346, endPoint x: 545, endPoint y: 341, distance: 61.2
click at [545, 341] on td ", , , , , ," at bounding box center [675, 351] width 423 height 97
click at [493, 340] on td ", , , , , ," at bounding box center [675, 351] width 423 height 97
click at [877, 100] on icon "close" at bounding box center [883, 102] width 13 height 13
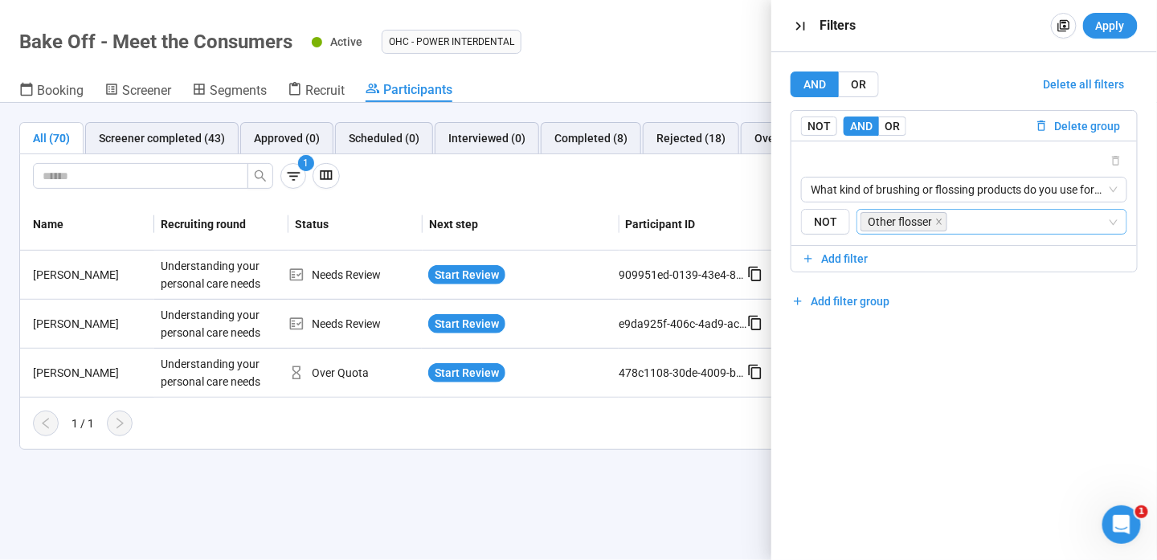
click at [638, 501] on div "All (70) Screener completed (43) Approved (0) Scheduled (0) Interviewed (0) Com…" at bounding box center [578, 331] width 1157 height 457
click at [639, 497] on div "All (70) Screener completed (43) Approved (0) Scheduled (0) Interviewed (0) Com…" at bounding box center [578, 331] width 1157 height 457
click at [794, 30] on icon "button" at bounding box center [800, 26] width 17 height 17
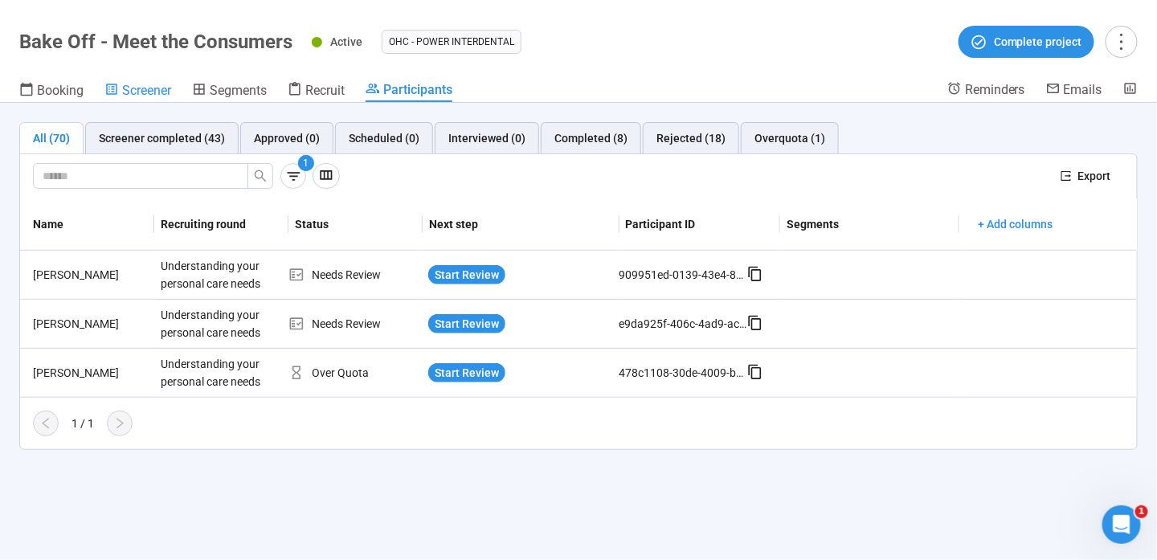
click at [137, 85] on span "Screener" at bounding box center [146, 90] width 49 height 15
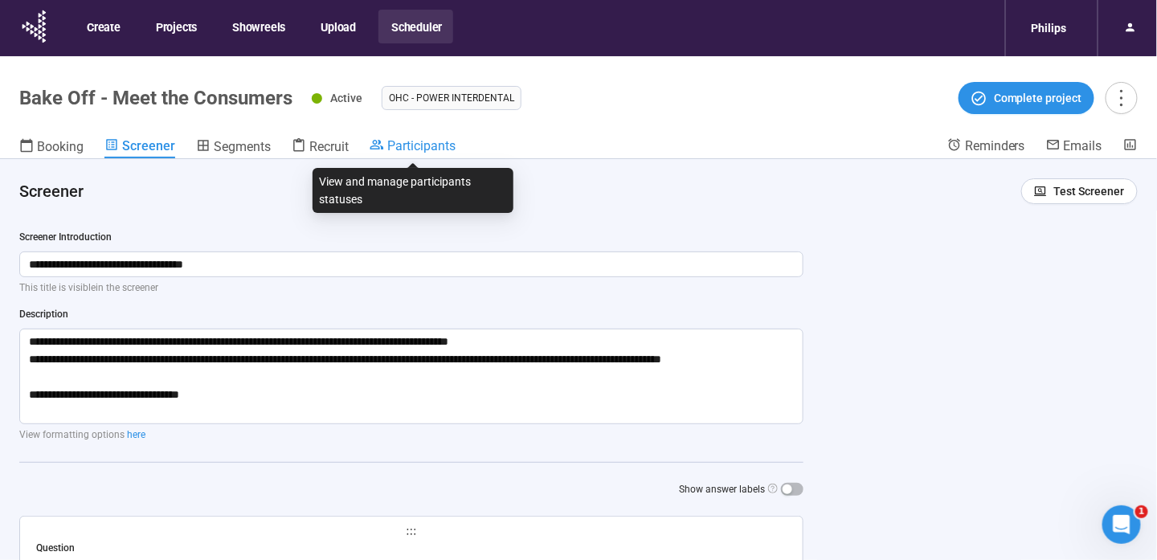
click at [447, 148] on span "Participants" at bounding box center [421, 145] width 68 height 15
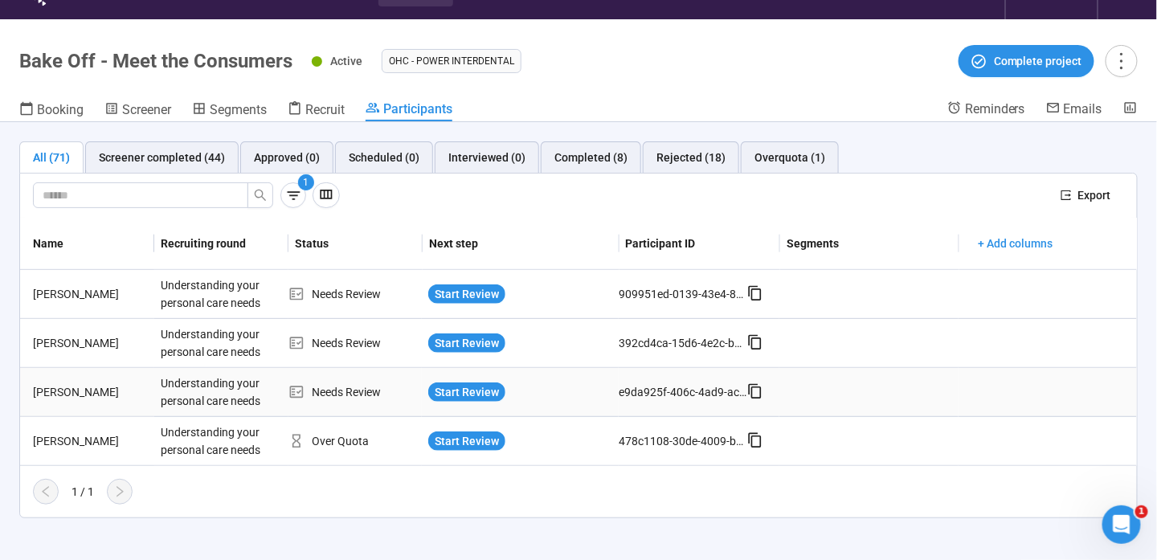
scroll to position [56, 0]
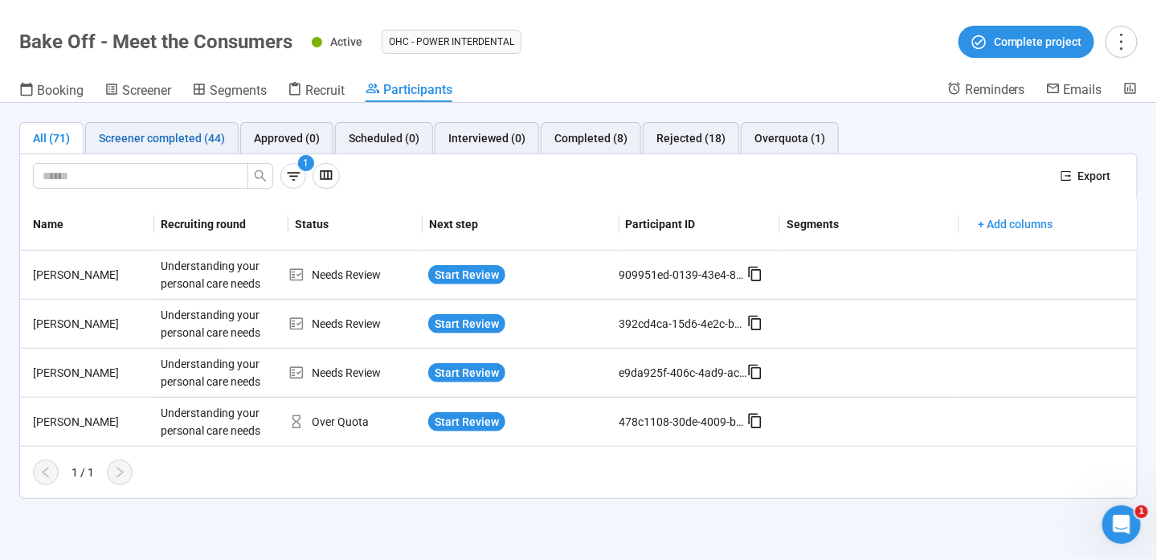
click at [205, 137] on div "Screener completed (44)" at bounding box center [162, 138] width 126 height 18
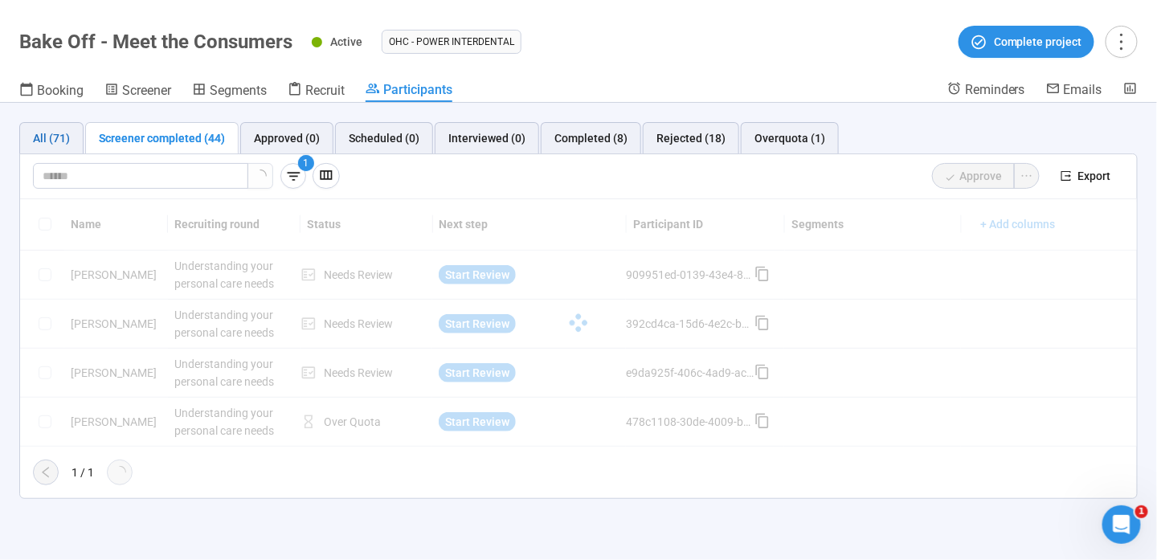
click at [58, 134] on div "All (71)" at bounding box center [51, 138] width 37 height 18
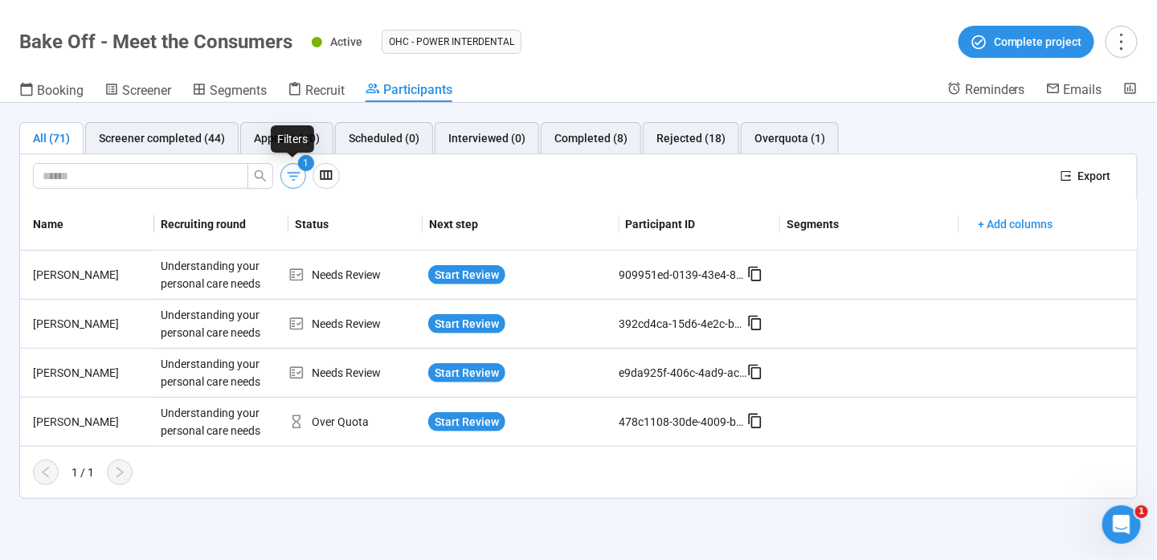
click at [294, 176] on icon "button" at bounding box center [293, 176] width 17 height 17
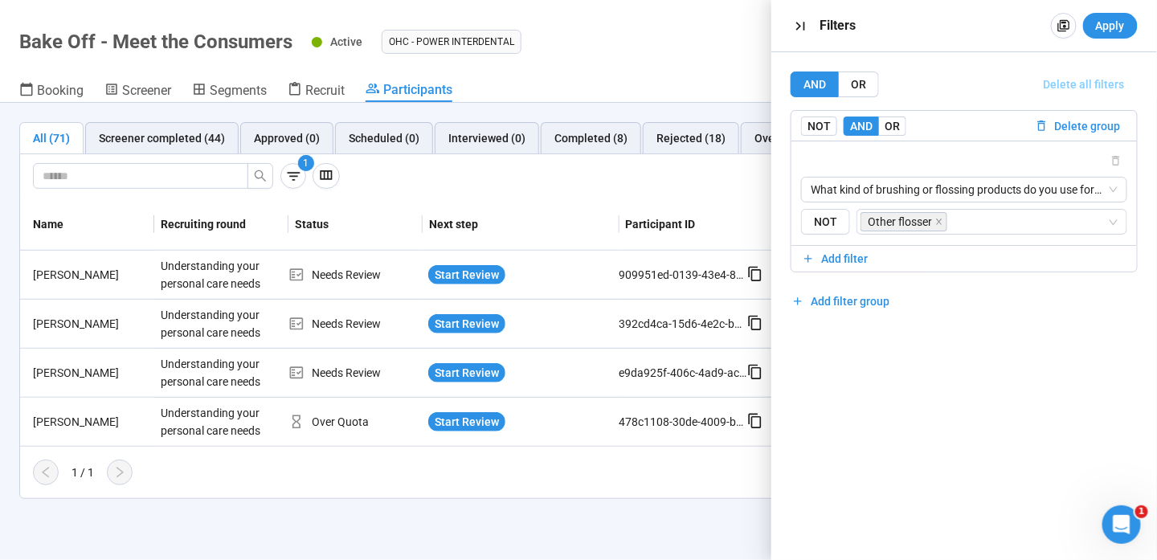
click at [1091, 84] on span "Delete all filters" at bounding box center [1084, 85] width 81 height 18
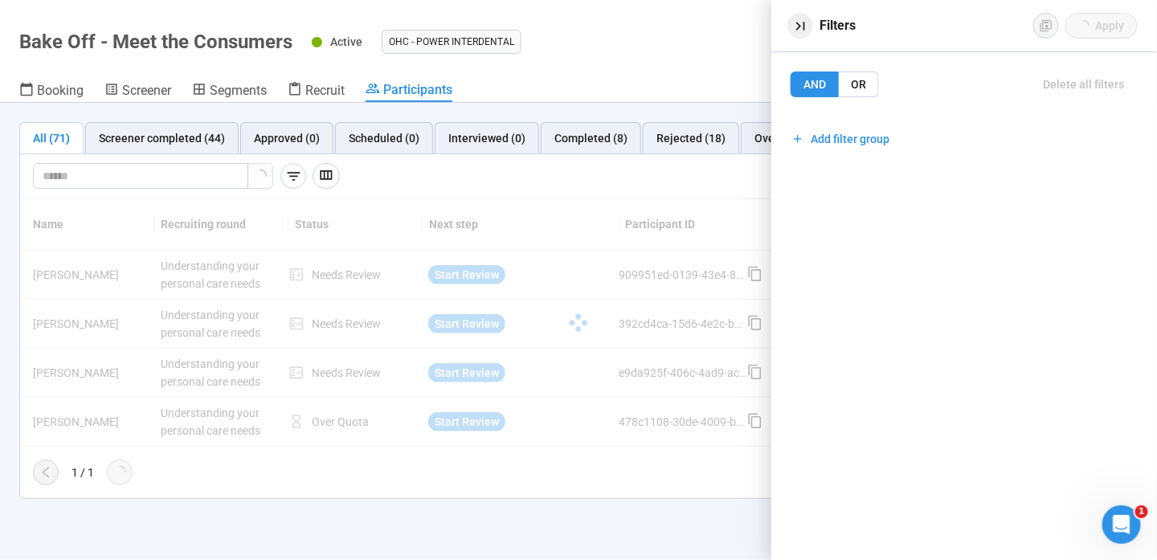
click at [791, 23] on button "button" at bounding box center [800, 26] width 26 height 26
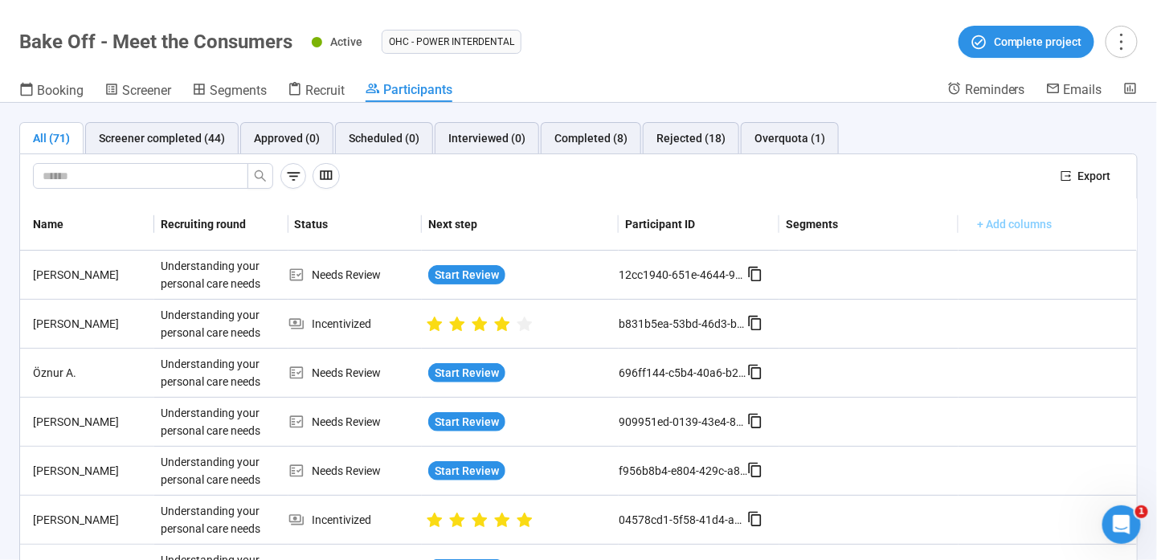
click at [994, 221] on span "+ Add columns" at bounding box center [1015, 224] width 75 height 18
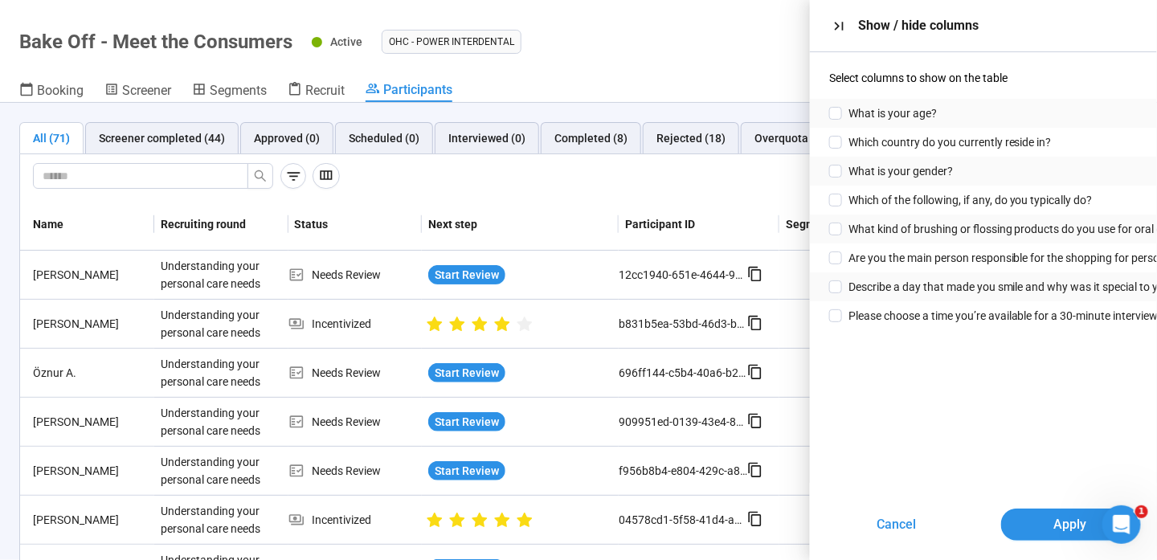
click at [672, 82] on div "Booking Screener Segments Recruit Participants" at bounding box center [483, 91] width 928 height 21
click at [286, 182] on icon "button" at bounding box center [293, 176] width 17 height 17
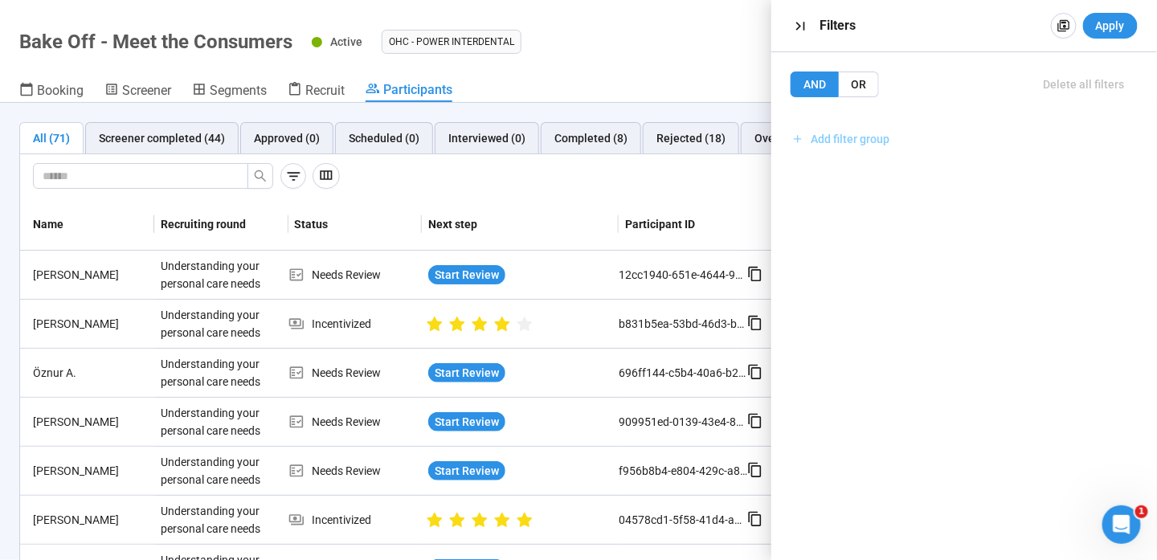
click at [868, 137] on span "Add filter group" at bounding box center [850, 139] width 79 height 18
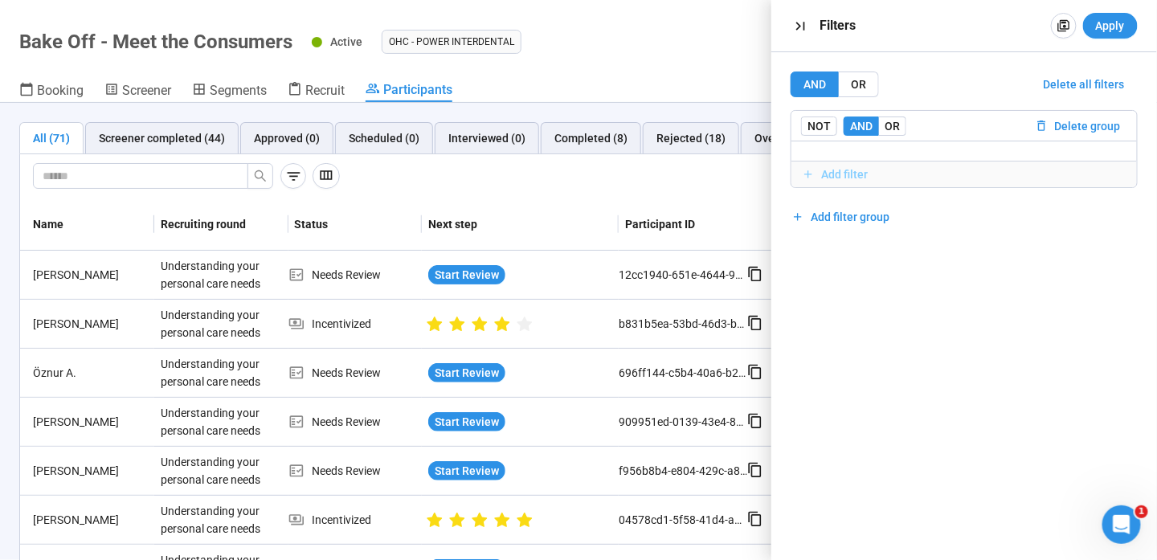
click at [900, 173] on span "Add filter" at bounding box center [964, 175] width 325 height 18
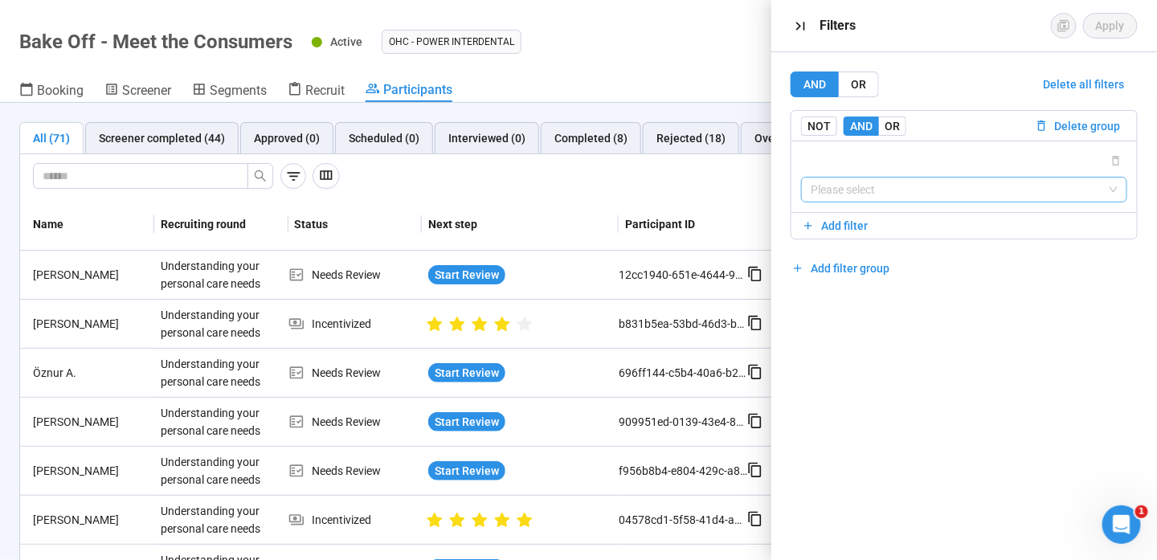
click at [885, 195] on input "search" at bounding box center [964, 190] width 307 height 24
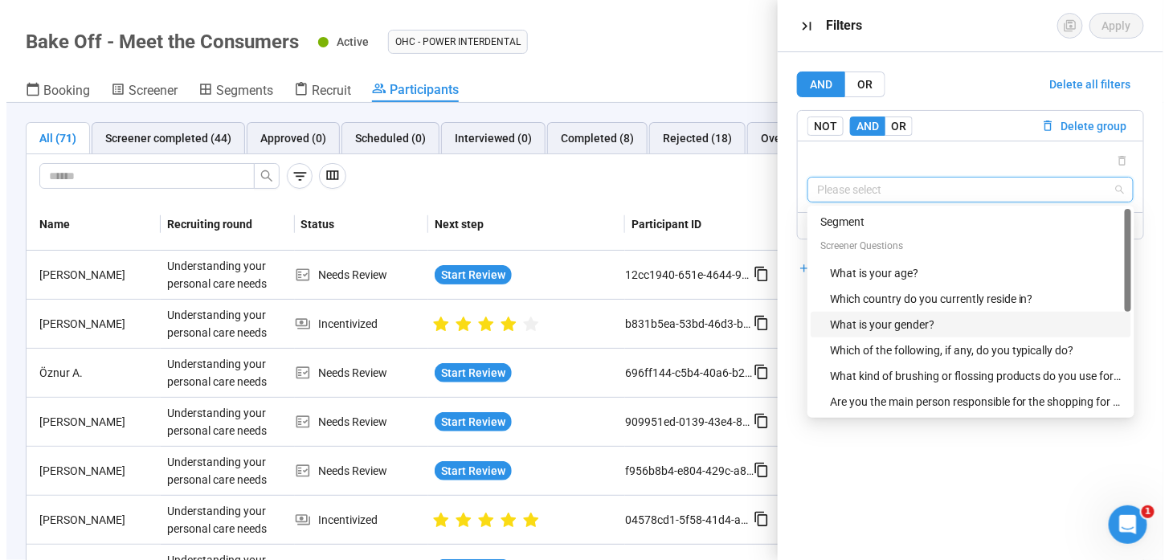
scroll to position [26, 0]
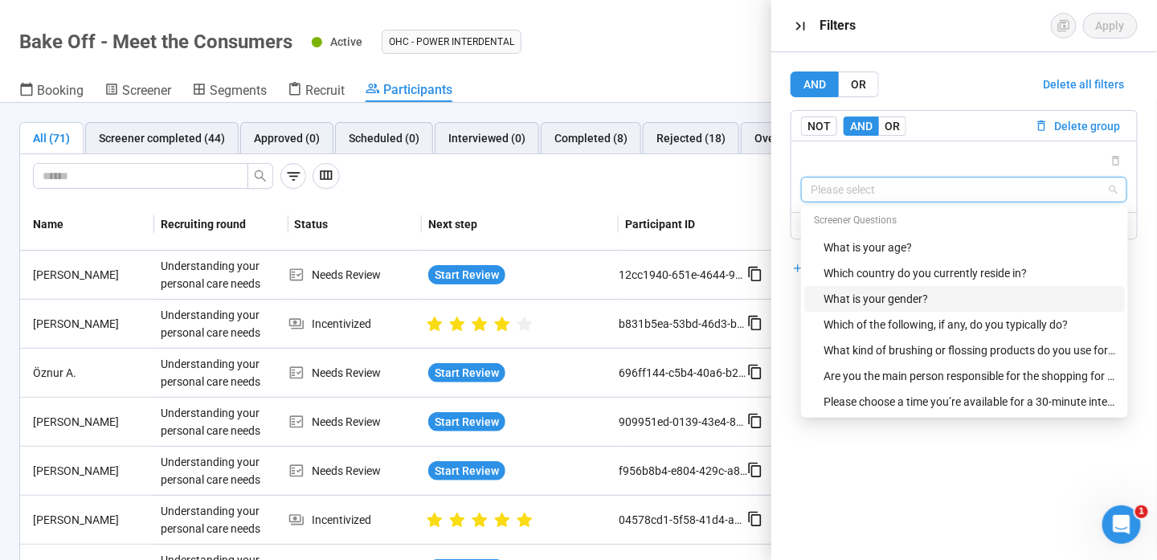
click at [428, 174] on div at bounding box center [540, 176] width 1015 height 26
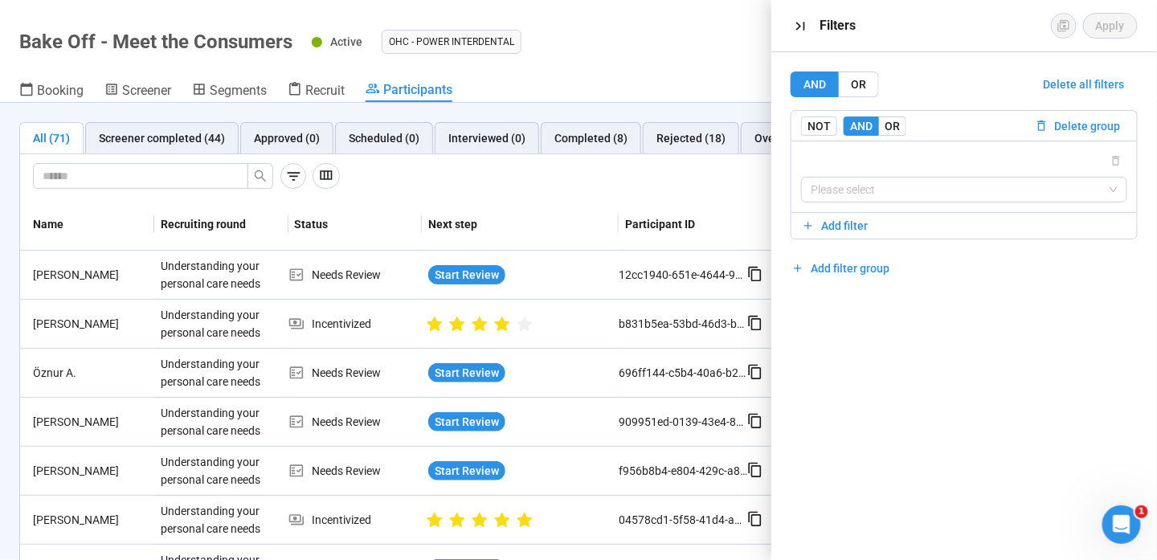
click at [461, 170] on div at bounding box center [540, 176] width 1015 height 26
click at [482, 268] on span "Start Review" at bounding box center [467, 275] width 64 height 18
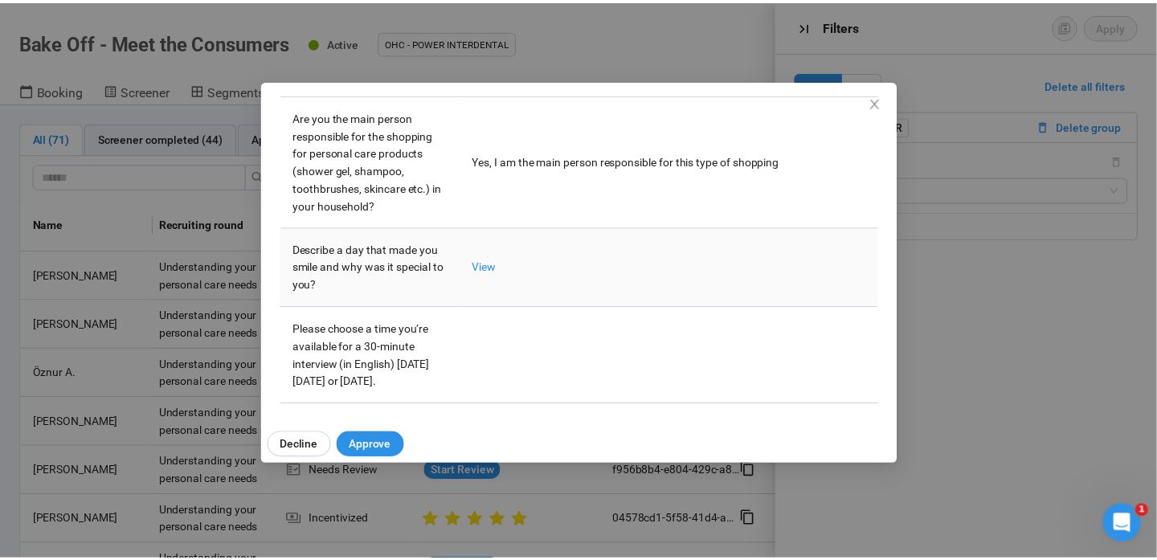
scroll to position [619, 0]
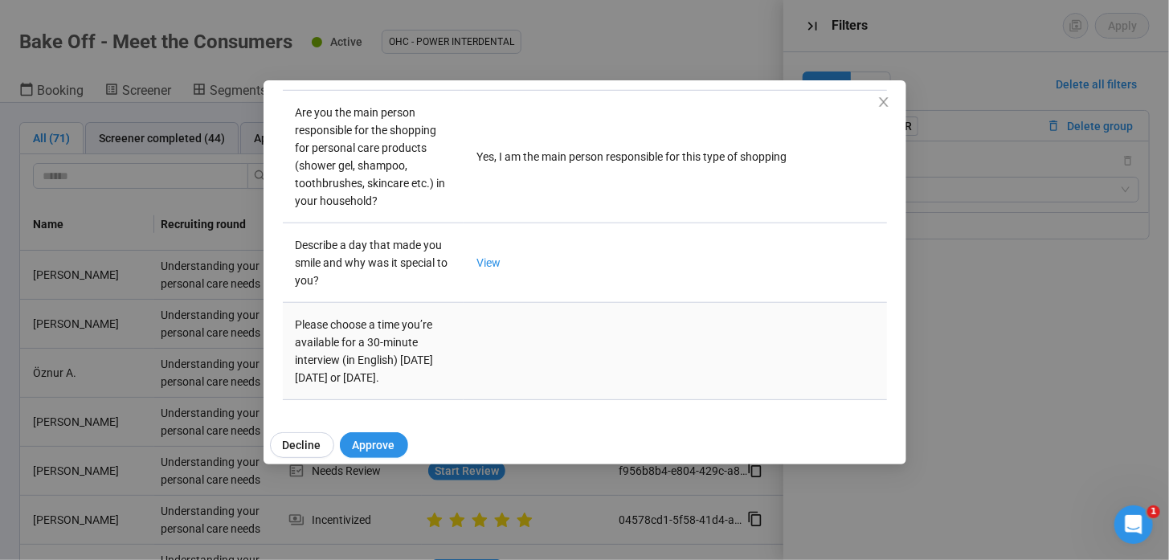
drag, startPoint x: 364, startPoint y: 358, endPoint x: 418, endPoint y: 375, distance: 56.4
click at [418, 375] on td "Please choose a time you’re available for a 30-minute interview (in English) [D…" at bounding box center [374, 351] width 182 height 97
drag, startPoint x: 418, startPoint y: 375, endPoint x: 390, endPoint y: 389, distance: 31.3
click at [390, 389] on td "Please choose a time you’re available for a 30-minute interview (in English) [D…" at bounding box center [374, 351] width 182 height 97
drag, startPoint x: 415, startPoint y: 378, endPoint x: 407, endPoint y: 378, distance: 8.8
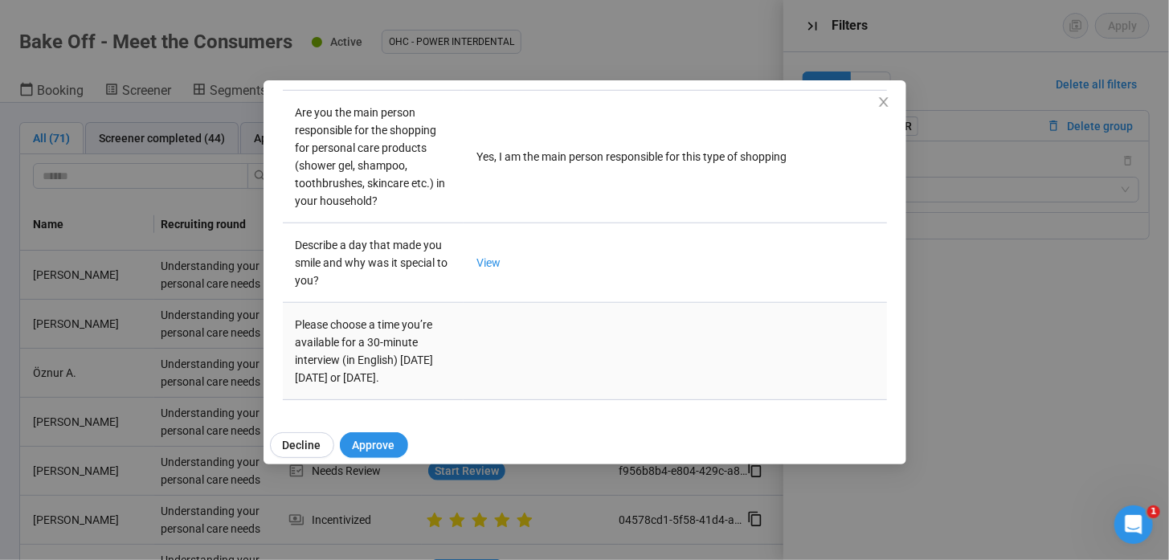
click at [415, 378] on td "Please choose a time you’re available for a 30-minute interview (in English) [D…" at bounding box center [374, 351] width 182 height 97
click at [405, 378] on td "Please choose a time you’re available for a 30-minute interview (in English) [D…" at bounding box center [374, 351] width 182 height 97
click at [889, 96] on icon "close" at bounding box center [883, 102] width 13 height 13
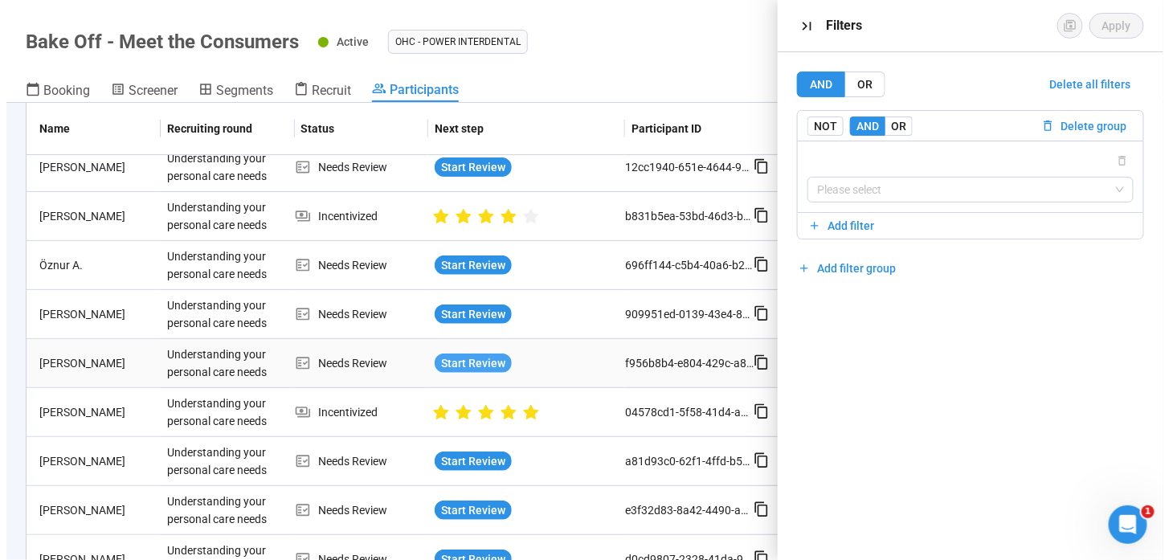
scroll to position [161, 0]
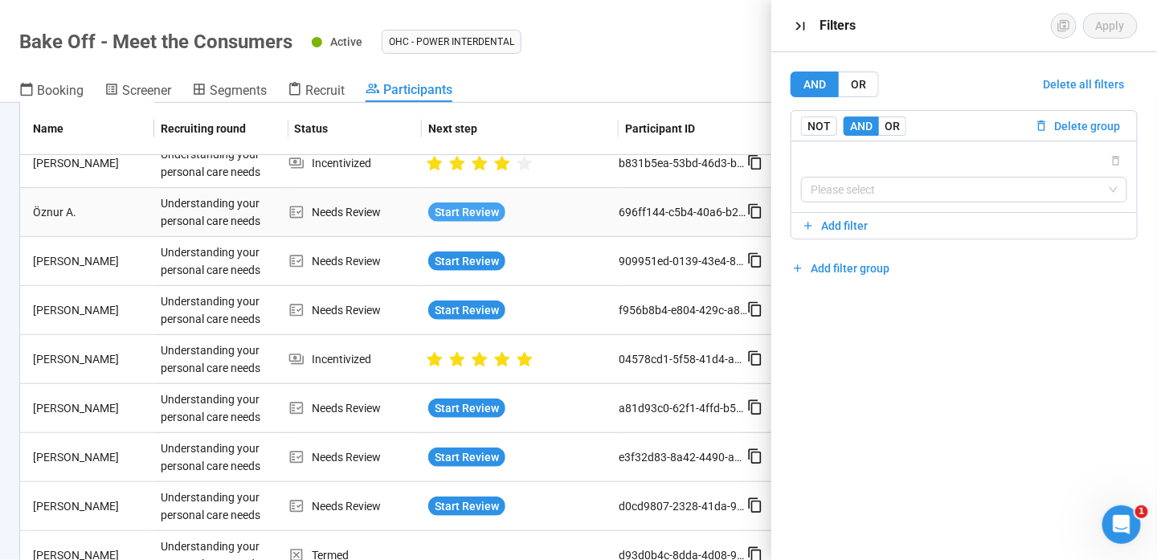
click at [479, 206] on span "Start Review" at bounding box center [467, 212] width 64 height 18
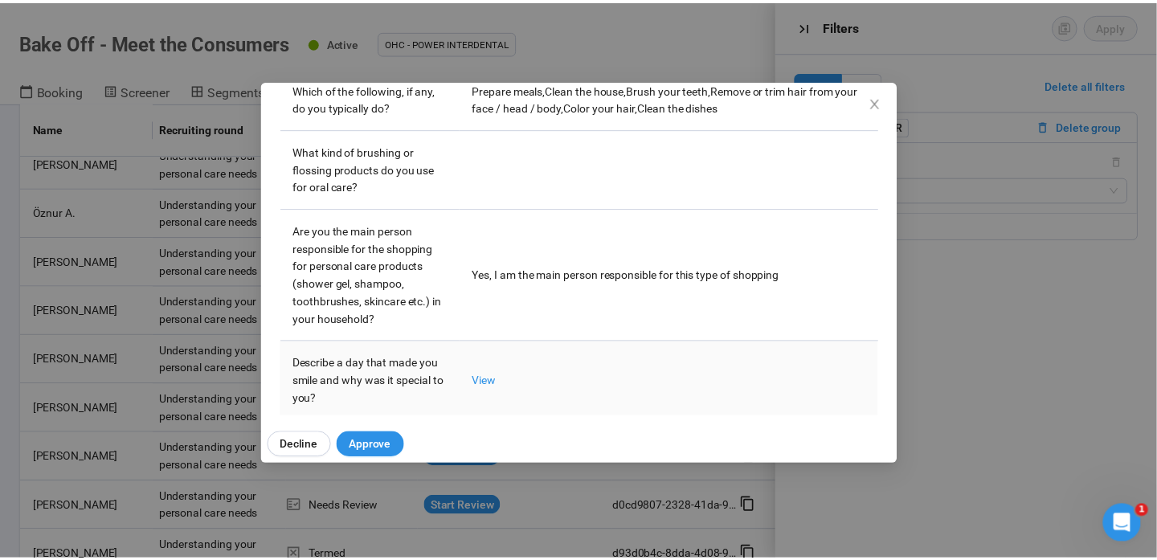
scroll to position [602, 0]
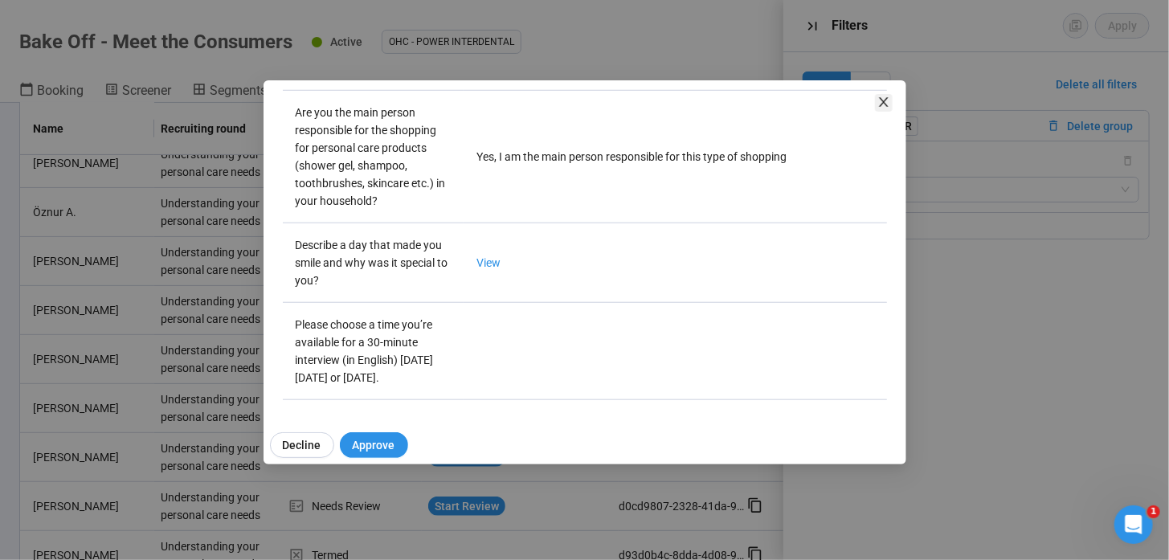
click at [885, 102] on icon "close" at bounding box center [883, 102] width 13 height 13
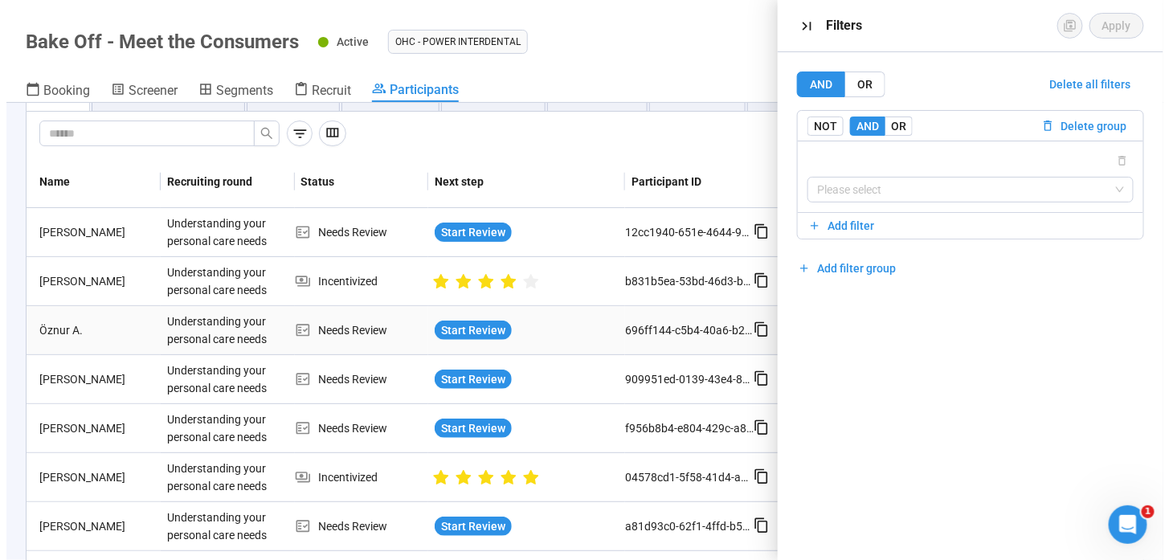
scroll to position [0, 0]
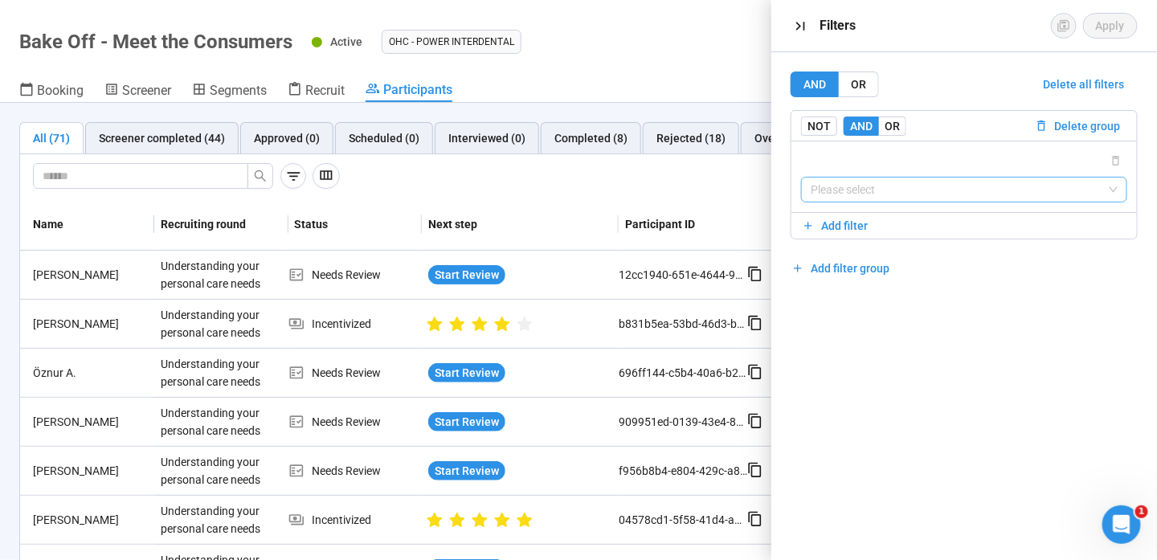
click at [856, 190] on input "search" at bounding box center [964, 190] width 307 height 24
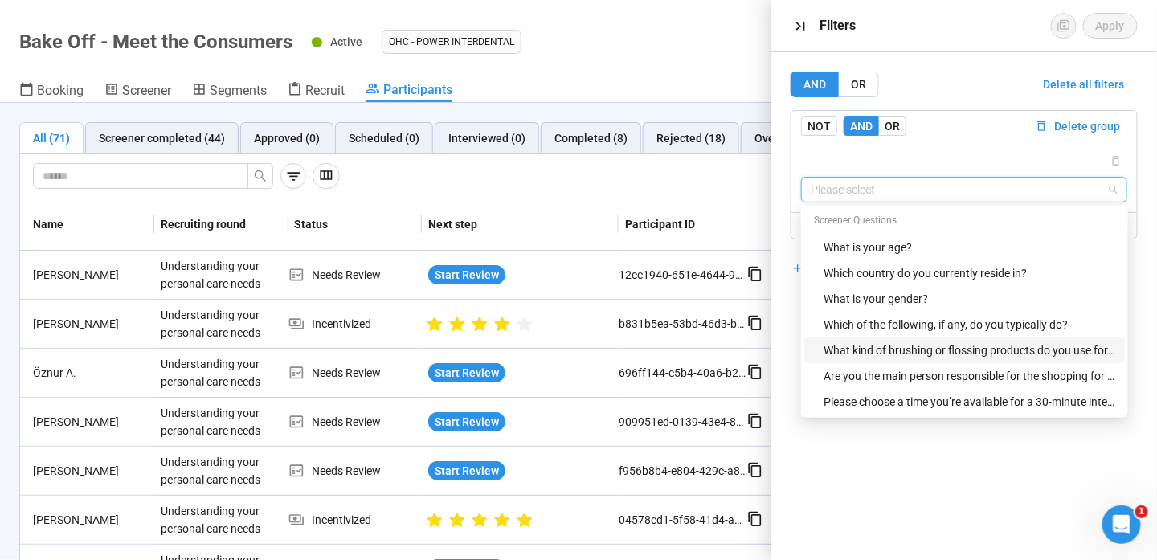
click at [936, 348] on div "What kind of brushing or flossing products do you use for oral care?" at bounding box center [969, 350] width 292 height 18
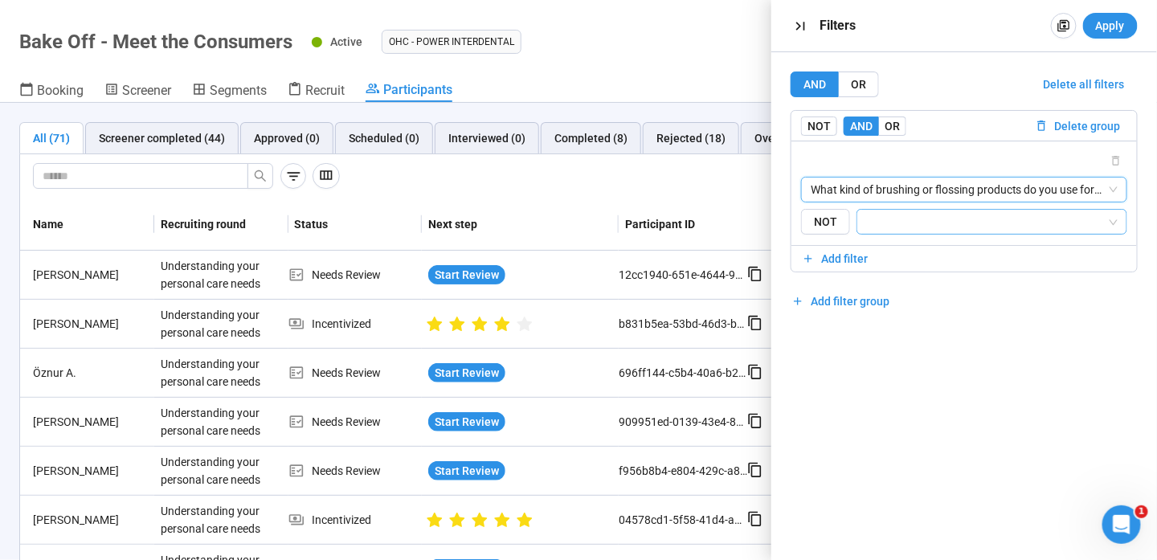
click at [1034, 214] on input "search" at bounding box center [987, 221] width 240 height 19
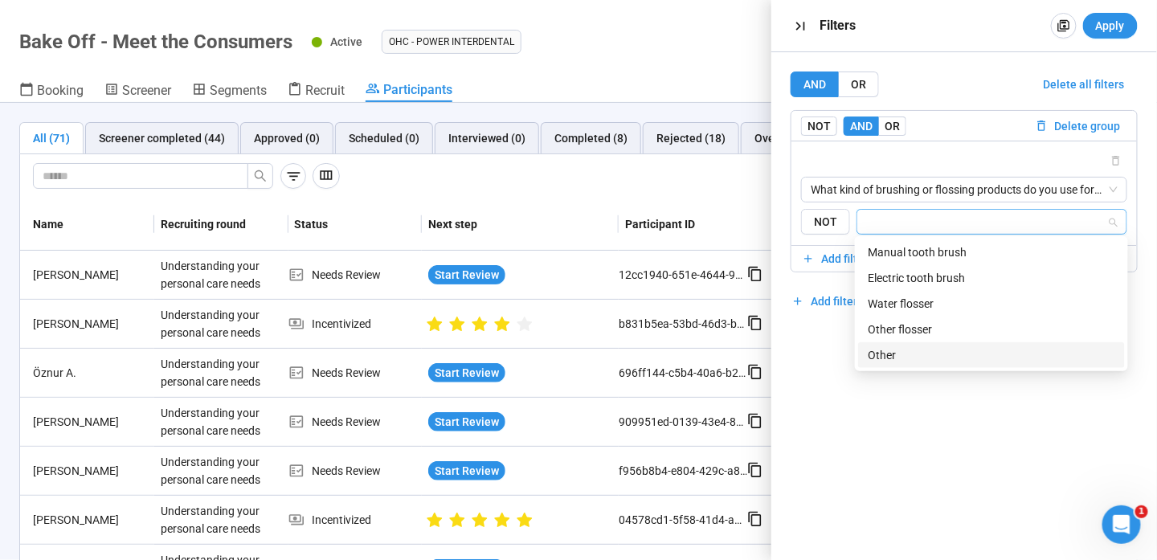
click at [937, 367] on div "Other" at bounding box center [991, 355] width 267 height 26
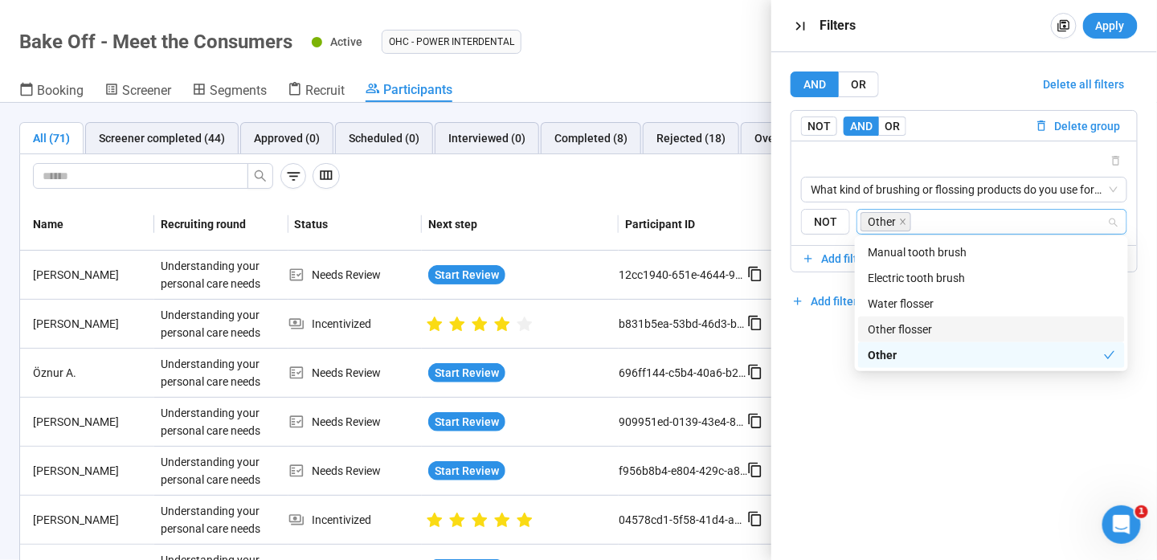
click at [930, 333] on div "Other flosser" at bounding box center [991, 330] width 247 height 18
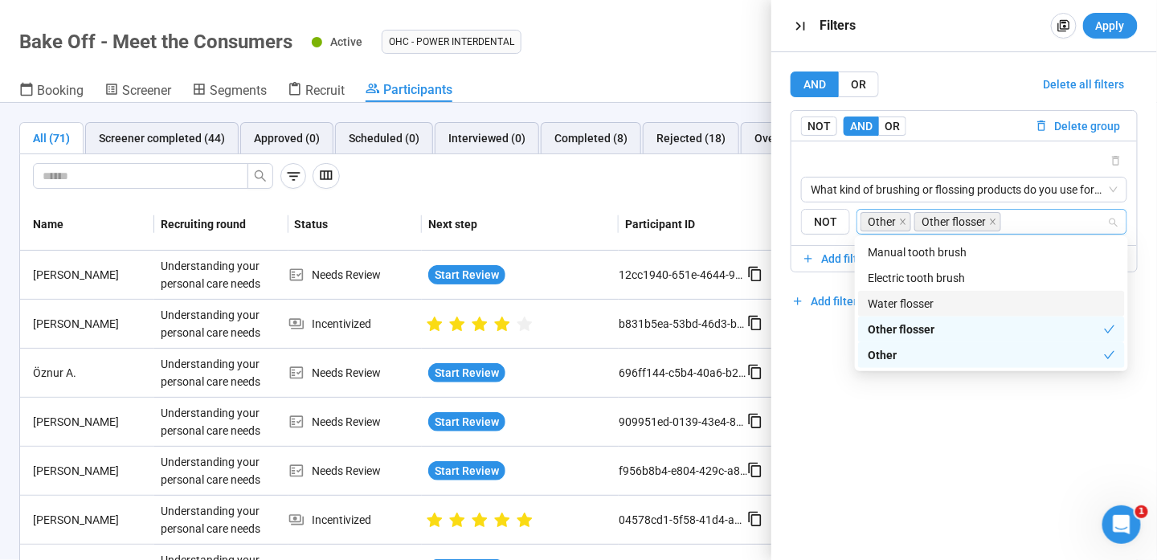
click at [934, 304] on div "Water flosser" at bounding box center [991, 304] width 247 height 18
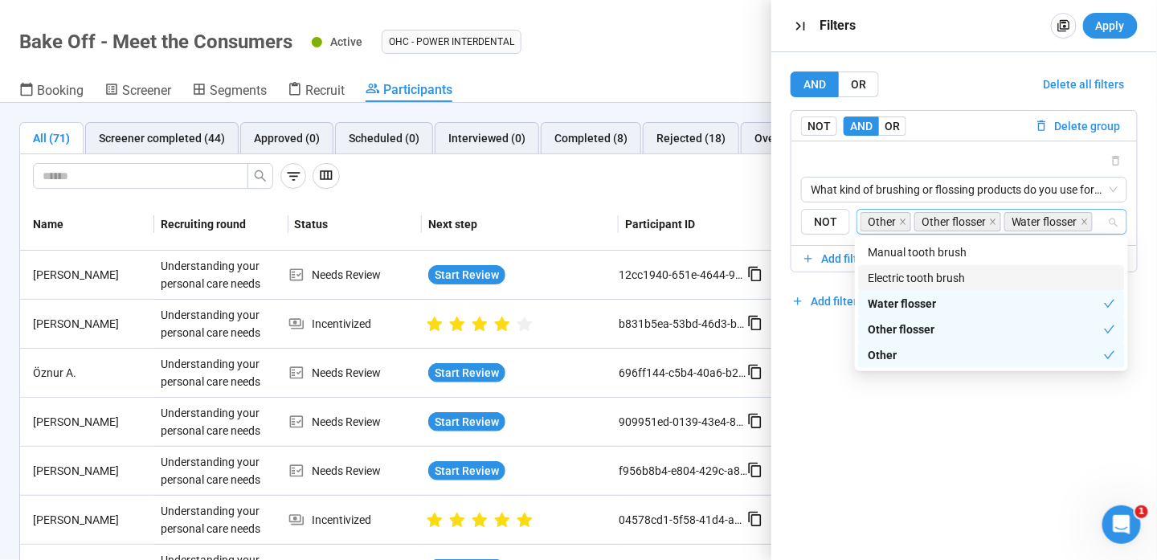
click at [939, 266] on div "Electric tooth brush" at bounding box center [991, 278] width 267 height 26
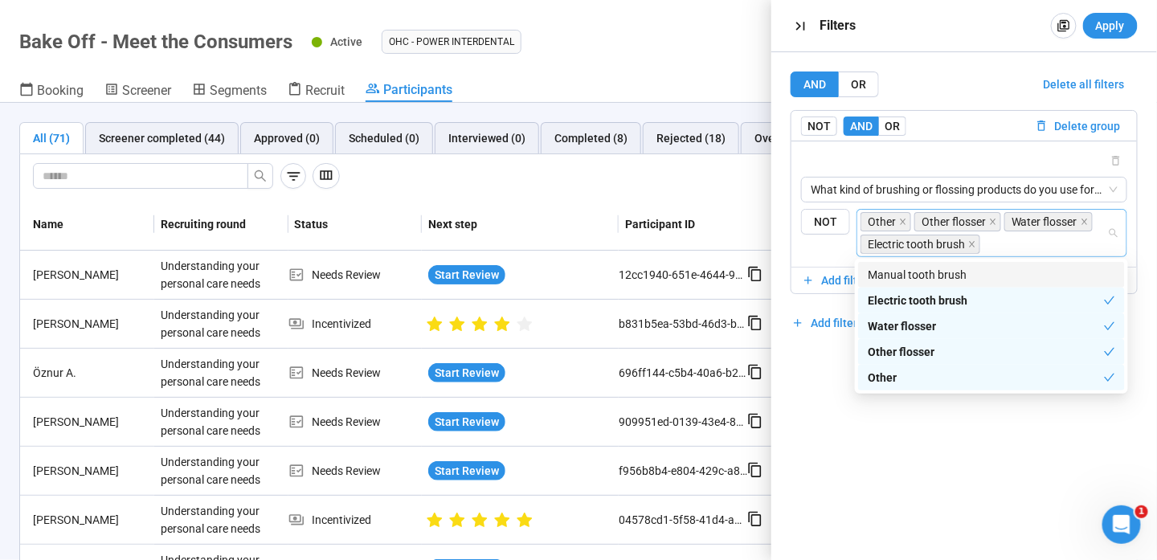
click at [949, 264] on div "Manual tooth brush" at bounding box center [991, 275] width 267 height 26
click at [970, 421] on div "AND OR Delete all filters NOT AND OR Delete group What kind of brushing or flos…" at bounding box center [964, 306] width 386 height 508
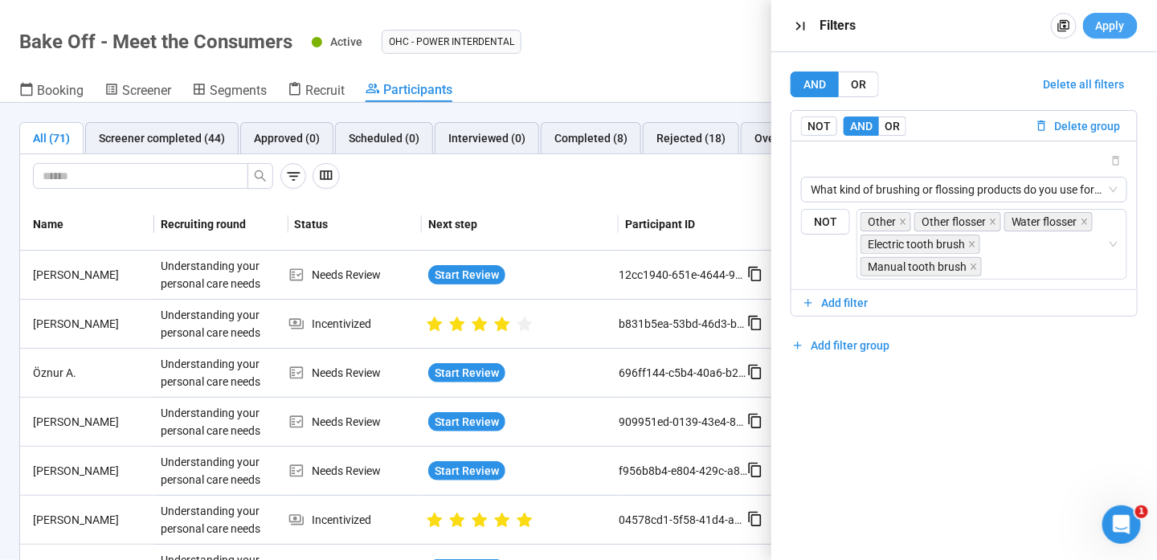
click at [1117, 26] on span "Apply" at bounding box center [1110, 26] width 29 height 18
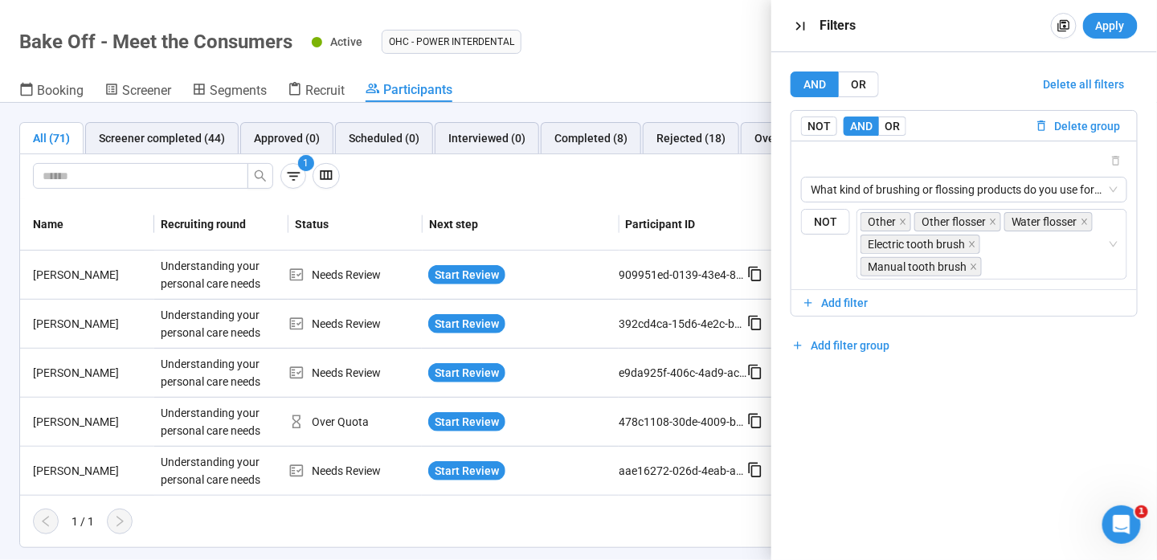
click at [555, 520] on div "1 / 1" at bounding box center [572, 522] width 1104 height 26
click at [804, 25] on icon "button" at bounding box center [799, 26] width 9 height 9
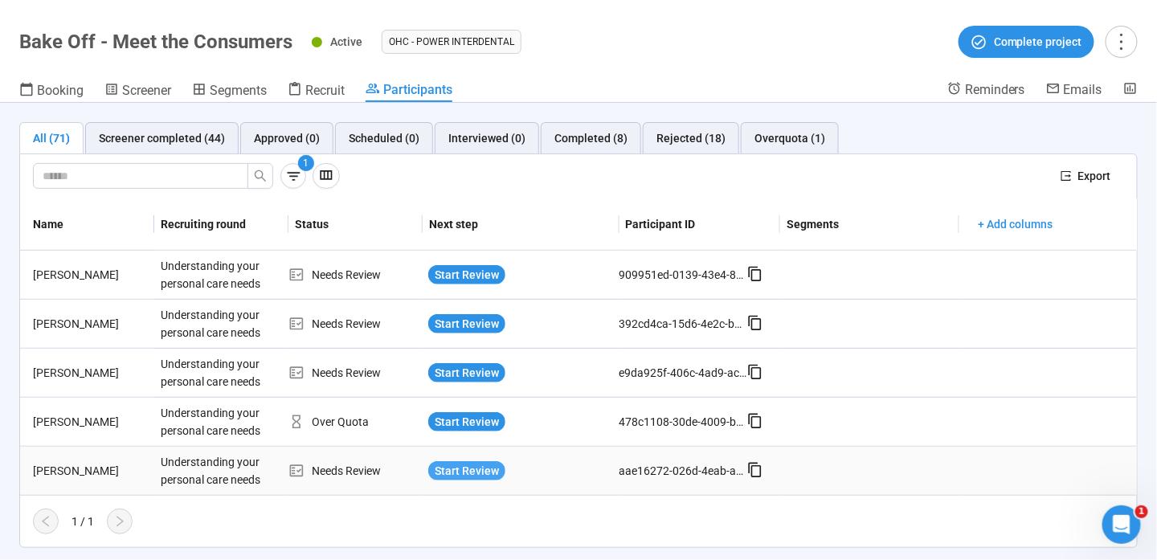
click at [470, 464] on span "Start Review" at bounding box center [467, 471] width 64 height 18
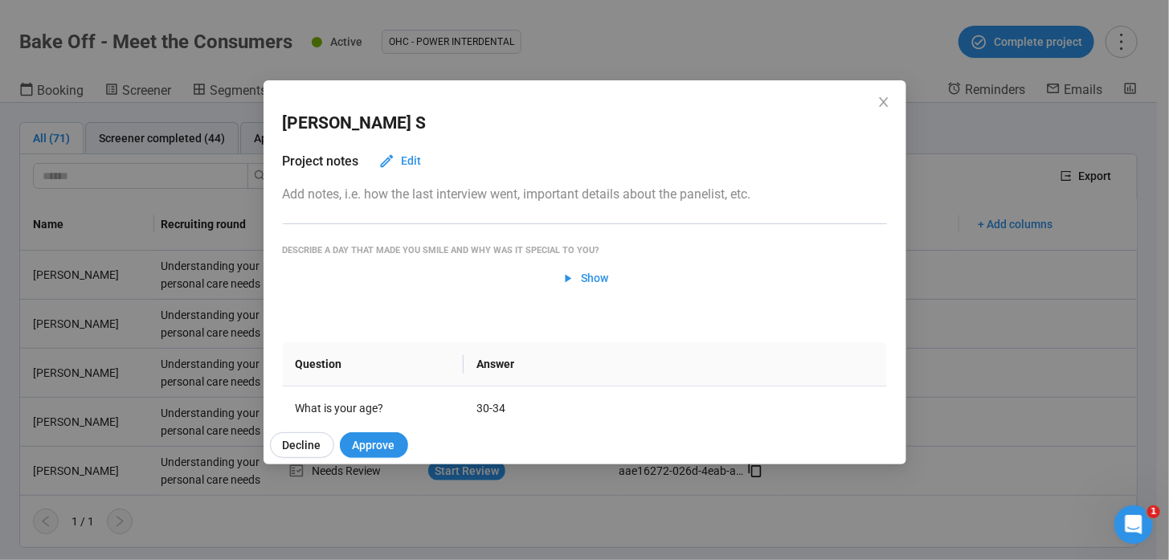
scroll to position [619, 0]
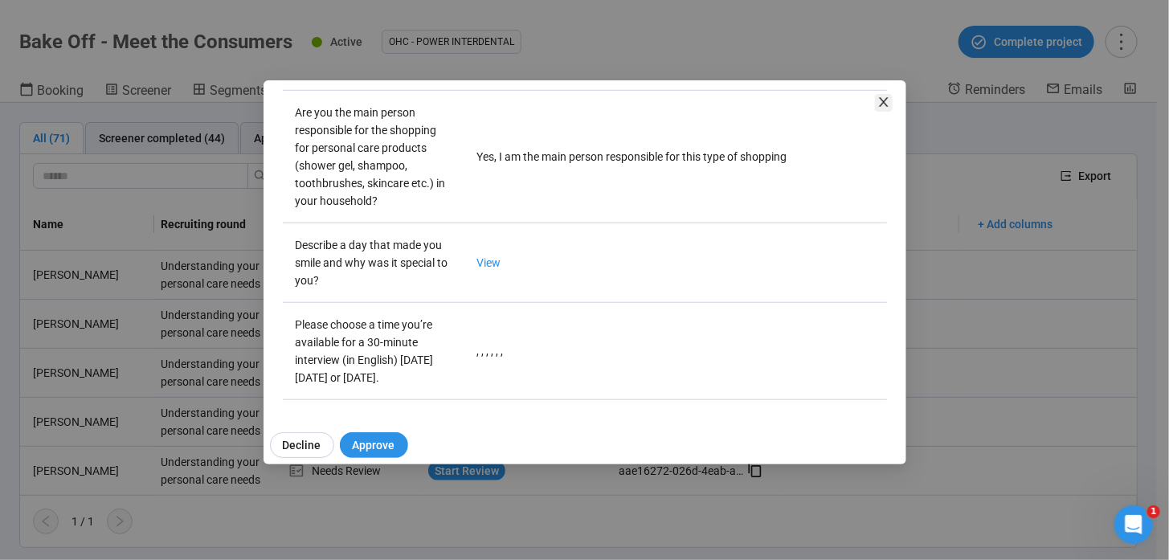
click at [889, 99] on icon "close" at bounding box center [883, 102] width 13 height 13
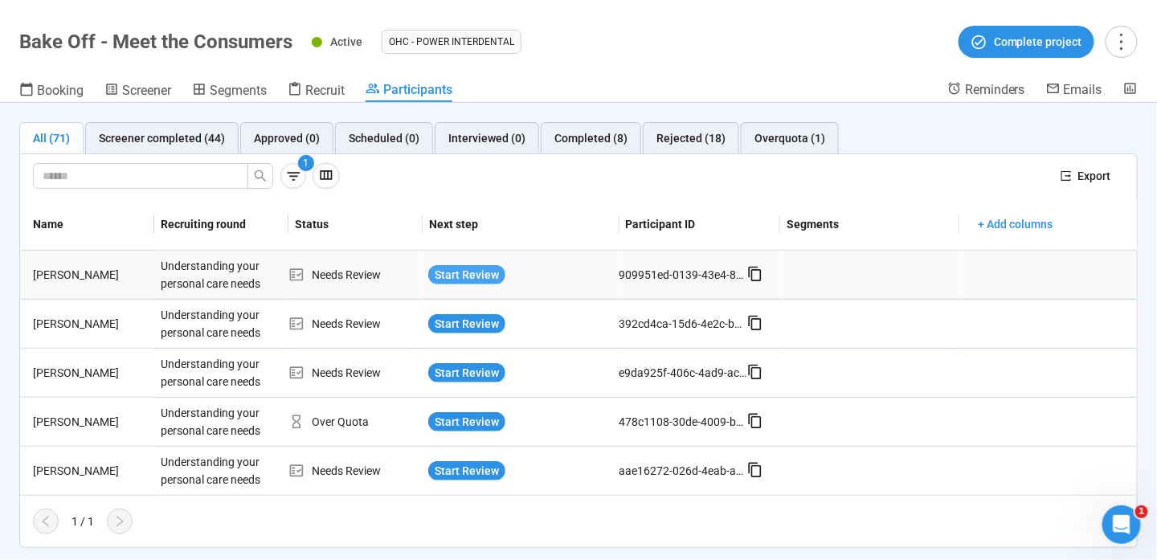
click at [487, 272] on span "Start Review" at bounding box center [467, 275] width 64 height 18
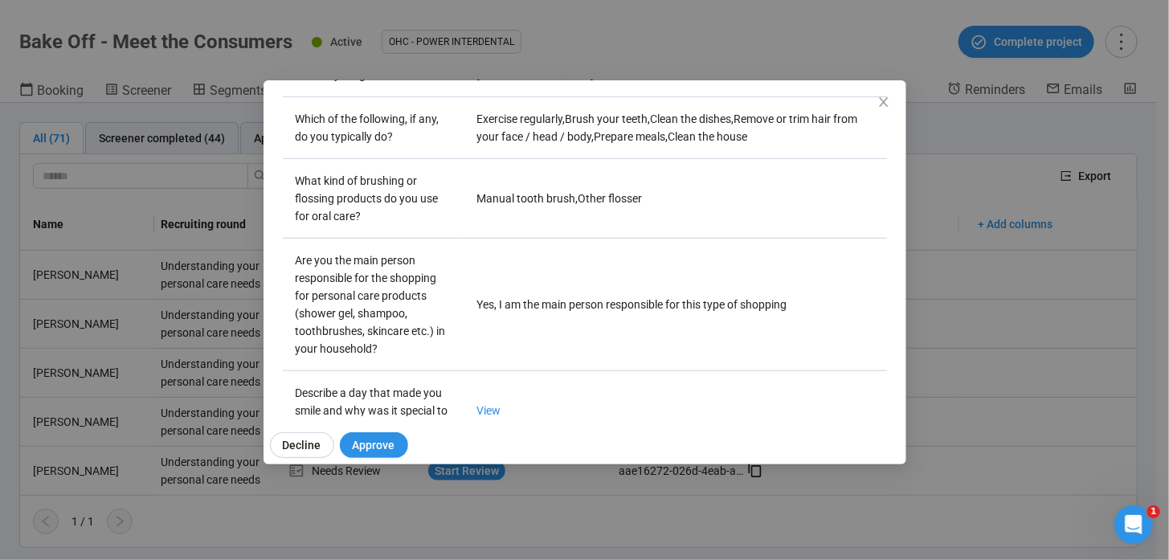
scroll to position [602, 0]
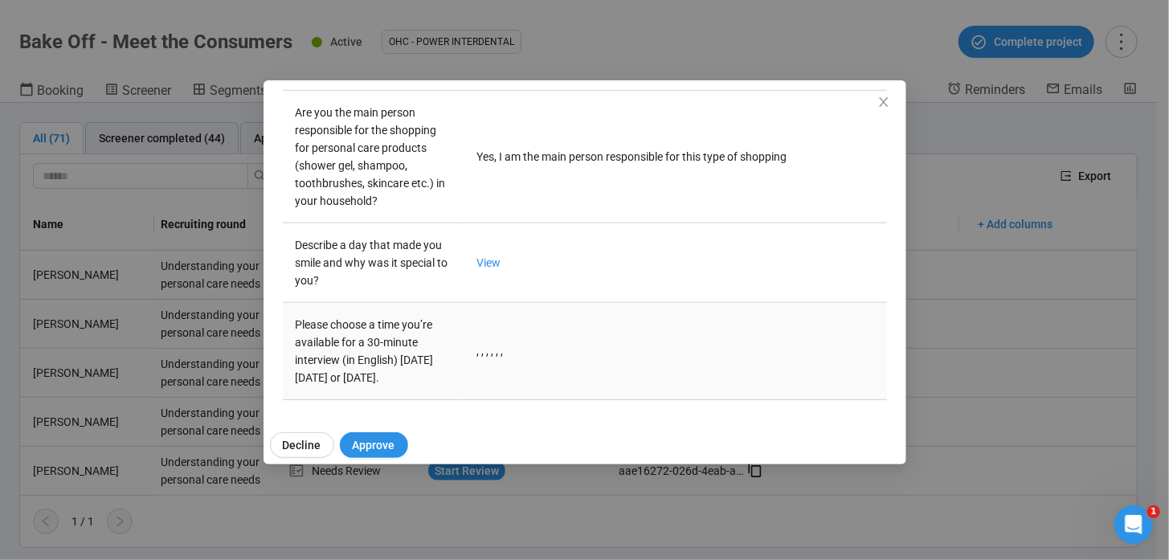
drag, startPoint x: 499, startPoint y: 343, endPoint x: 441, endPoint y: 353, distance: 58.6
click at [441, 353] on tr "Please choose a time you’re available for a 30-minute interview (in English) on…" at bounding box center [585, 351] width 604 height 97
drag, startPoint x: 441, startPoint y: 353, endPoint x: 497, endPoint y: 341, distance: 56.6
click at [497, 341] on td ", , , , , ," at bounding box center [675, 351] width 423 height 97
click at [512, 346] on td ", , , , , ," at bounding box center [675, 351] width 423 height 97
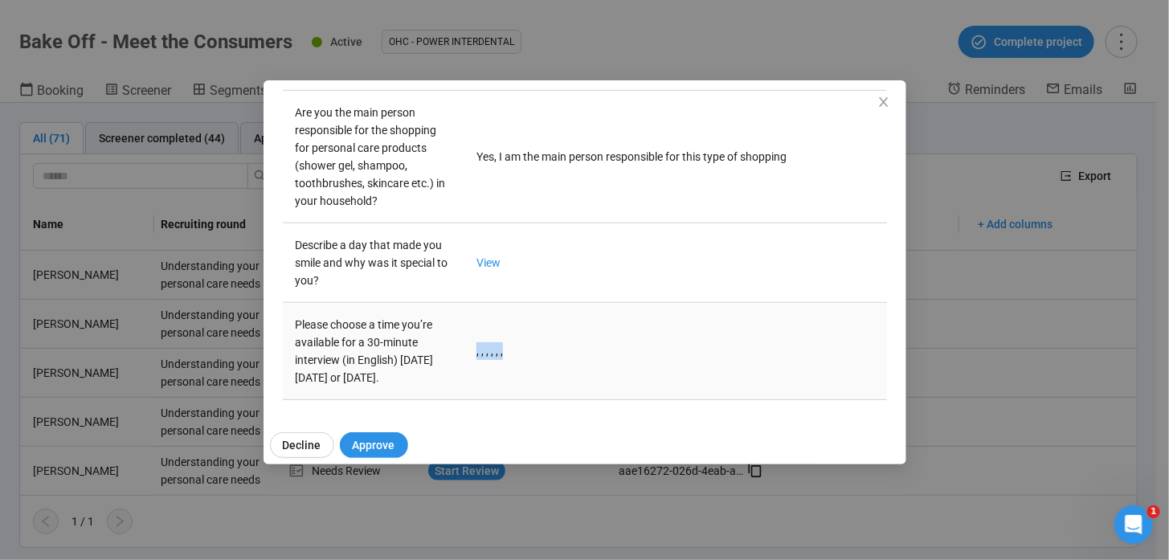
drag, startPoint x: 499, startPoint y: 343, endPoint x: 471, endPoint y: 345, distance: 28.2
click at [471, 345] on td ", , , , , ," at bounding box center [675, 351] width 423 height 97
drag, startPoint x: 471, startPoint y: 345, endPoint x: 570, endPoint y: 348, distance: 99.7
click at [570, 348] on td ", , , , , ," at bounding box center [675, 351] width 423 height 97
click at [885, 104] on icon "close" at bounding box center [883, 102] width 9 height 10
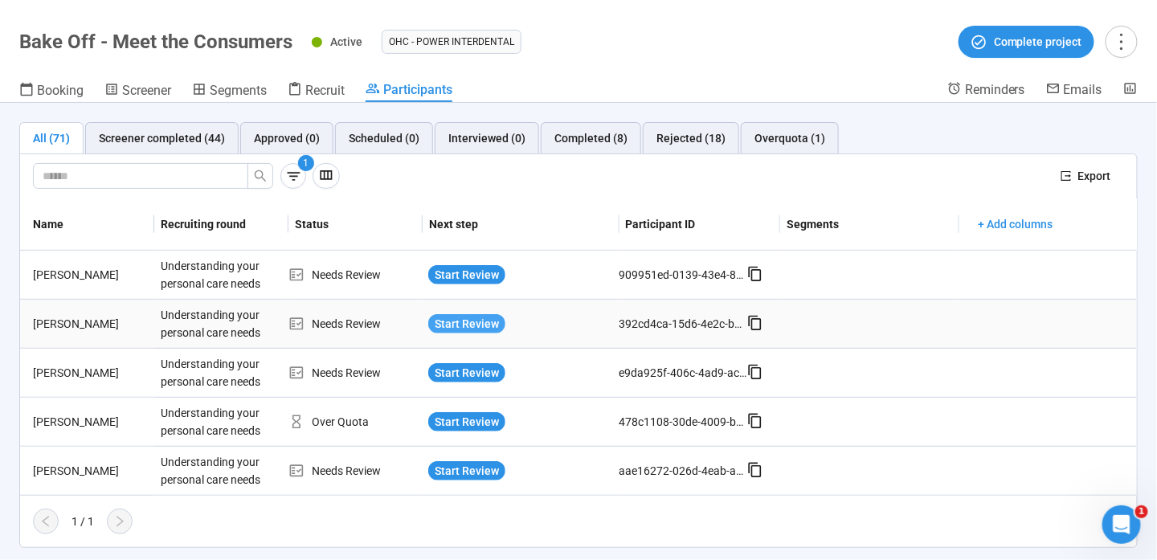
click at [490, 315] on span "Start Review" at bounding box center [467, 324] width 64 height 18
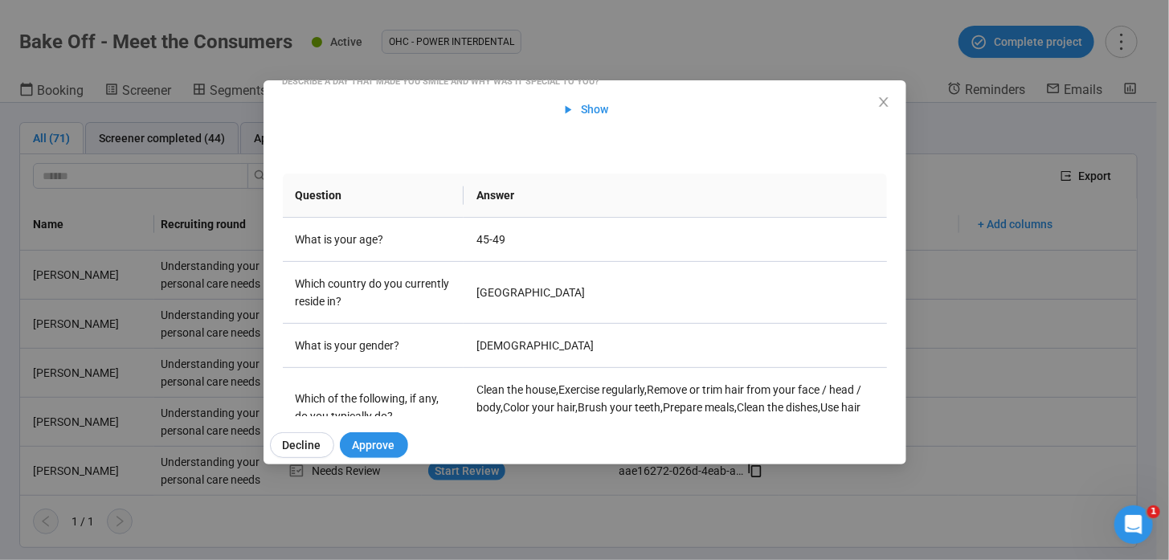
scroll to position [619, 0]
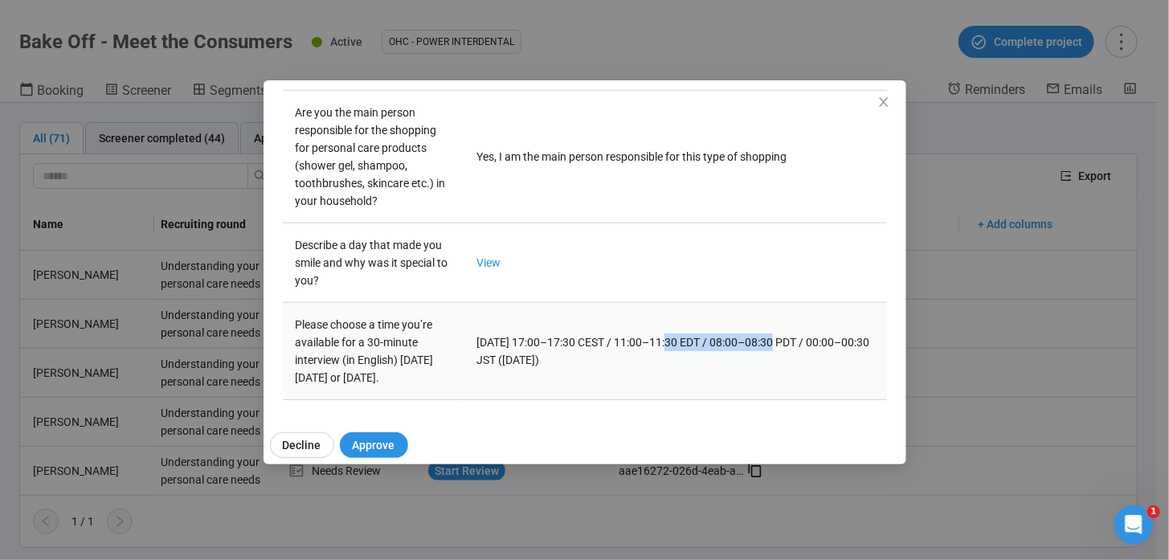
drag, startPoint x: 778, startPoint y: 334, endPoint x: 665, endPoint y: 341, distance: 113.5
click at [665, 341] on td "[DATE] 17:00–17:30 CEST / 11:00–11:30 EDT / 08:00–08:30 PDT / 00:00–00:30 JST (…" at bounding box center [675, 351] width 423 height 97
drag, startPoint x: 665, startPoint y: 341, endPoint x: 607, endPoint y: 343, distance: 57.9
click at [607, 343] on td "[DATE] 17:00–17:30 CEST / 11:00–11:30 EDT / 08:00–08:30 PDT / 00:00–00:30 JST (…" at bounding box center [675, 351] width 423 height 97
drag, startPoint x: 607, startPoint y: 343, endPoint x: 655, endPoint y: 337, distance: 47.8
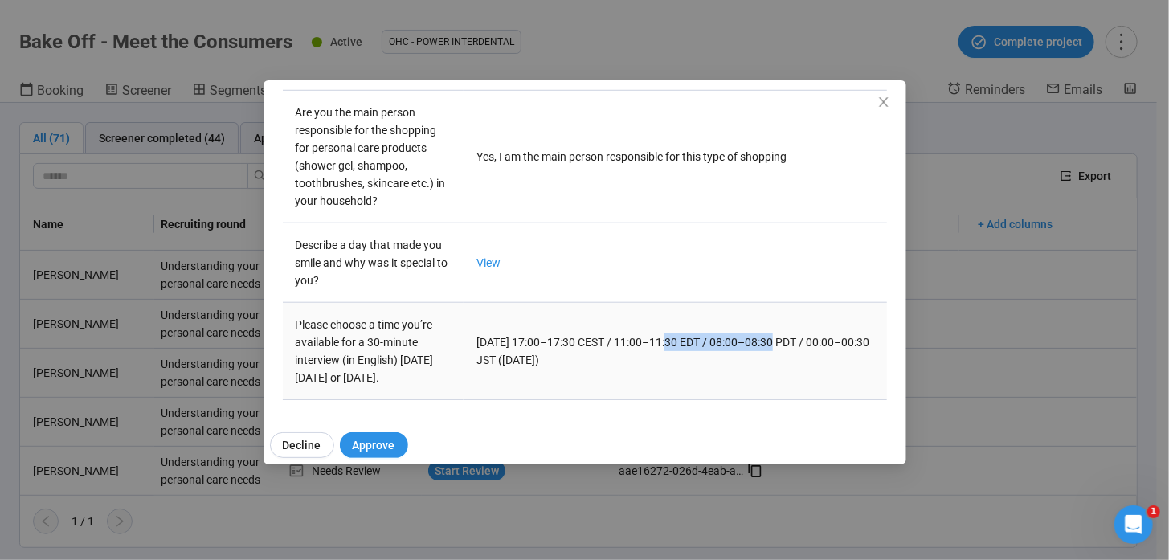
click at [655, 337] on td "[DATE] 17:00–17:30 CEST / 11:00–11:30 EDT / 08:00–08:30 PDT / 00:00–00:30 JST (…" at bounding box center [675, 351] width 423 height 97
click at [707, 341] on td "[DATE] 17:00–17:30 CEST / 11:00–11:30 EDT / 08:00–08:30 PDT / 00:00–00:30 JST (…" at bounding box center [675, 351] width 423 height 97
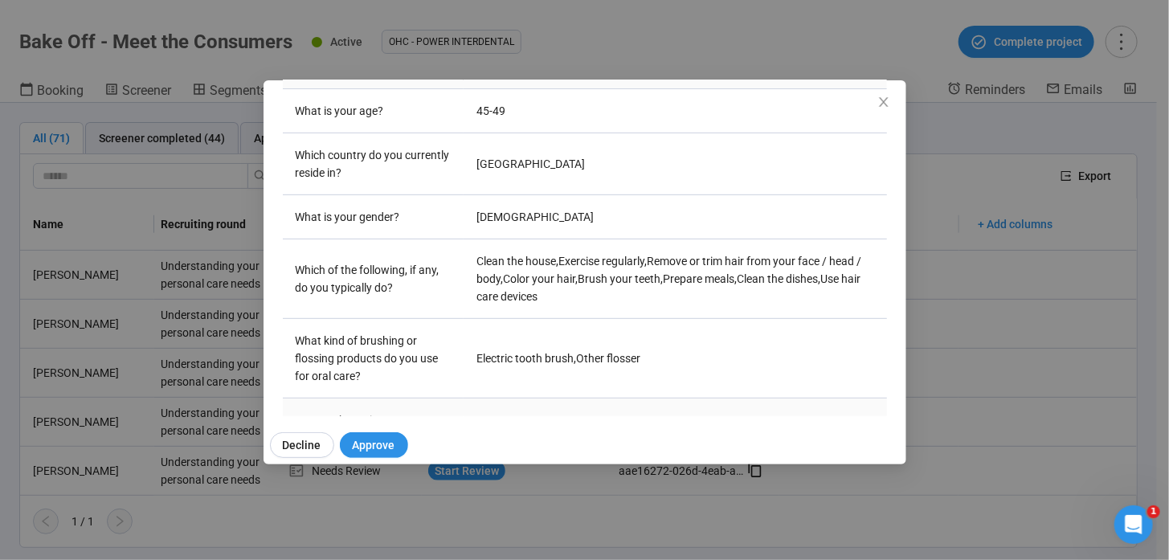
scroll to position [458, 0]
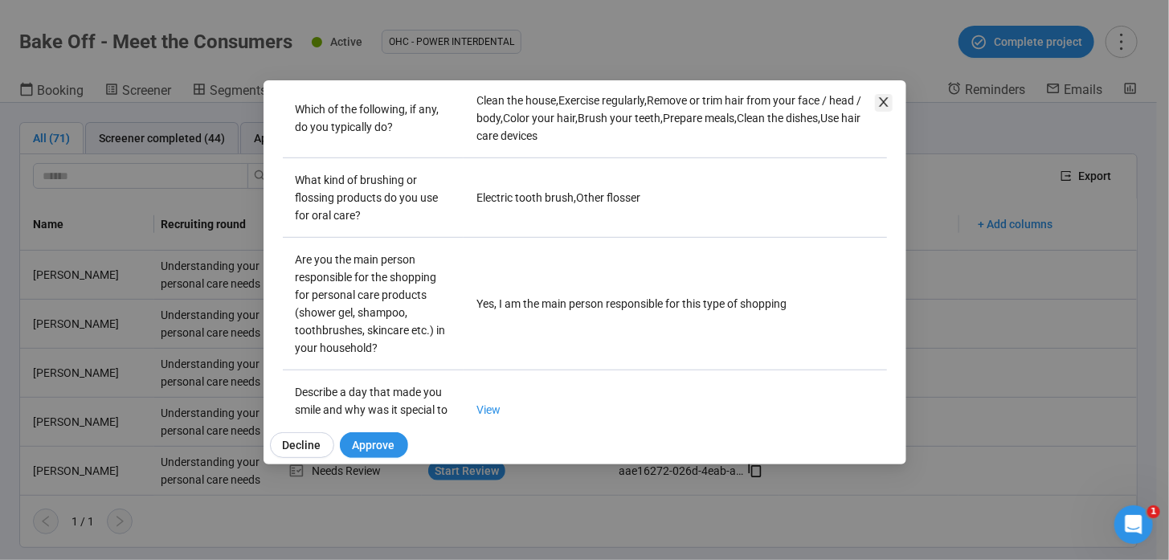
click at [878, 96] on icon "close" at bounding box center [883, 102] width 13 height 13
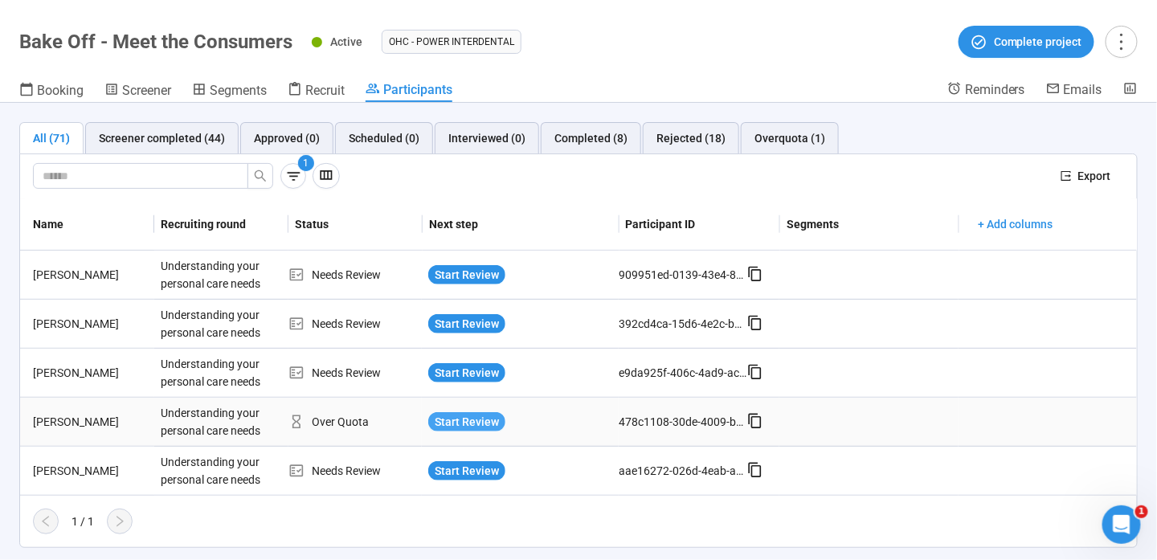
click at [456, 416] on span "Start Review" at bounding box center [467, 422] width 64 height 18
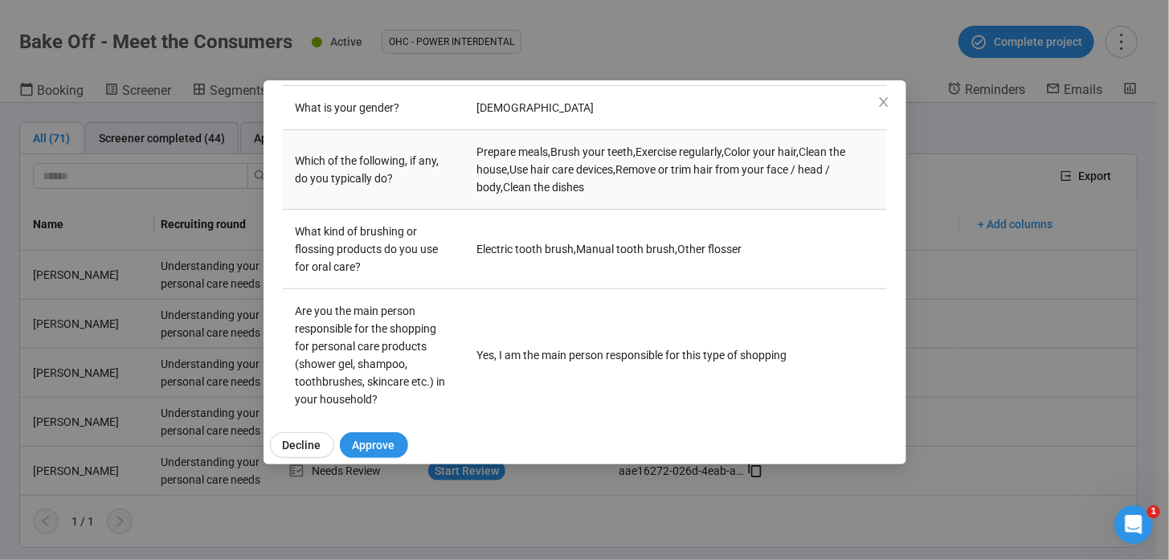
scroll to position [378, 0]
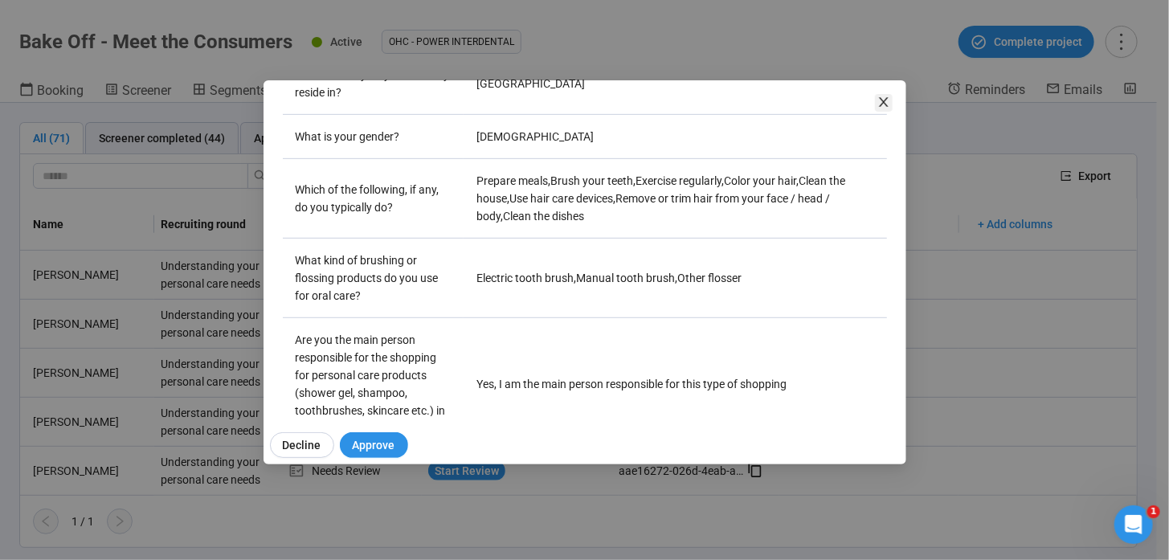
click at [884, 100] on icon "close" at bounding box center [883, 102] width 9 height 10
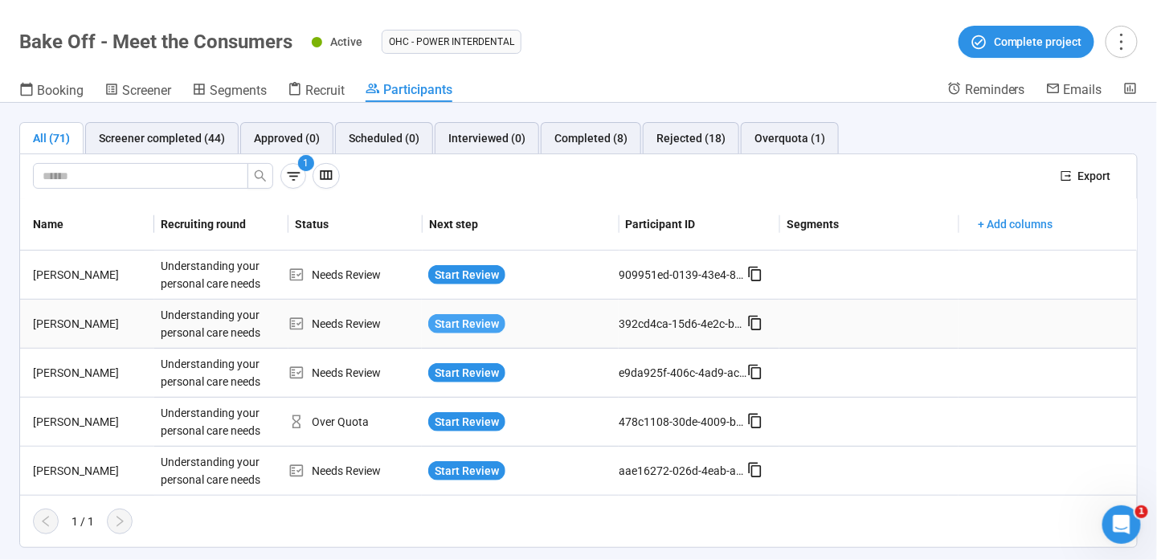
click at [472, 320] on span "Start Review" at bounding box center [467, 324] width 64 height 18
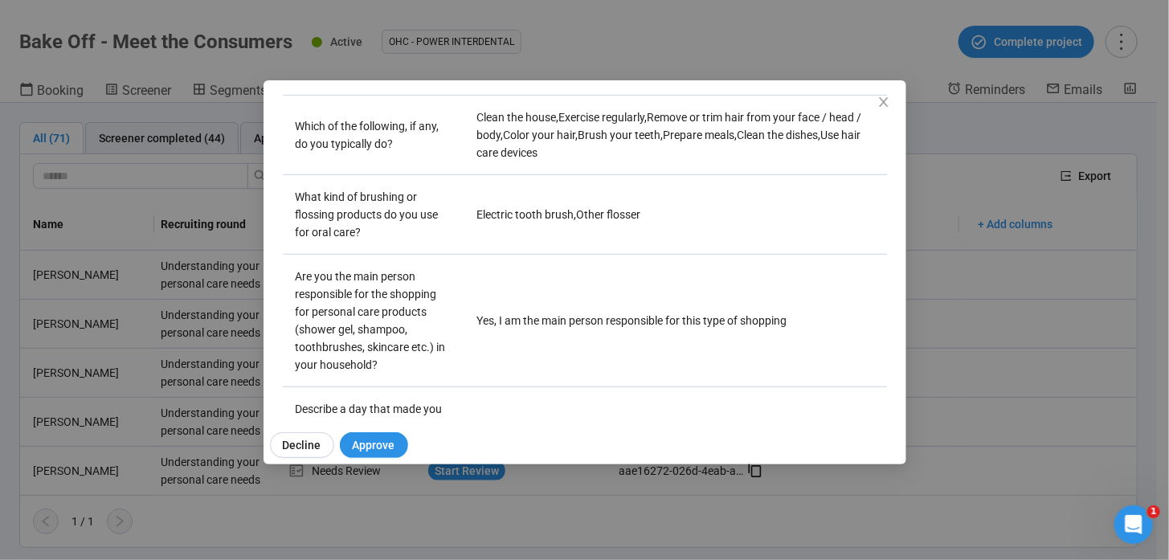
scroll to position [619, 0]
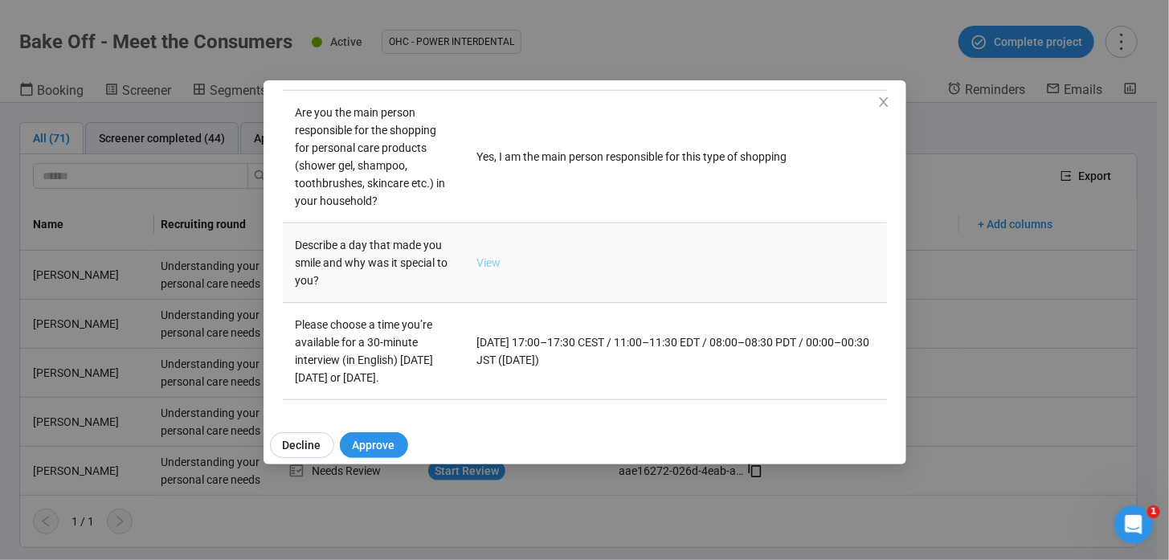
click at [492, 256] on link "View" at bounding box center [488, 262] width 24 height 13
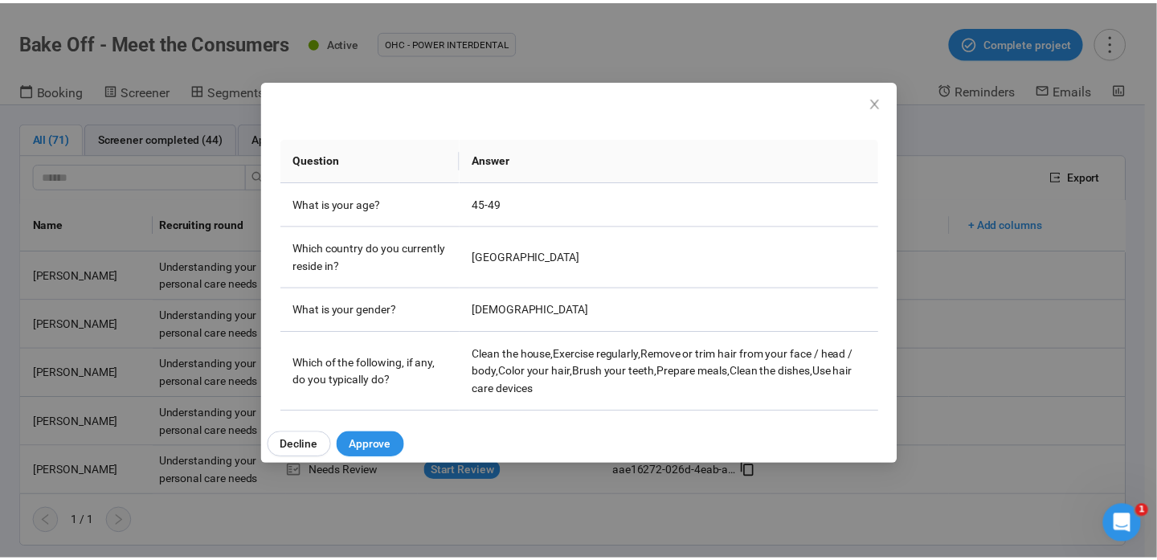
scroll to position [297, 0]
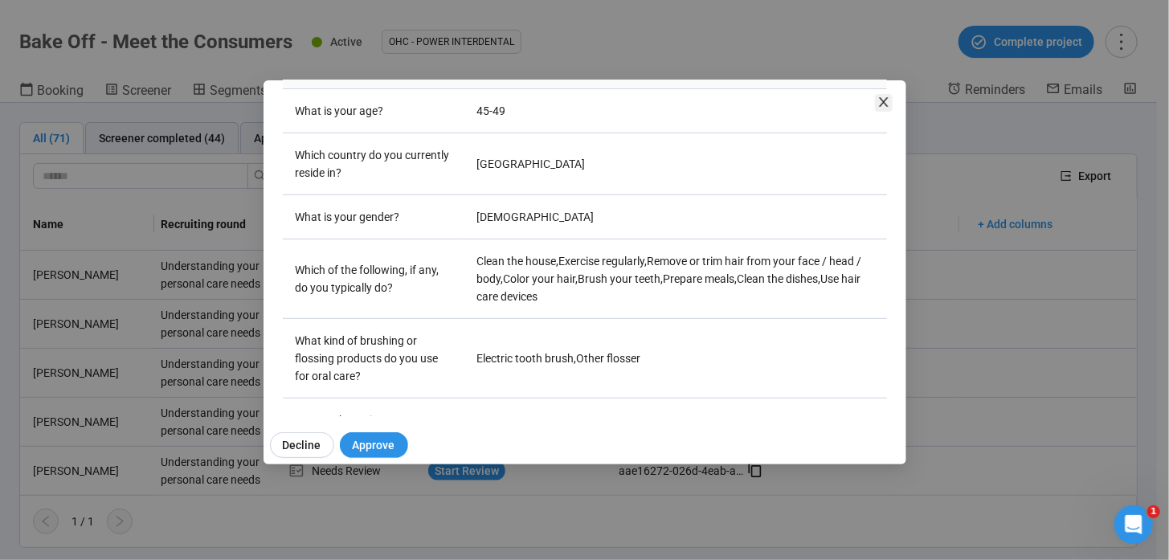
click at [881, 102] on icon "close" at bounding box center [883, 102] width 13 height 13
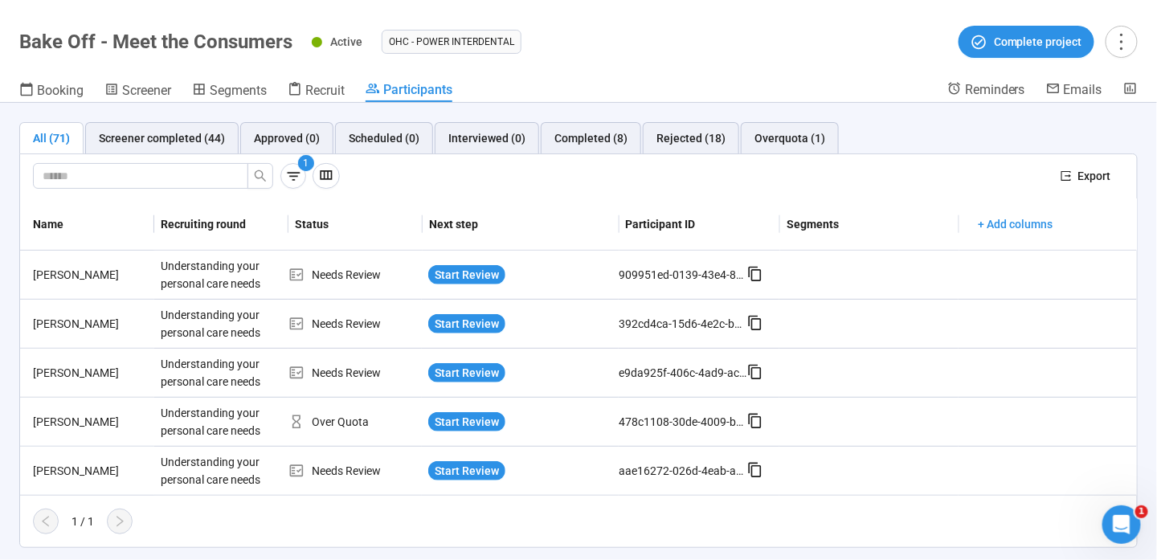
click at [1138, 520] on div "Open Intercom Messenger" at bounding box center [1120, 523] width 53 height 53
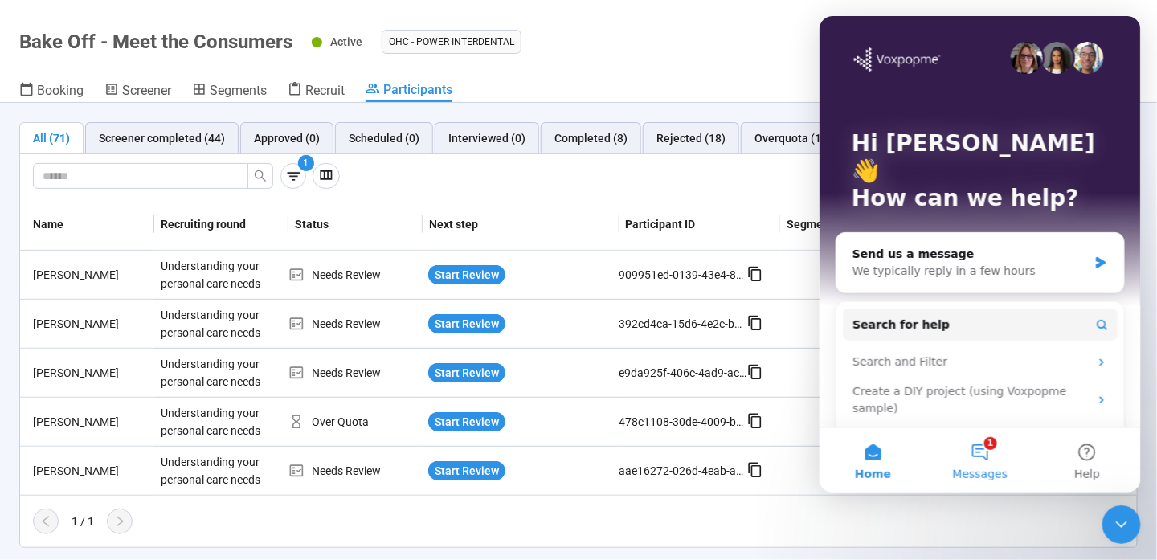
click at [998, 464] on button "1 Messages" at bounding box center [979, 459] width 107 height 64
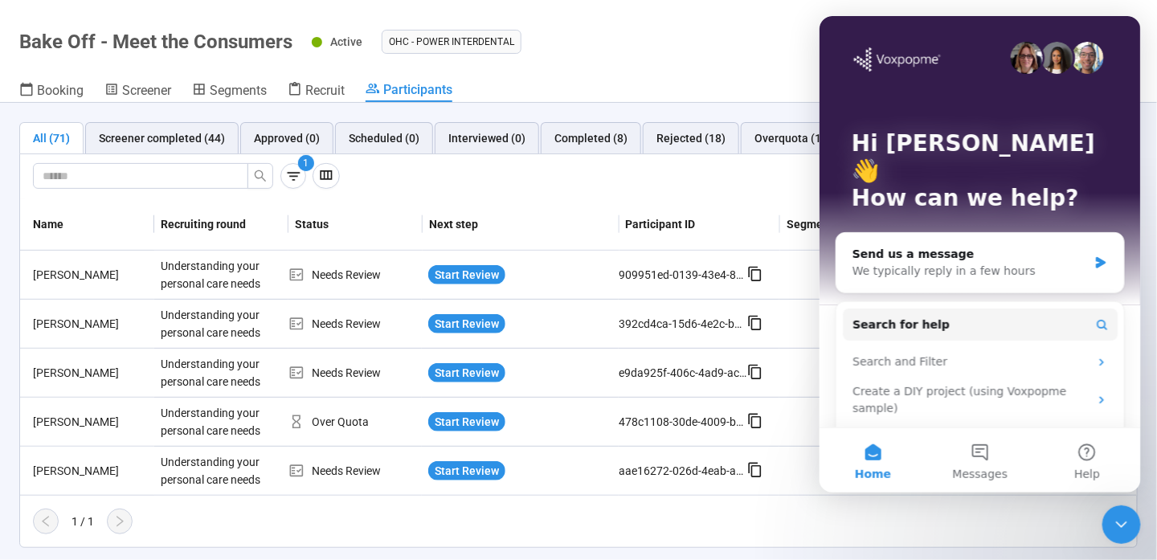
click at [640, 519] on div "1 / 1" at bounding box center [572, 522] width 1104 height 26
click at [762, 47] on ul "OHC - Power Interdental" at bounding box center [662, 42] width 561 height 24
click at [1124, 529] on icon "Close Intercom Messenger" at bounding box center [1120, 523] width 19 height 19
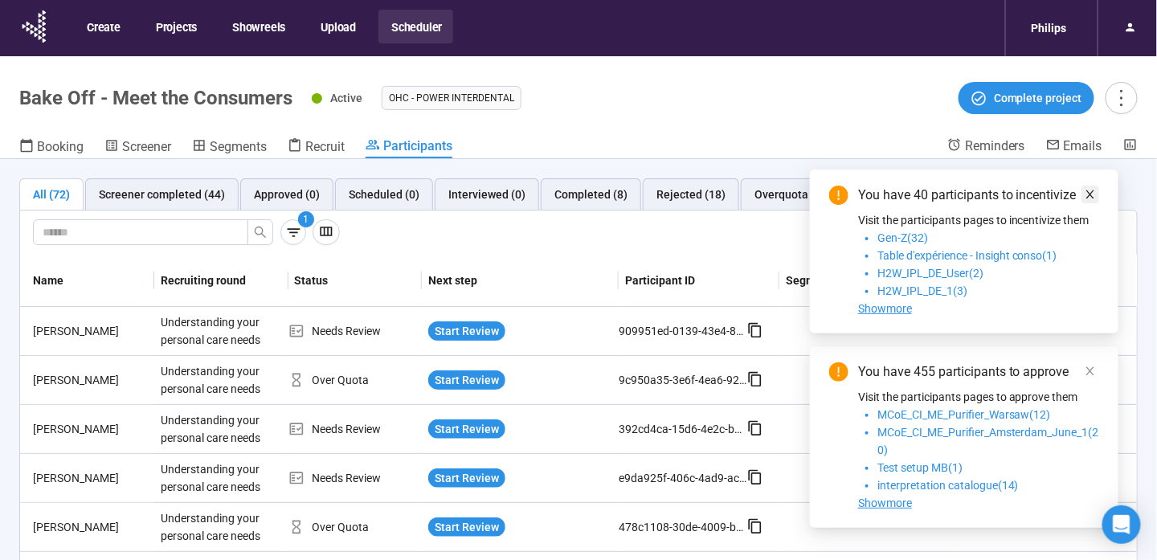
click at [1090, 193] on icon "close" at bounding box center [1090, 194] width 8 height 8
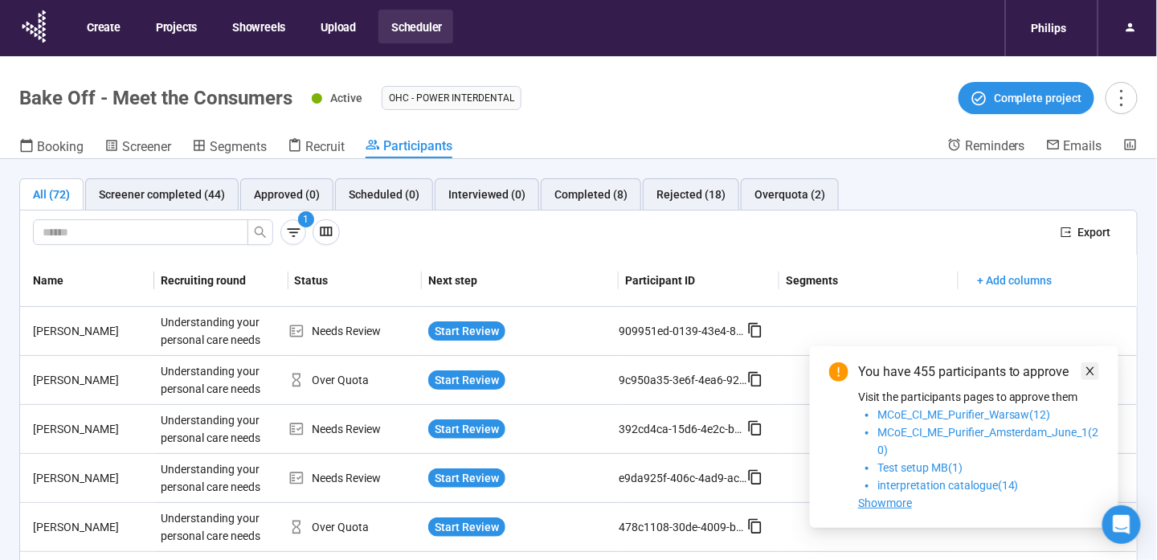
click at [1089, 366] on icon "close" at bounding box center [1090, 371] width 11 height 11
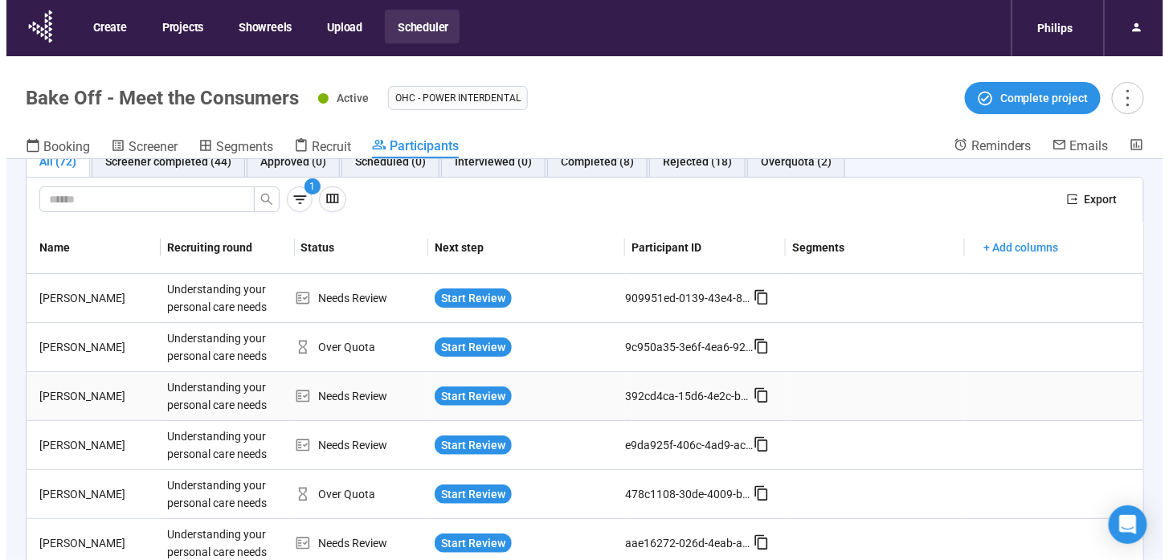
scroll to position [56, 0]
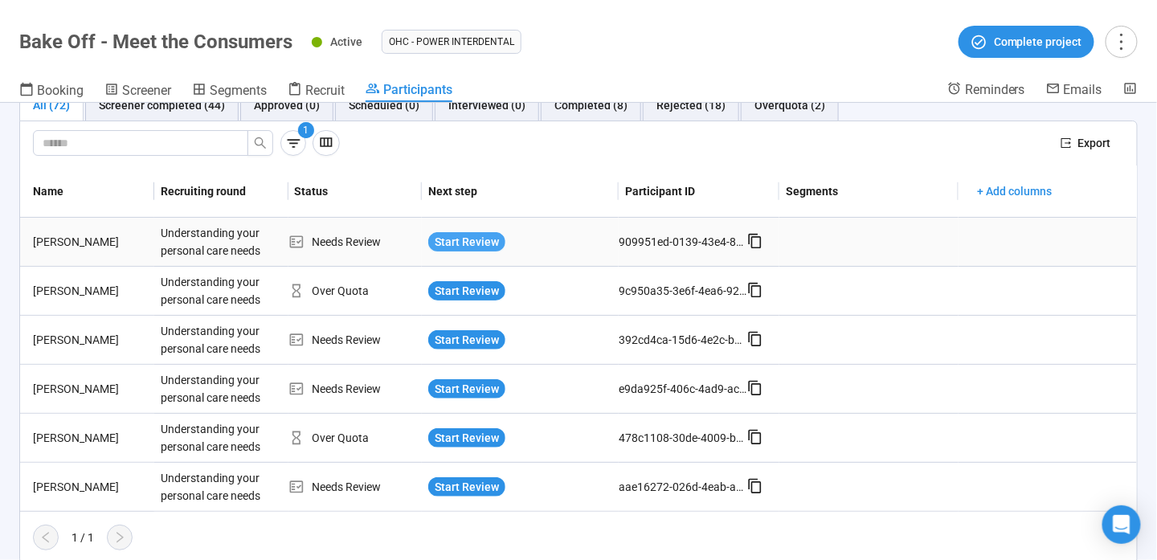
click at [466, 246] on span "Start Review" at bounding box center [467, 242] width 64 height 18
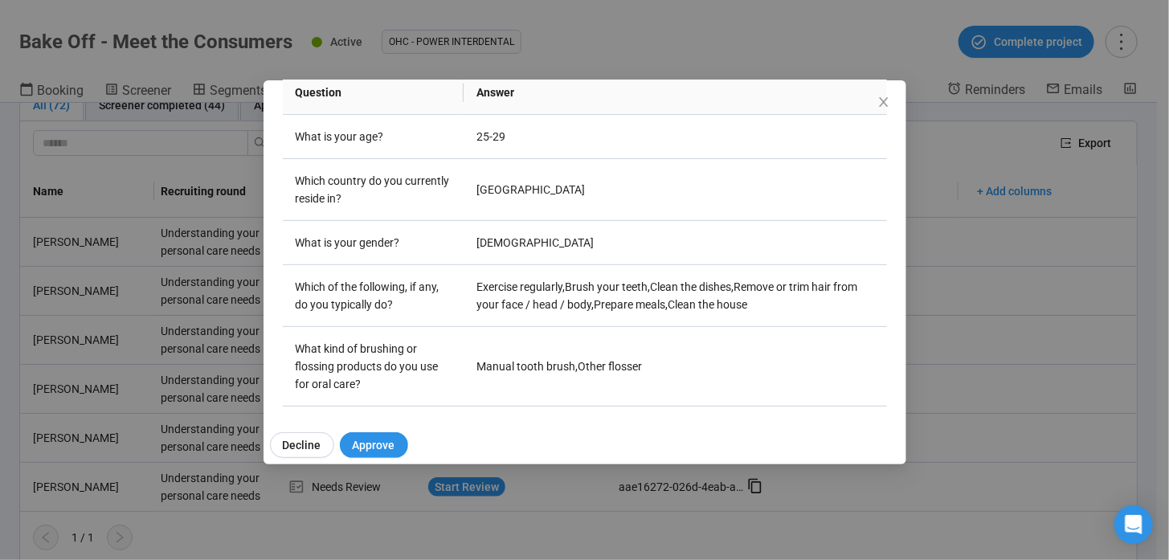
scroll to position [200, 0]
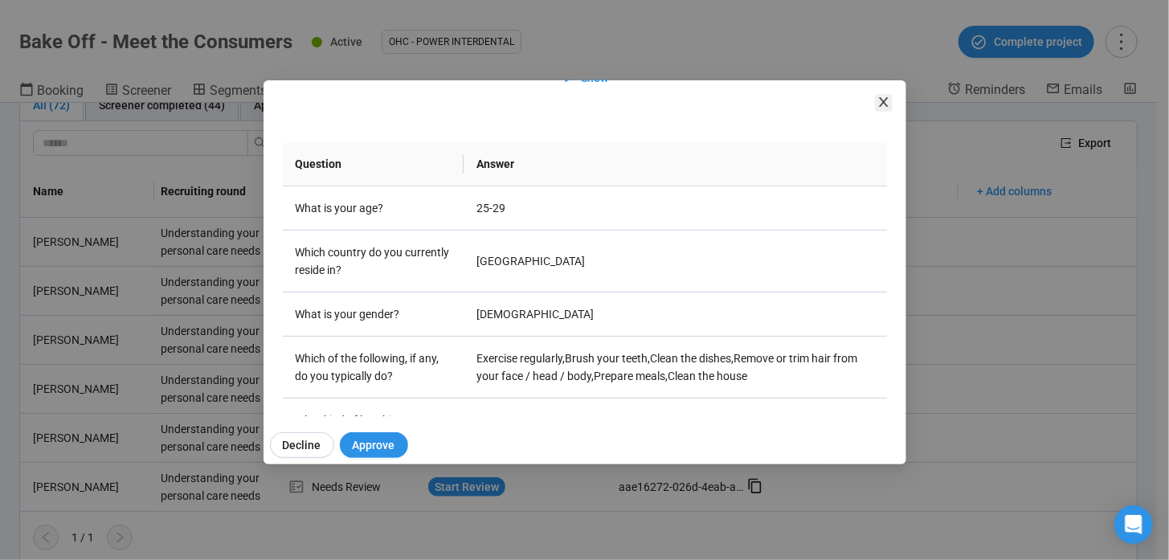
click at [884, 104] on icon "close" at bounding box center [883, 102] width 13 height 13
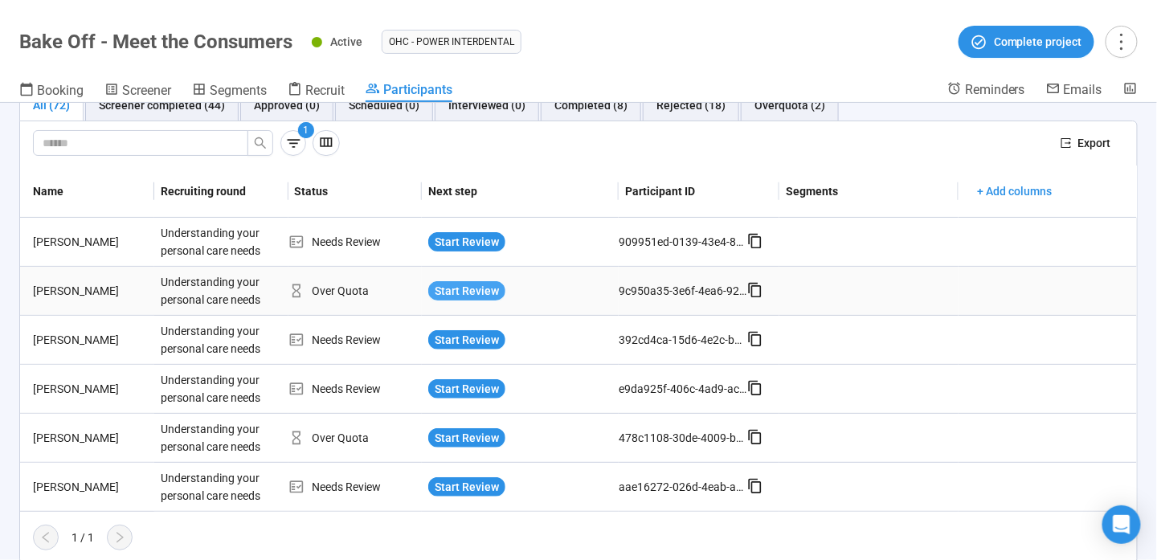
click at [466, 290] on span "Start Review" at bounding box center [467, 291] width 64 height 18
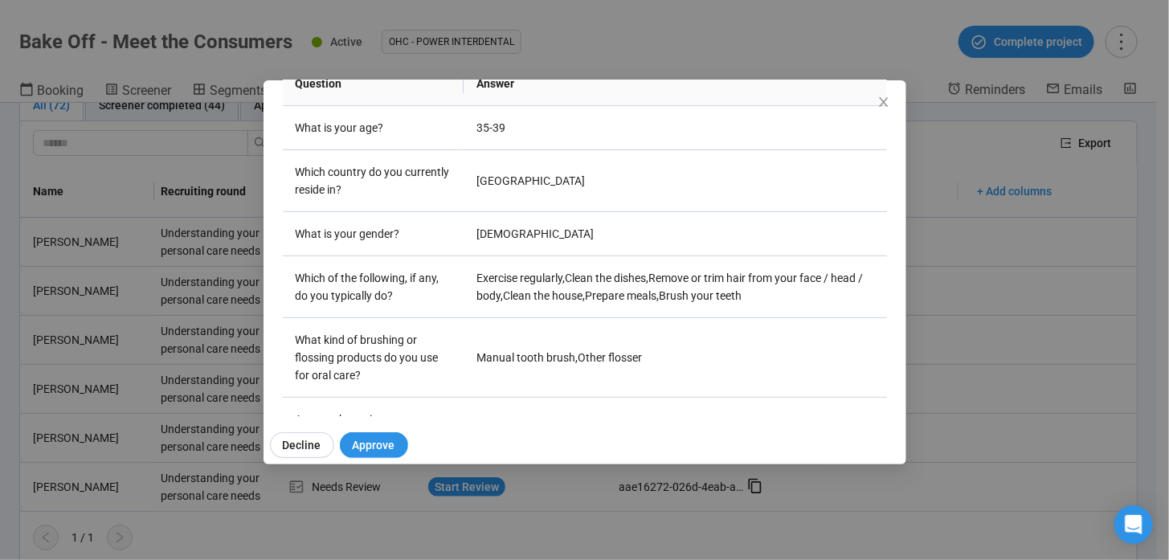
scroll to position [521, 0]
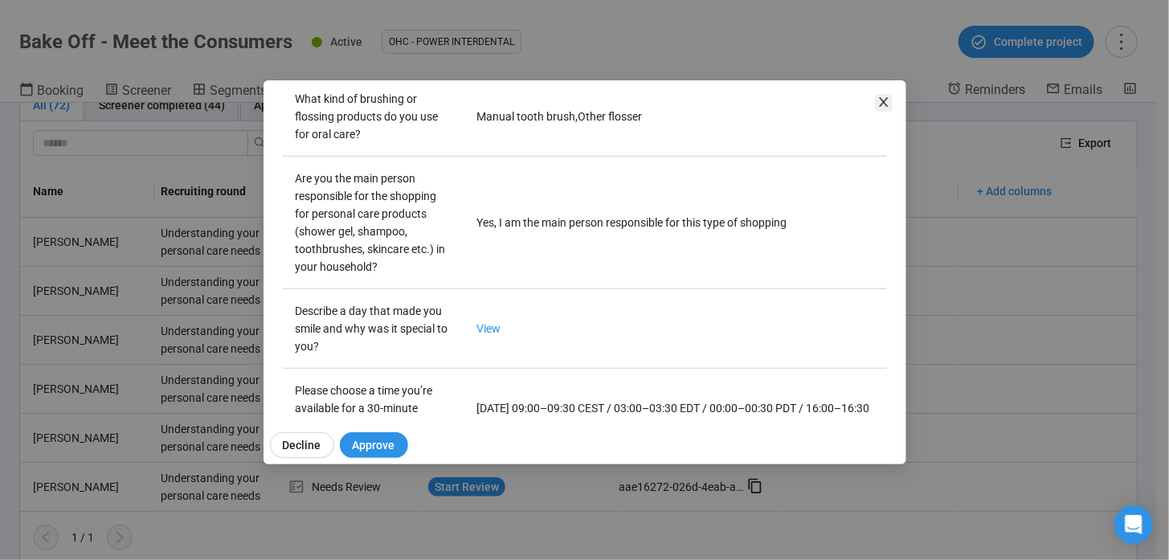
click at [886, 99] on icon "close" at bounding box center [883, 102] width 9 height 10
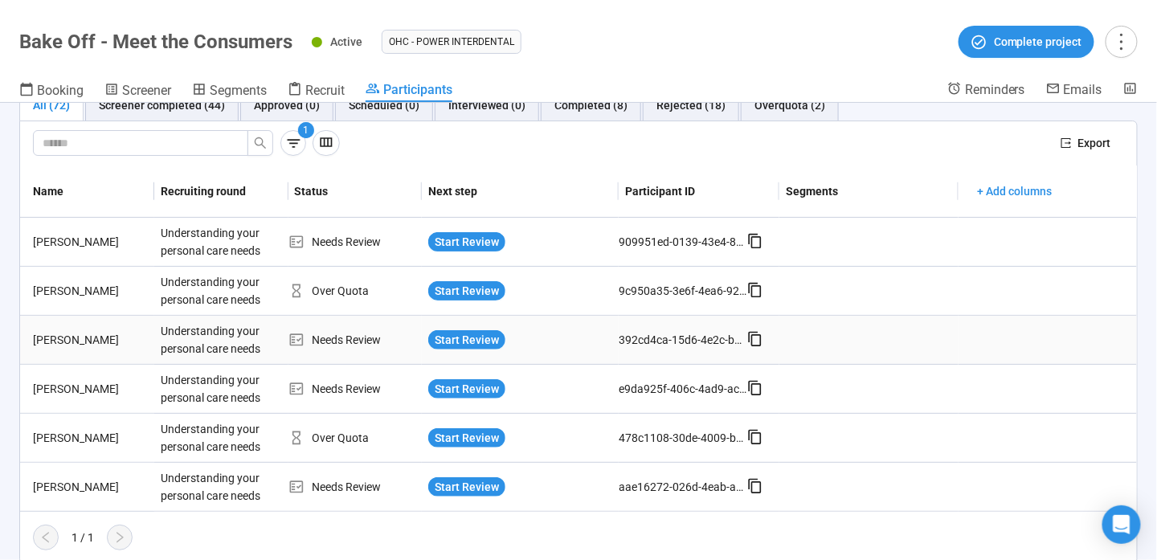
click at [480, 330] on button "Start Review" at bounding box center [466, 339] width 77 height 19
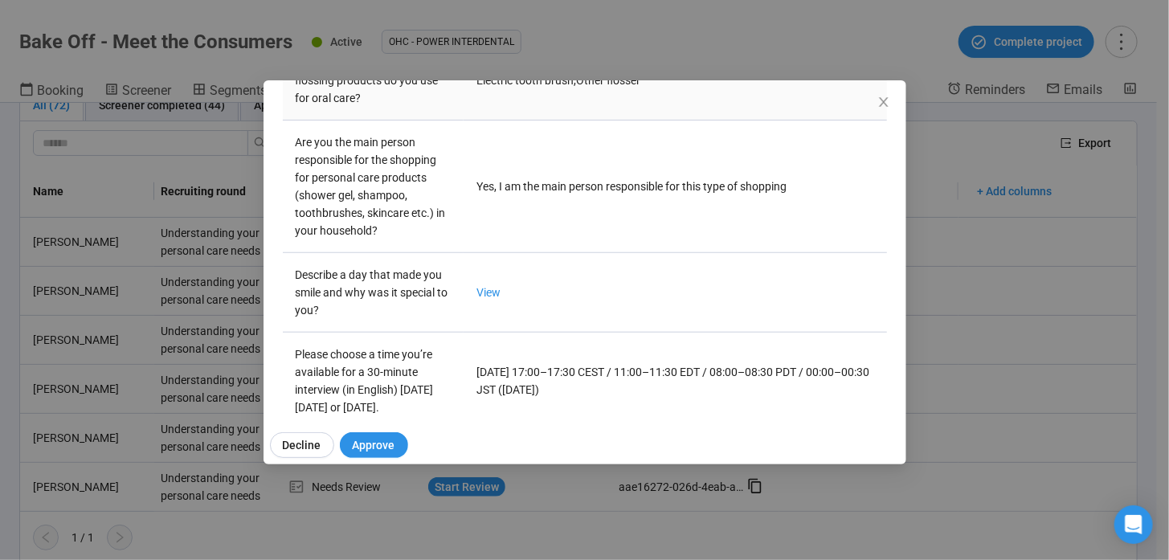
scroll to position [619, 0]
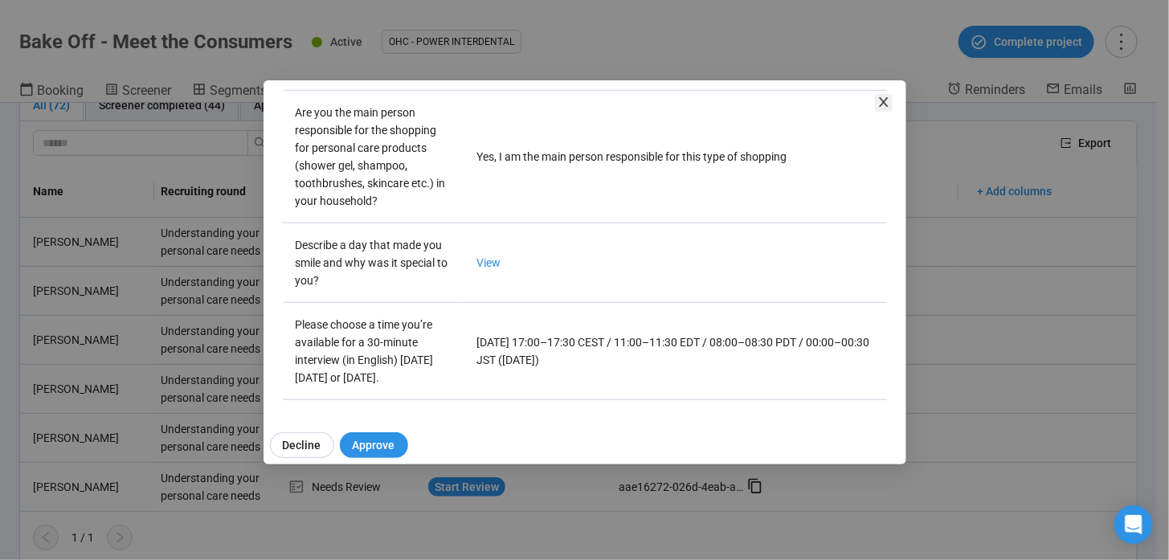
click at [885, 98] on icon "close" at bounding box center [883, 102] width 13 height 13
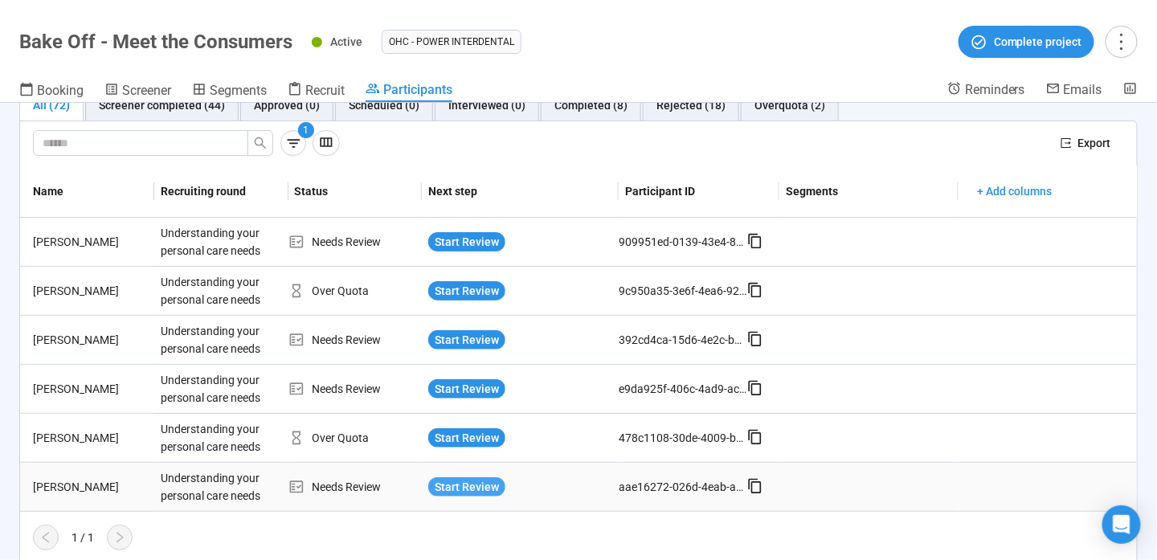
click at [472, 480] on span "Start Review" at bounding box center [467, 487] width 64 height 18
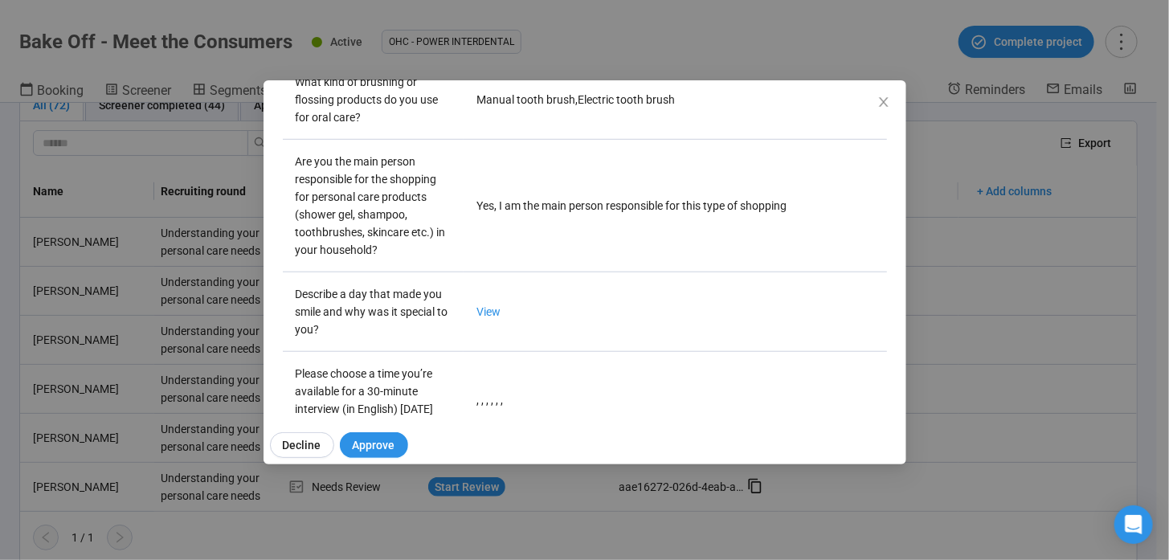
scroll to position [378, 0]
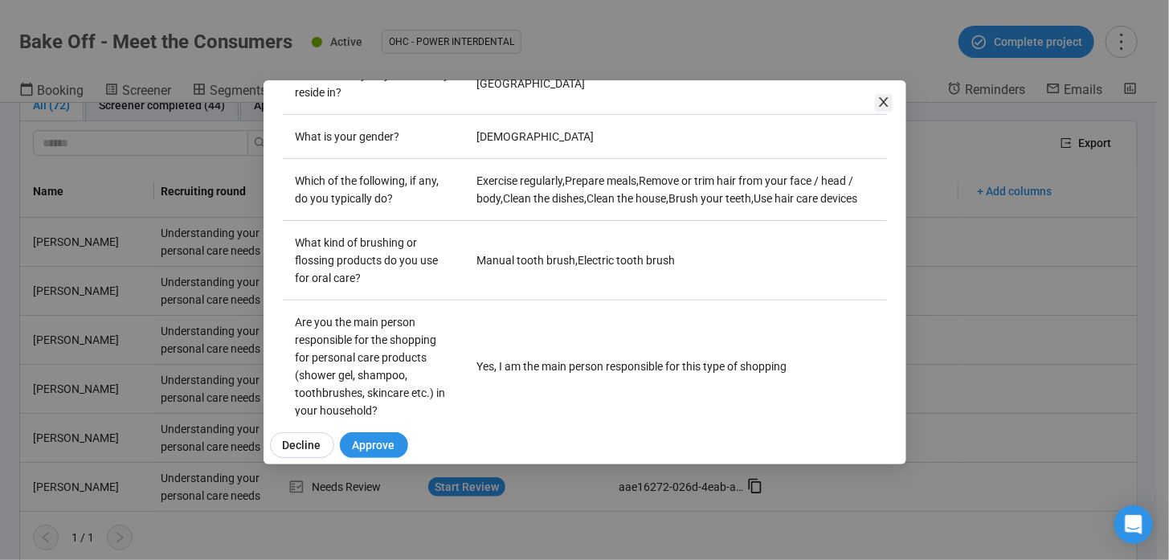
click at [884, 98] on icon "close" at bounding box center [883, 102] width 13 height 13
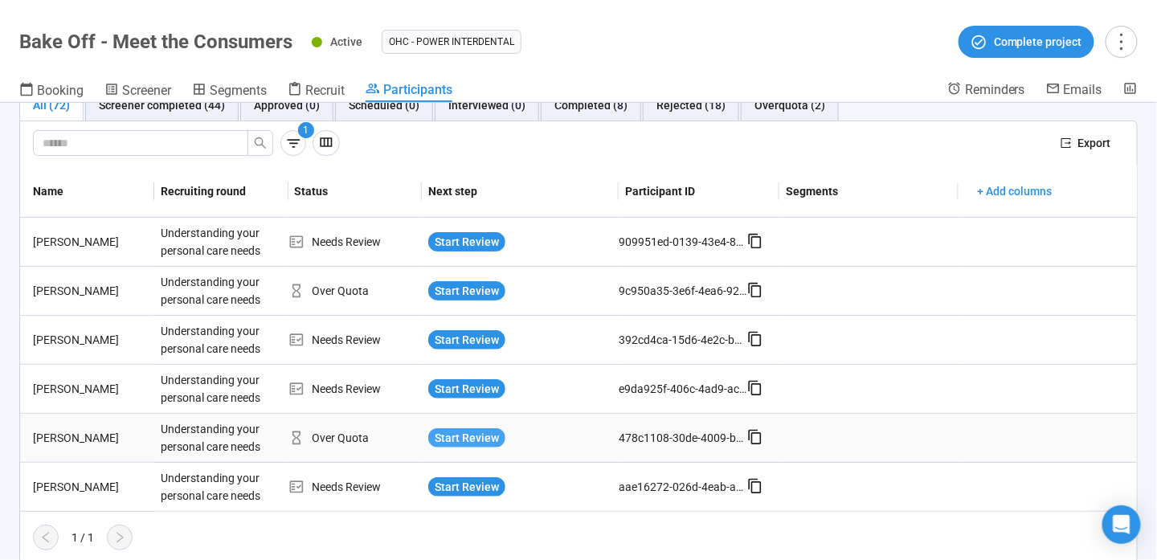
click at [460, 435] on span "Start Review" at bounding box center [467, 438] width 64 height 18
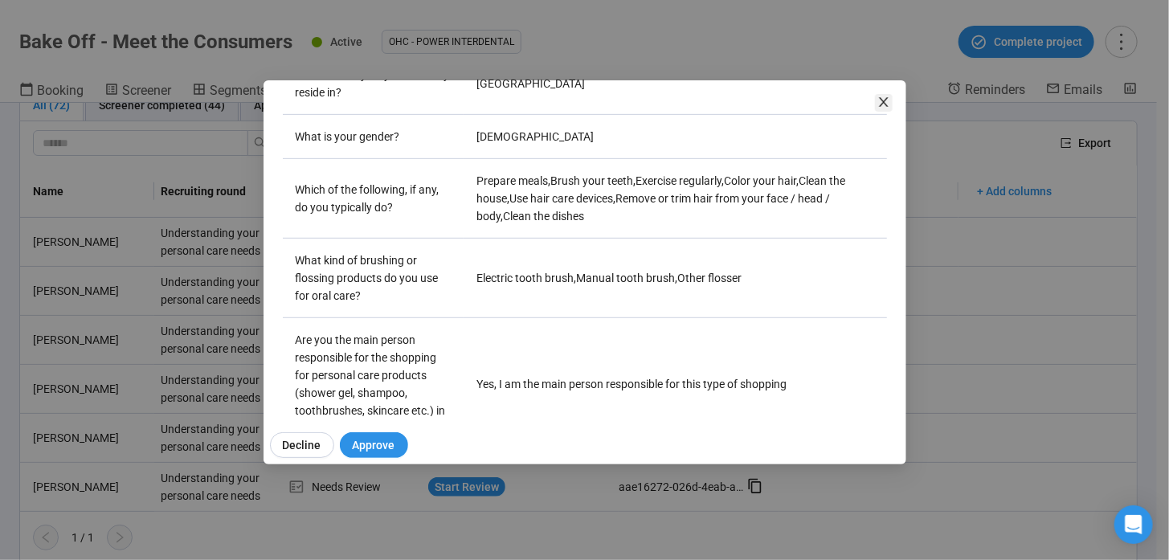
click at [881, 102] on icon "close" at bounding box center [883, 102] width 13 height 13
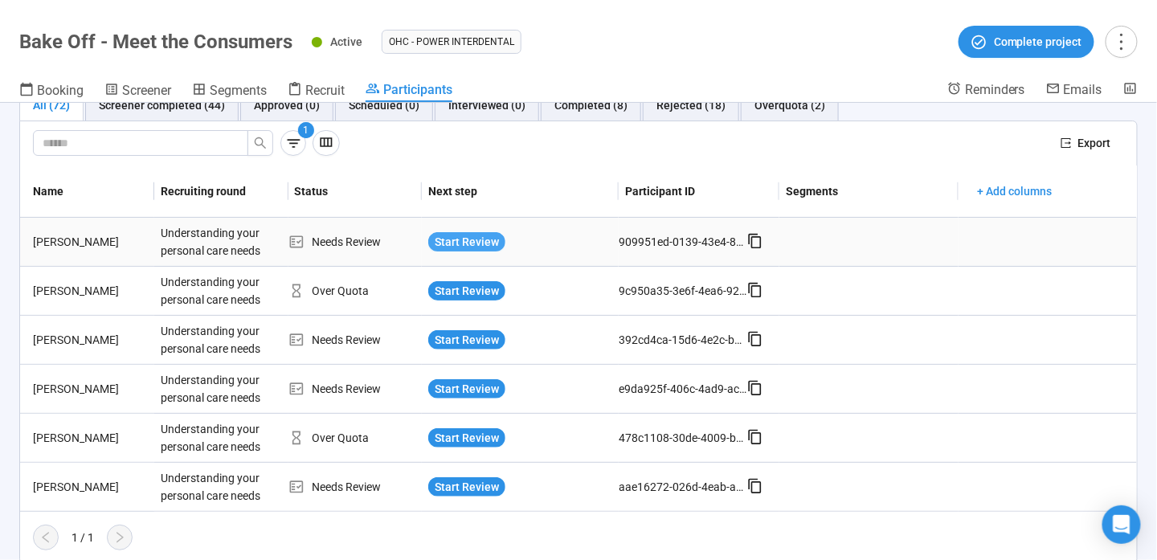
click at [455, 237] on span "Start Review" at bounding box center [467, 242] width 64 height 18
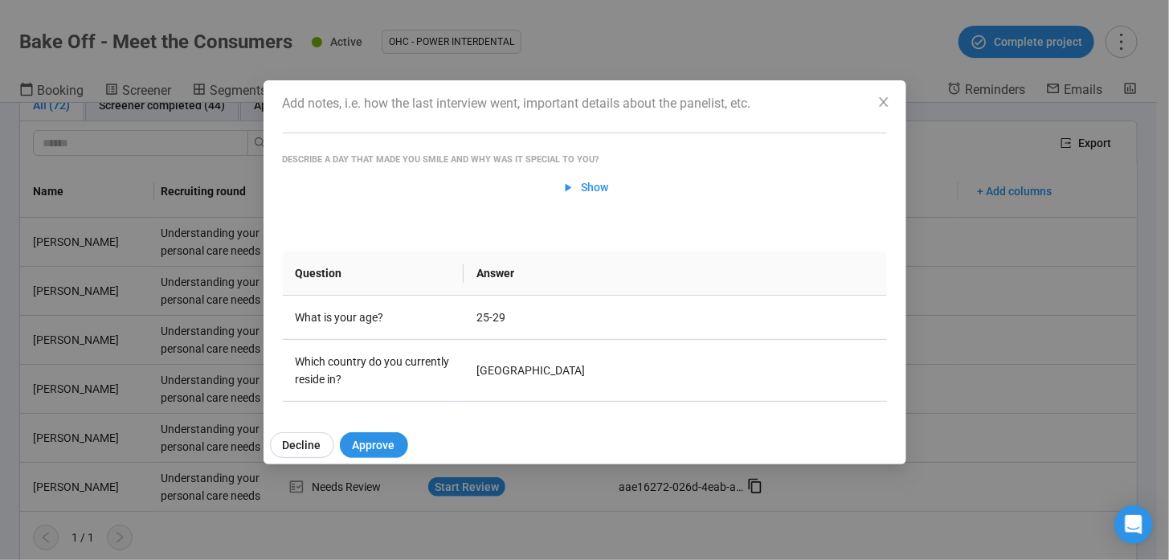
scroll to position [441, 0]
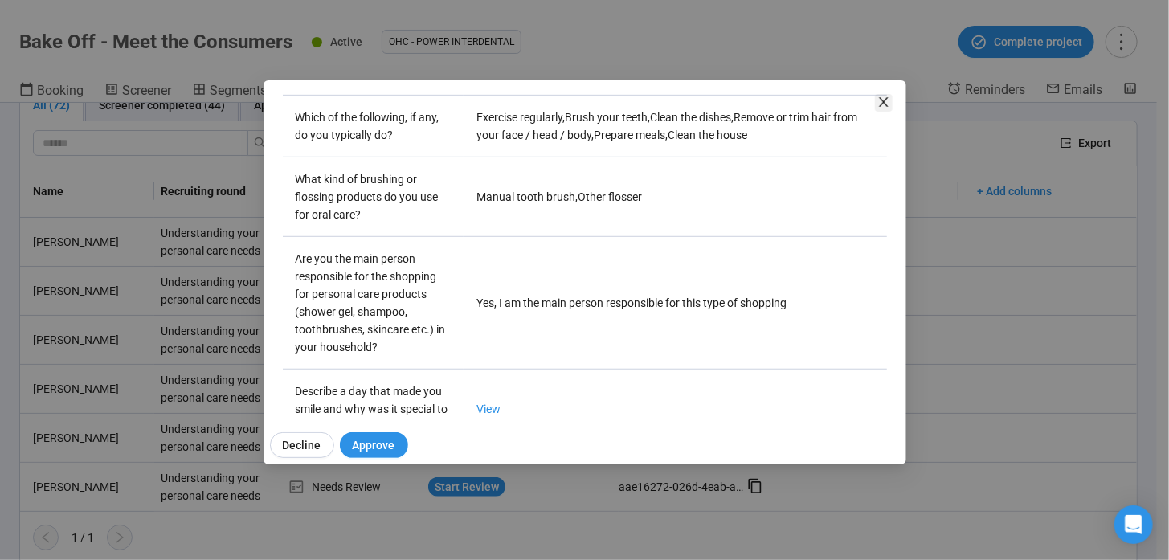
click at [886, 102] on icon "close" at bounding box center [883, 102] width 13 height 13
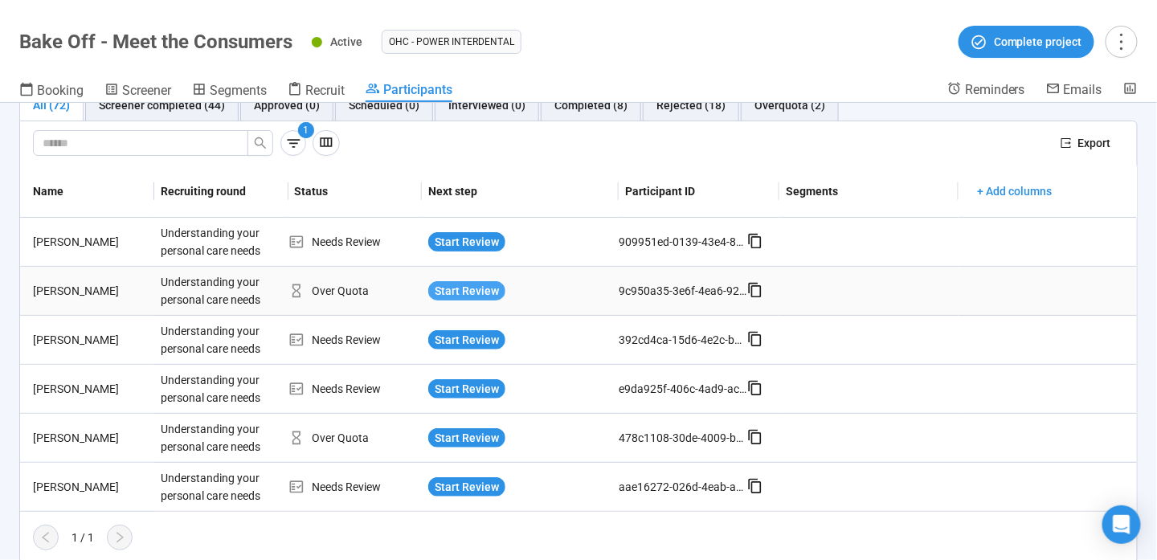
click at [468, 282] on span "Start Review" at bounding box center [467, 291] width 64 height 18
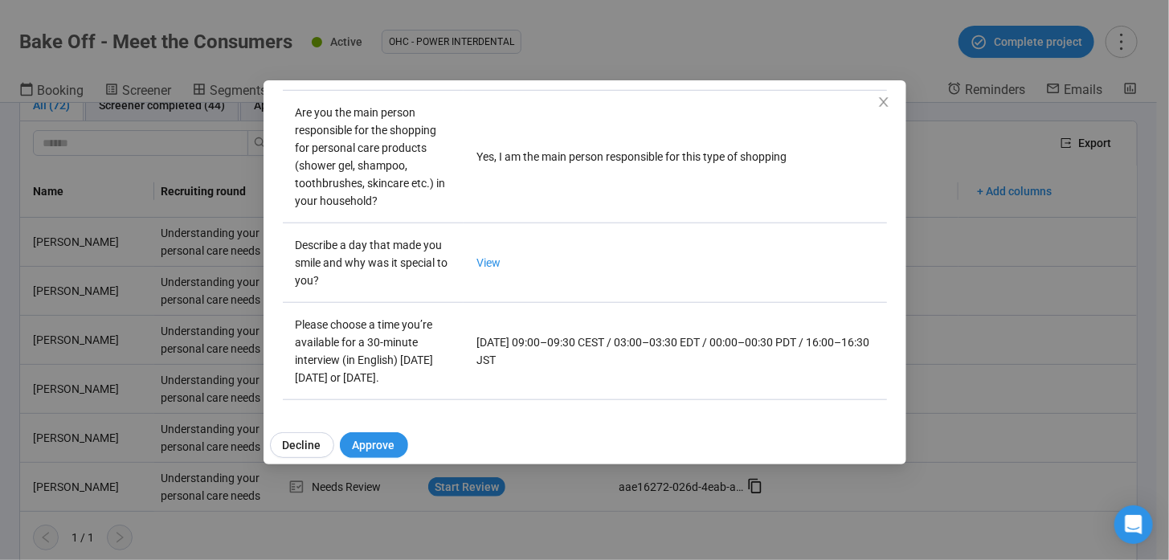
scroll to position [361, 0]
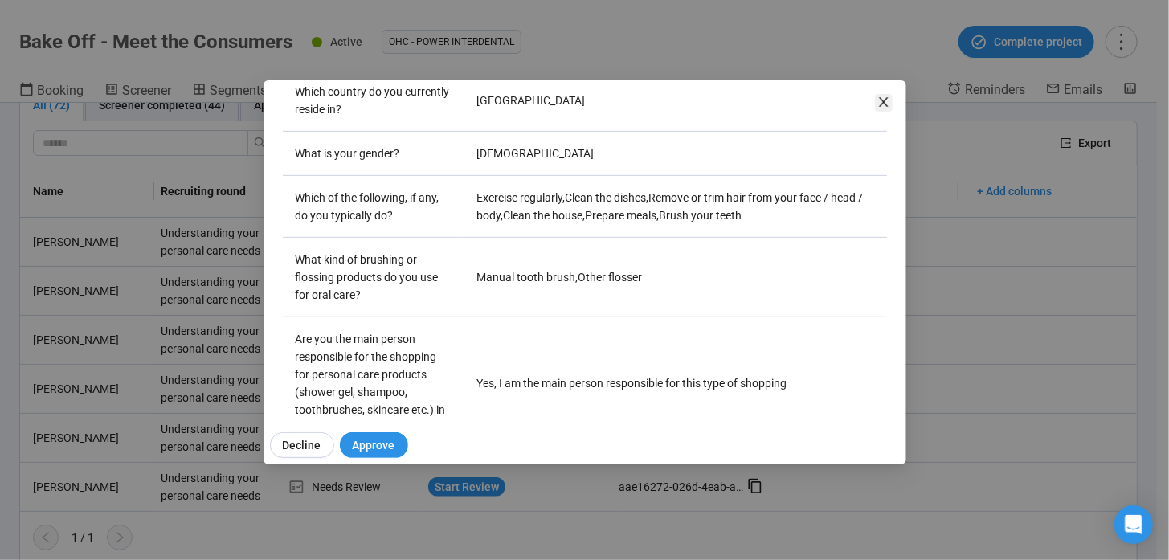
click at [875, 108] on span "Close" at bounding box center [884, 103] width 18 height 18
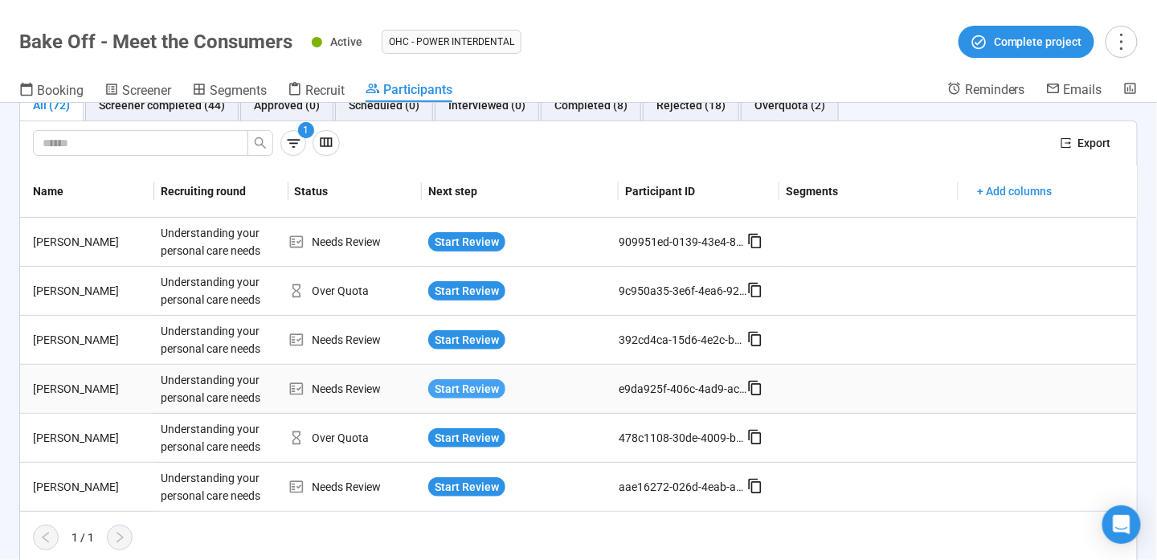
click at [484, 381] on span "Start Review" at bounding box center [467, 389] width 64 height 18
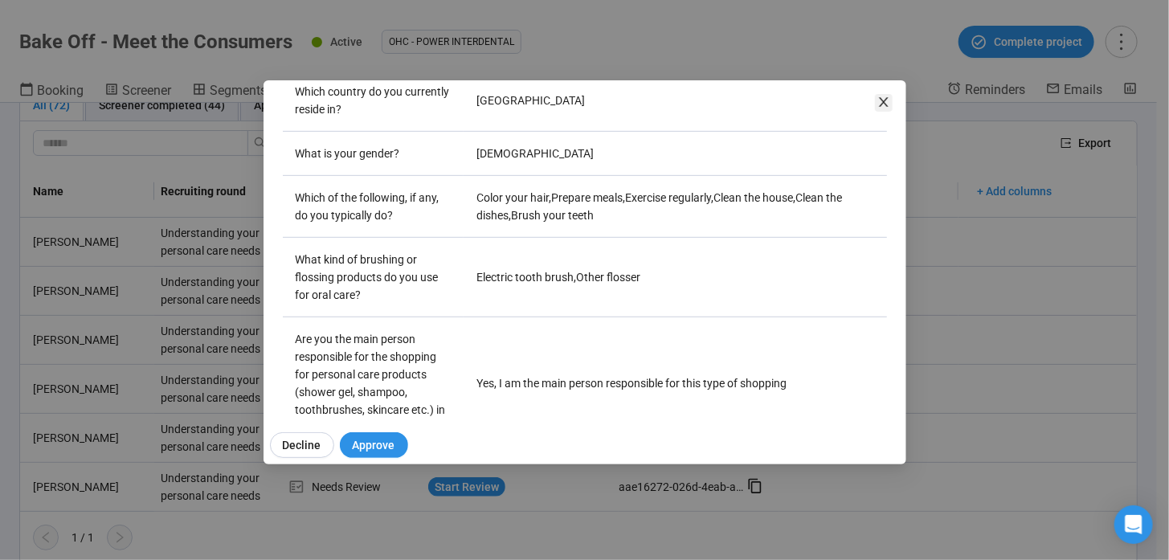
click at [884, 105] on icon "close" at bounding box center [883, 102] width 13 height 13
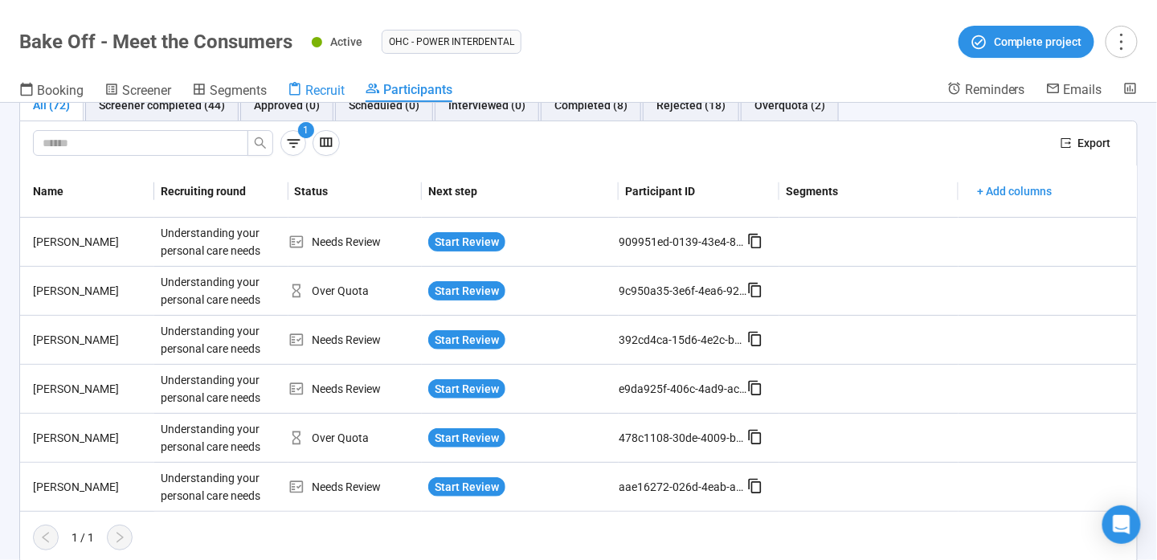
click at [328, 85] on span "Recruit" at bounding box center [324, 90] width 39 height 15
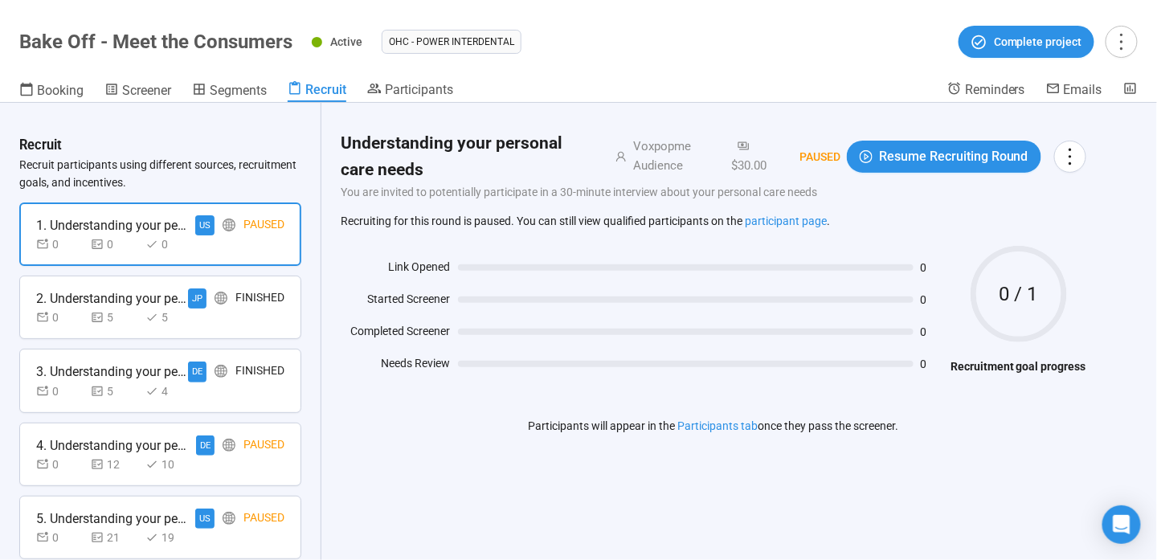
scroll to position [505, 0]
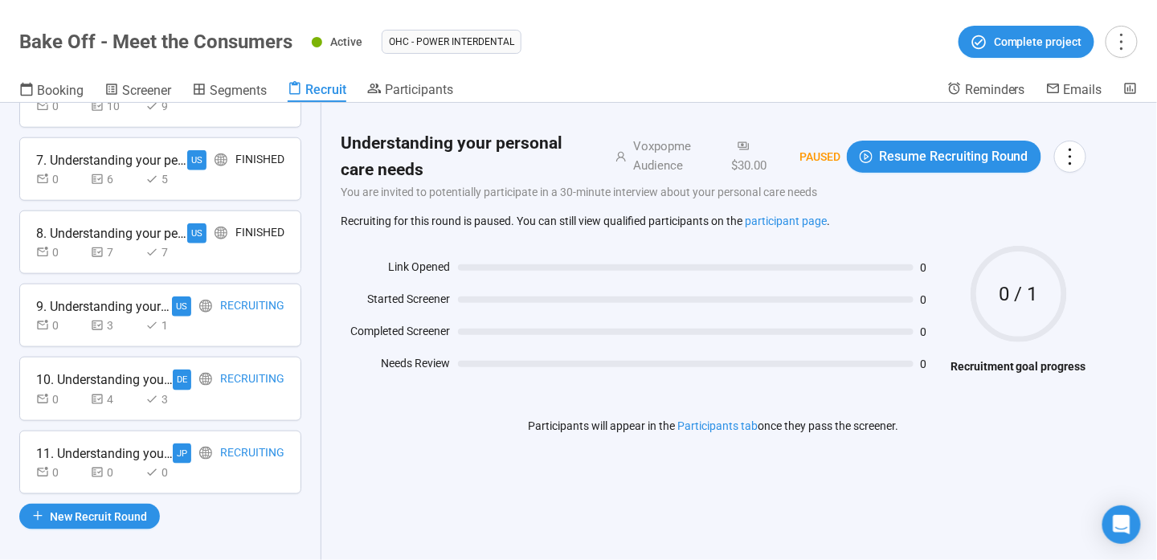
click at [261, 300] on div "Recruiting" at bounding box center [252, 306] width 64 height 20
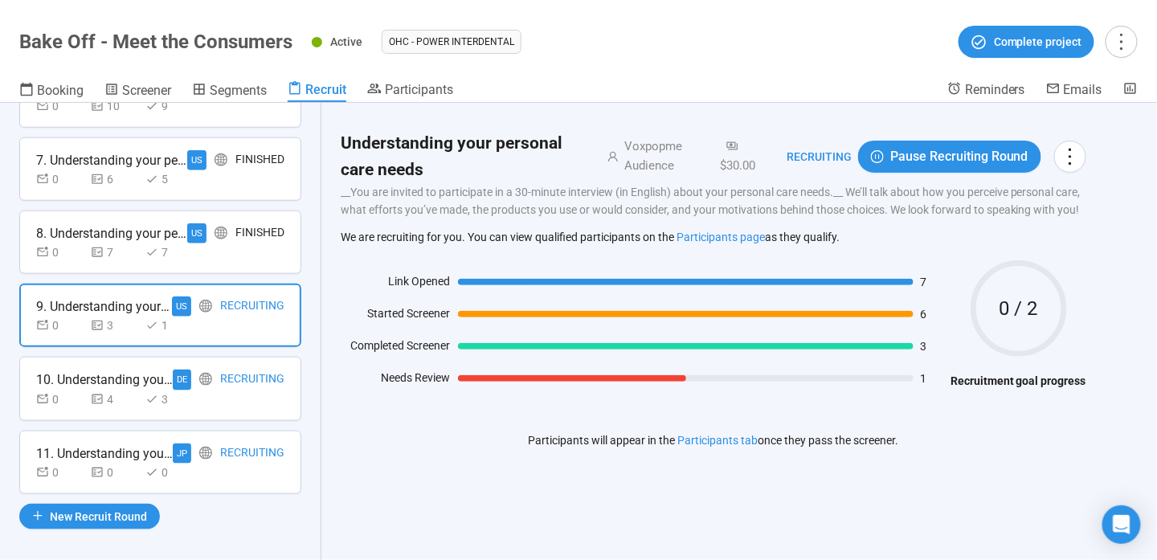
click at [260, 370] on div "Recruiting" at bounding box center [252, 380] width 64 height 20
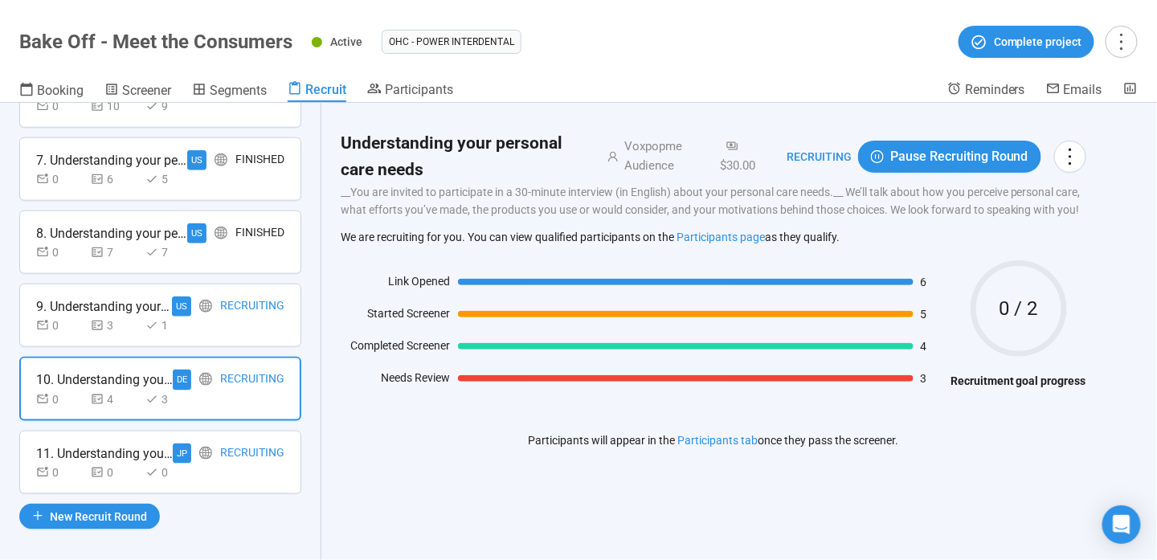
click at [270, 447] on div "Recruiting" at bounding box center [252, 453] width 64 height 20
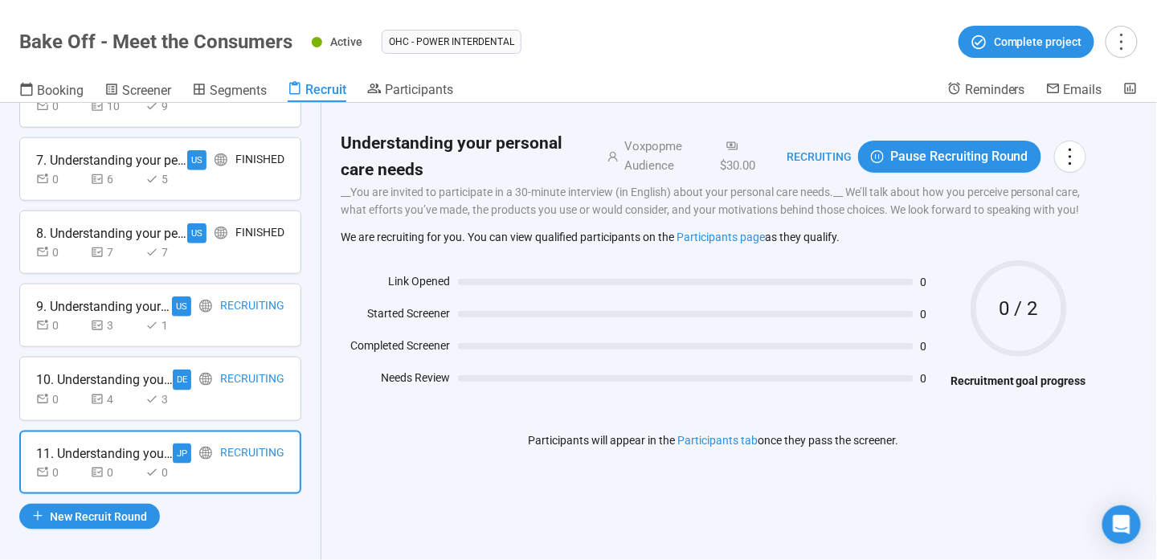
click at [271, 325] on div "0 3 1" at bounding box center [160, 326] width 248 height 18
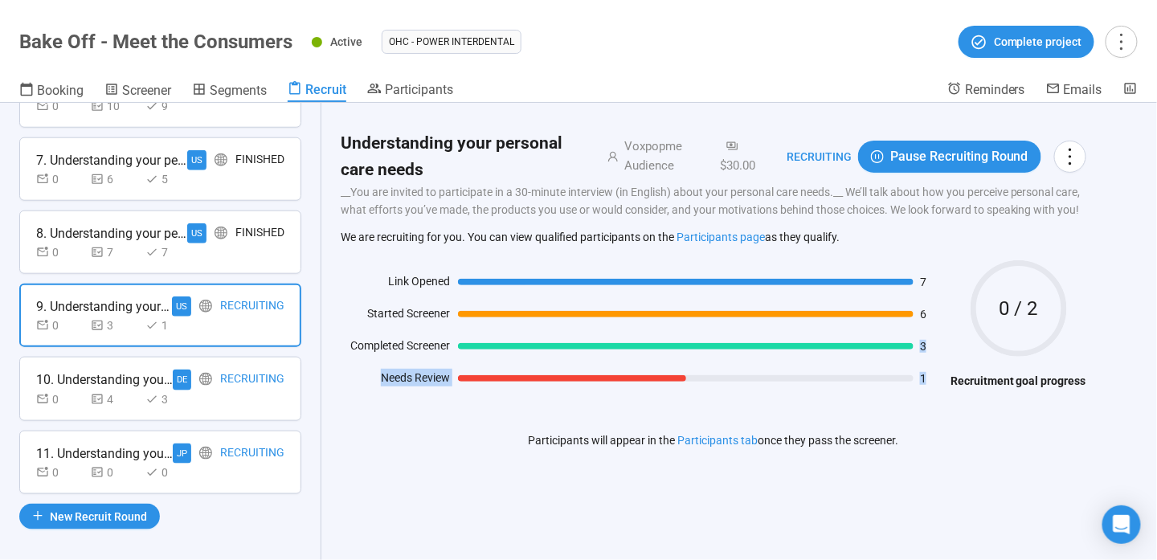
drag, startPoint x: 798, startPoint y: 349, endPoint x: 791, endPoint y: 394, distance: 45.4
click at [791, 394] on div "Link Opened 7 Started Screener 6 Completed Screener 3 Needs Review 1 0 / 2 Recr…" at bounding box center [714, 332] width 746 height 144
click at [259, 370] on div "Recruiting" at bounding box center [252, 380] width 64 height 20
